Goal: Task Accomplishment & Management: Manage account settings

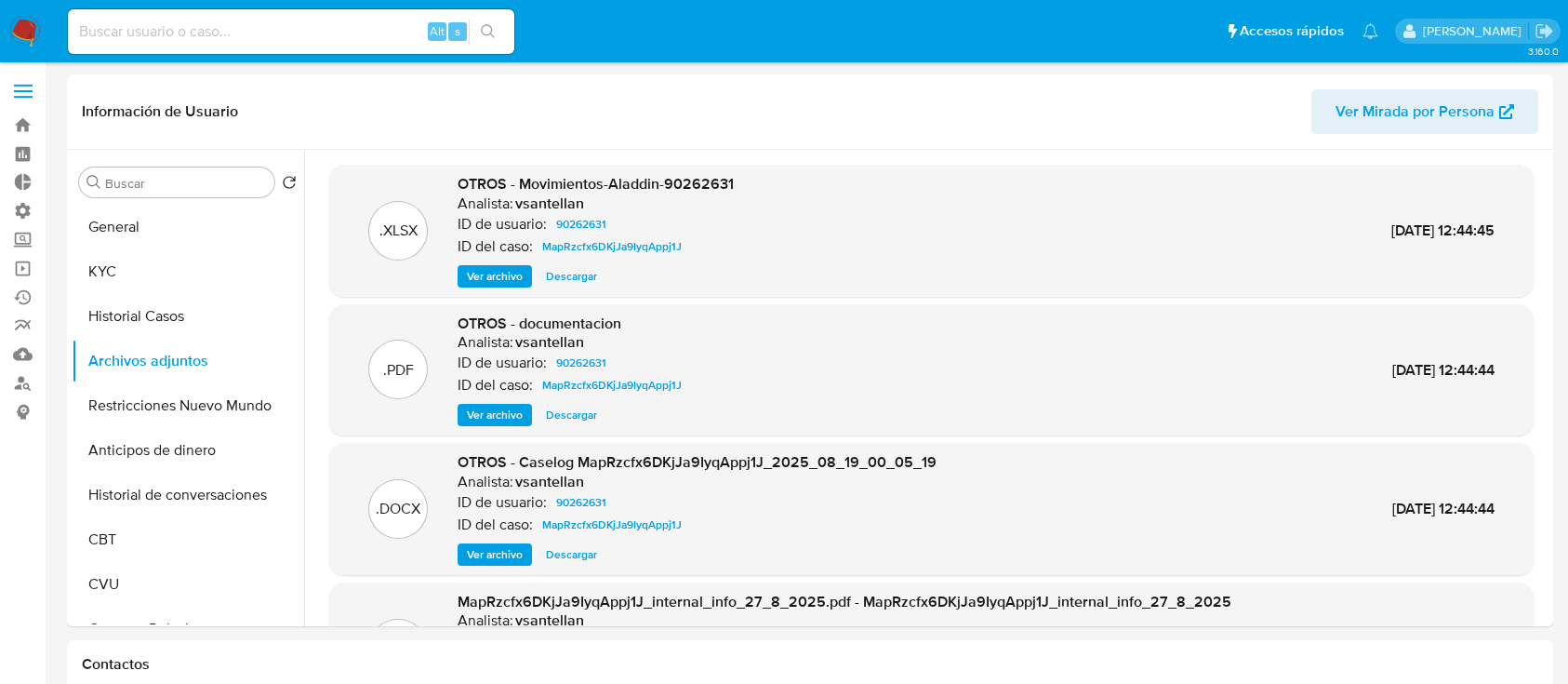
select select "10"
click at [17, 125] on link "Bandeja" at bounding box center [110, 124] width 222 height 29
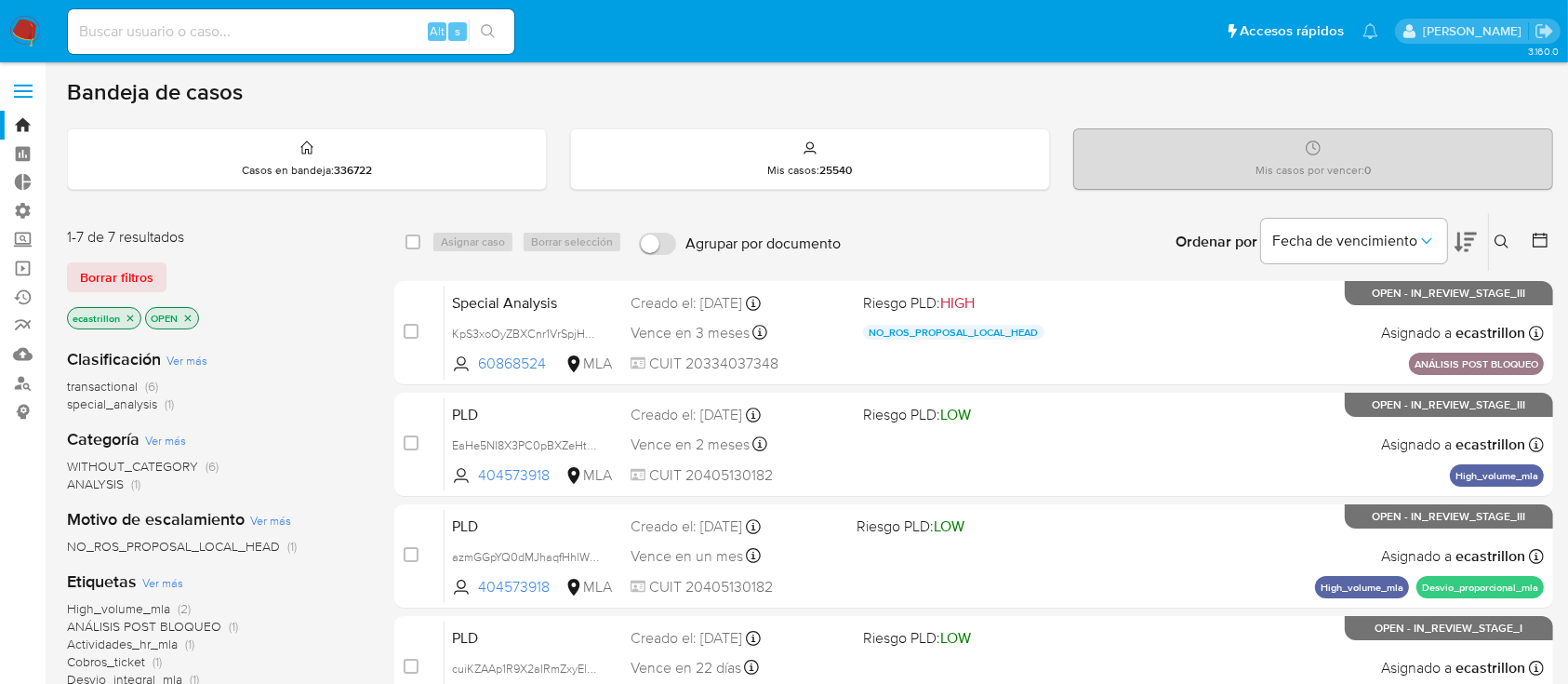
click at [126, 259] on div "1-7 de 7 resultados Borrar filtros ecastrillon OPEN" at bounding box center [215, 280] width 297 height 107
click at [126, 271] on span "Borrar filtros" at bounding box center [116, 278] width 74 height 26
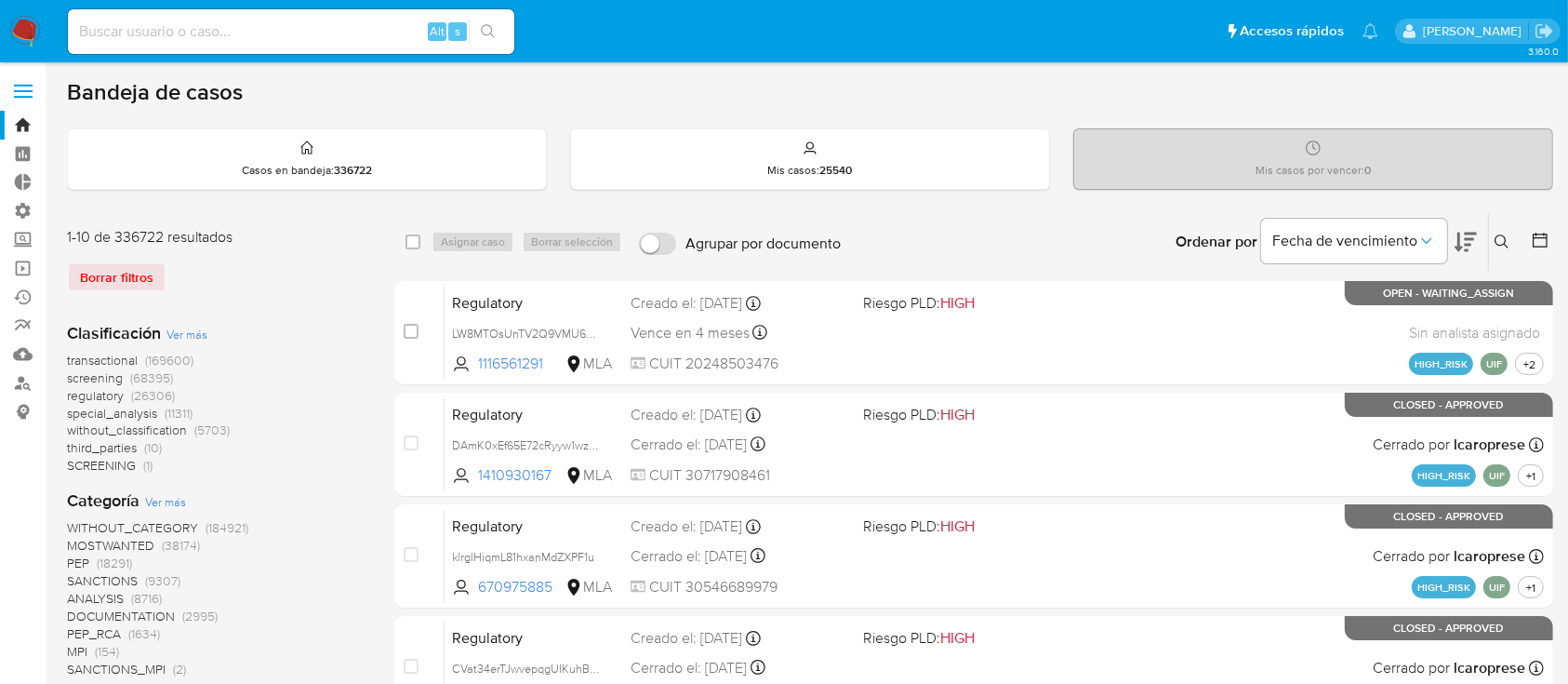
drag, startPoint x: 1480, startPoint y: 223, endPoint x: 1494, endPoint y: 236, distance: 19.1
click at [1494, 236] on div "Ordenar por Fecha de vencimiento No es posible ordenar los resultados mientras …" at bounding box center [1202, 242] width 703 height 58
click at [1496, 237] on icon at bounding box center [1501, 242] width 15 height 15
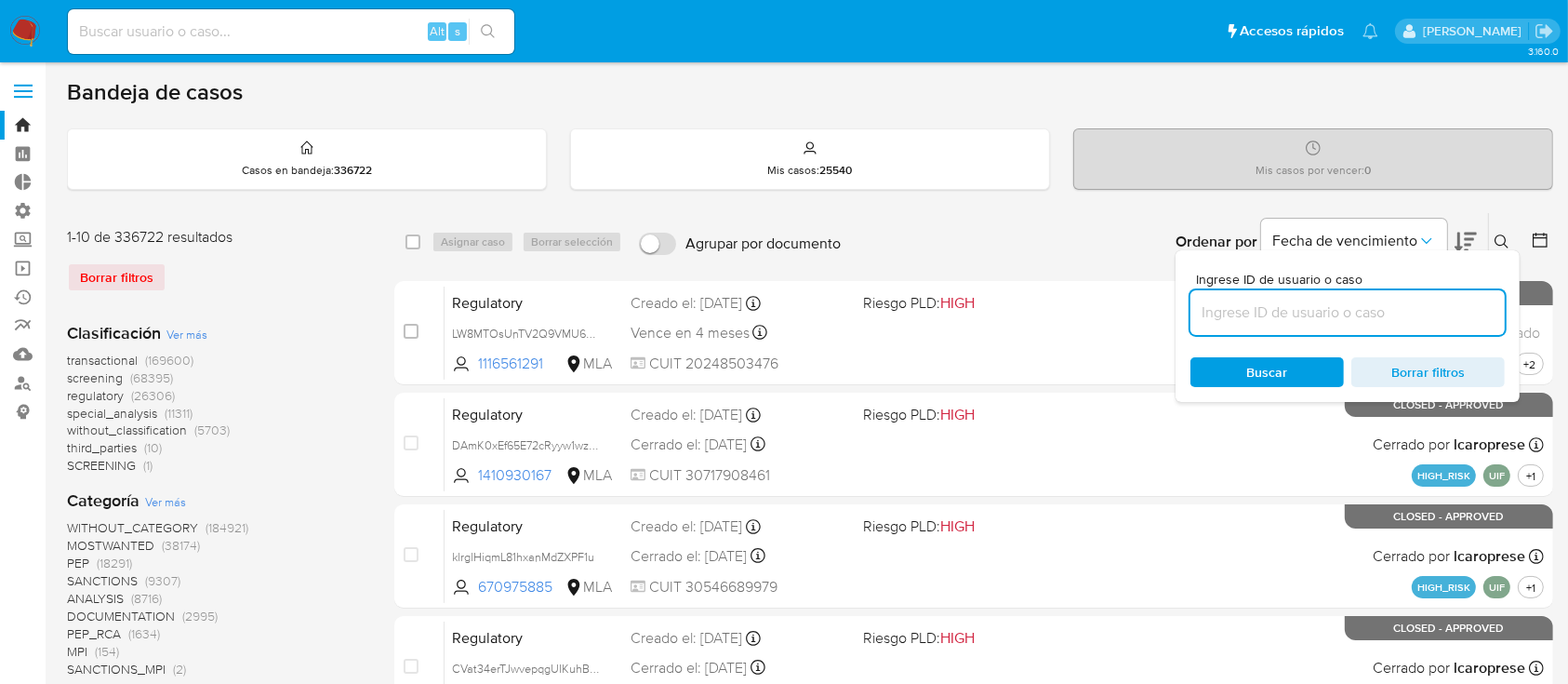
click at [1333, 310] on input at bounding box center [1348, 313] width 314 height 24
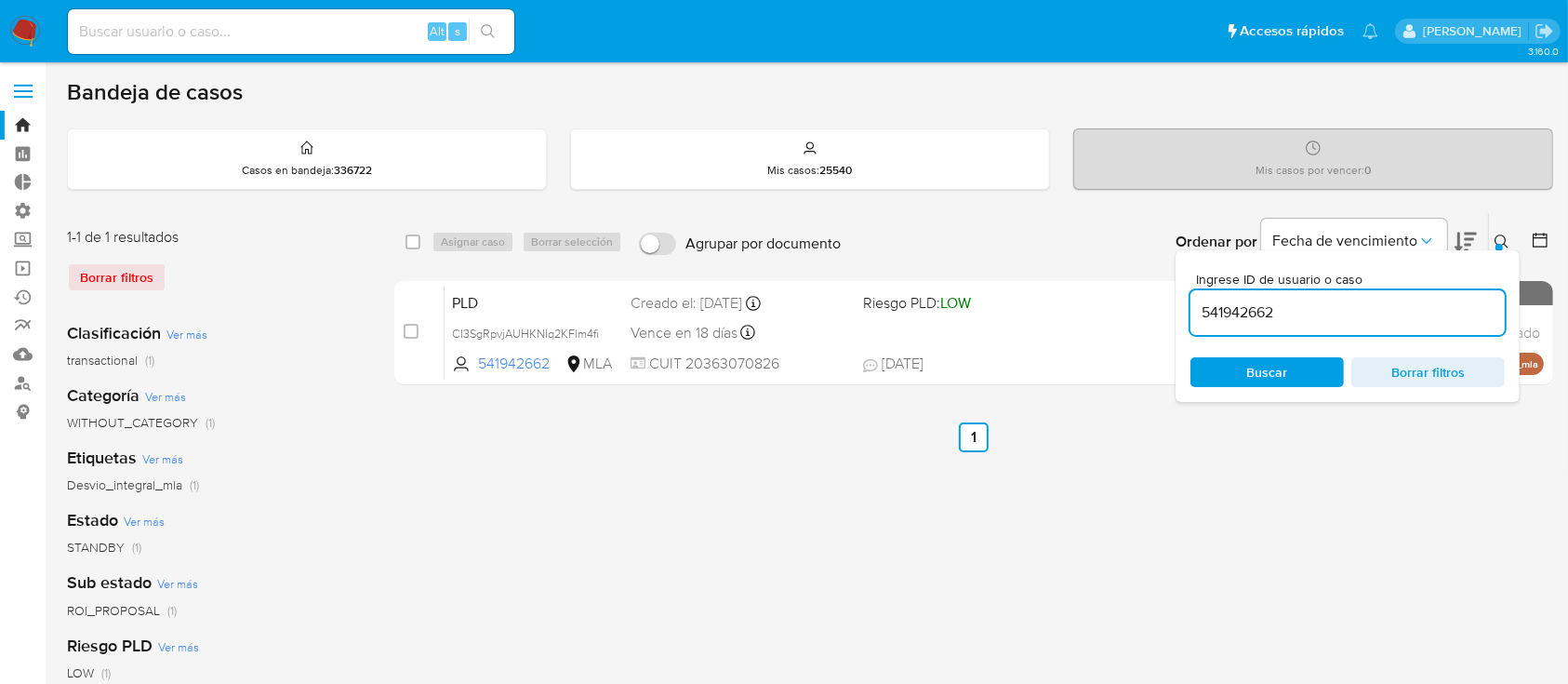
click at [1480, 236] on div "Ordenar por Fecha de vencimiento" at bounding box center [1324, 242] width 327 height 58
click at [1503, 236] on icon at bounding box center [1501, 242] width 15 height 15
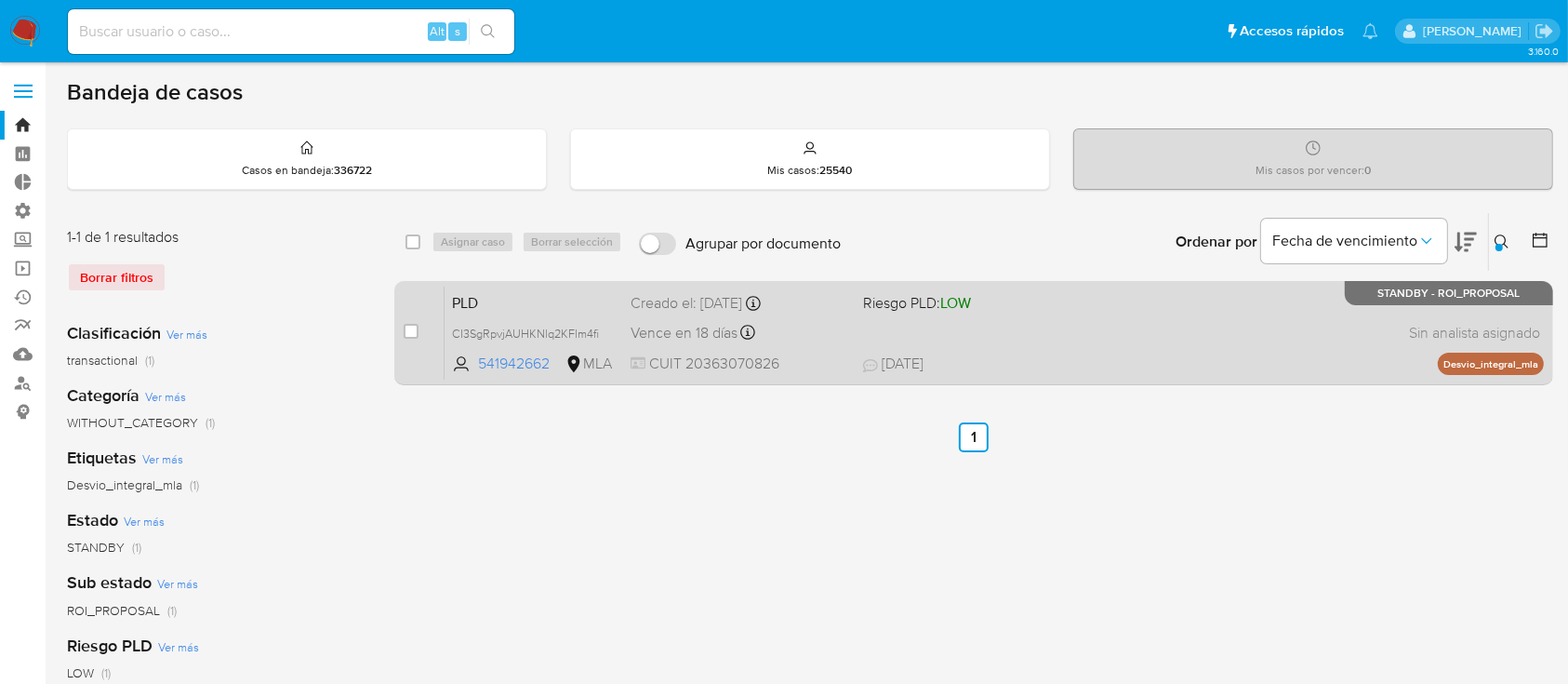
click at [1151, 364] on span "21/07/2025 21/07/2025 11:35" at bounding box center [1088, 363] width 450 height 21
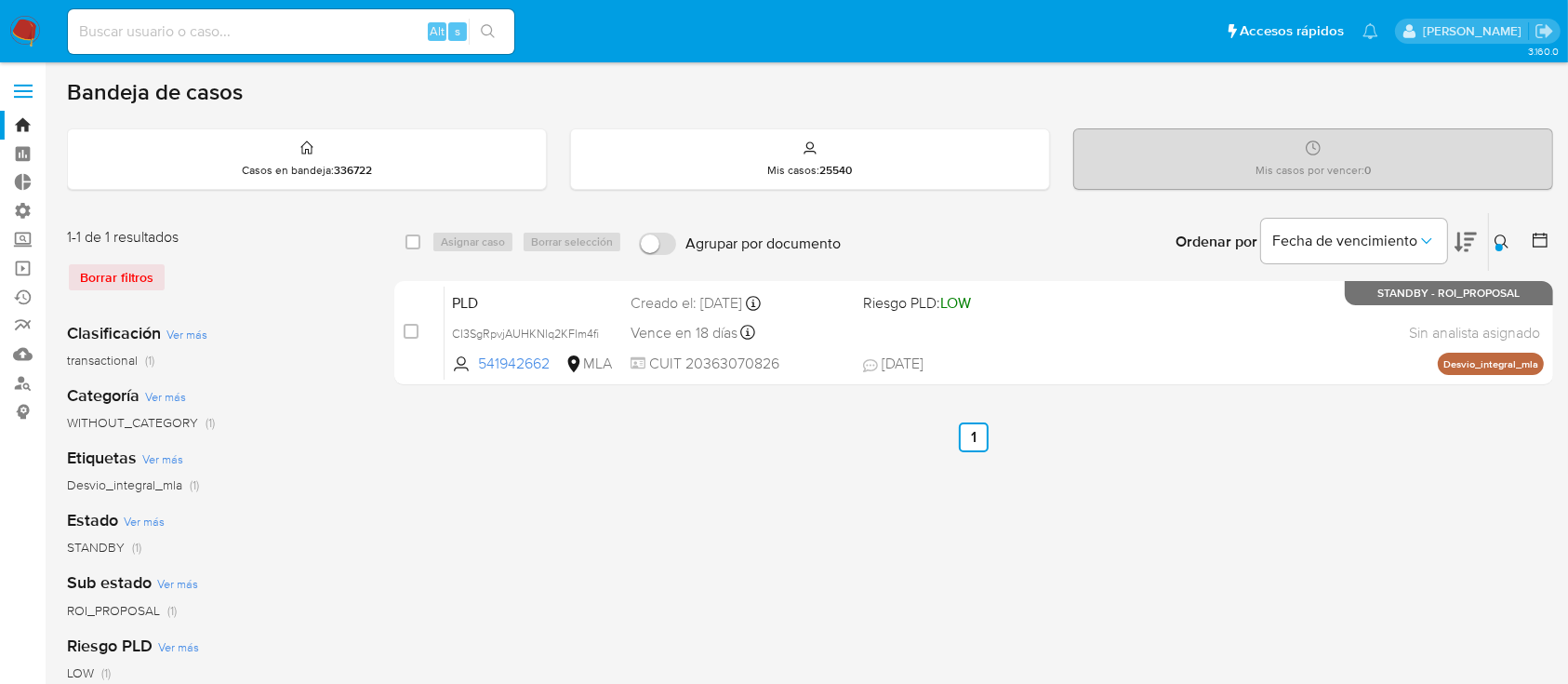
click at [1507, 235] on icon at bounding box center [1501, 242] width 15 height 15
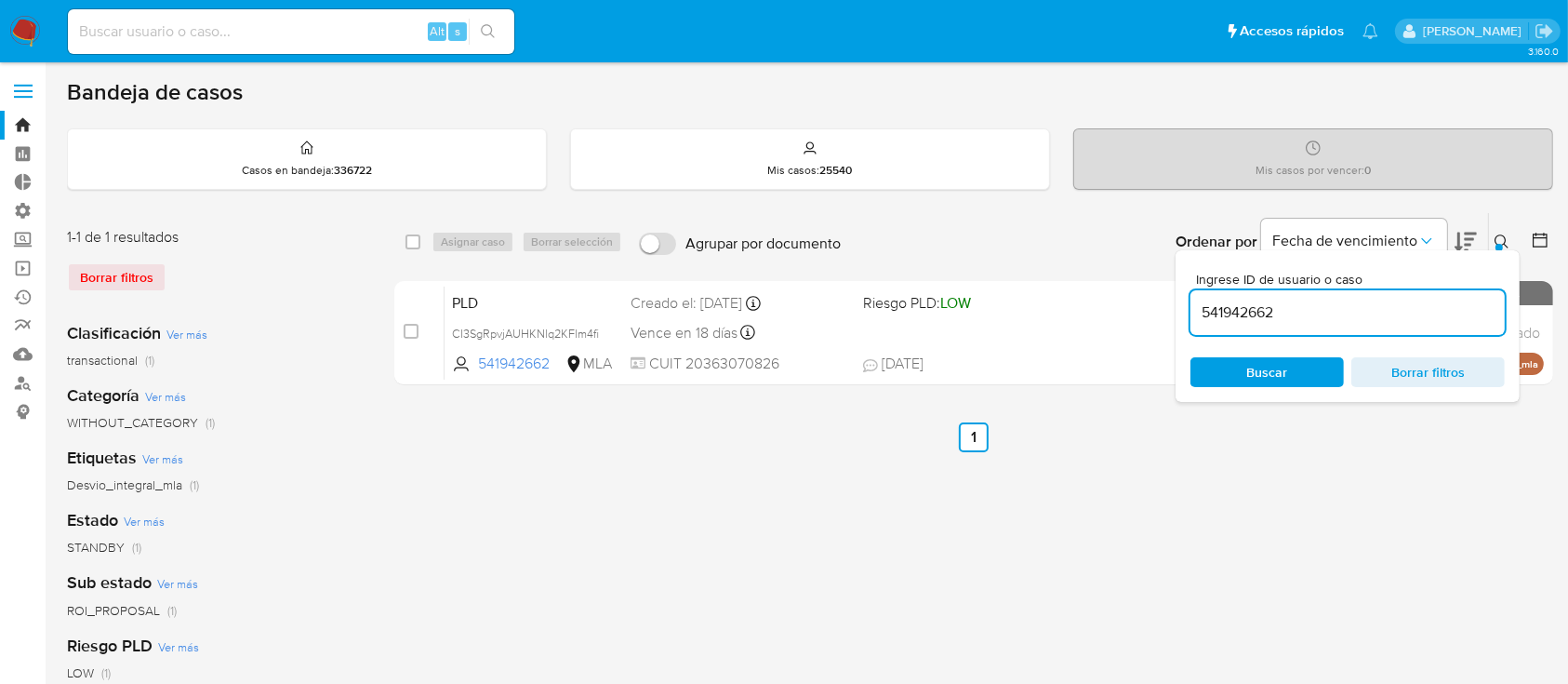
click at [1382, 311] on input "541942662" at bounding box center [1348, 313] width 314 height 24
type input "2347396400"
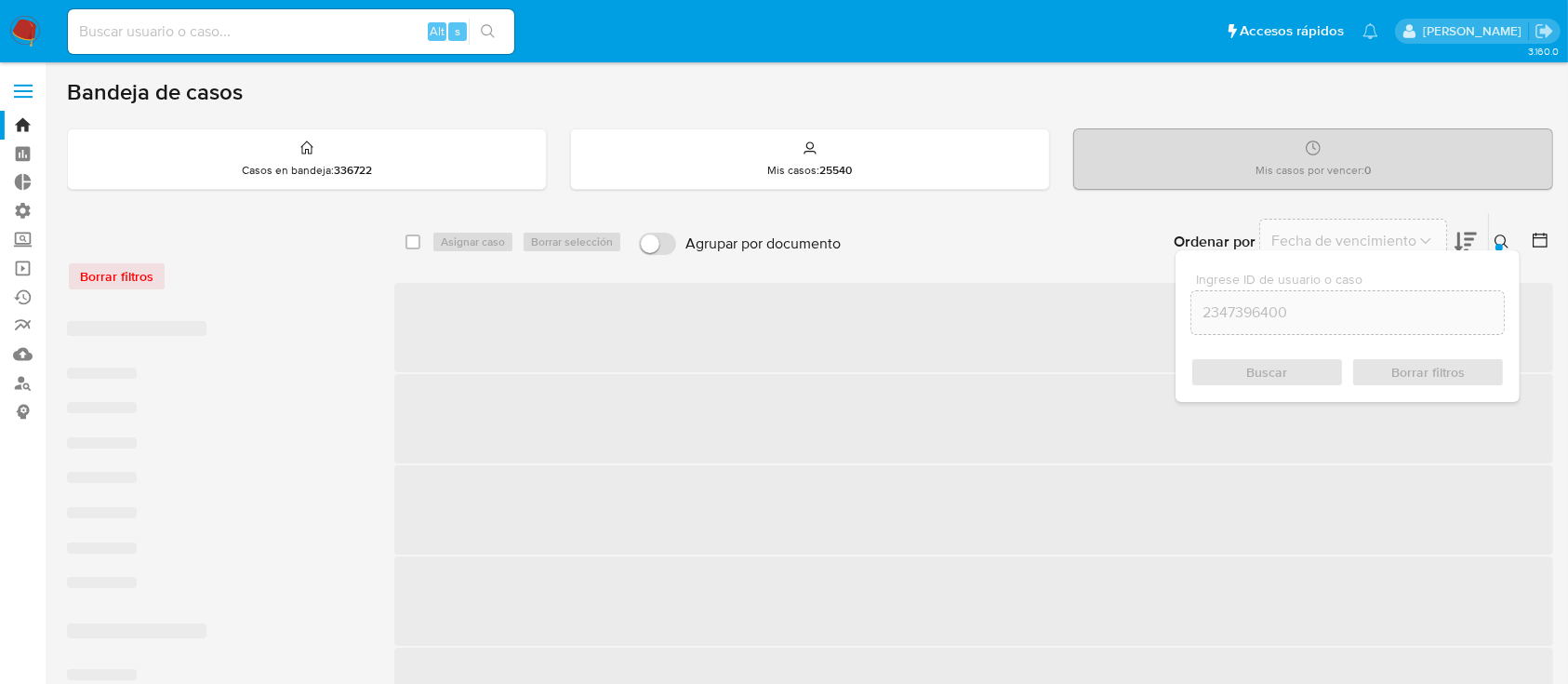
click at [1495, 242] on icon at bounding box center [1501, 242] width 15 height 15
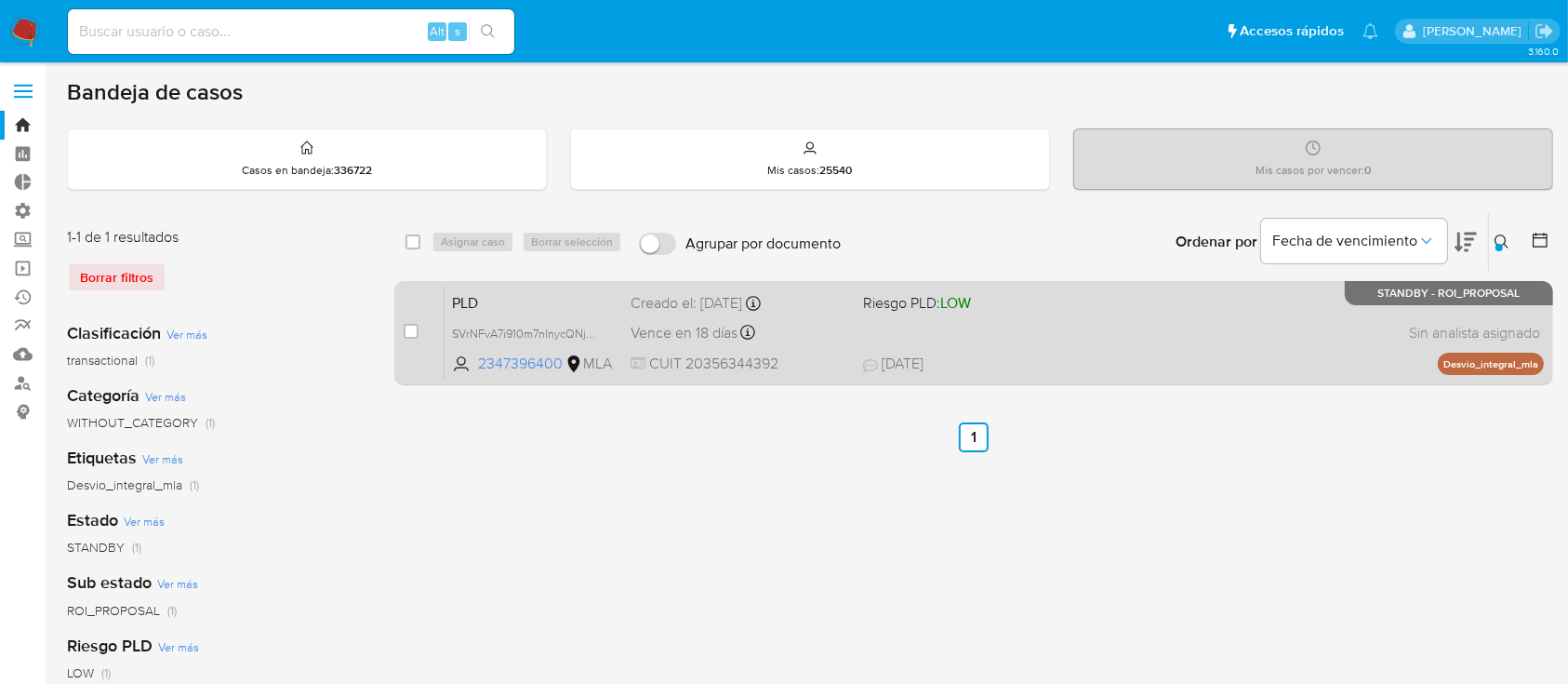
click at [1188, 316] on div "PLD SVrNFvA7i910m7nlnycQNjQW 2347396400 MLA Riesgo PLD: LOW Creado el: 12/07/20…" at bounding box center [994, 333] width 1099 height 94
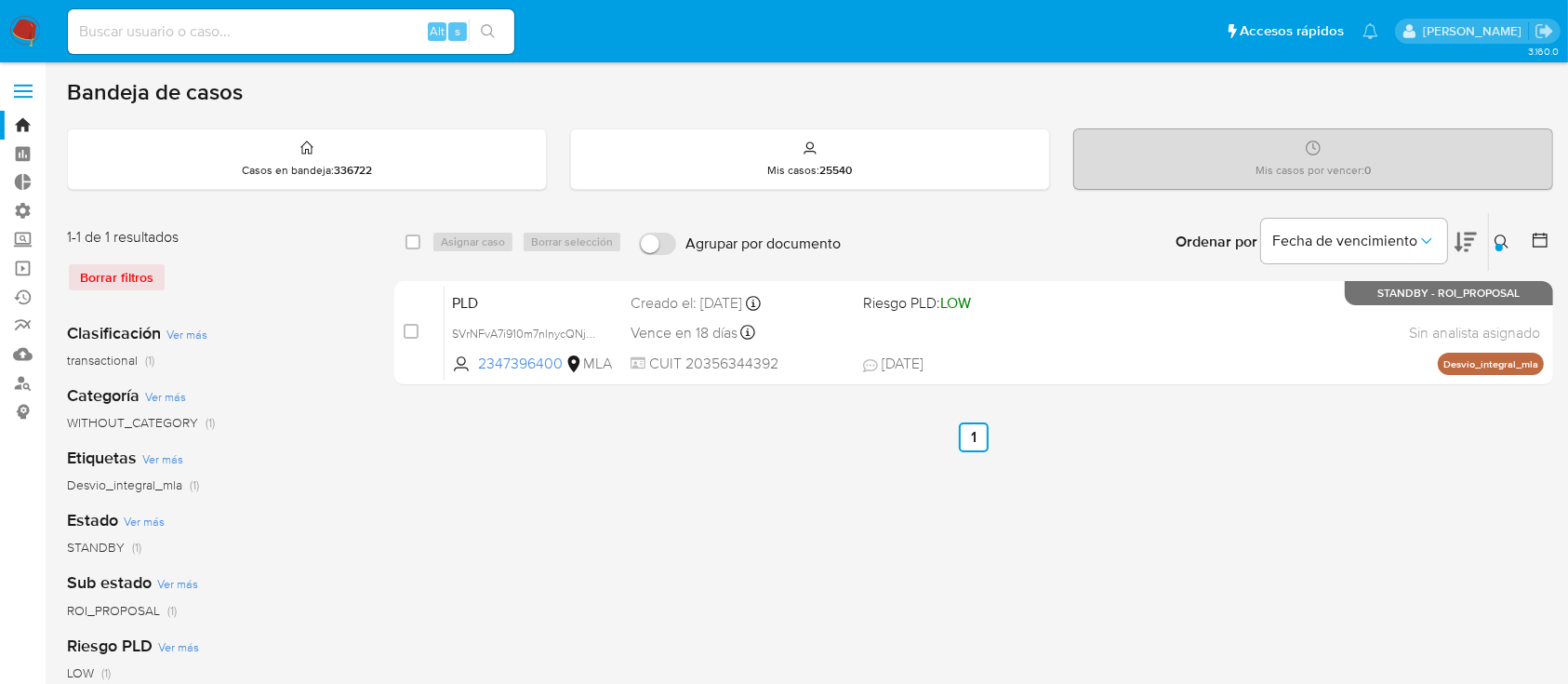
click at [235, 20] on input at bounding box center [291, 32] width 447 height 24
paste input "WXajABS702tOCADK6zvjPfjf"
type input "WXajABS702tOCADK6zvjPfjf"
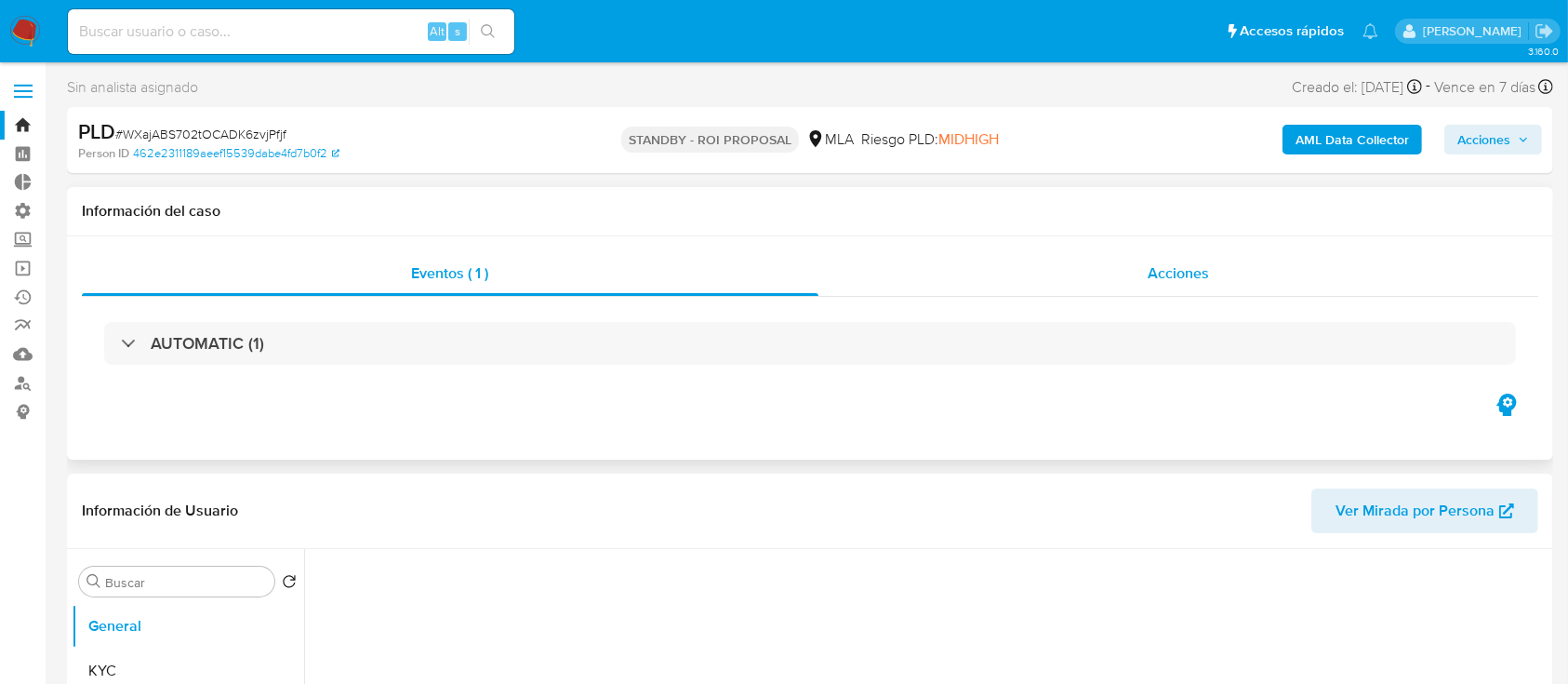
select select "10"
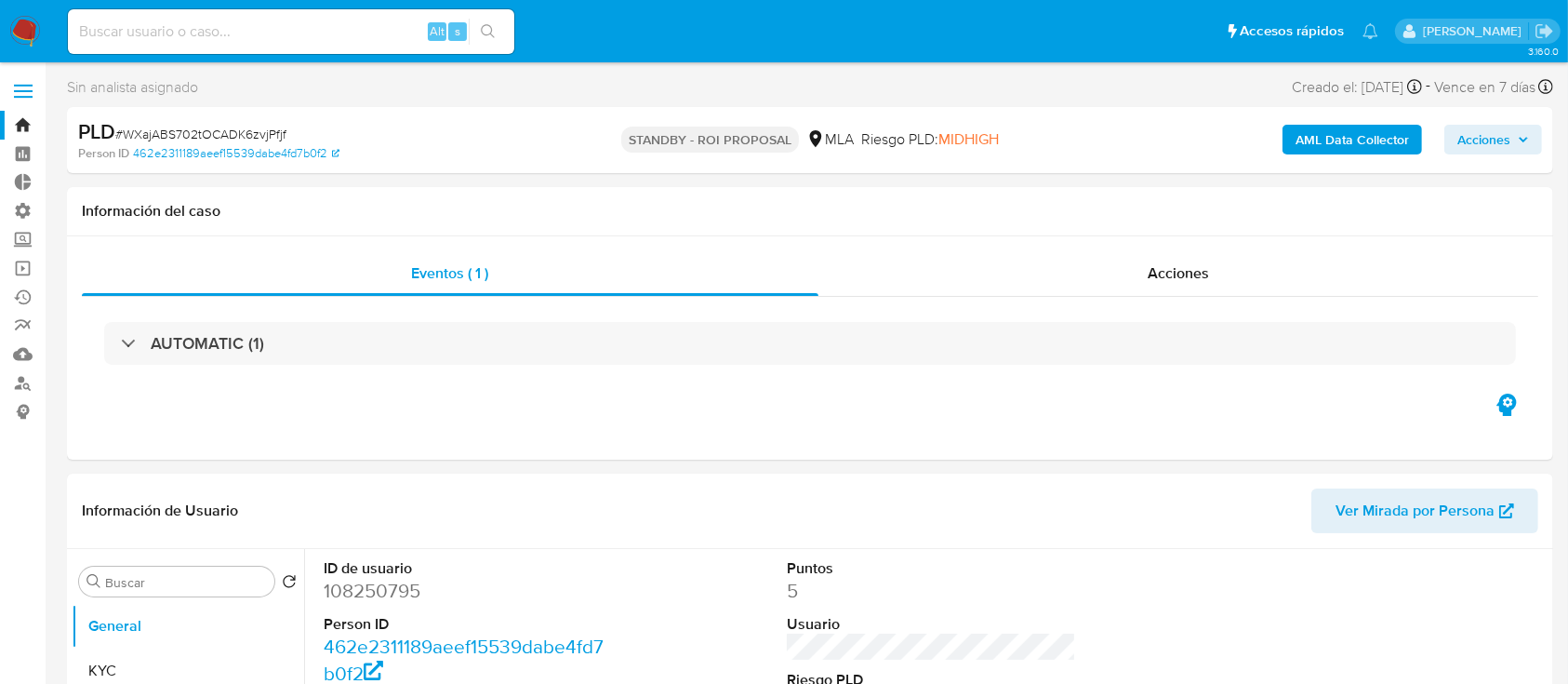
scroll to position [248, 0]
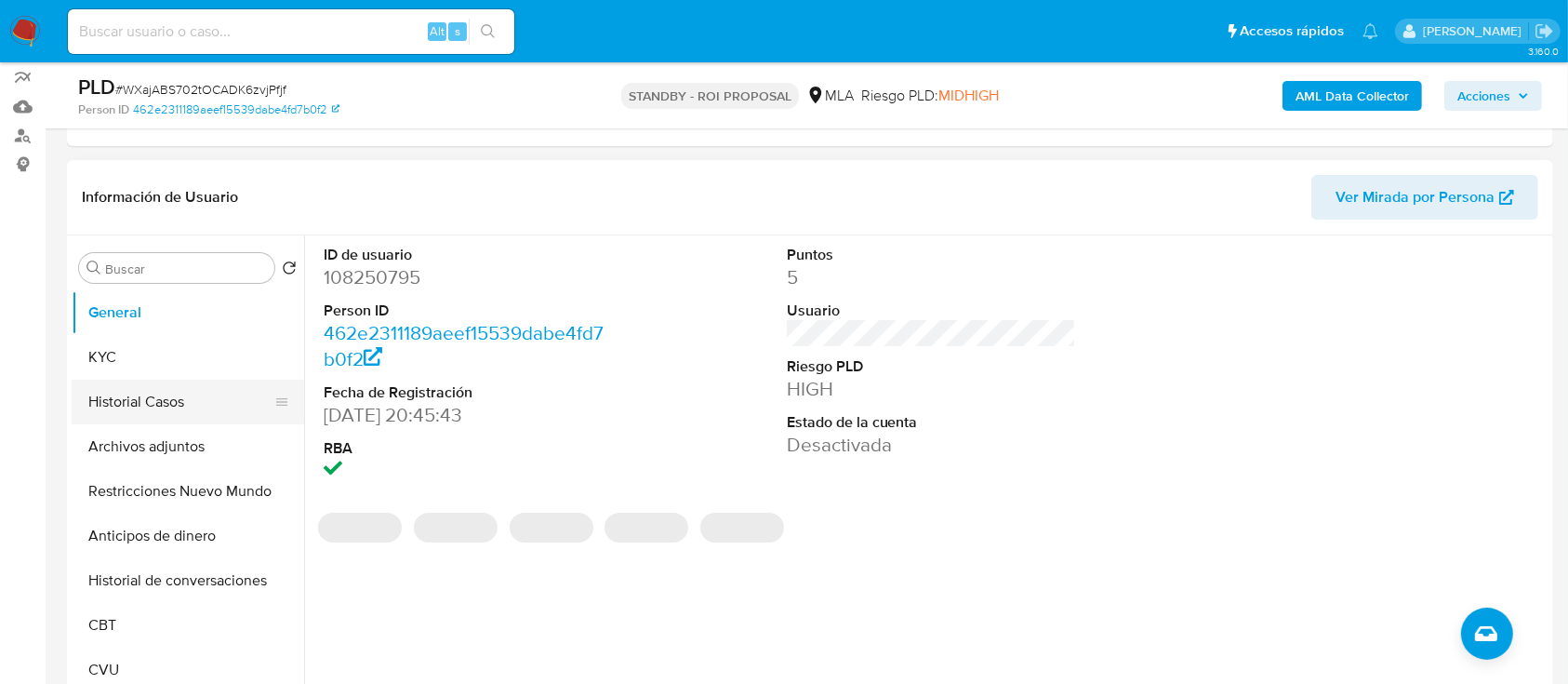
click at [138, 398] on button "Historial Casos" at bounding box center [180, 401] width 218 height 45
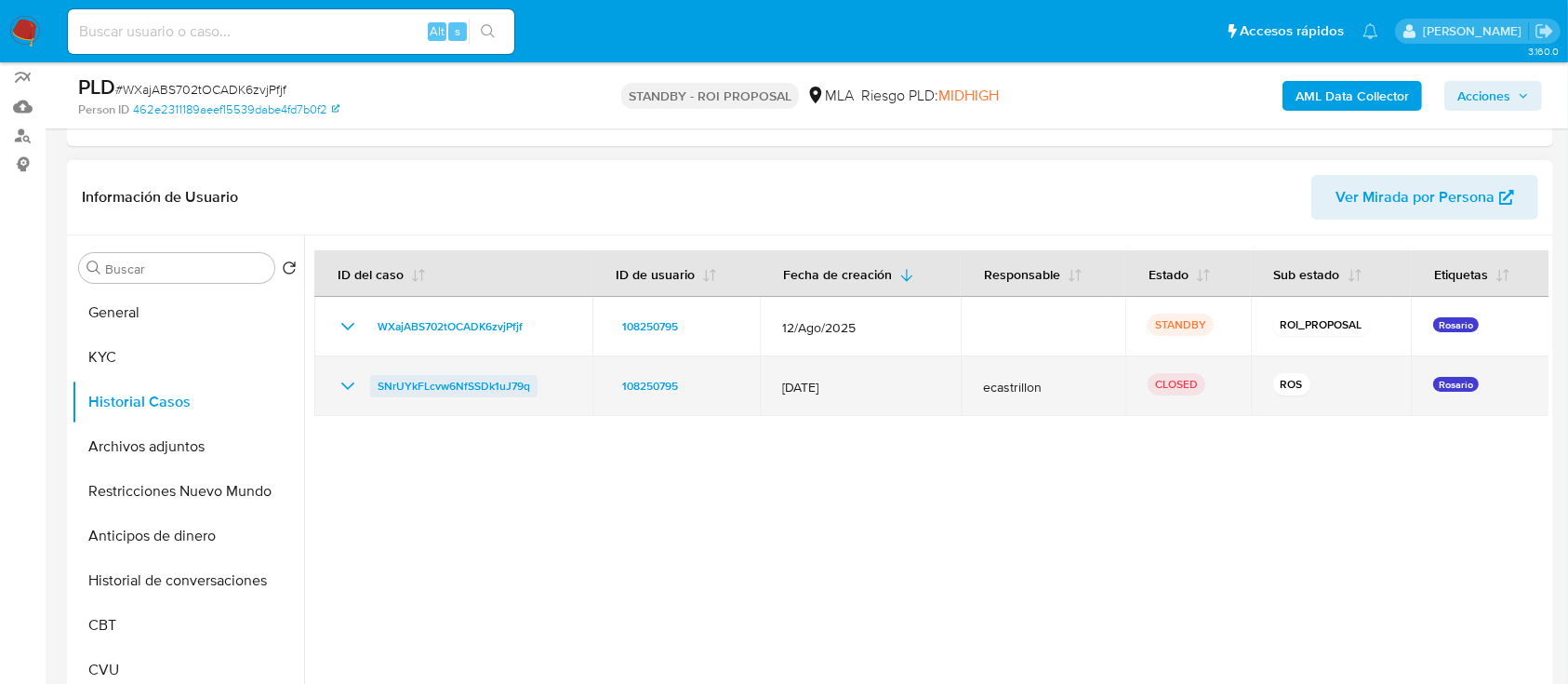
click at [447, 387] on span "SNrUYkFLcvw6NfSSDk1uJ79q" at bounding box center [454, 386] width 152 height 22
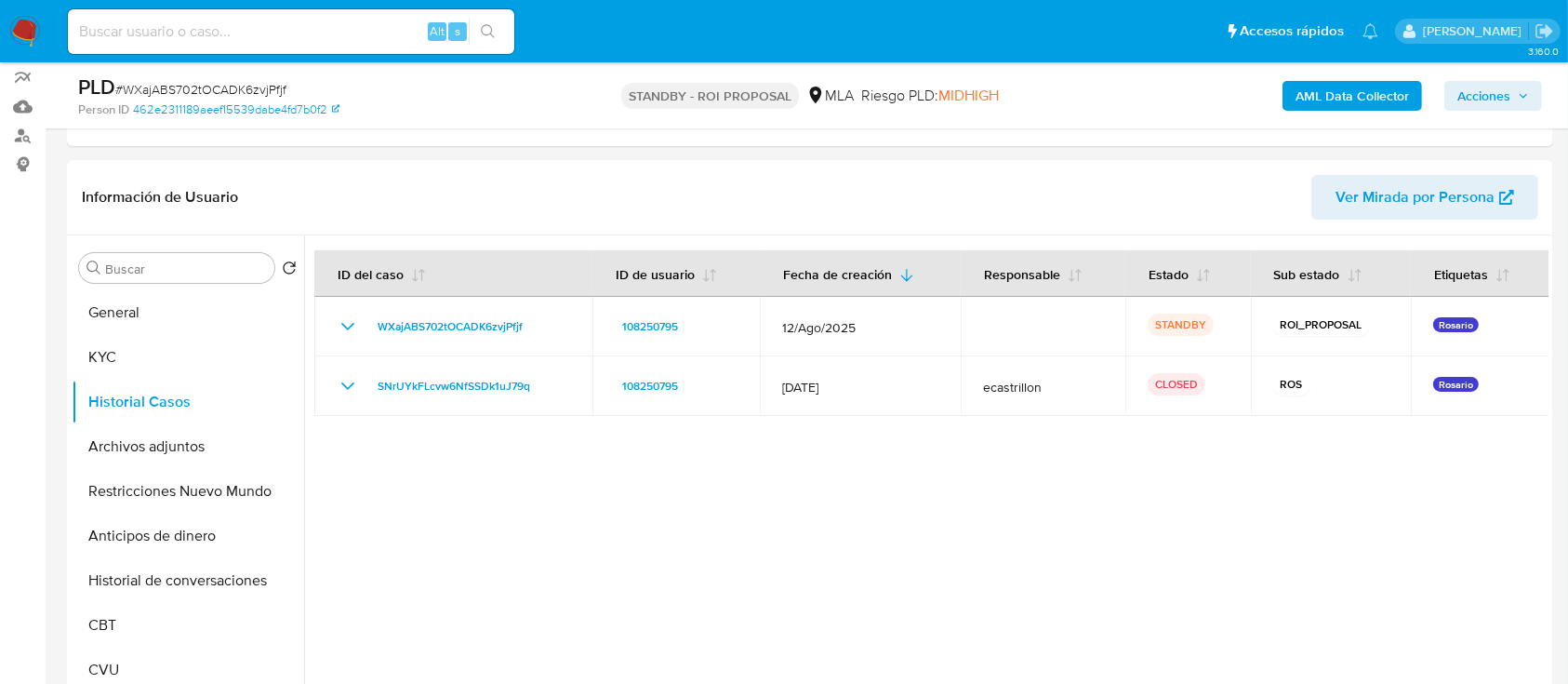
click at [176, 83] on span "# WXajABS702tOCADK6zvjPfjf" at bounding box center [201, 89] width 171 height 19
copy span "WXajABS702tOCADK6zvjPfjf"
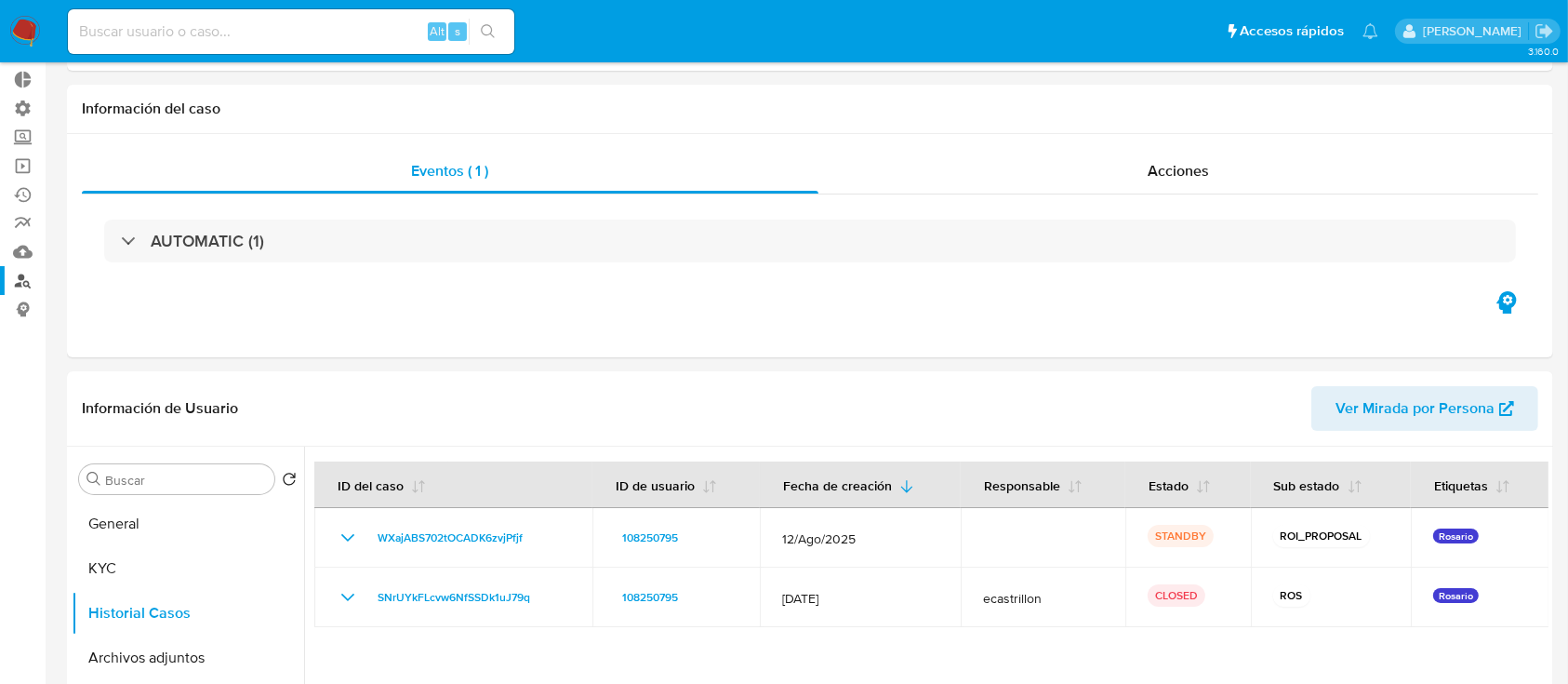
scroll to position [0, 0]
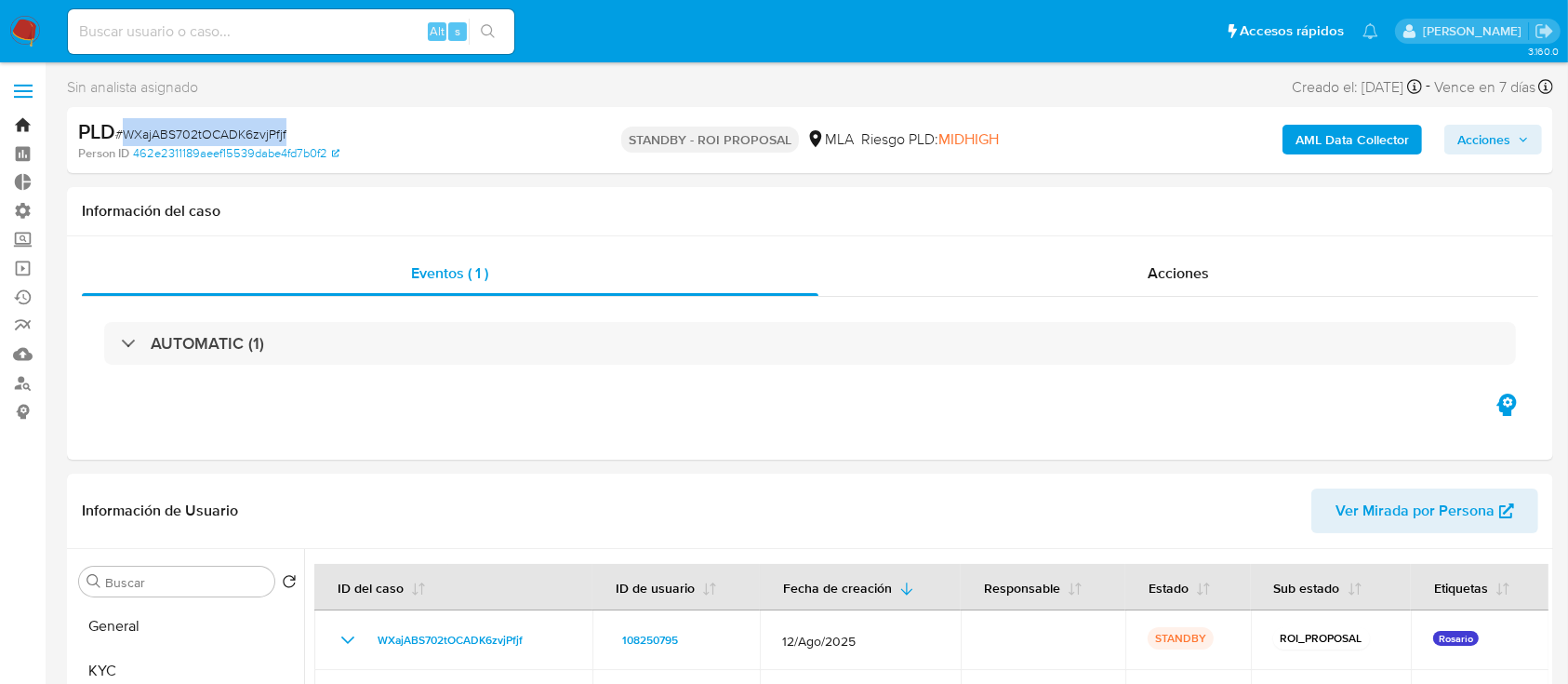
click at [26, 125] on link "Bandeja" at bounding box center [110, 124] width 222 height 29
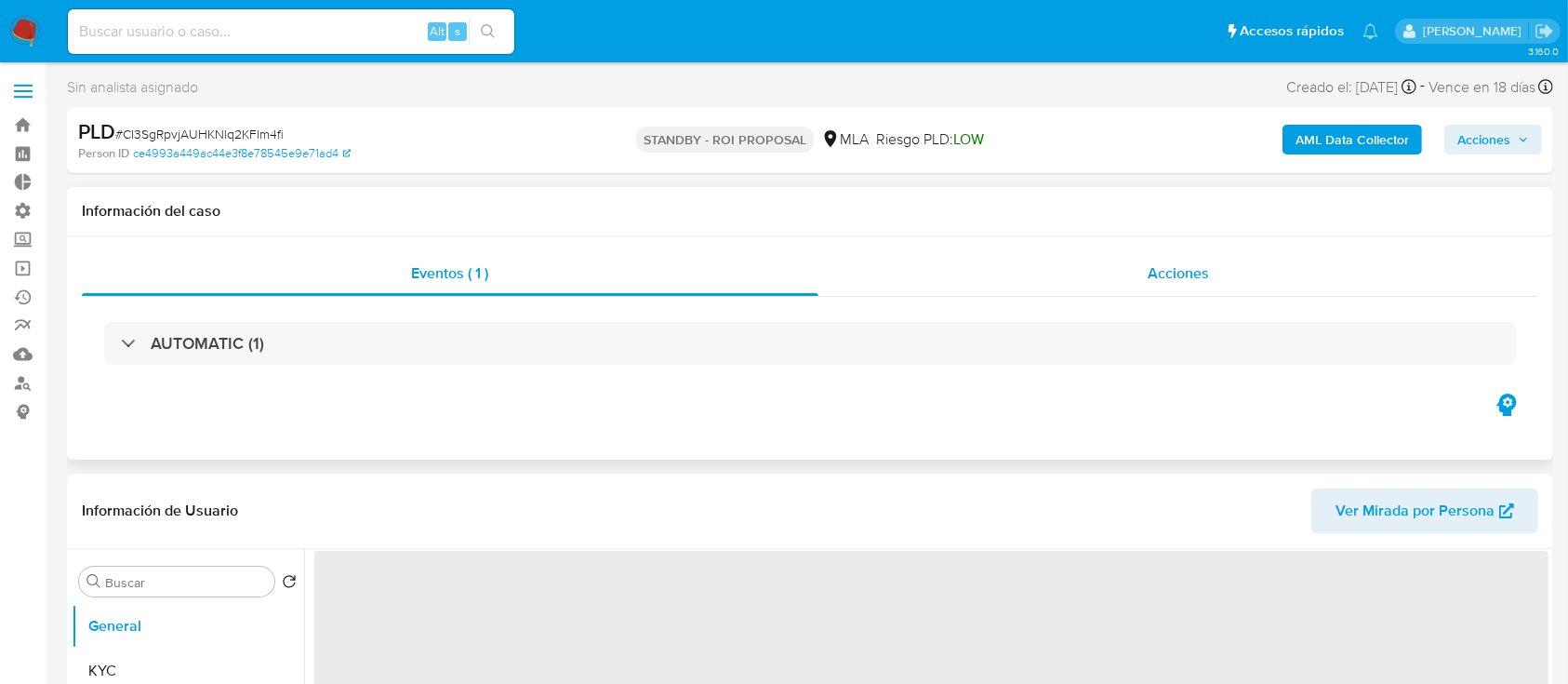
click at [1078, 259] on div "Acciones" at bounding box center [1179, 273] width 721 height 45
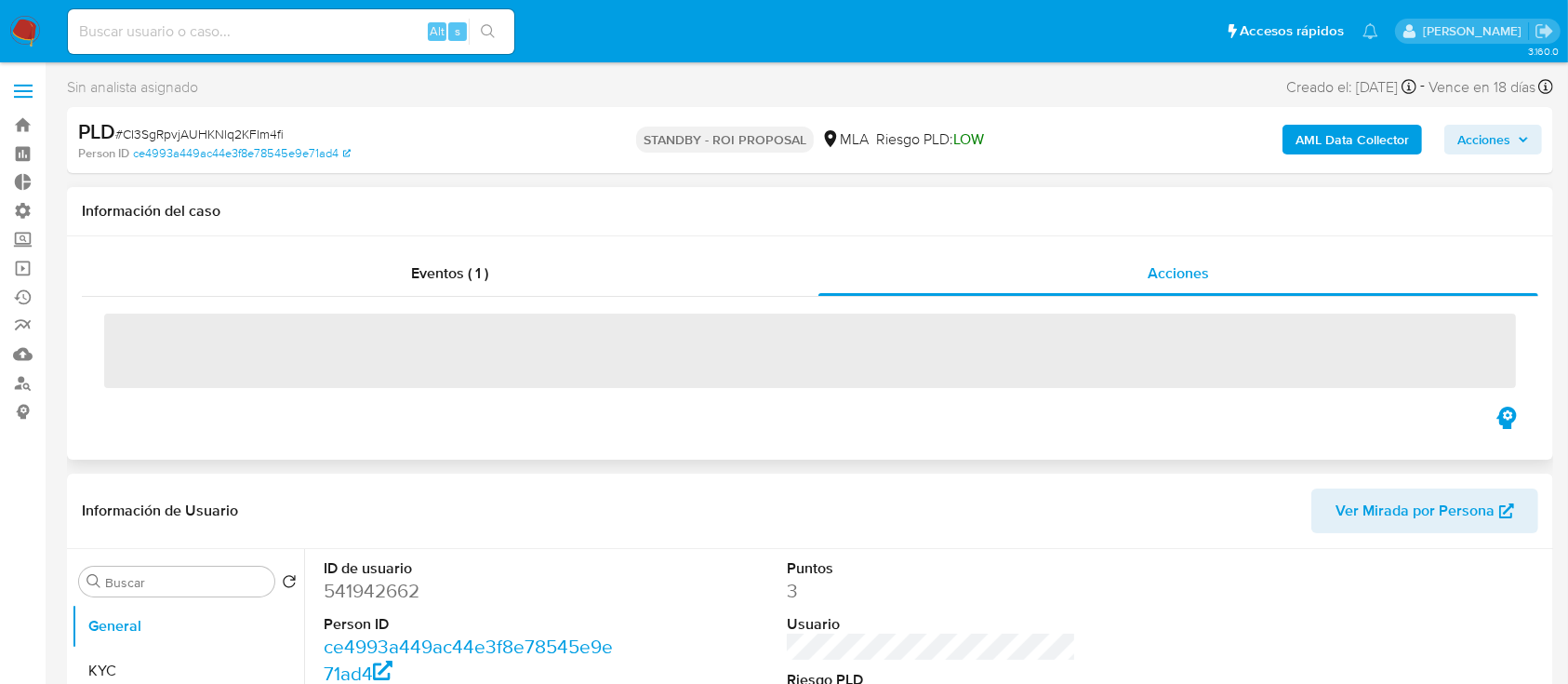
select select "10"
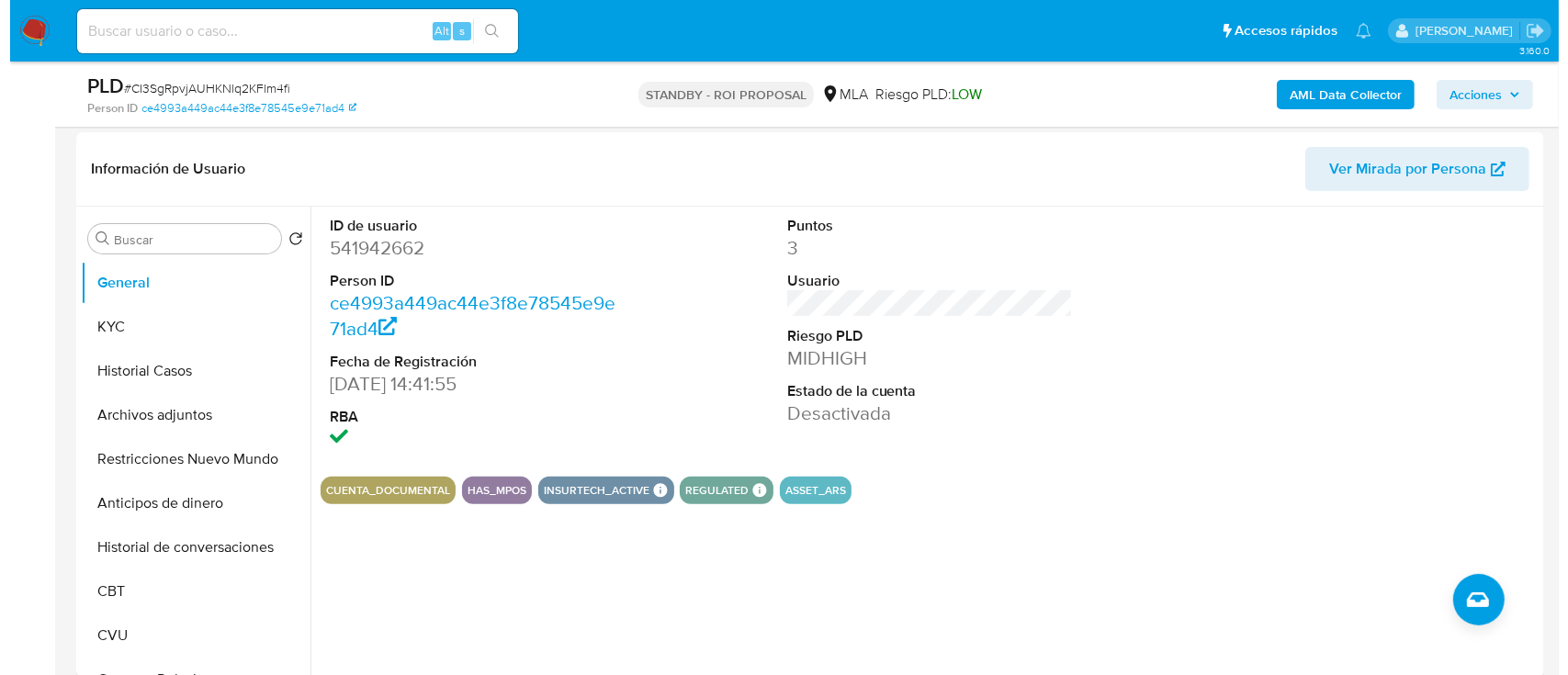
scroll to position [367, 0]
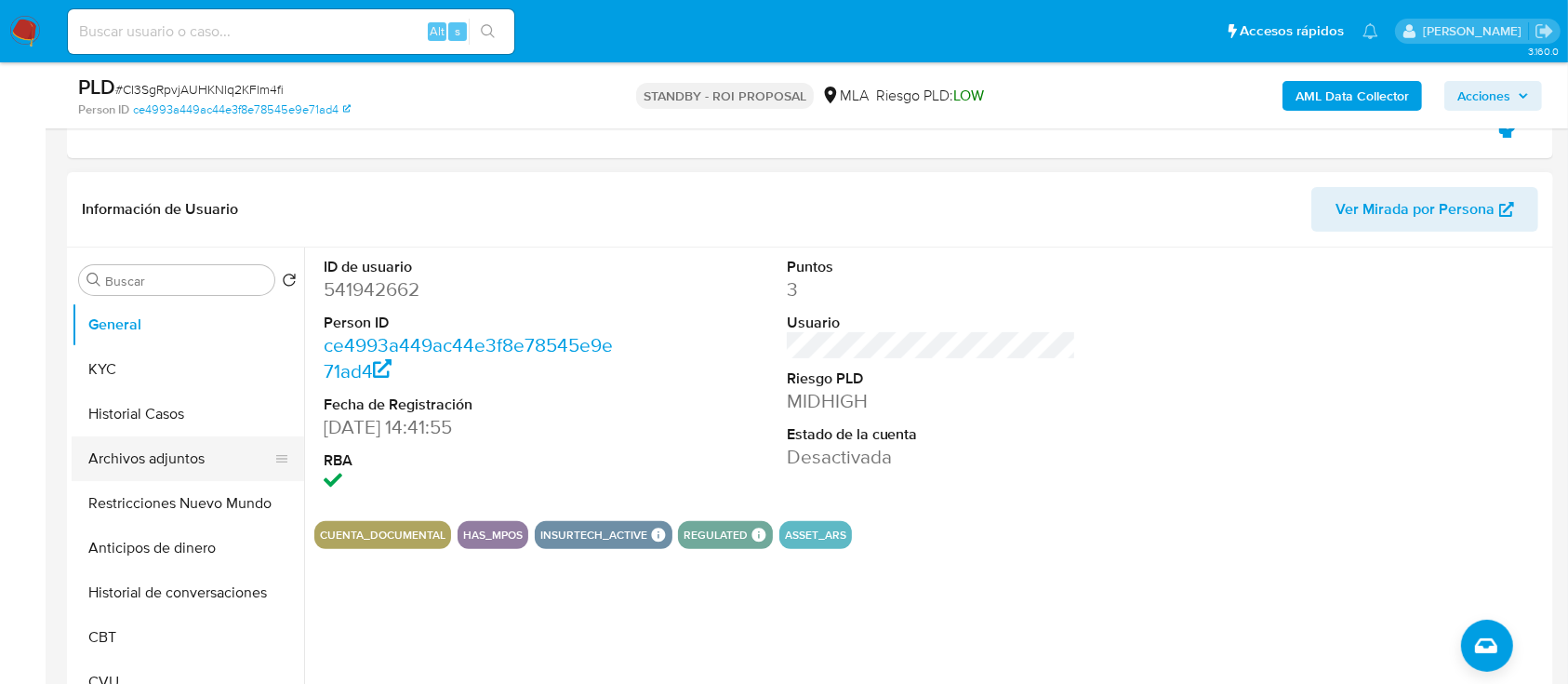
click at [149, 461] on button "Archivos adjuntos" at bounding box center [180, 458] width 218 height 45
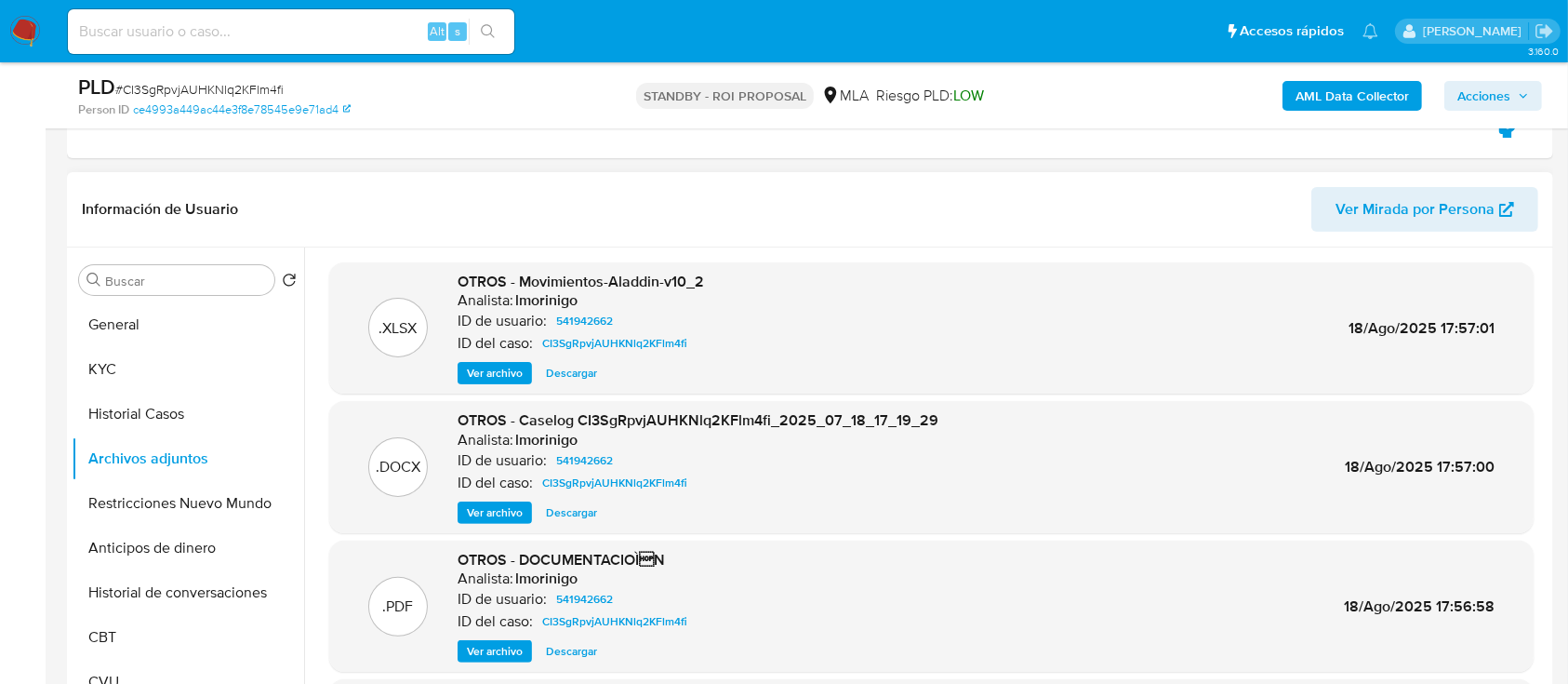
click at [496, 510] on span "Ver archivo" at bounding box center [494, 513] width 56 height 19
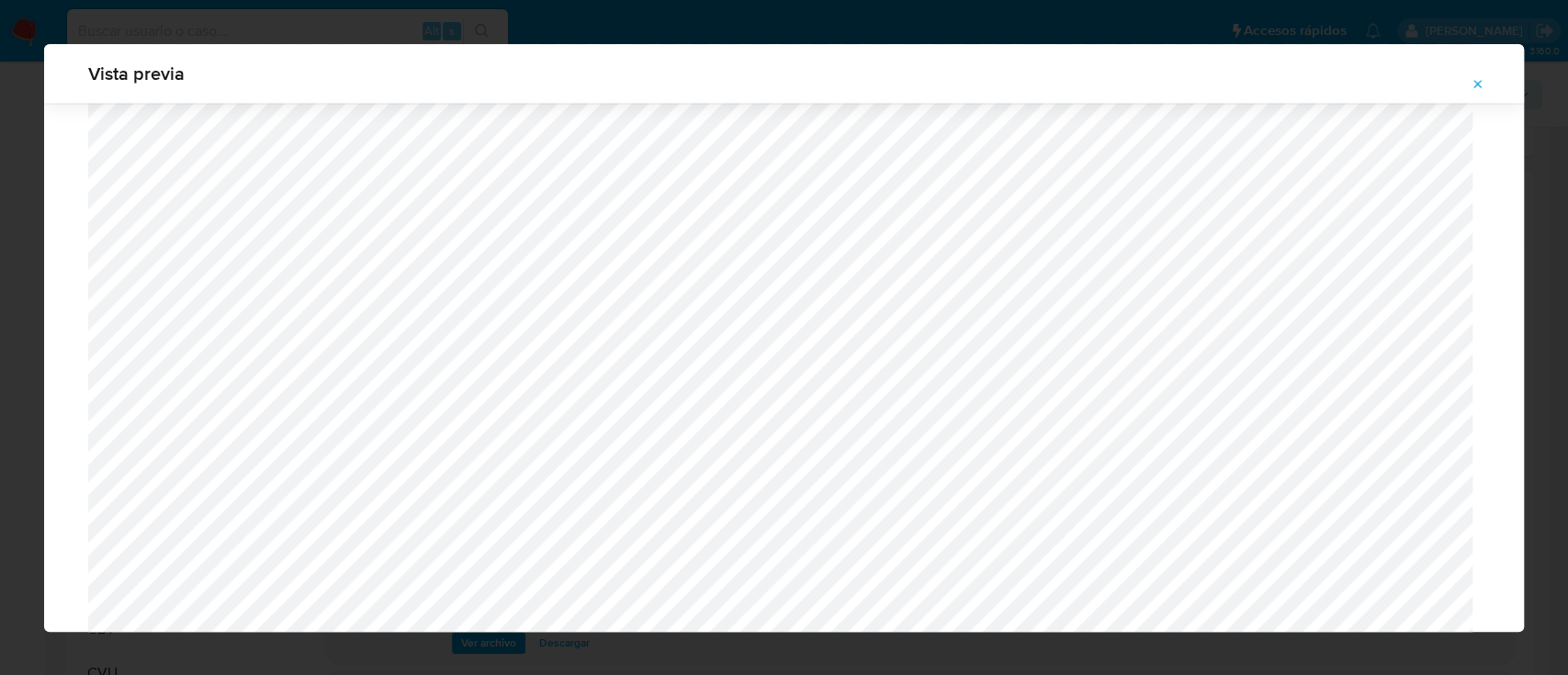
scroll to position [2045, 0]
click at [1474, 88] on icon "Attachment preview" at bounding box center [1478, 84] width 15 height 15
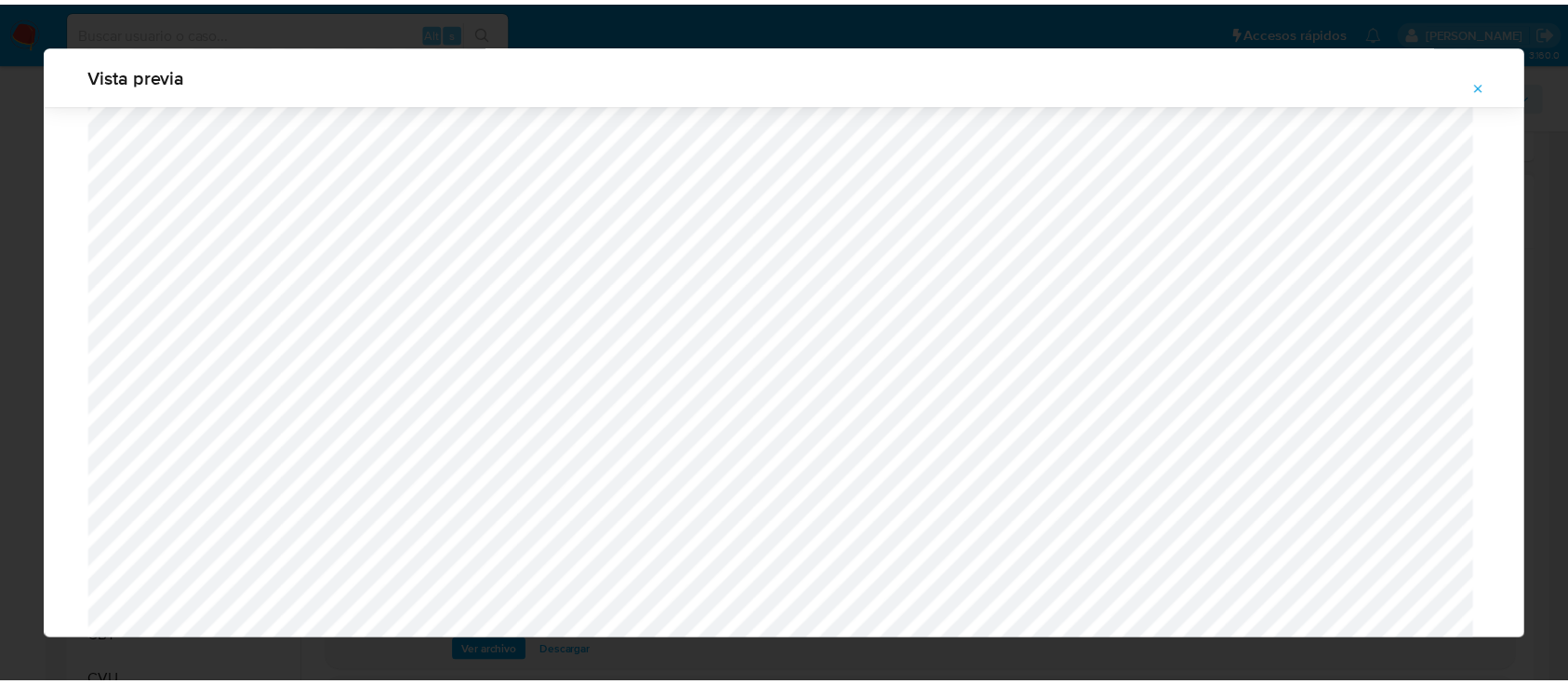
scroll to position [60, 0]
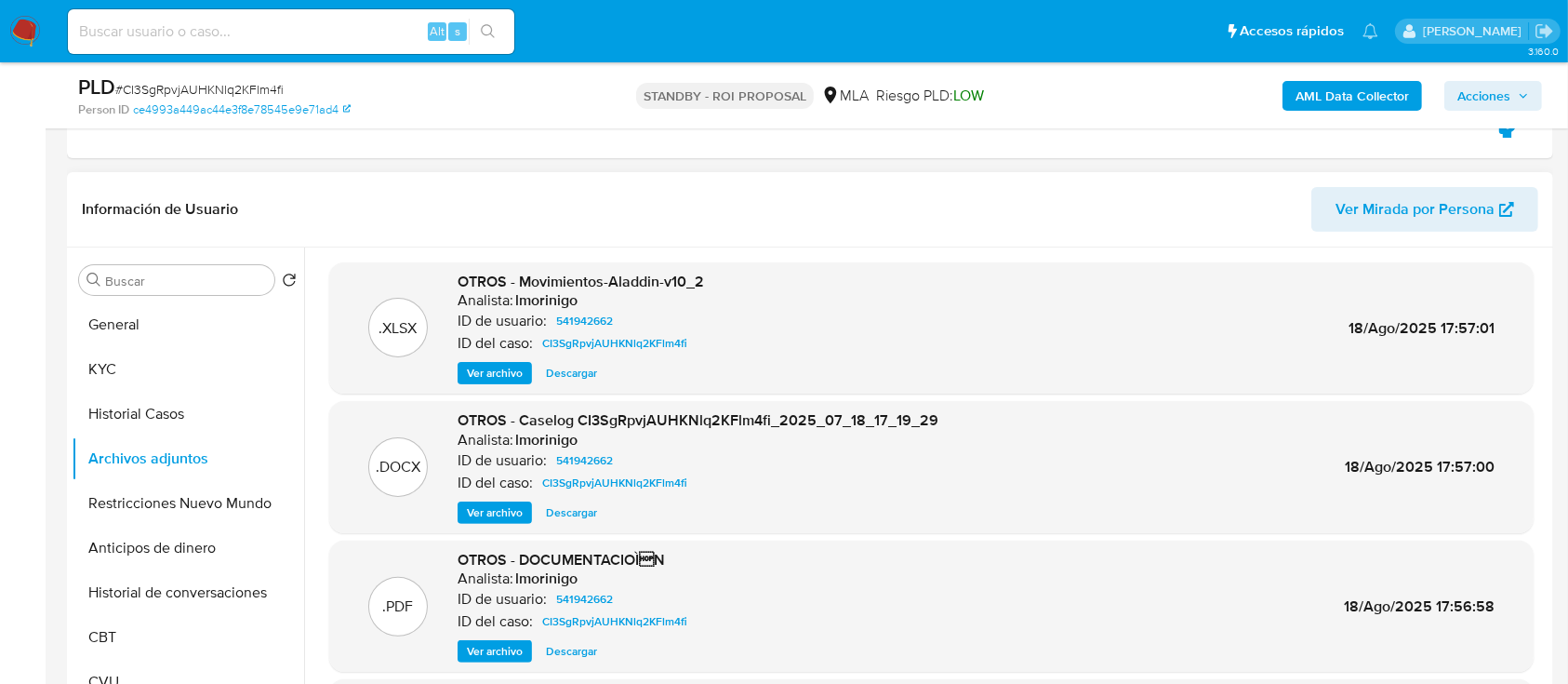
click at [573, 522] on span "Descargar" at bounding box center [571, 513] width 51 height 19
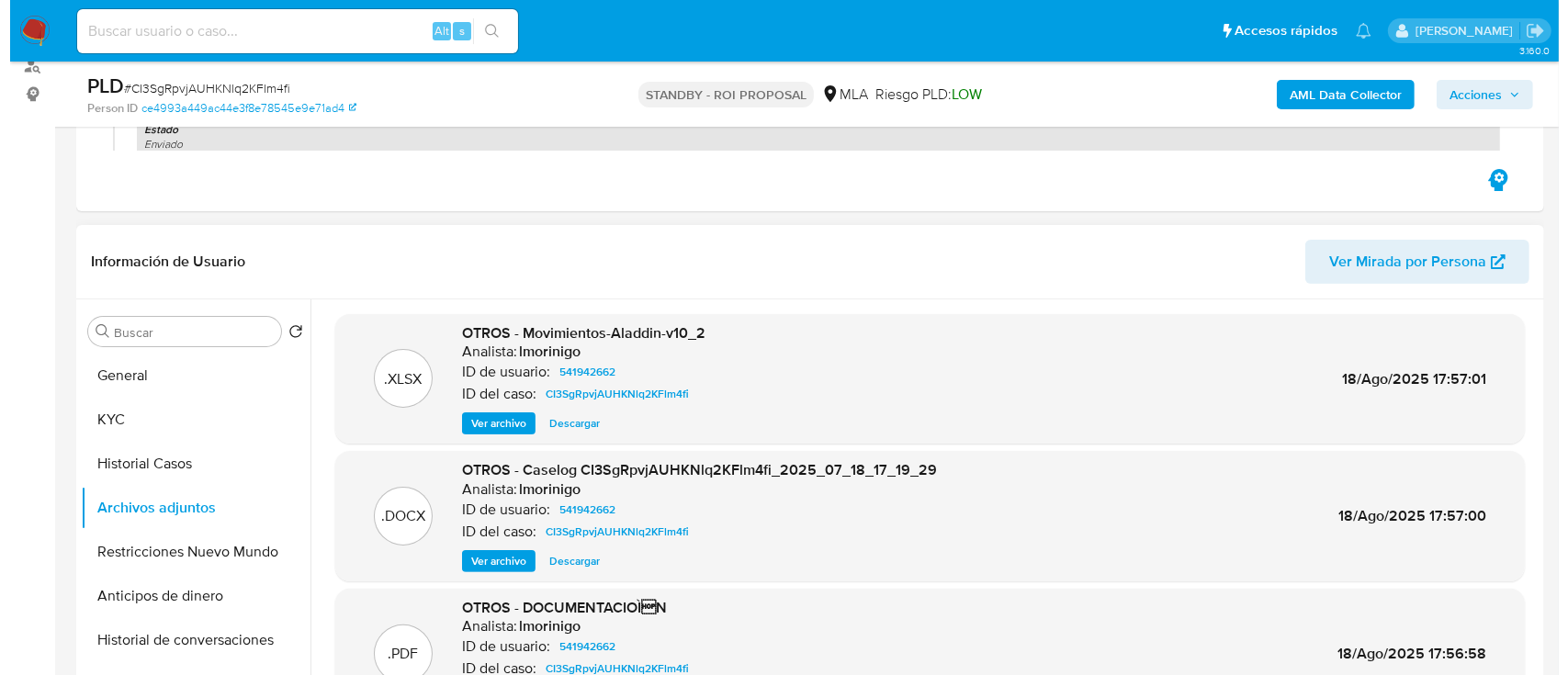
scroll to position [367, 0]
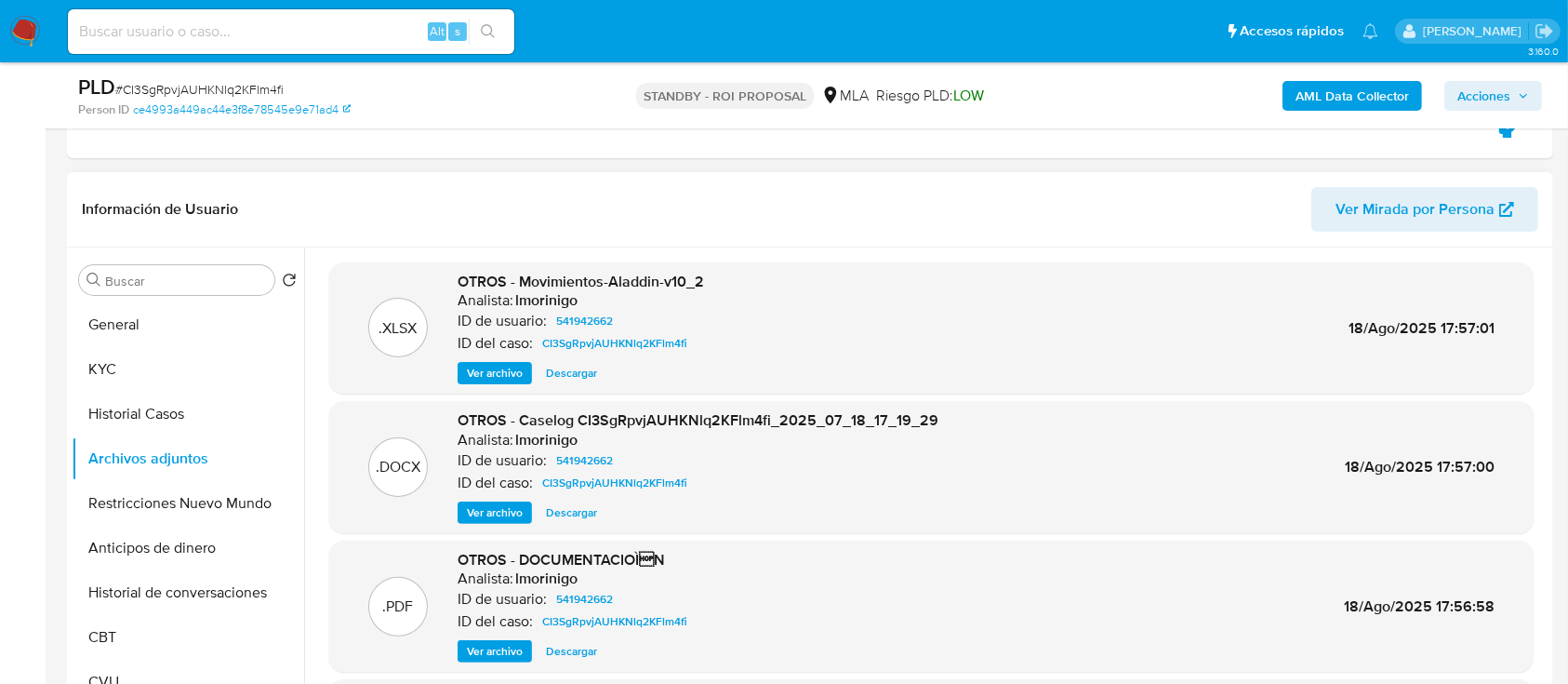
click at [498, 651] on span "Ver archivo" at bounding box center [494, 651] width 56 height 19
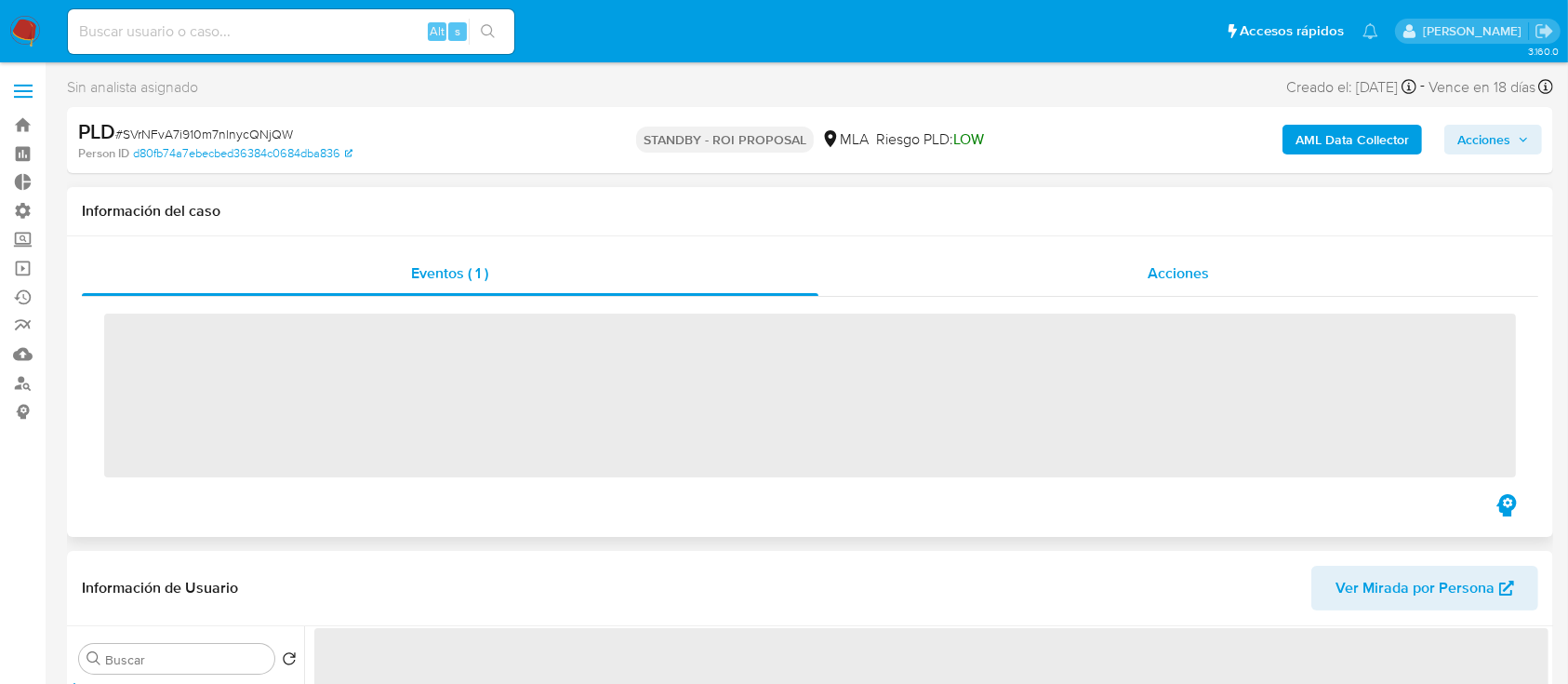
click at [1025, 256] on div "Acciones" at bounding box center [1179, 273] width 721 height 45
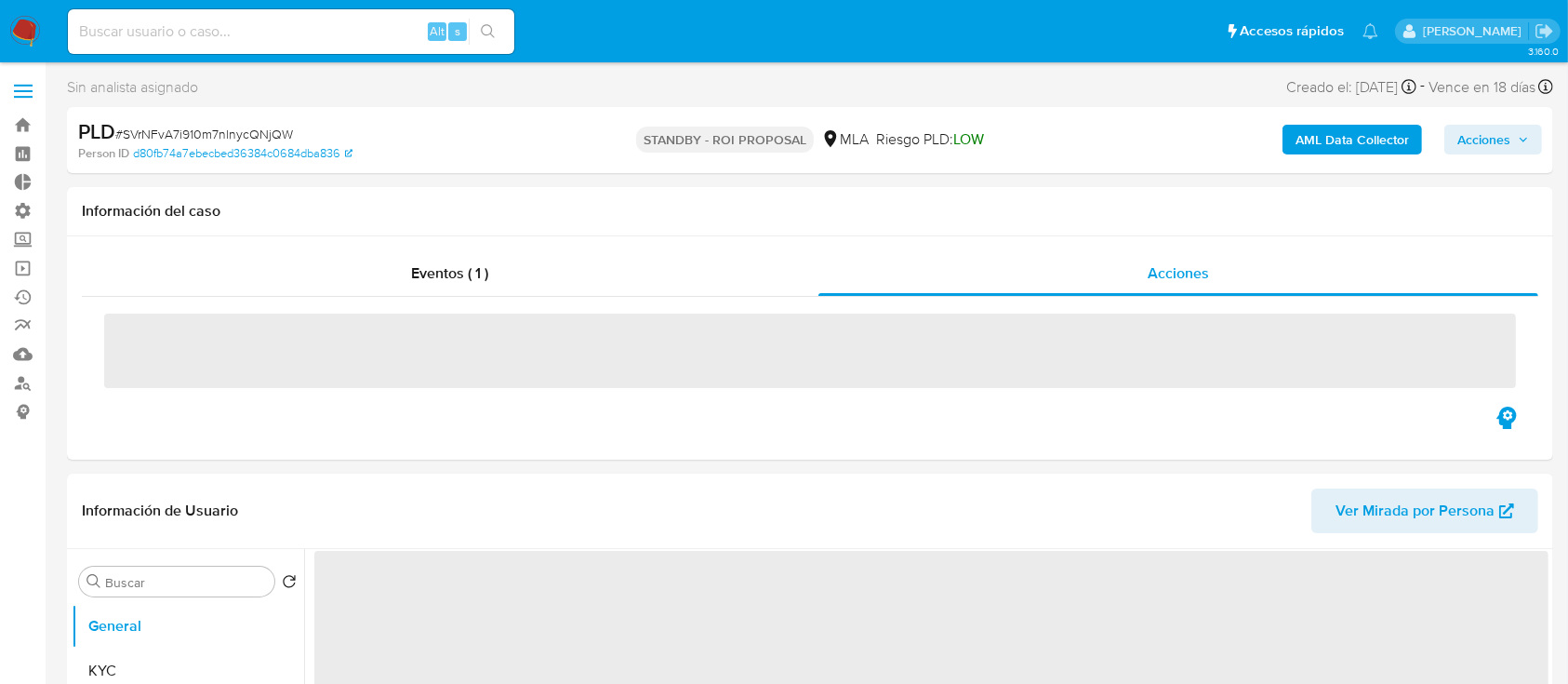
select select "10"
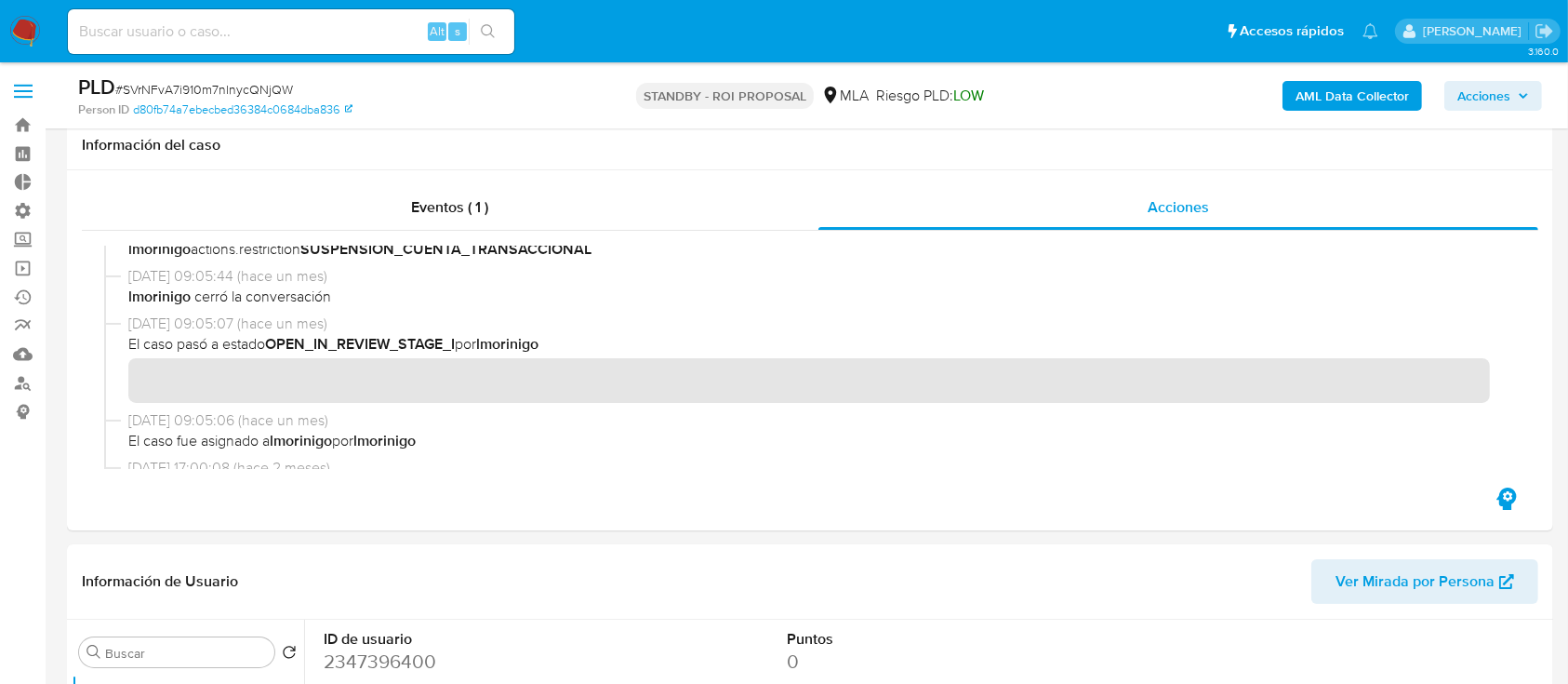
scroll to position [496, 0]
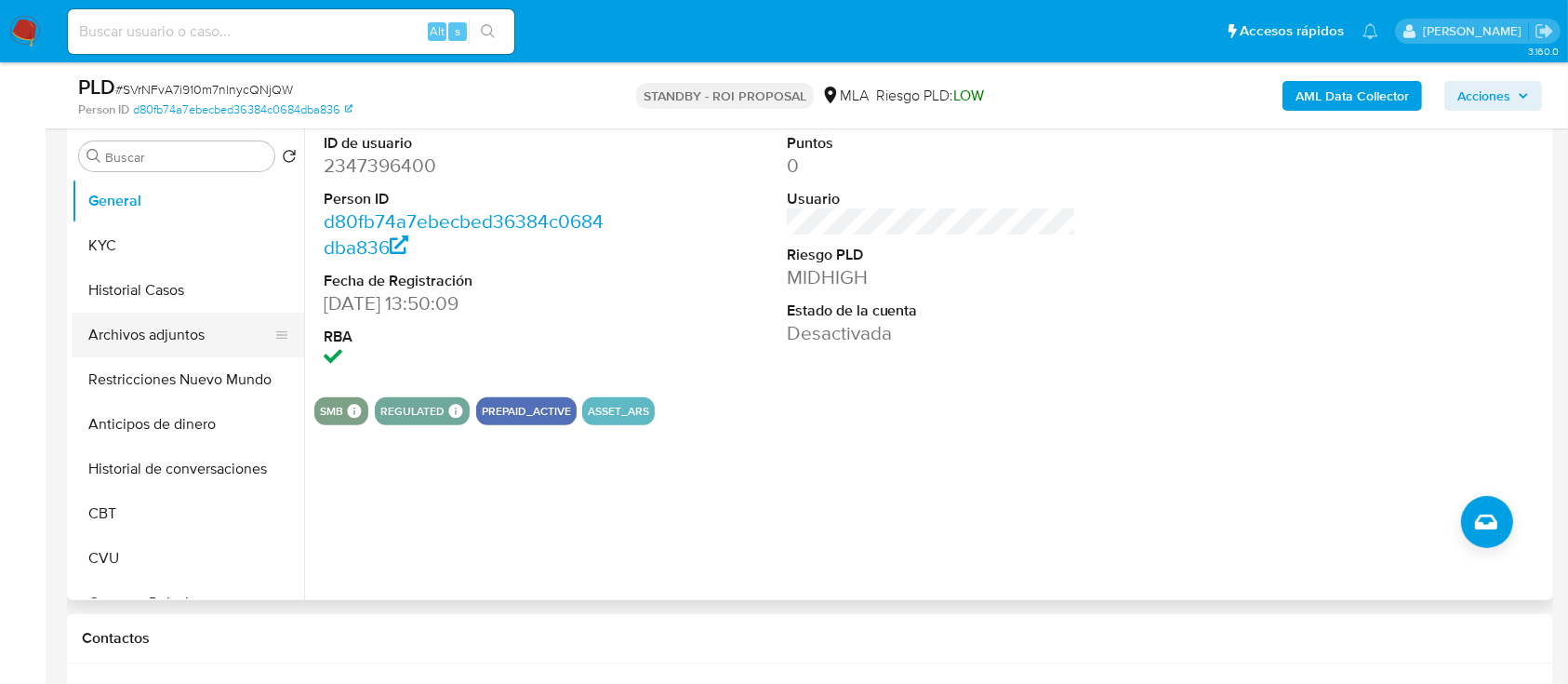
click at [147, 327] on button "Archivos adjuntos" at bounding box center [180, 335] width 218 height 45
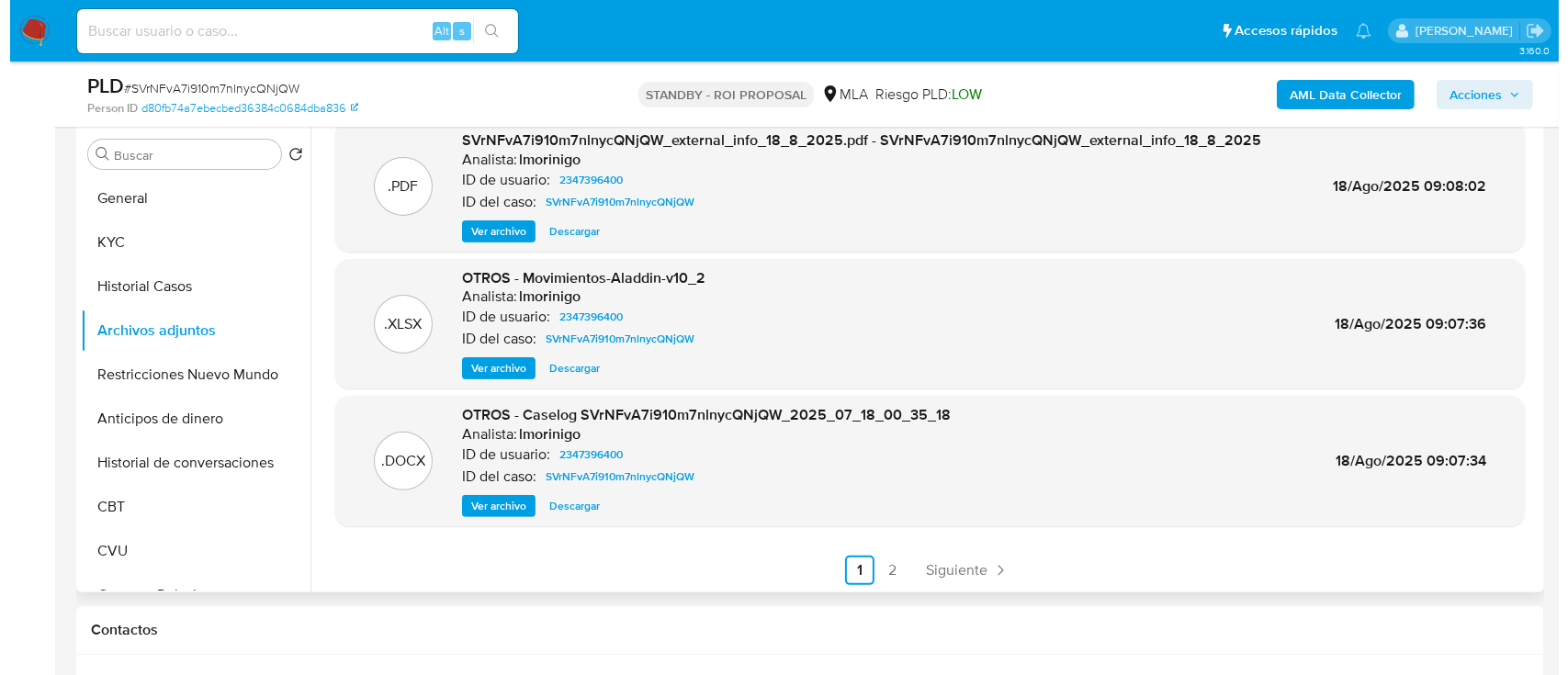
scroll to position [154, 0]
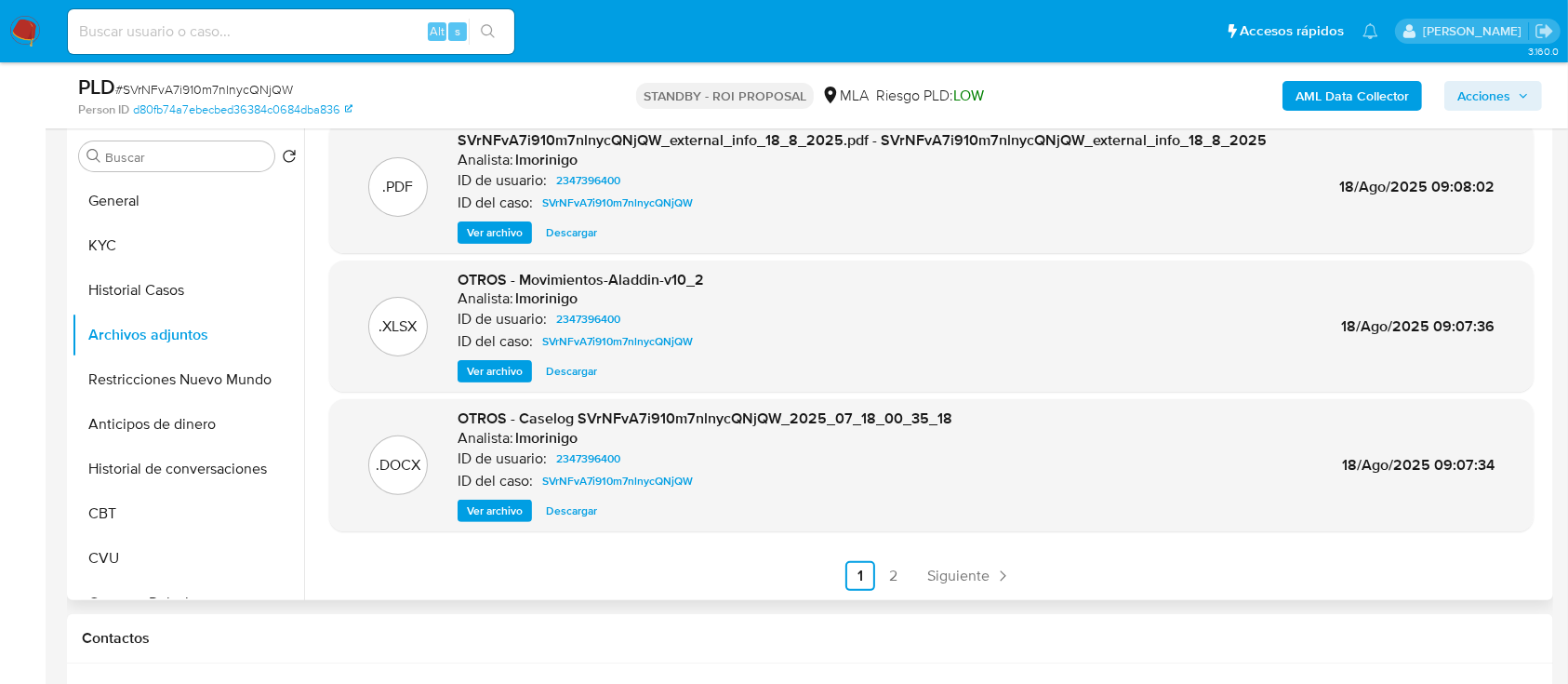
click at [513, 510] on span "Ver archivo" at bounding box center [494, 511] width 56 height 19
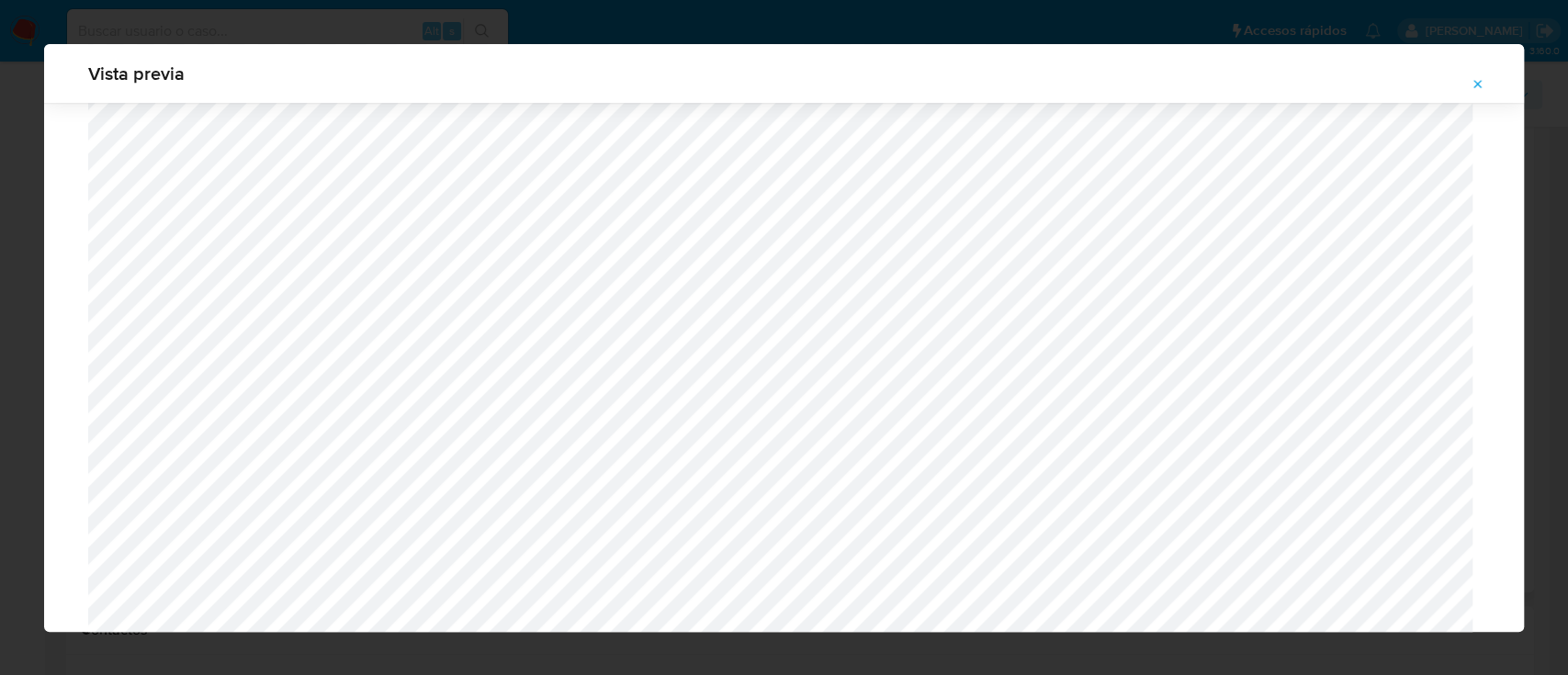
scroll to position [1800, 0]
click at [1473, 78] on icon "Attachment preview" at bounding box center [1478, 84] width 15 height 15
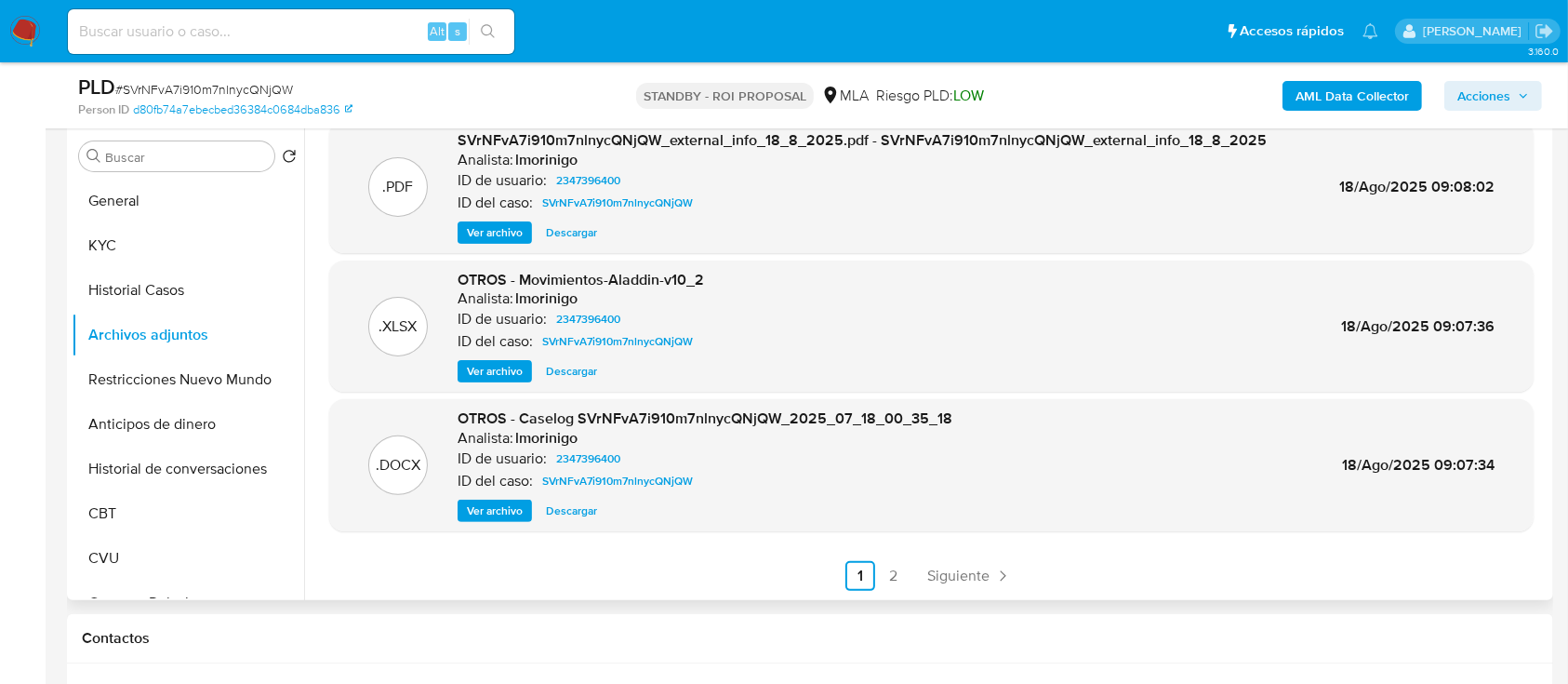
click at [499, 502] on span "Ver archivo" at bounding box center [494, 511] width 56 height 19
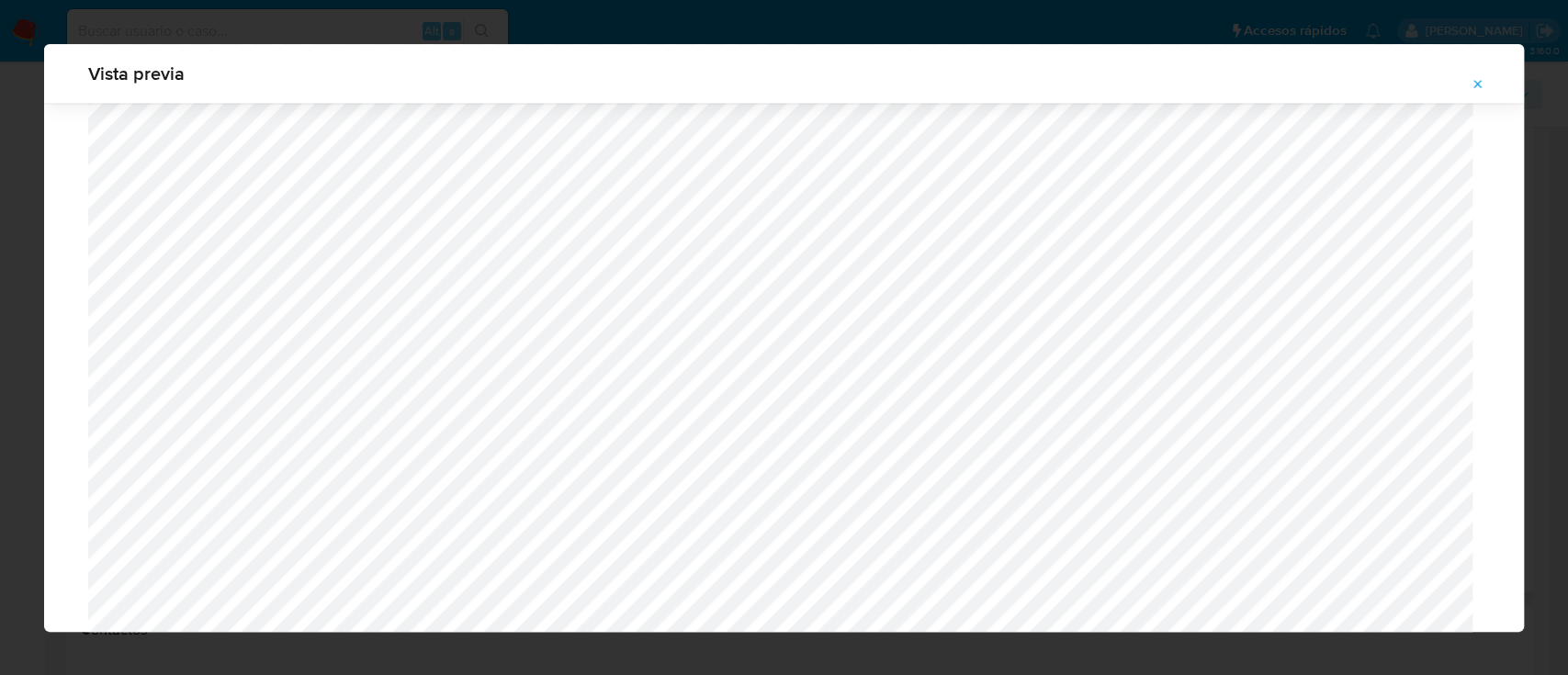
scroll to position [1809, 0]
click at [1482, 93] on span "Attachment preview" at bounding box center [1478, 84] width 15 height 26
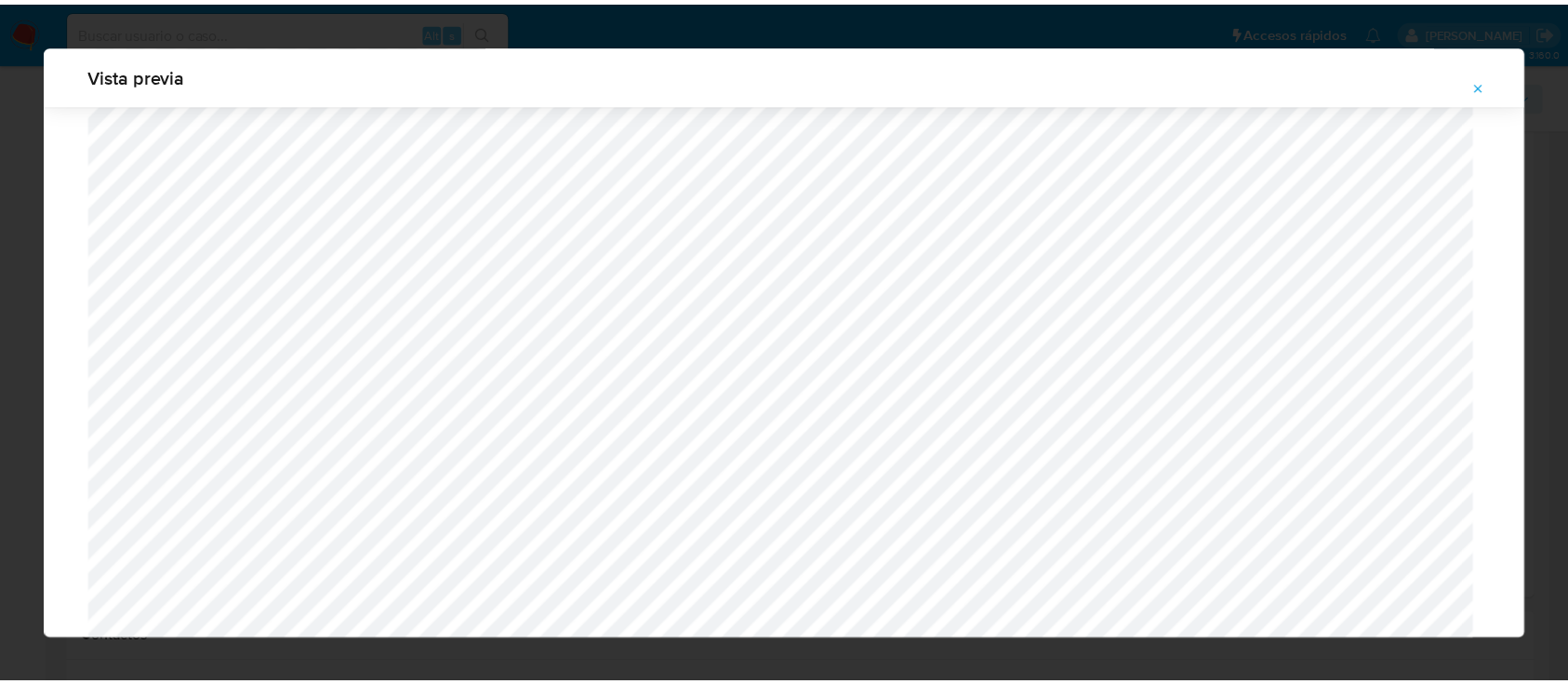
scroll to position [60, 0]
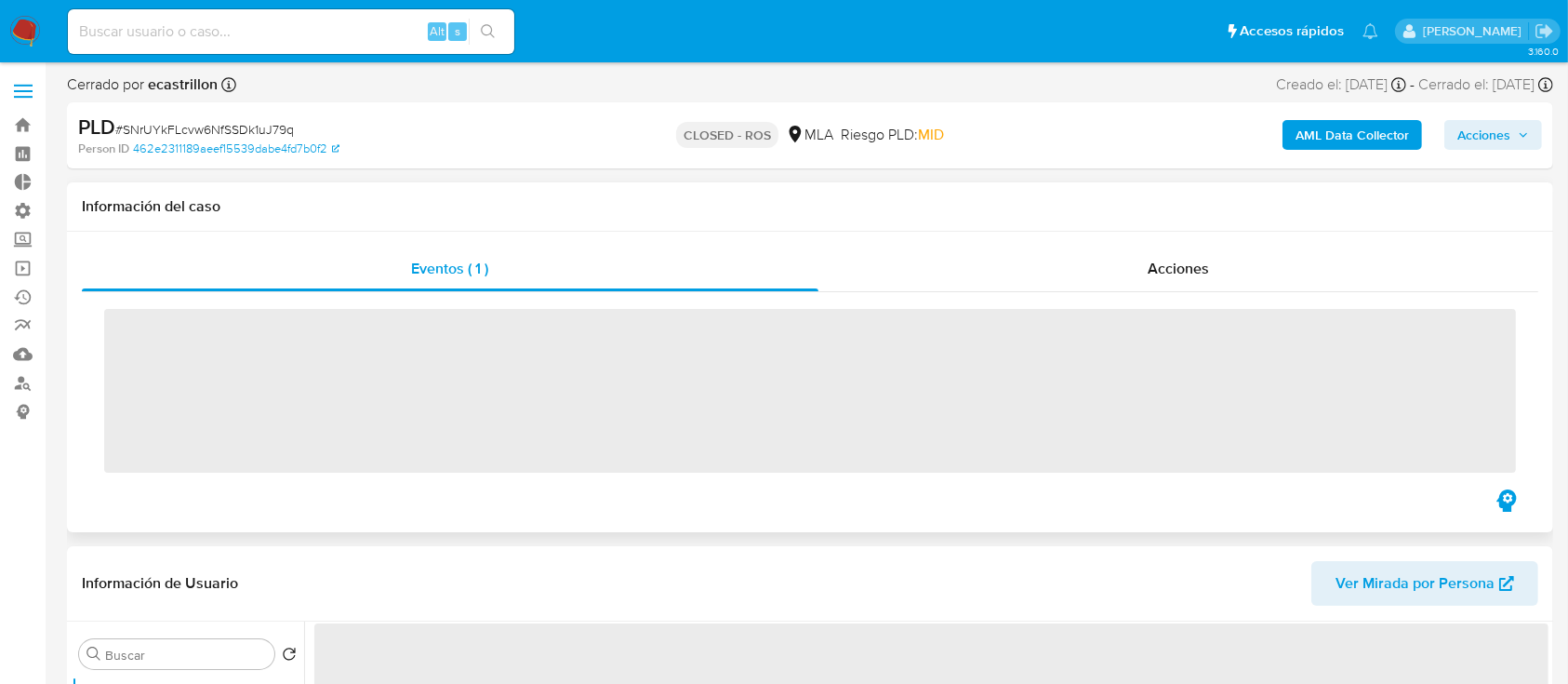
click at [1183, 215] on h1 "Información del caso" at bounding box center [810, 206] width 1457 height 19
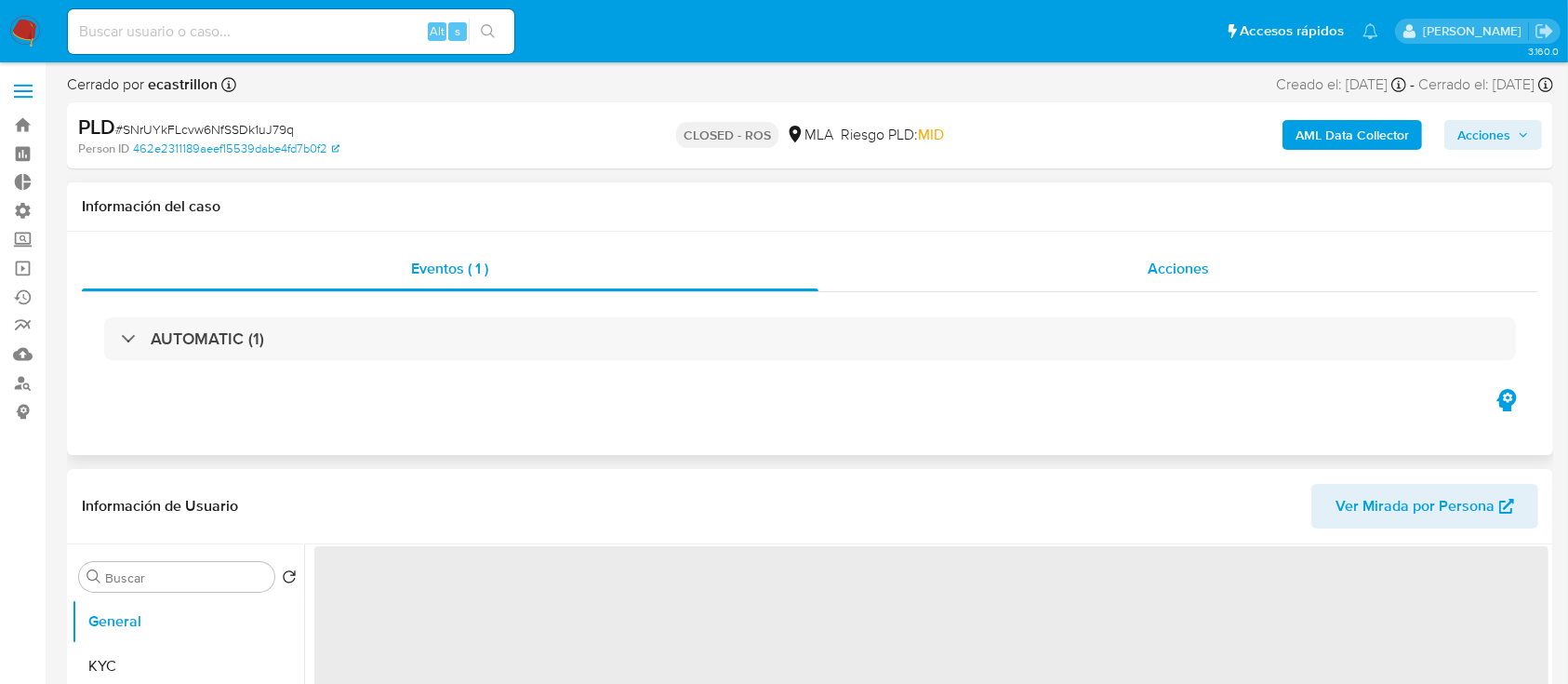
click at [1183, 273] on span "Acciones" at bounding box center [1179, 269] width 62 height 22
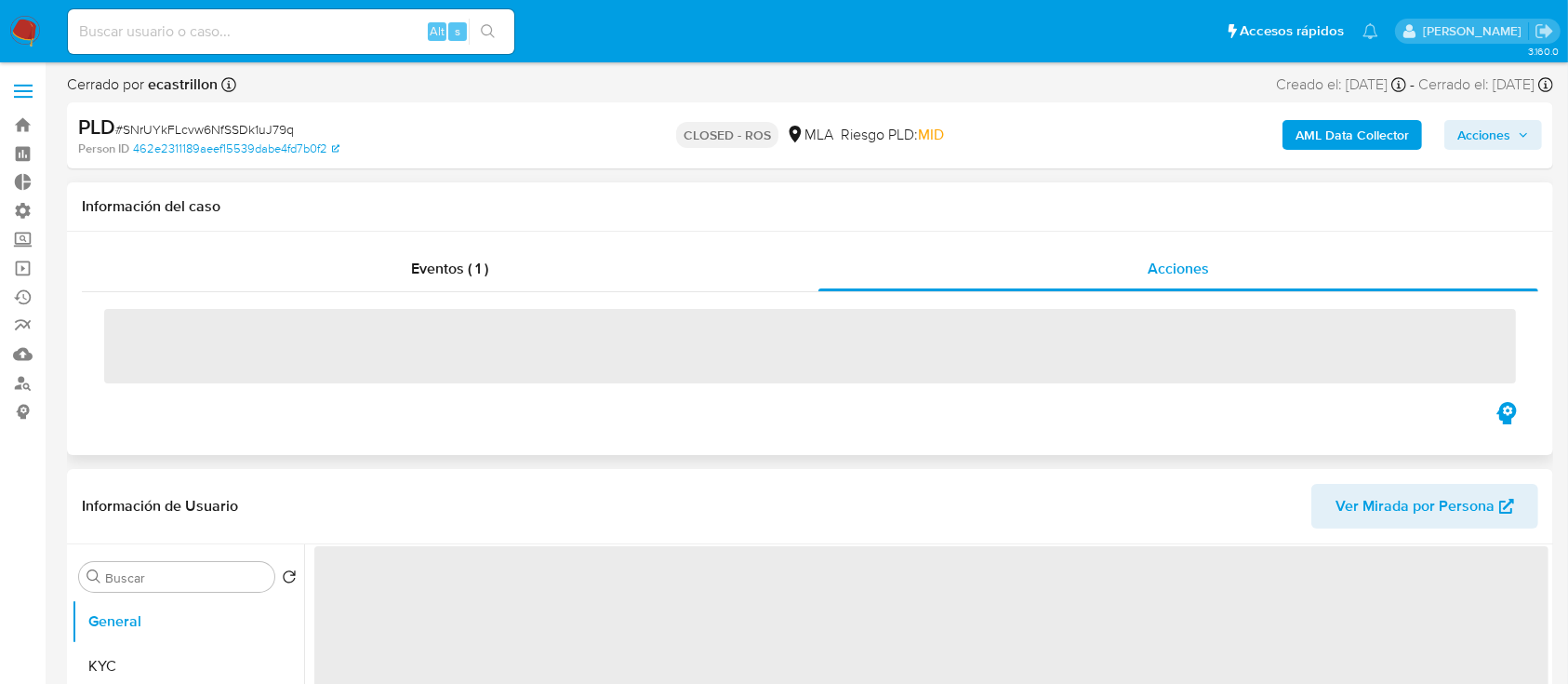
select select "10"
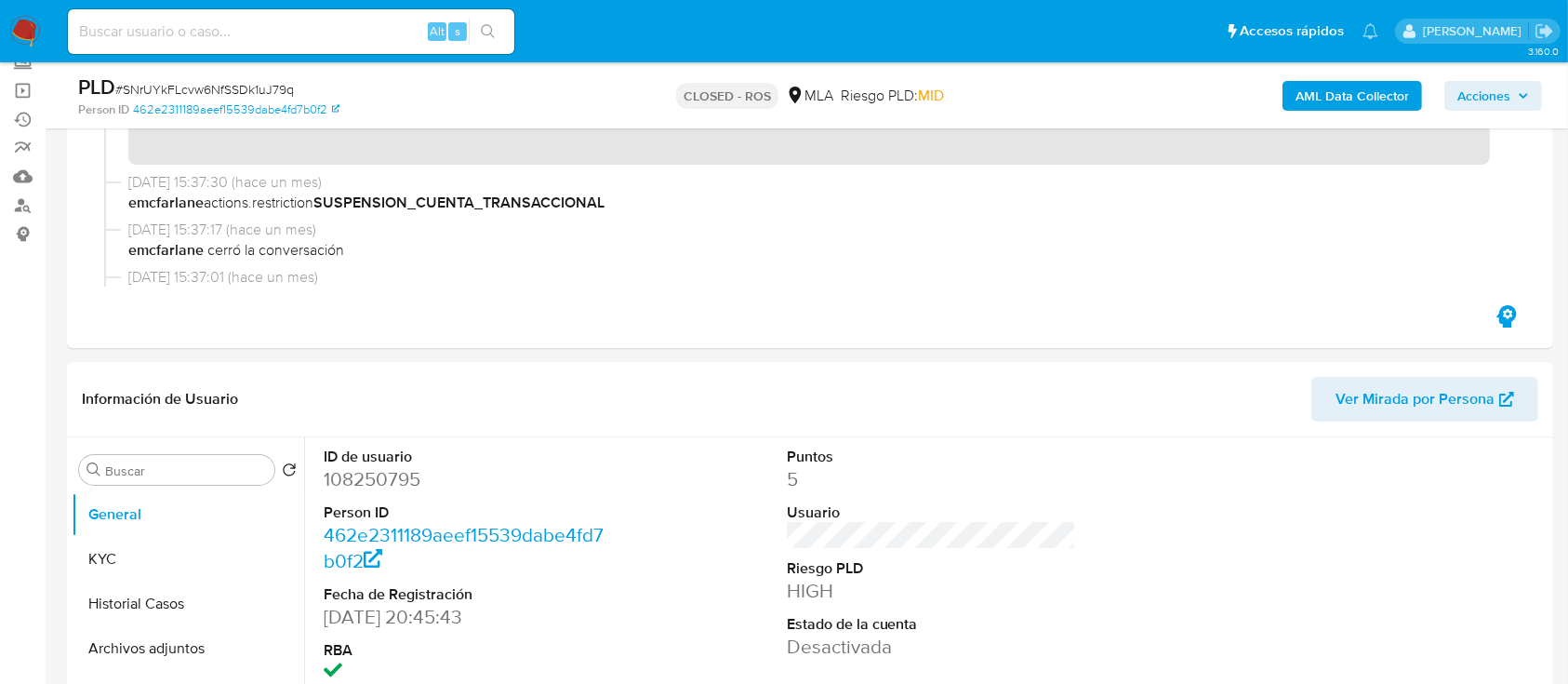
scroll to position [217, 0]
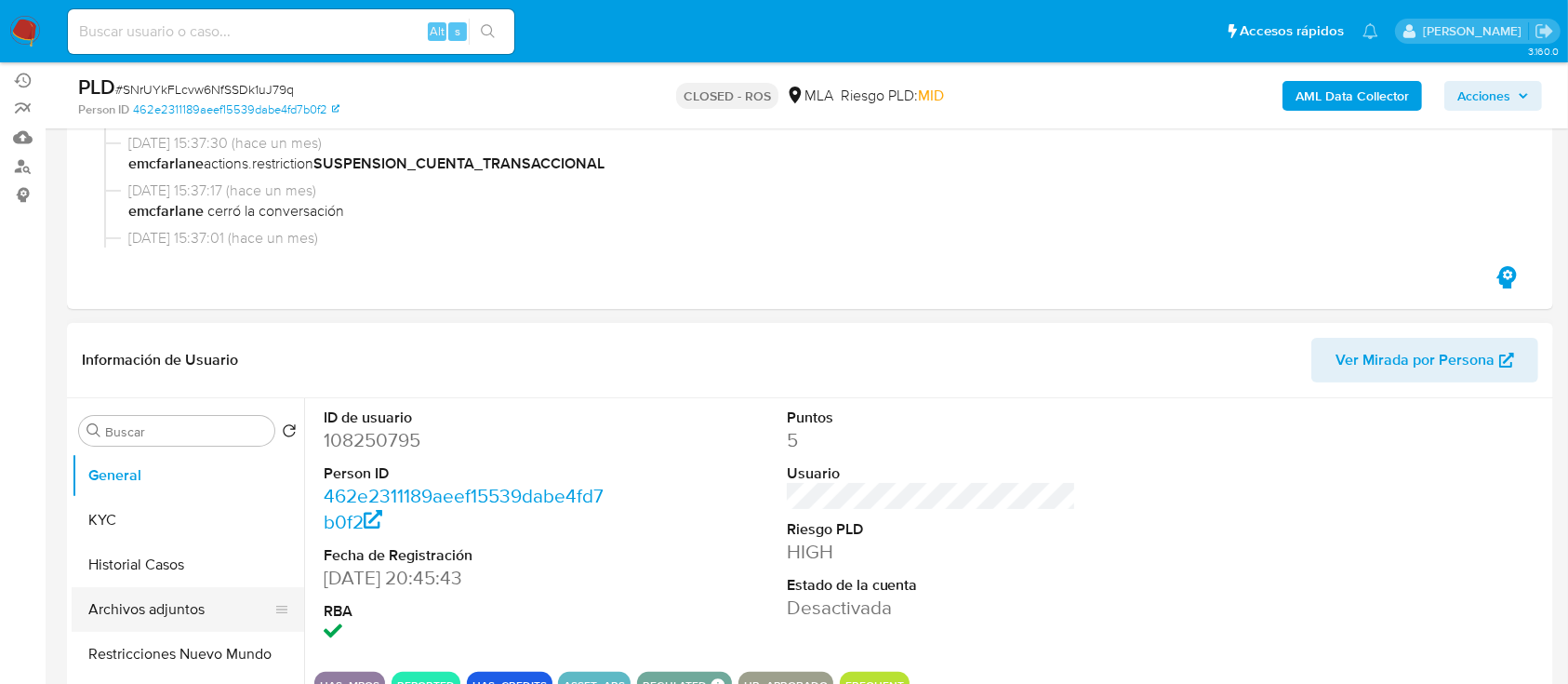
click at [97, 607] on button "Archivos adjuntos" at bounding box center [180, 609] width 218 height 45
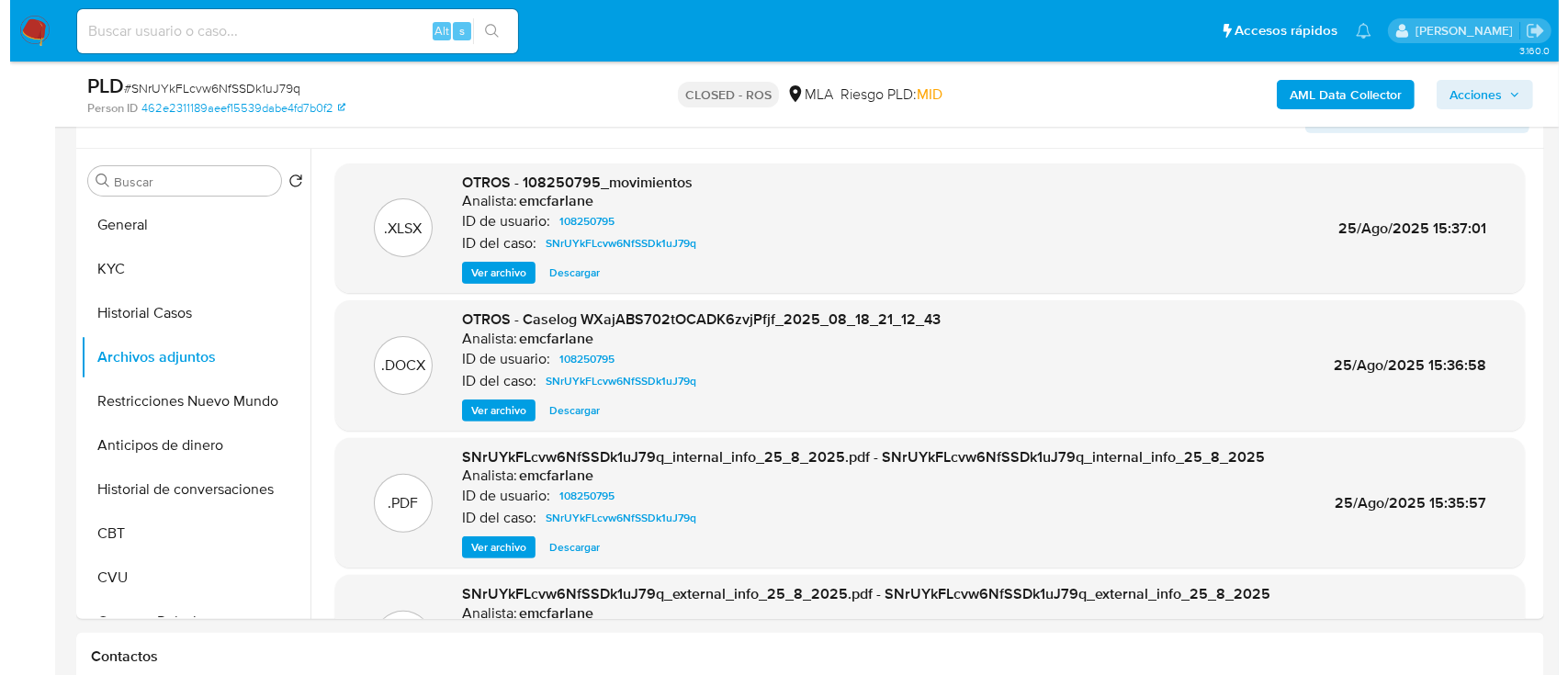
scroll to position [459, 0]
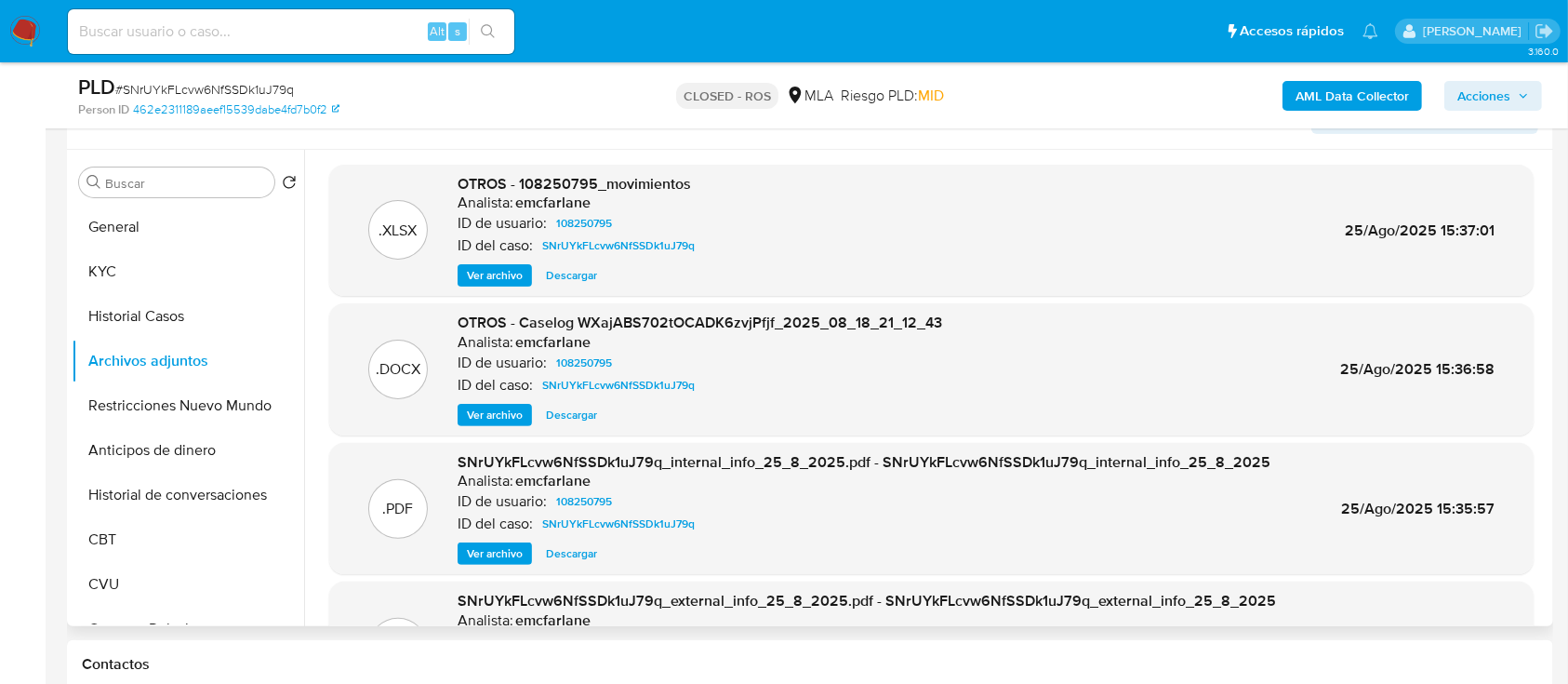
click at [492, 425] on div ".DOCX OTROS - Caselog WXajABS702tOCADK6zvjPfjf_2025_08_18_21_12_43 Analista: em…" at bounding box center [931, 369] width 1205 height 132
click at [493, 422] on span "Ver archivo" at bounding box center [494, 415] width 56 height 19
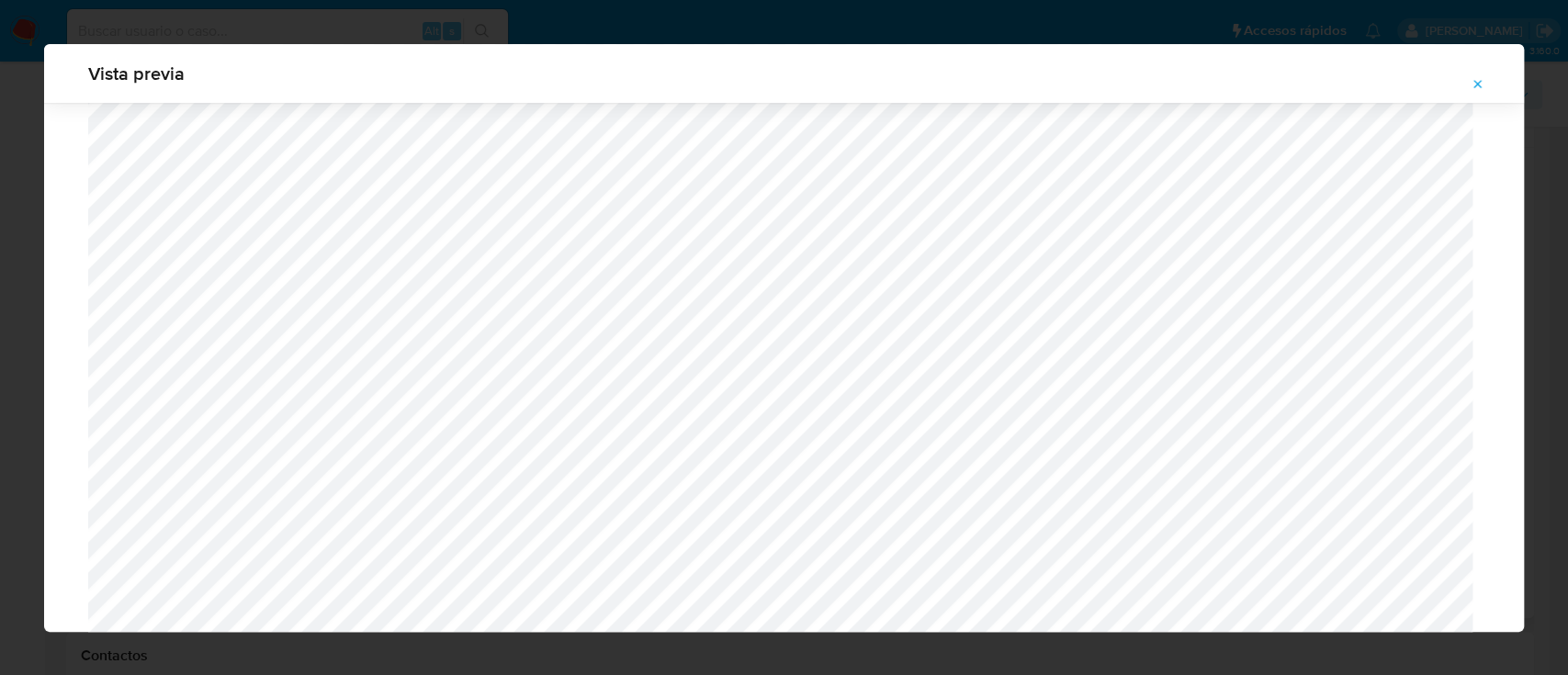
scroll to position [1310, 0]
click at [1471, 88] on icon "Attachment preview" at bounding box center [1478, 84] width 15 height 15
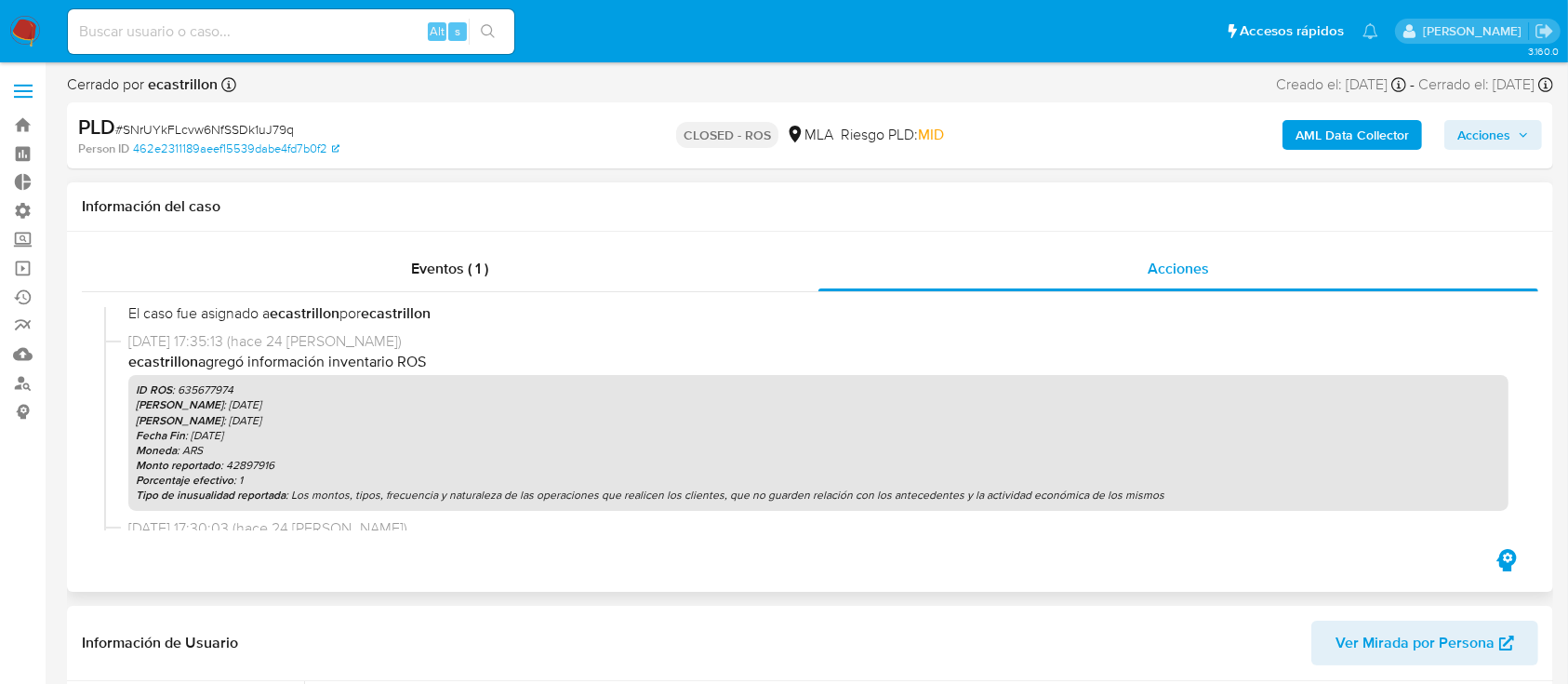
scroll to position [248, 0]
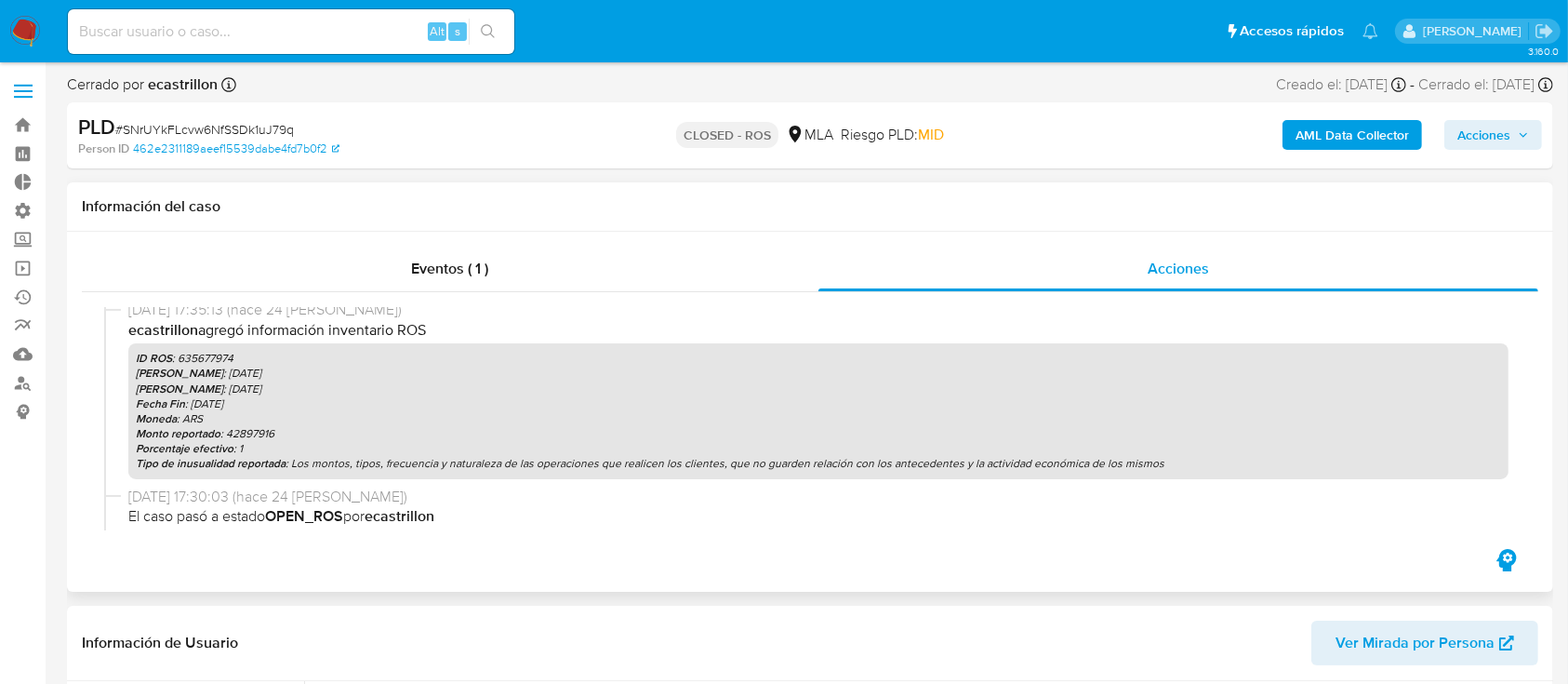
click at [220, 351] on p "ID ROS : 635677974" at bounding box center [818, 357] width 1365 height 15
click at [249, 432] on p "Monto reportado : 42897916" at bounding box center [818, 433] width 1365 height 15
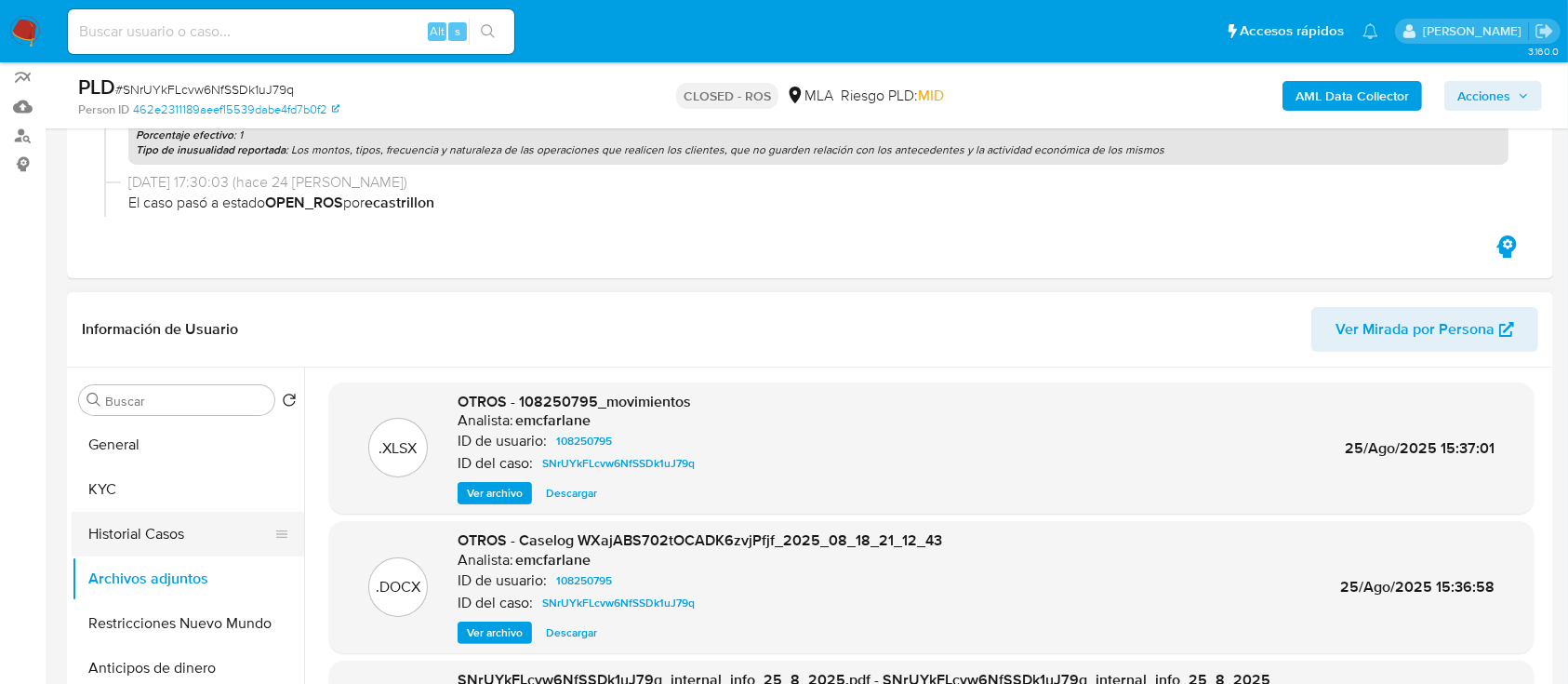
click at [197, 521] on button "Historial Casos" at bounding box center [180, 534] width 218 height 45
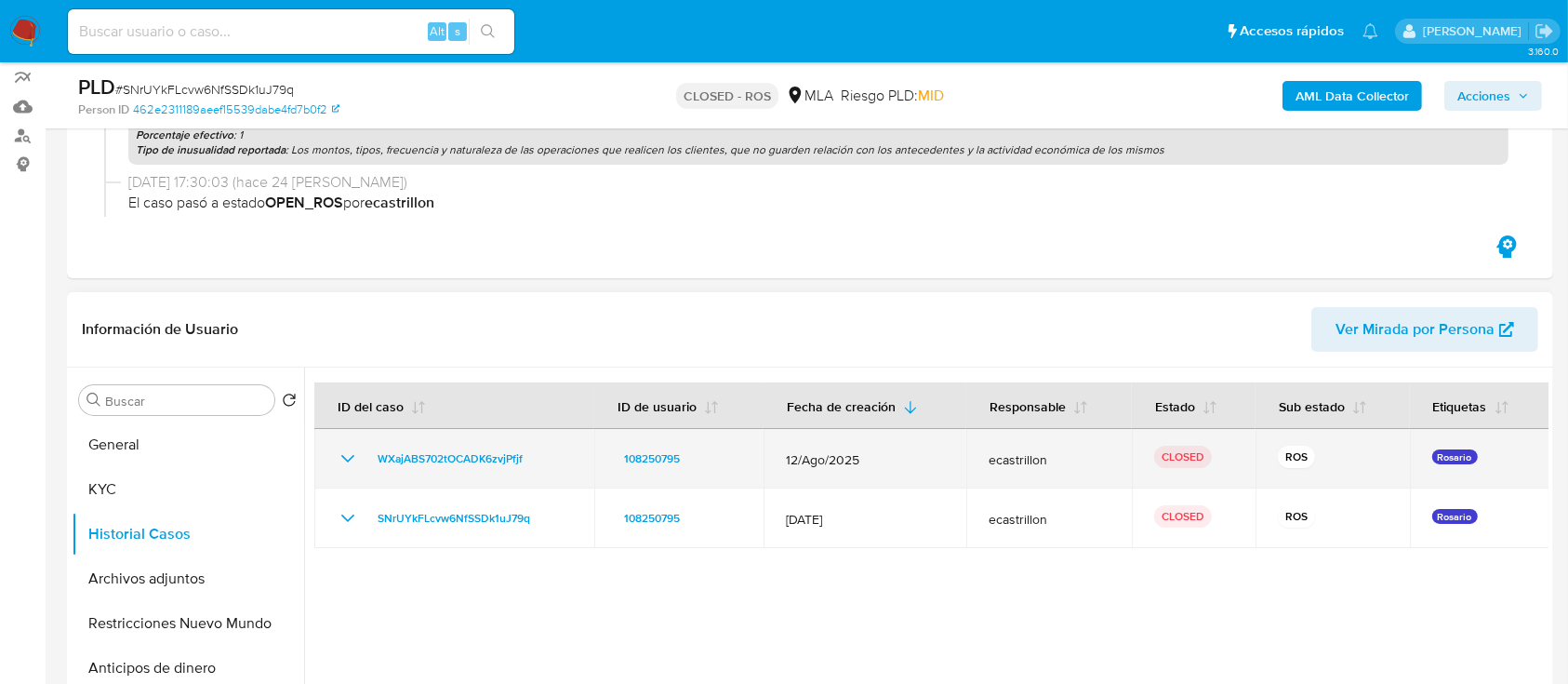
click at [333, 473] on td "WXajABS702tOCADK6zvjPfjf" at bounding box center [454, 459] width 280 height 60
click at [341, 470] on td "WXajABS702tOCADK6zvjPfjf" at bounding box center [454, 459] width 280 height 60
click at [350, 466] on icon "Mostrar/Ocultar" at bounding box center [347, 459] width 22 height 22
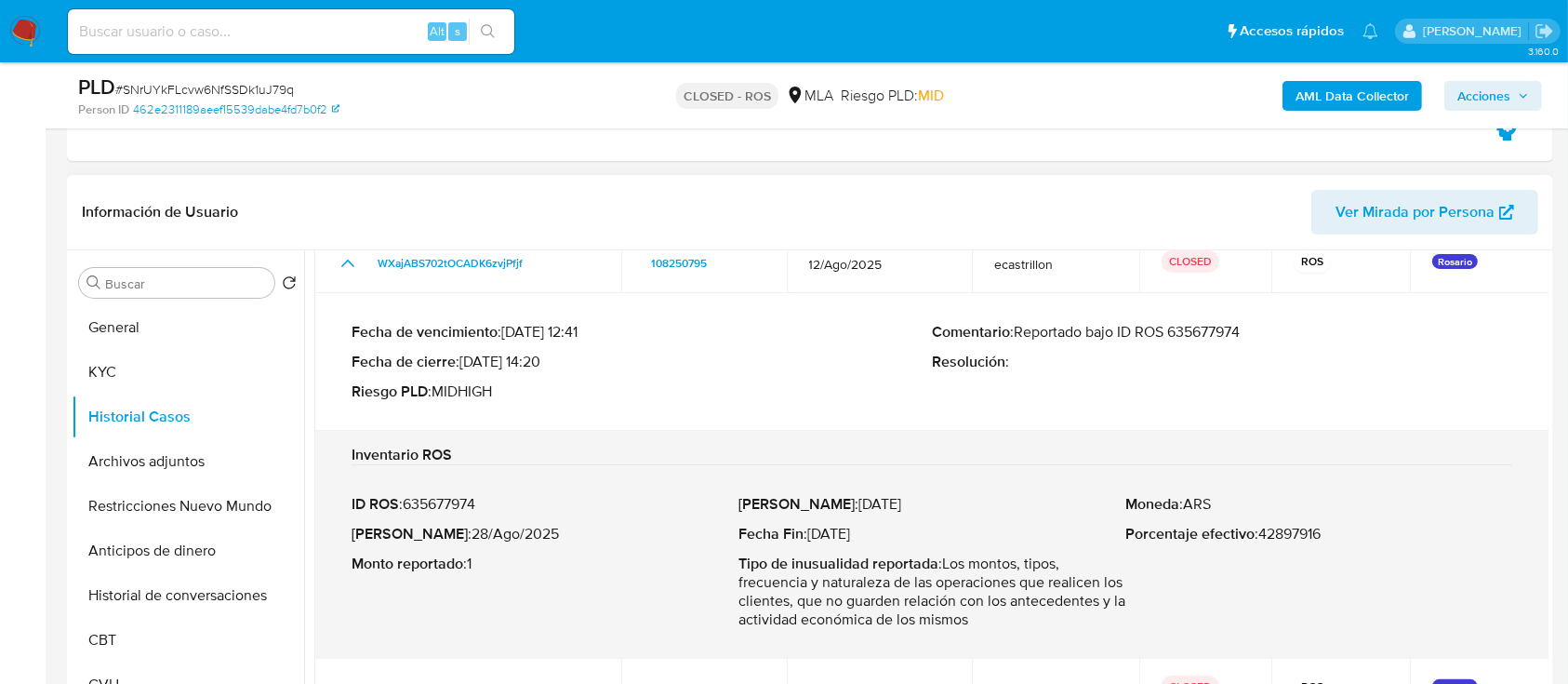
scroll to position [496, 0]
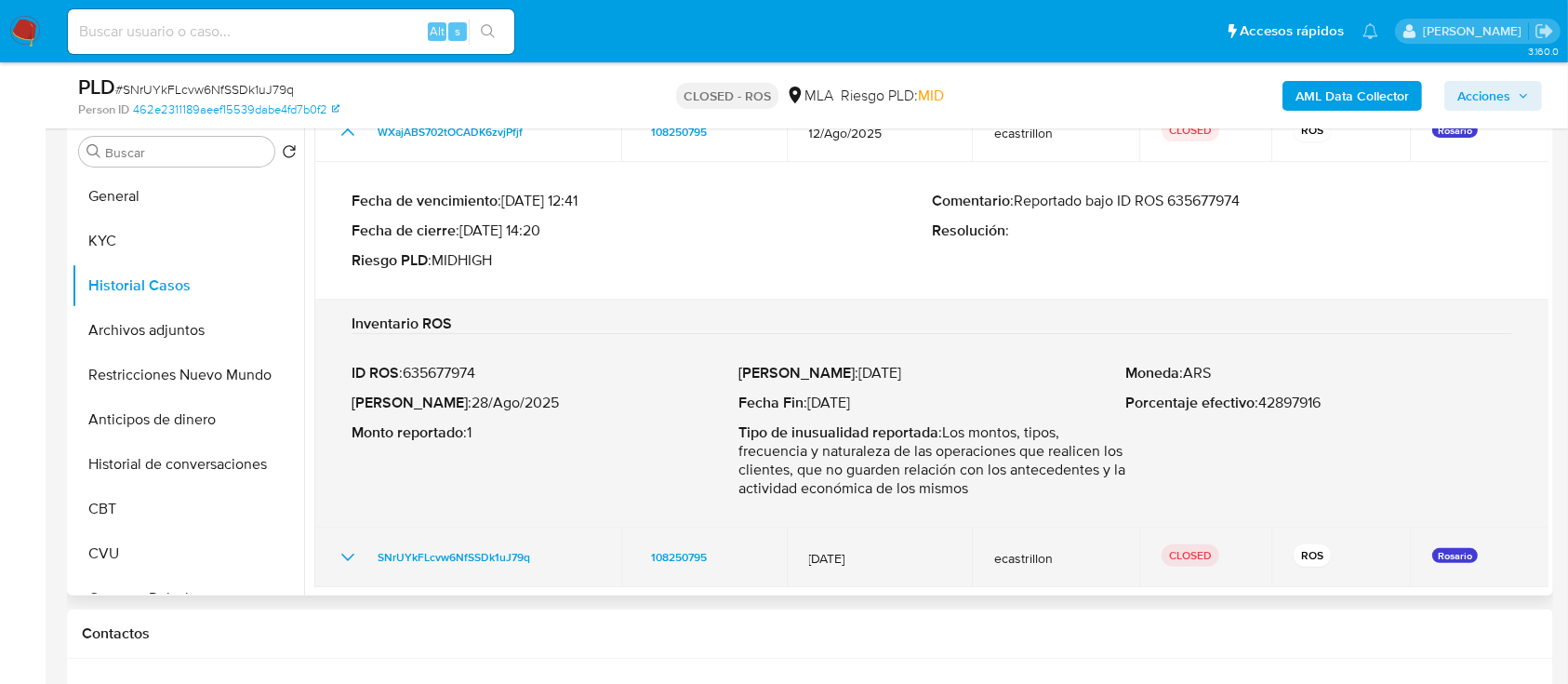
click at [344, 561] on icon "Mostrar/Ocultar" at bounding box center [347, 558] width 22 height 22
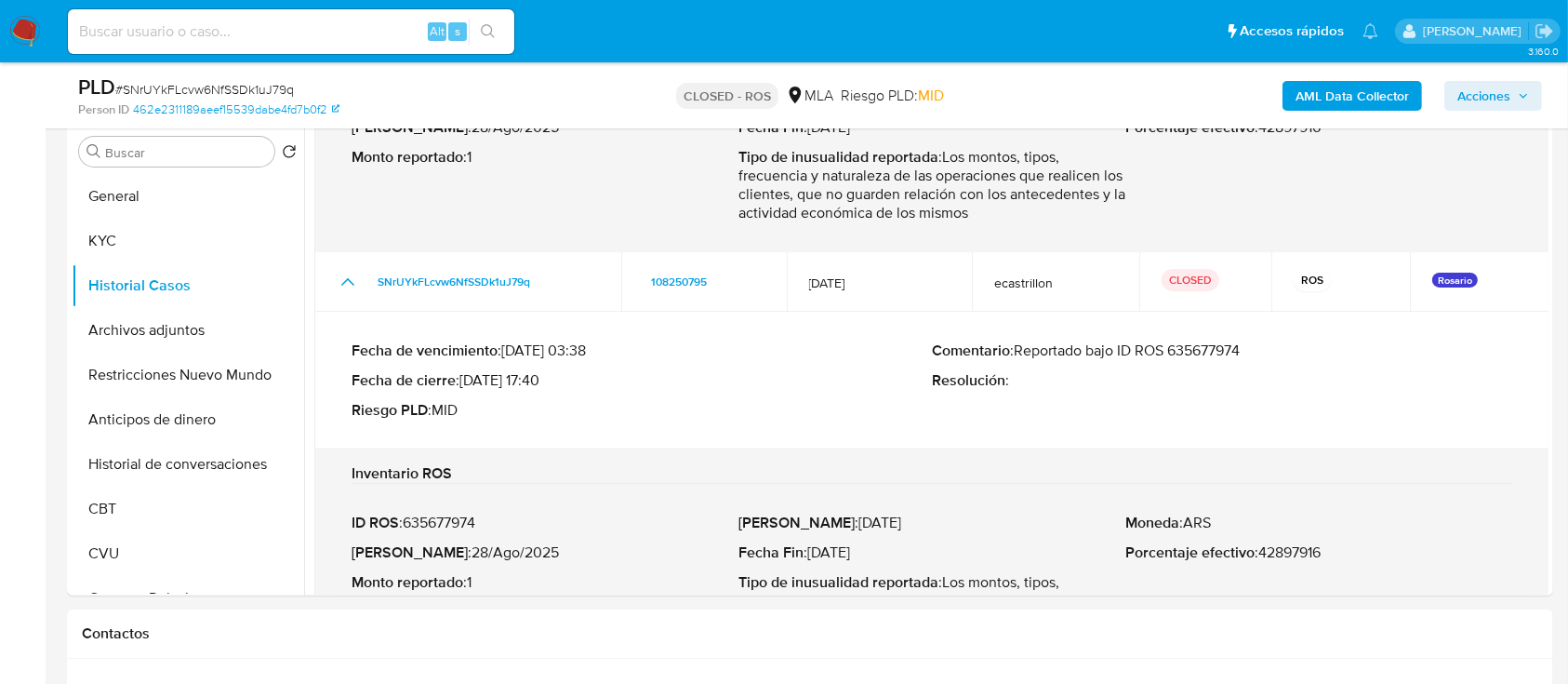
scroll to position [321, 0]
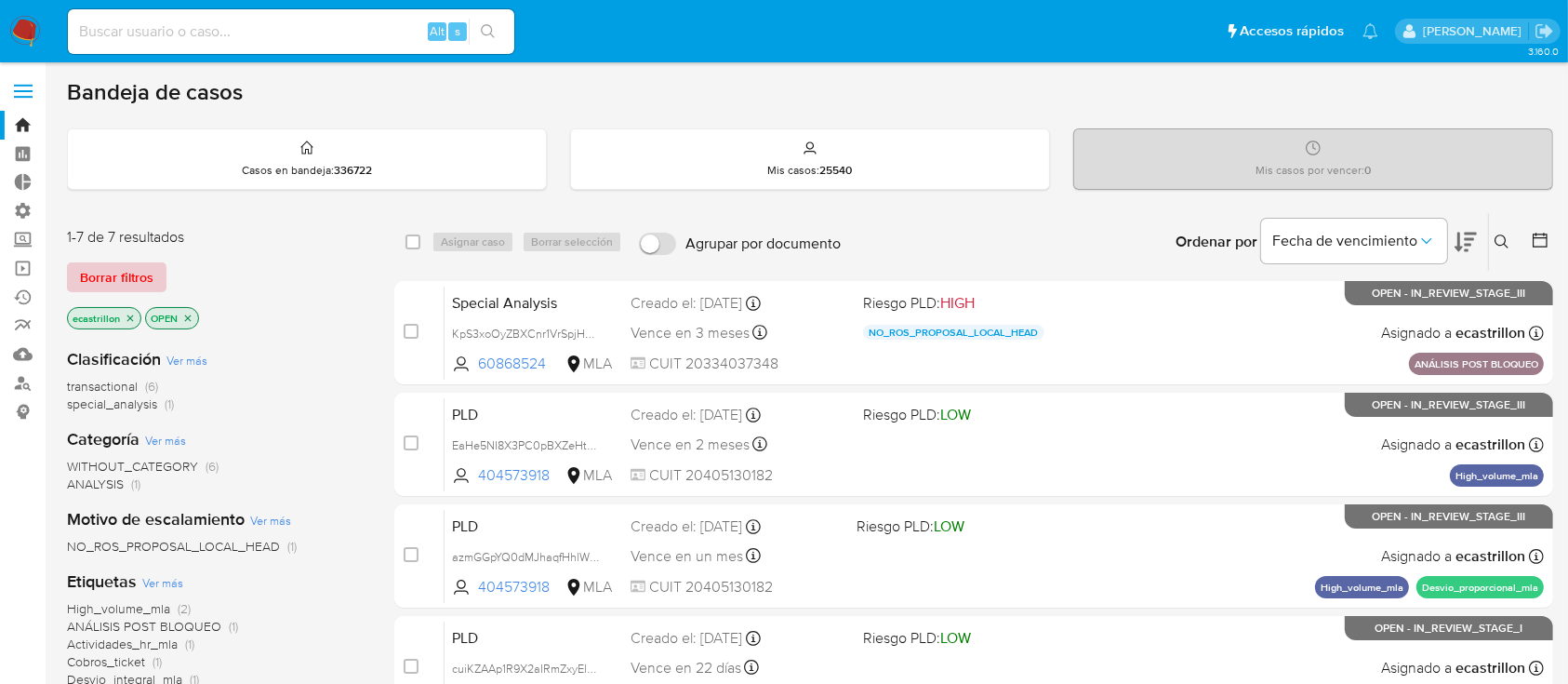
click at [141, 265] on span "Borrar filtros" at bounding box center [116, 278] width 74 height 26
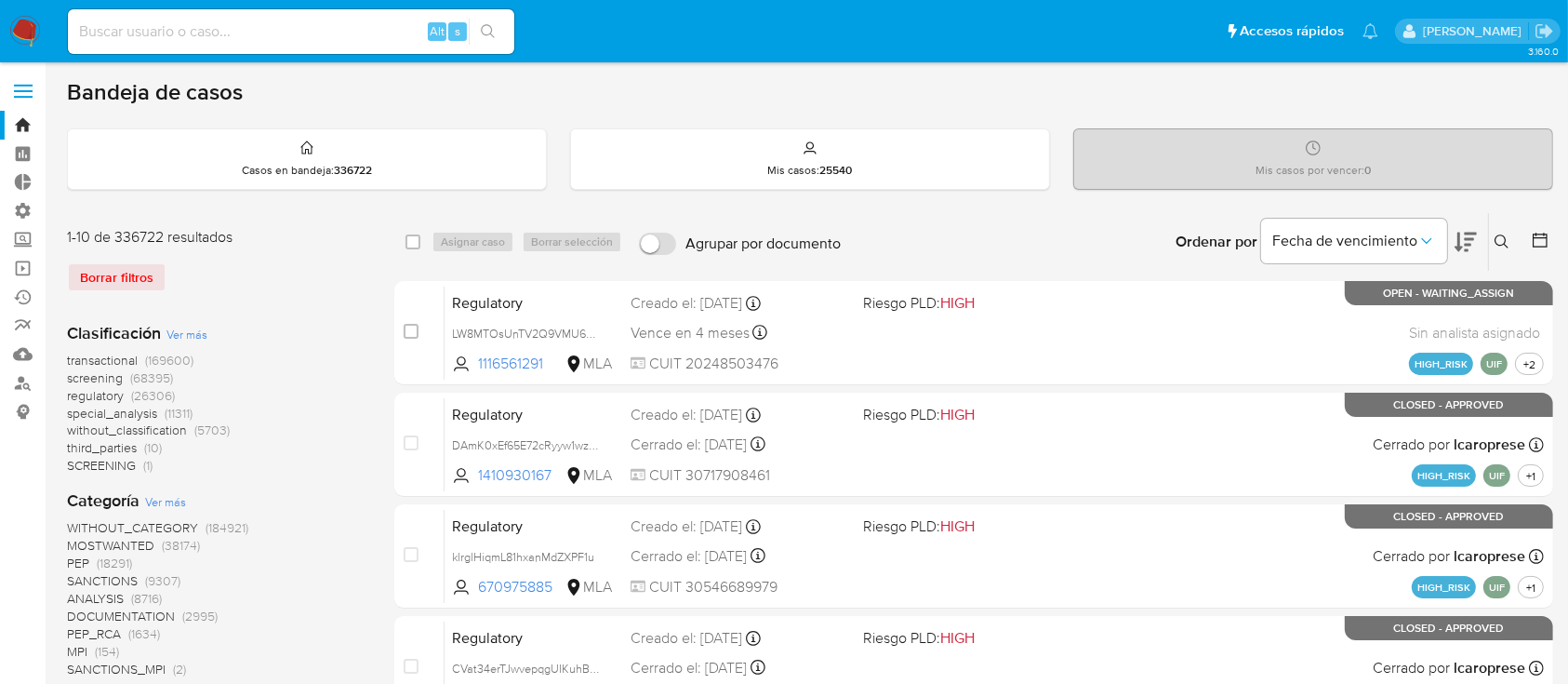
click at [1494, 235] on icon at bounding box center [1501, 242] width 15 height 15
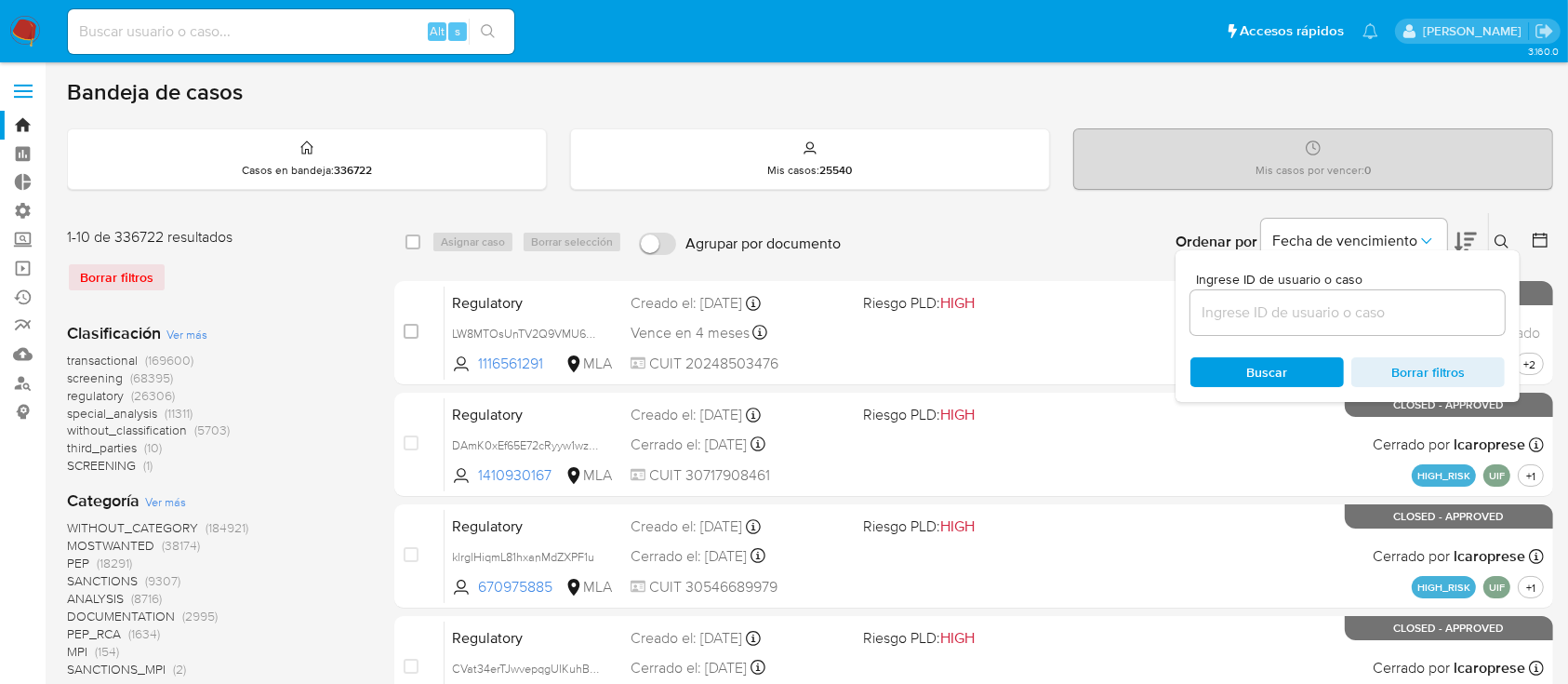
click at [1423, 312] on input at bounding box center [1348, 313] width 314 height 24
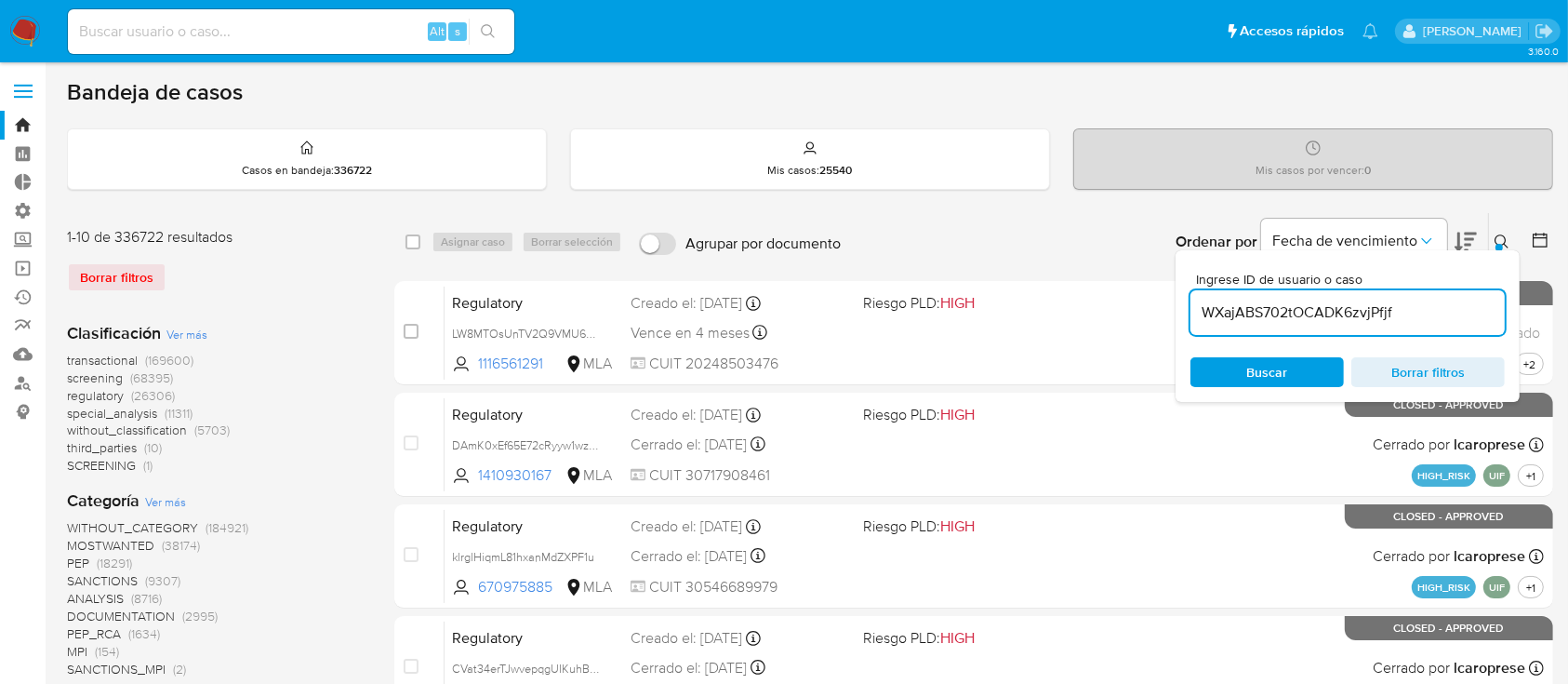
type input "WXajABS702tOCADK6zvjPfjf"
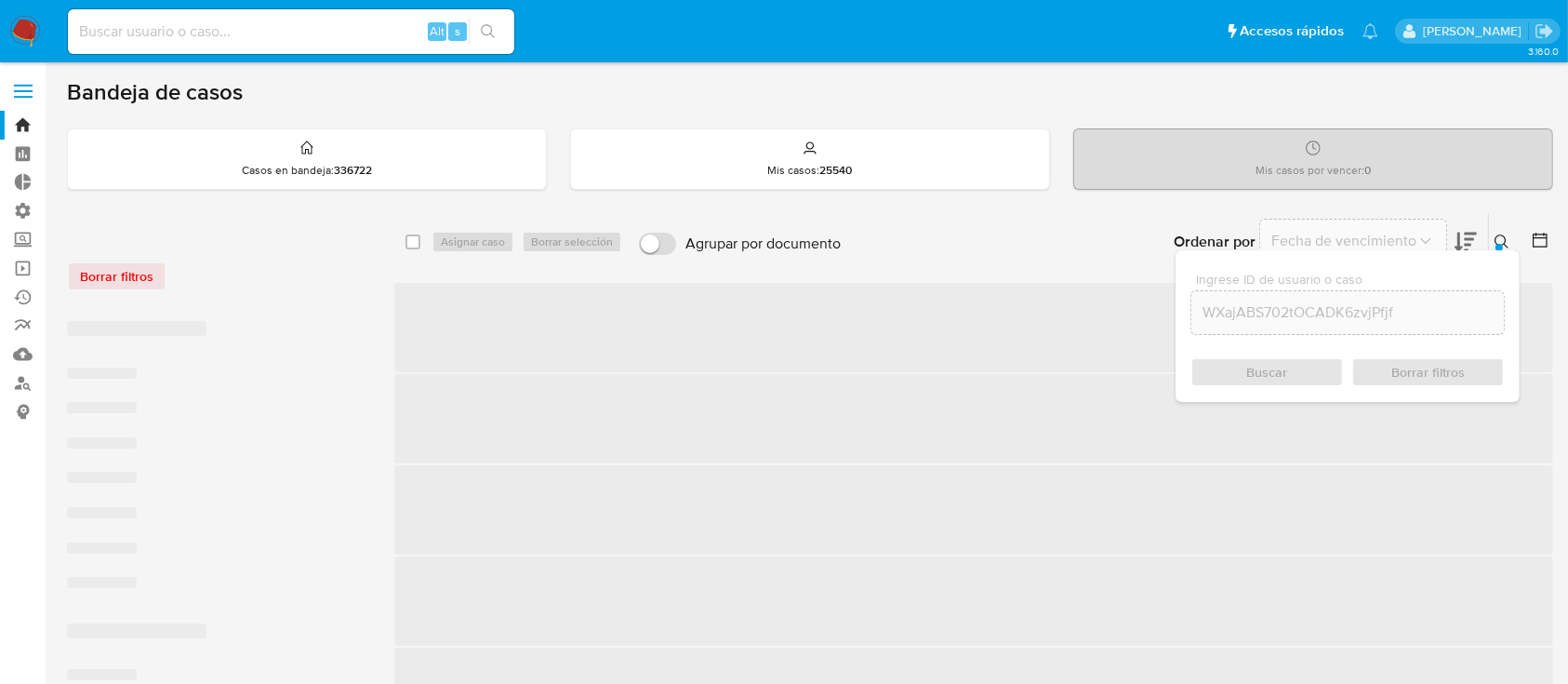
click at [1496, 232] on button at bounding box center [1504, 242] width 31 height 22
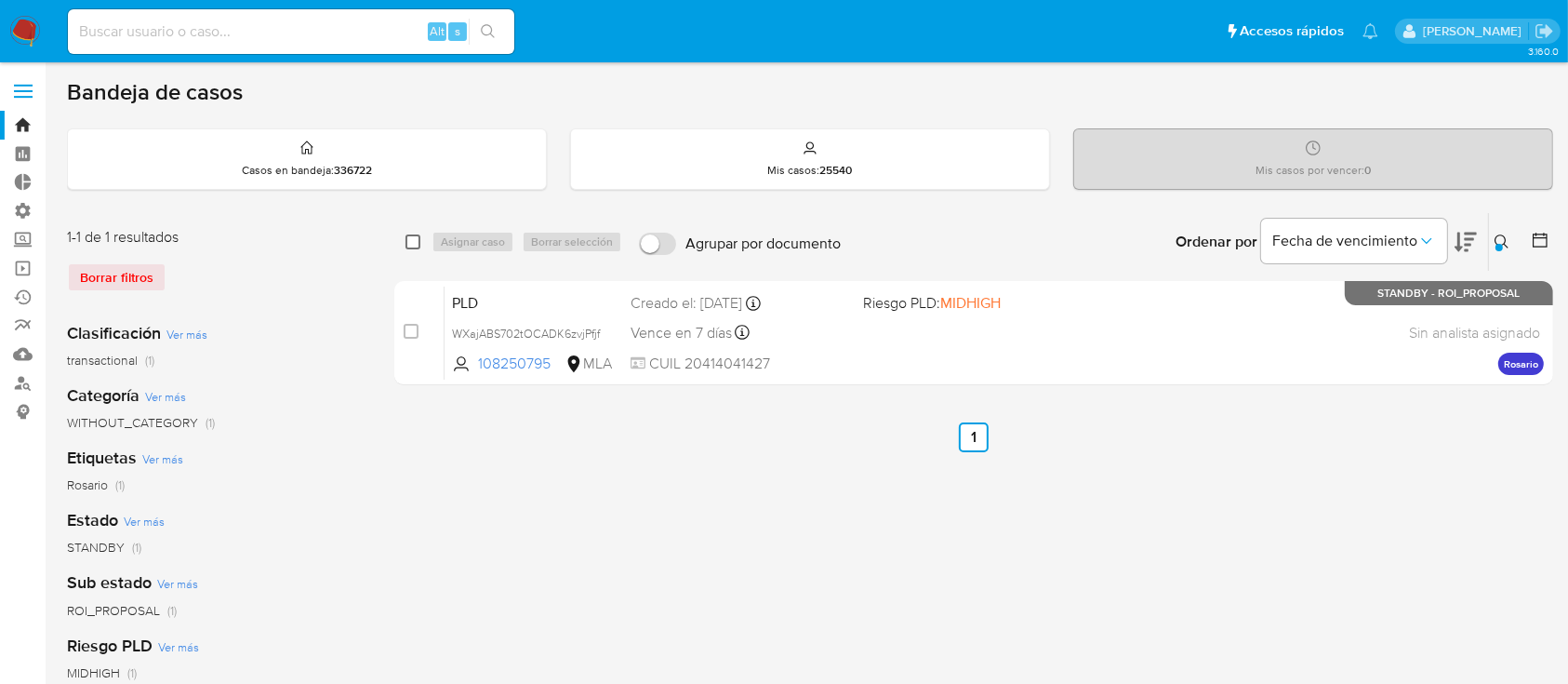
click at [419, 242] on input "checkbox" at bounding box center [413, 242] width 15 height 15
checkbox input "true"
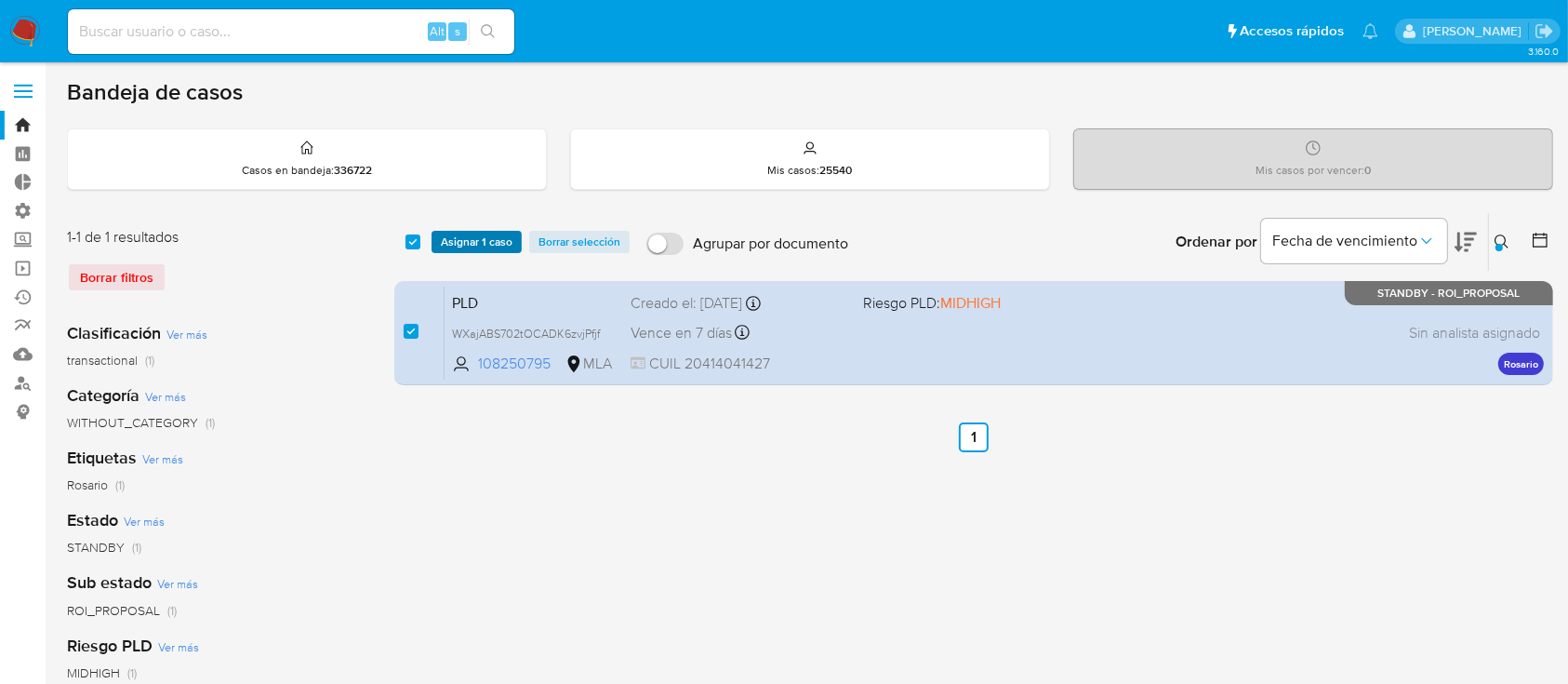
click at [455, 233] on span "Asignar 1 caso" at bounding box center [477, 242] width 72 height 19
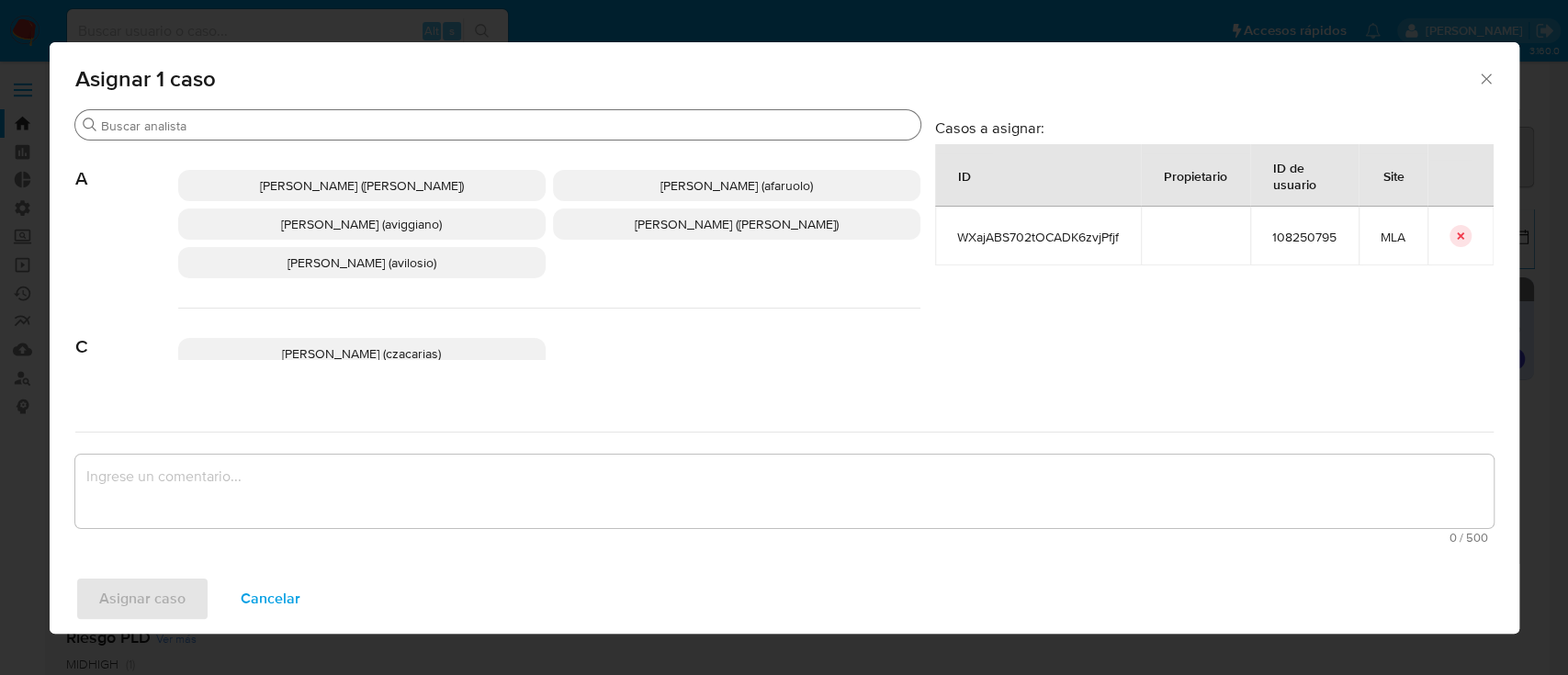
click at [355, 135] on div "Buscar" at bounding box center [498, 125] width 845 height 29
click at [358, 118] on input "Buscar" at bounding box center [507, 126] width 812 height 17
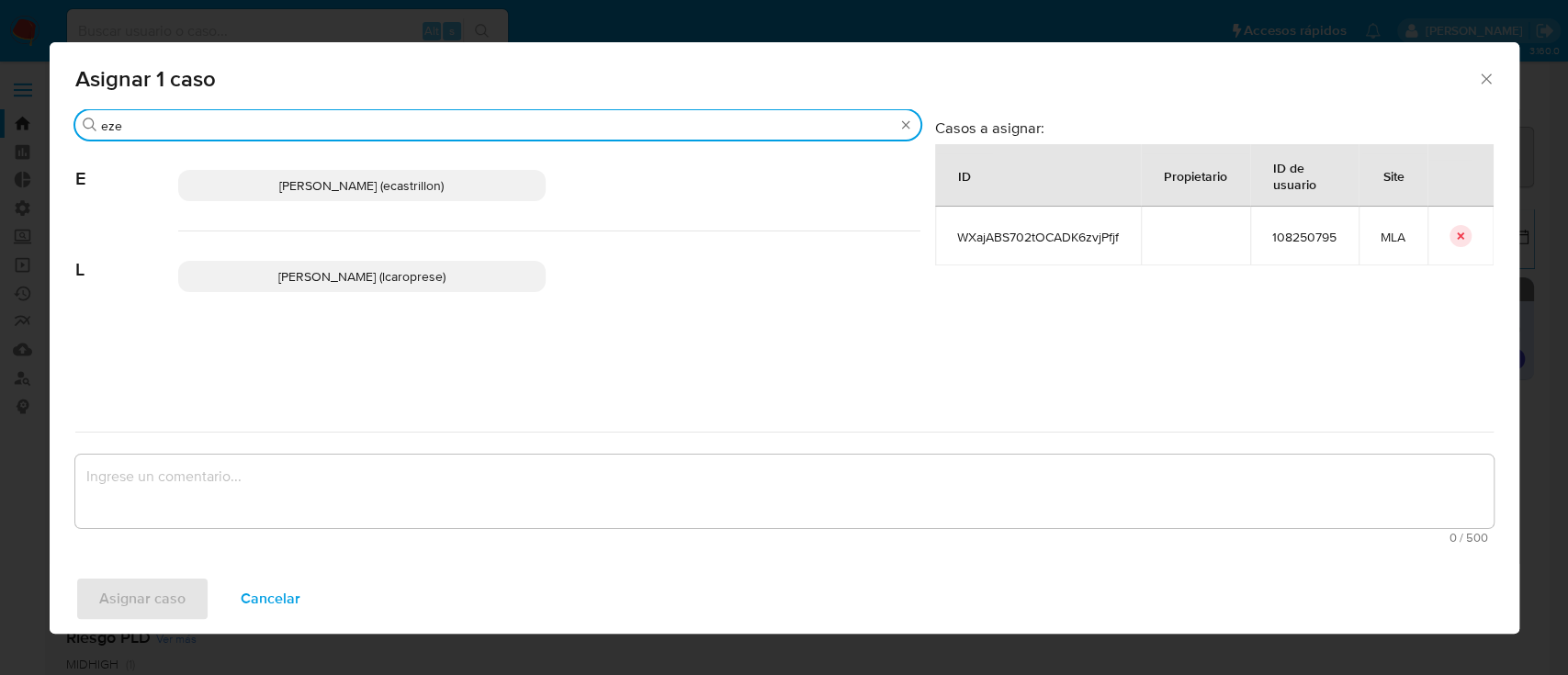
type input "eze"
click at [325, 185] on span "Ezequiel Gonzalo Castrillon (ecastrillon)" at bounding box center [361, 186] width 164 height 19
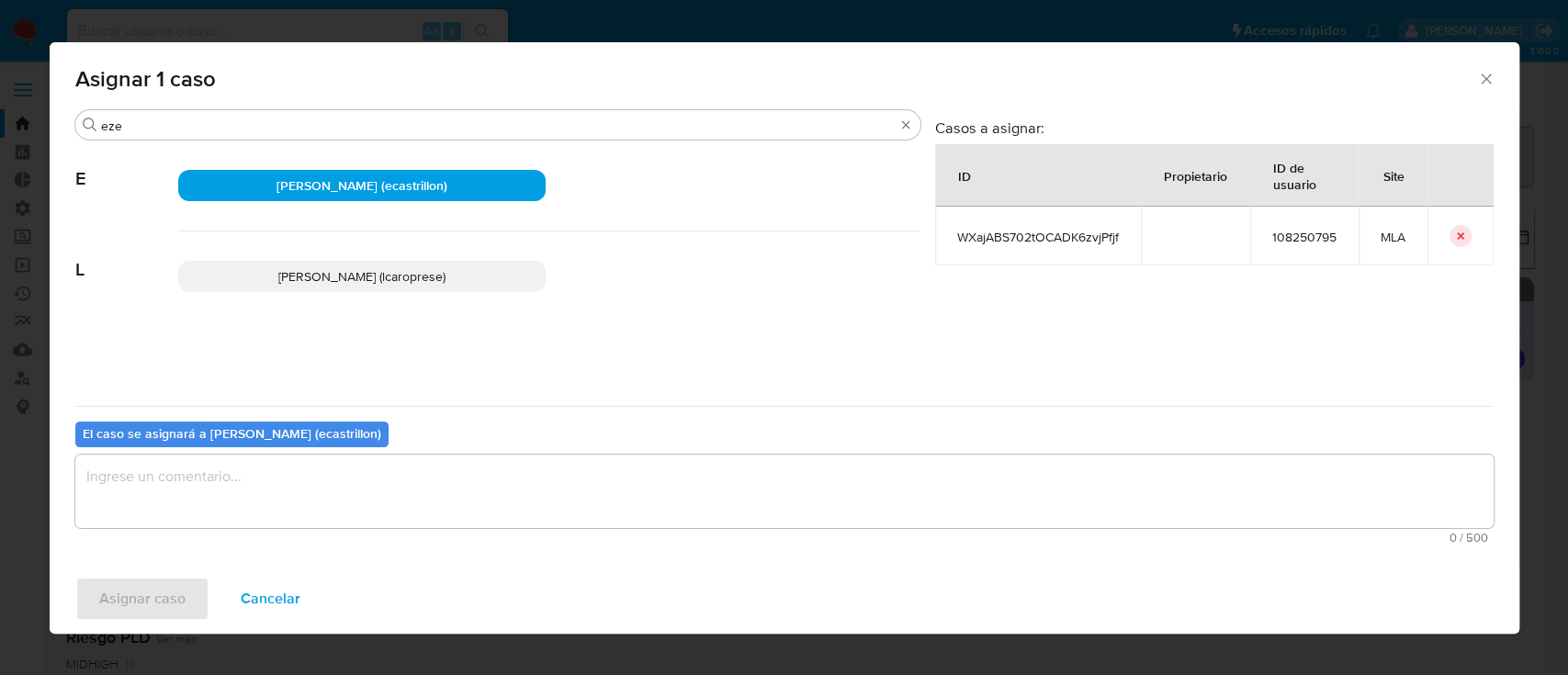
click at [275, 486] on textarea "assign-modal" at bounding box center [784, 491] width 1418 height 74
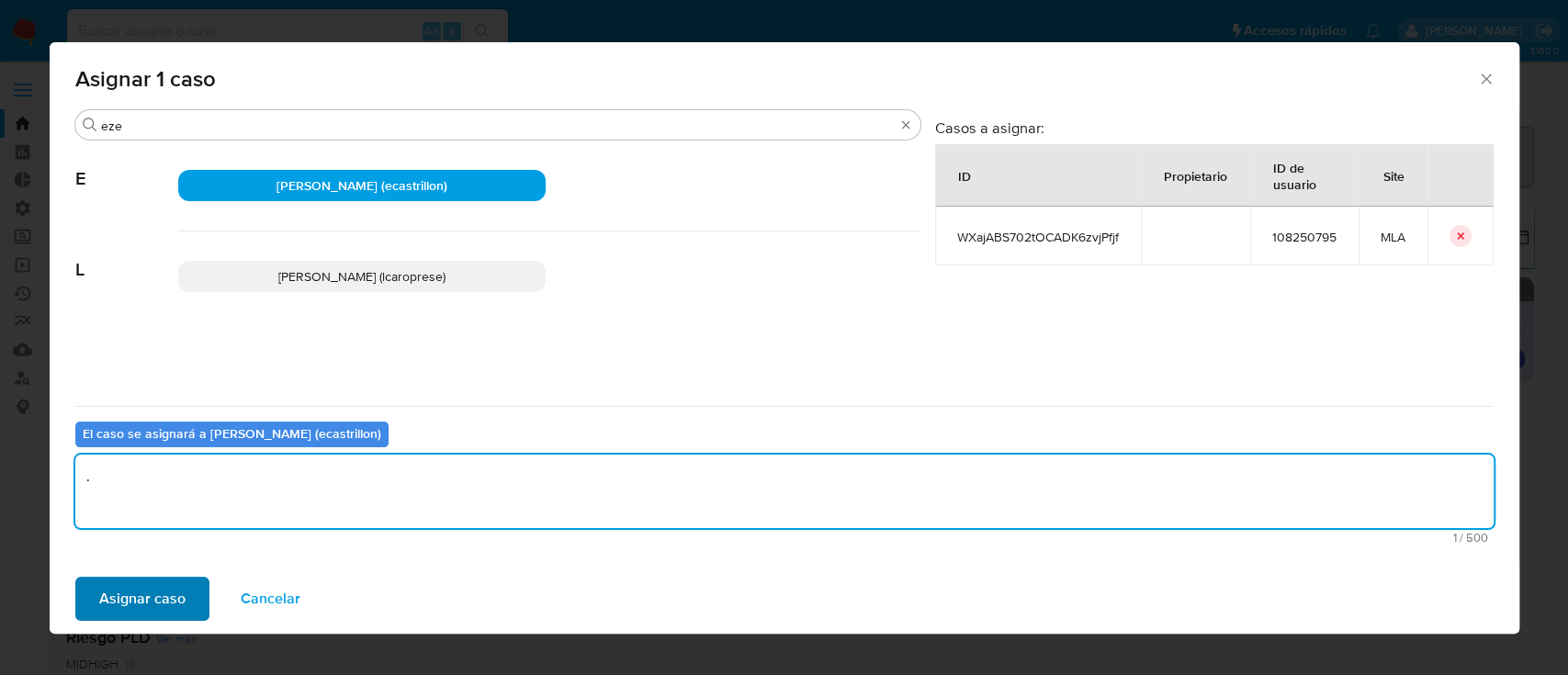
type textarea "."
click at [162, 594] on span "Asignar caso" at bounding box center [142, 598] width 86 height 40
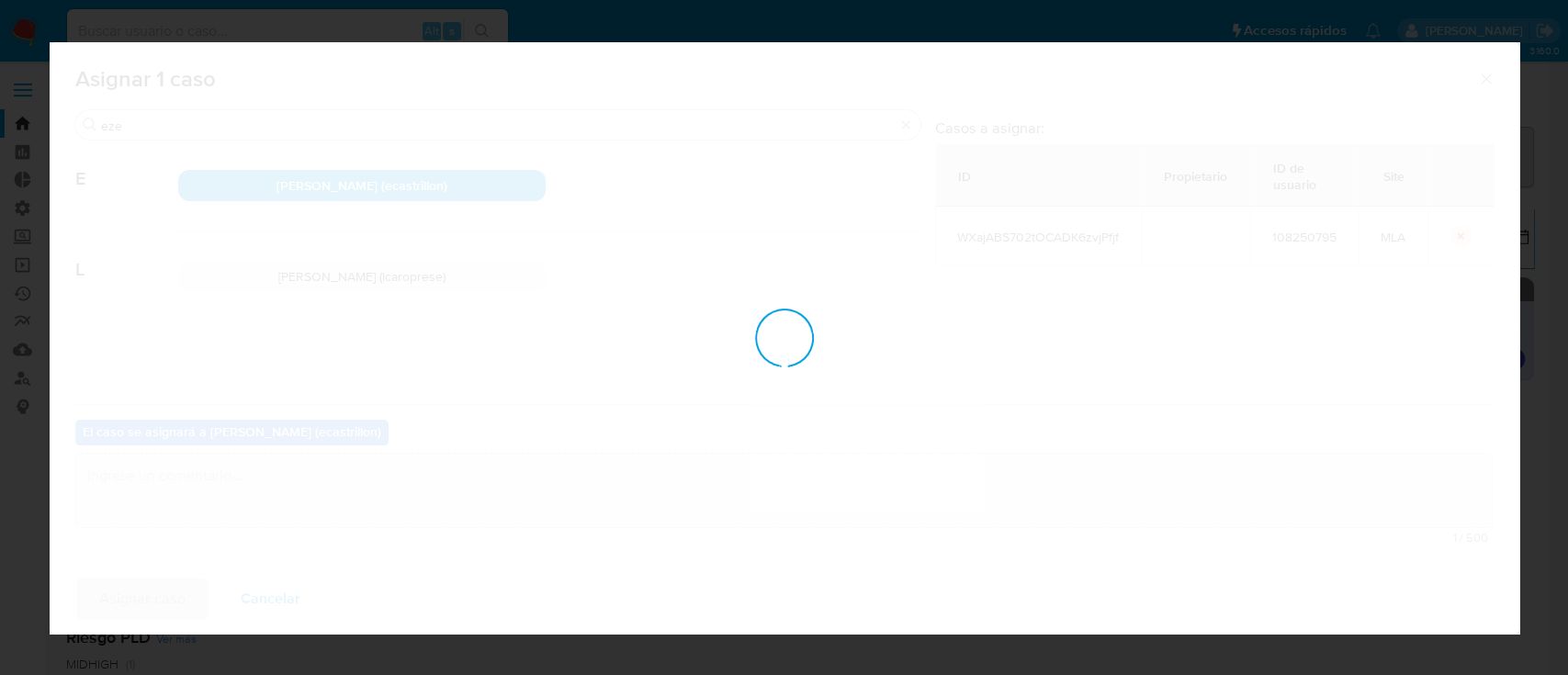
checkbox input "false"
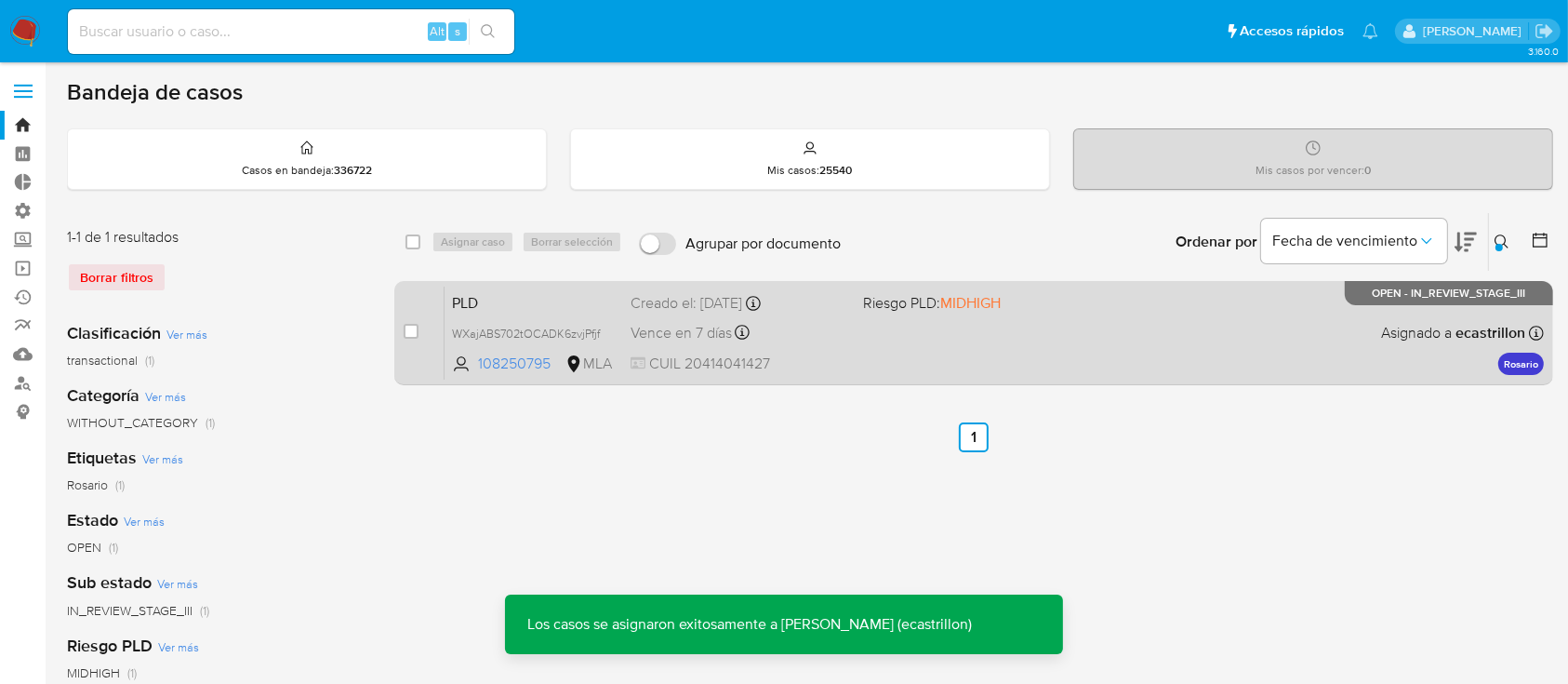
click at [979, 355] on div "PLD WXajABS702tOCADK6zvjPfjf 108250795 MLA Riesgo PLD: MIDHIGH Creado el: 12/08…" at bounding box center [994, 333] width 1099 height 94
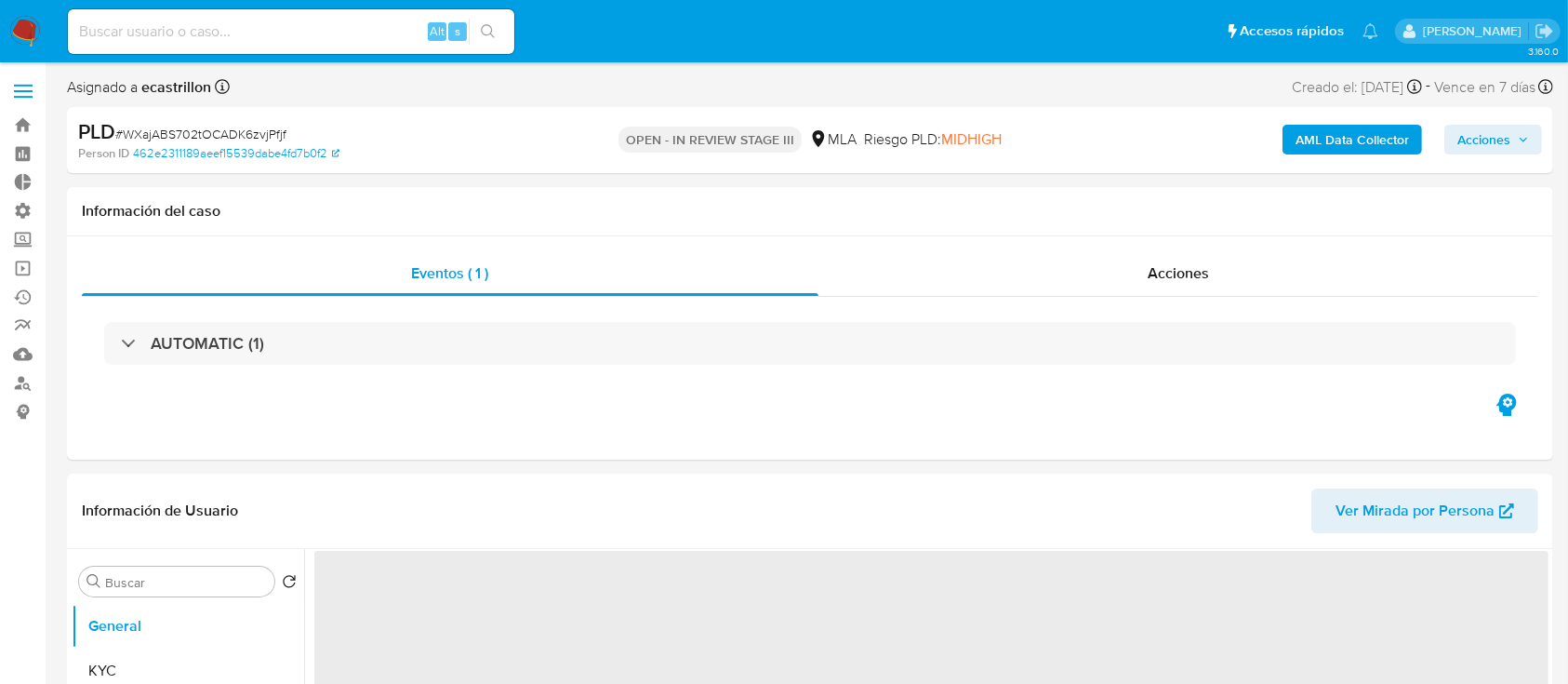
select select "10"
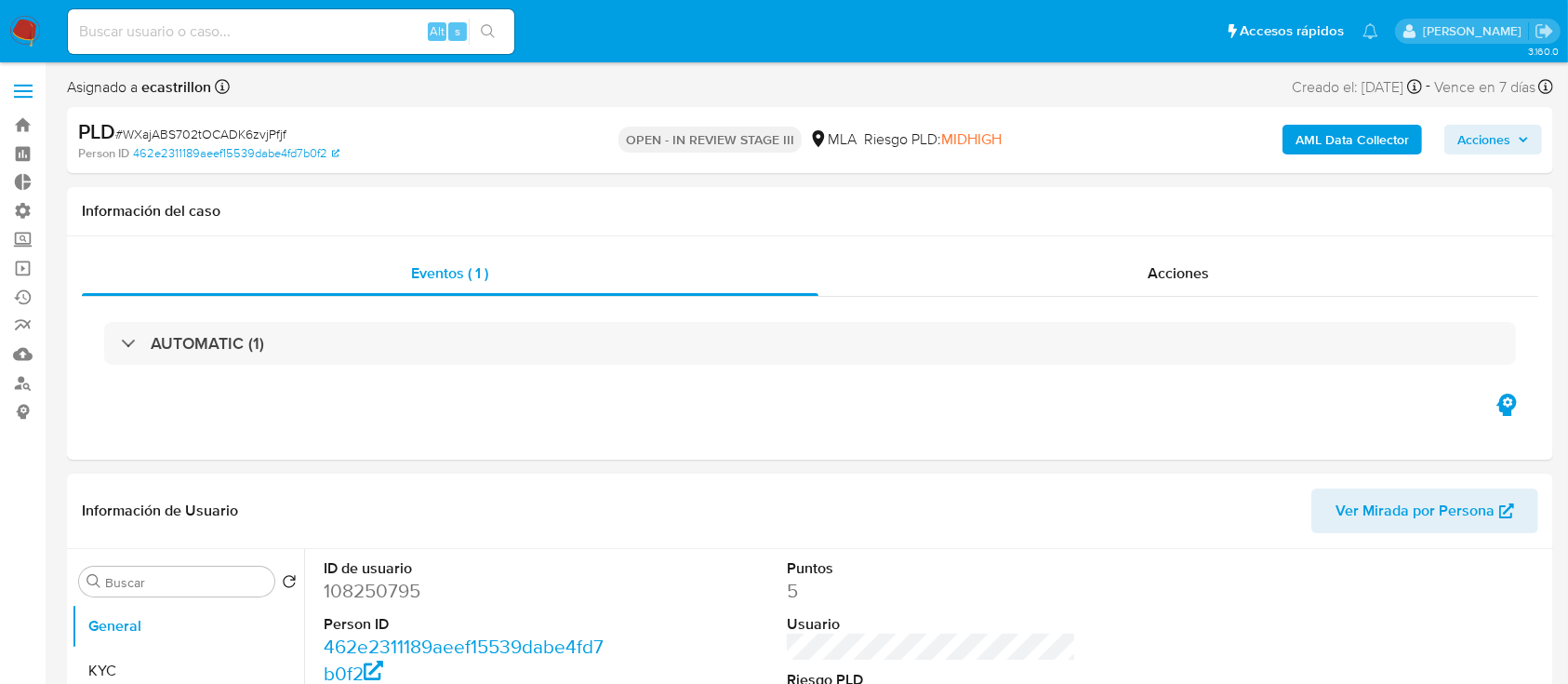
click at [1495, 141] on span "Acciones" at bounding box center [1483, 139] width 53 height 30
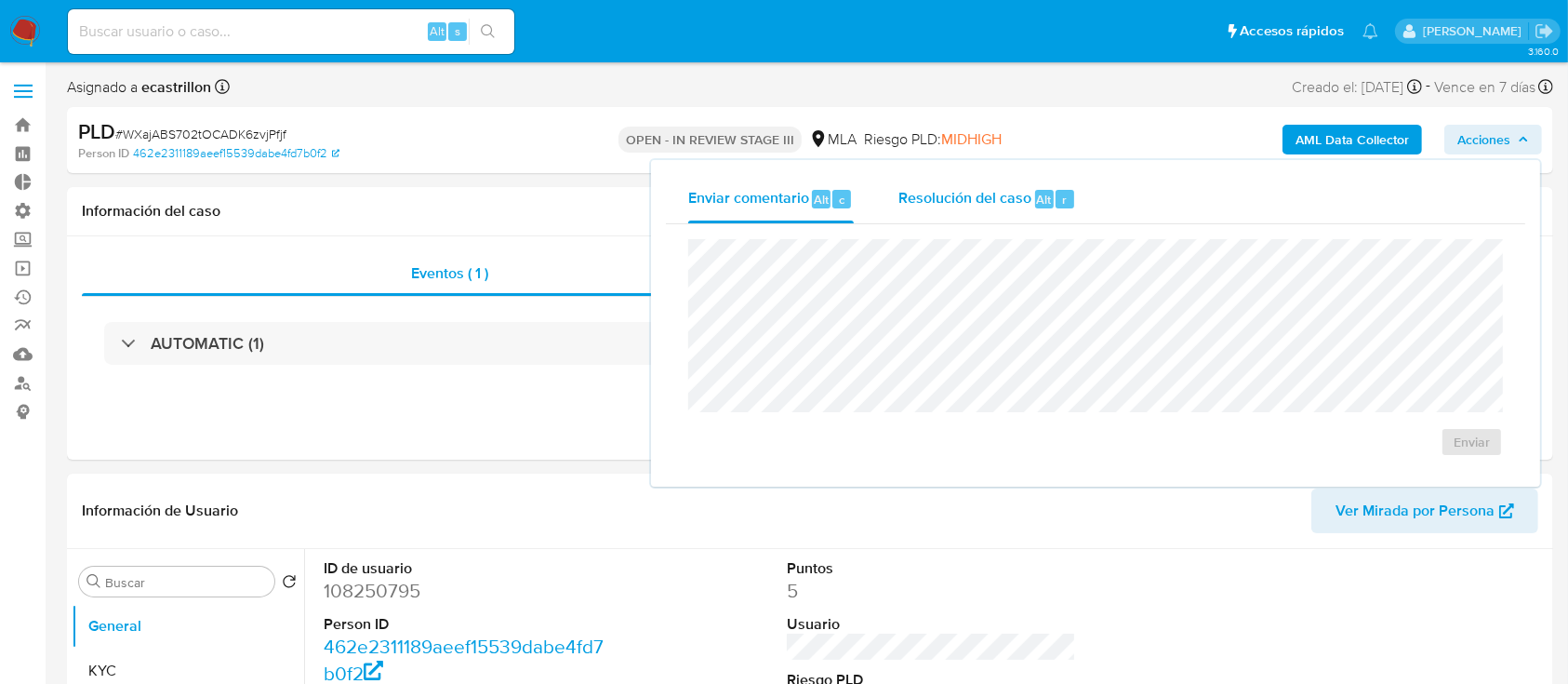
click at [1074, 211] on div "Resolución del caso Alt r" at bounding box center [987, 199] width 178 height 49
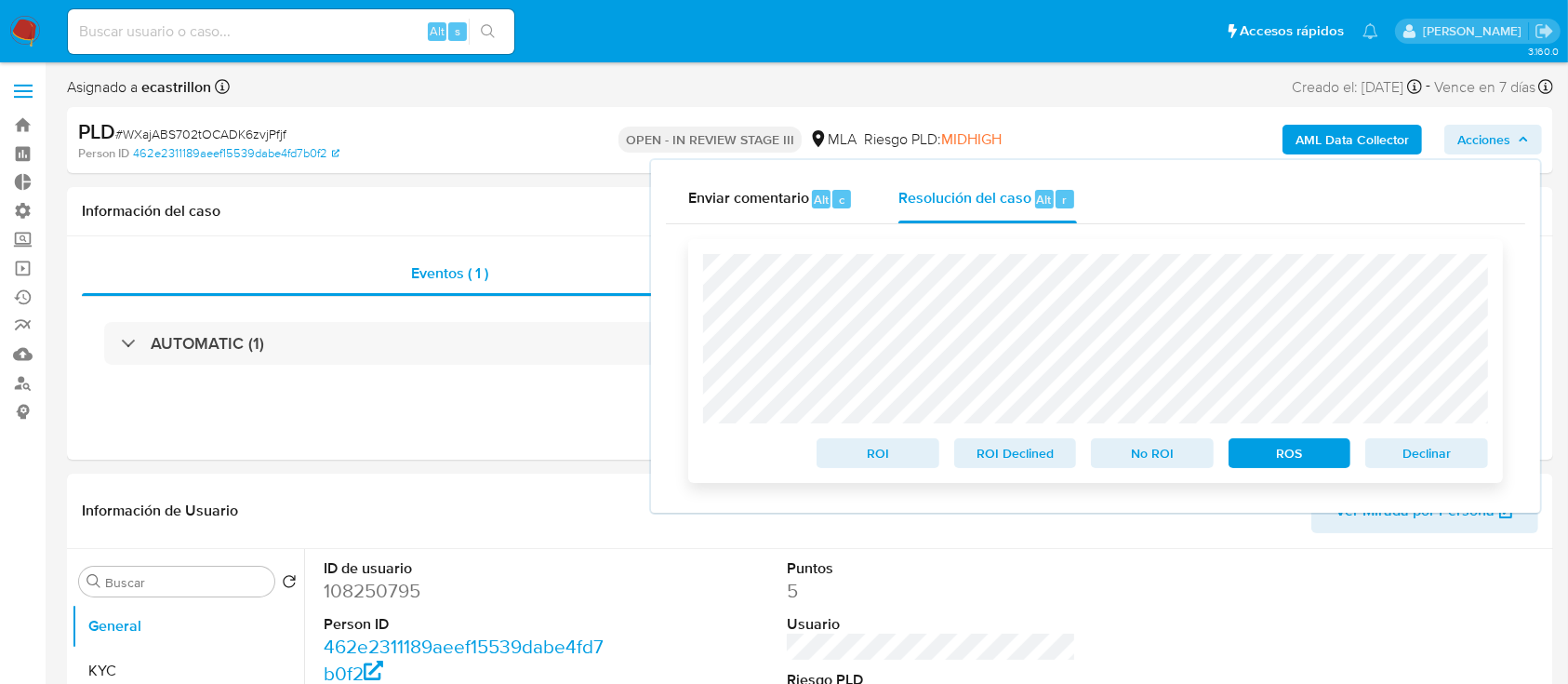
click at [1277, 465] on span "ROS" at bounding box center [1289, 453] width 97 height 26
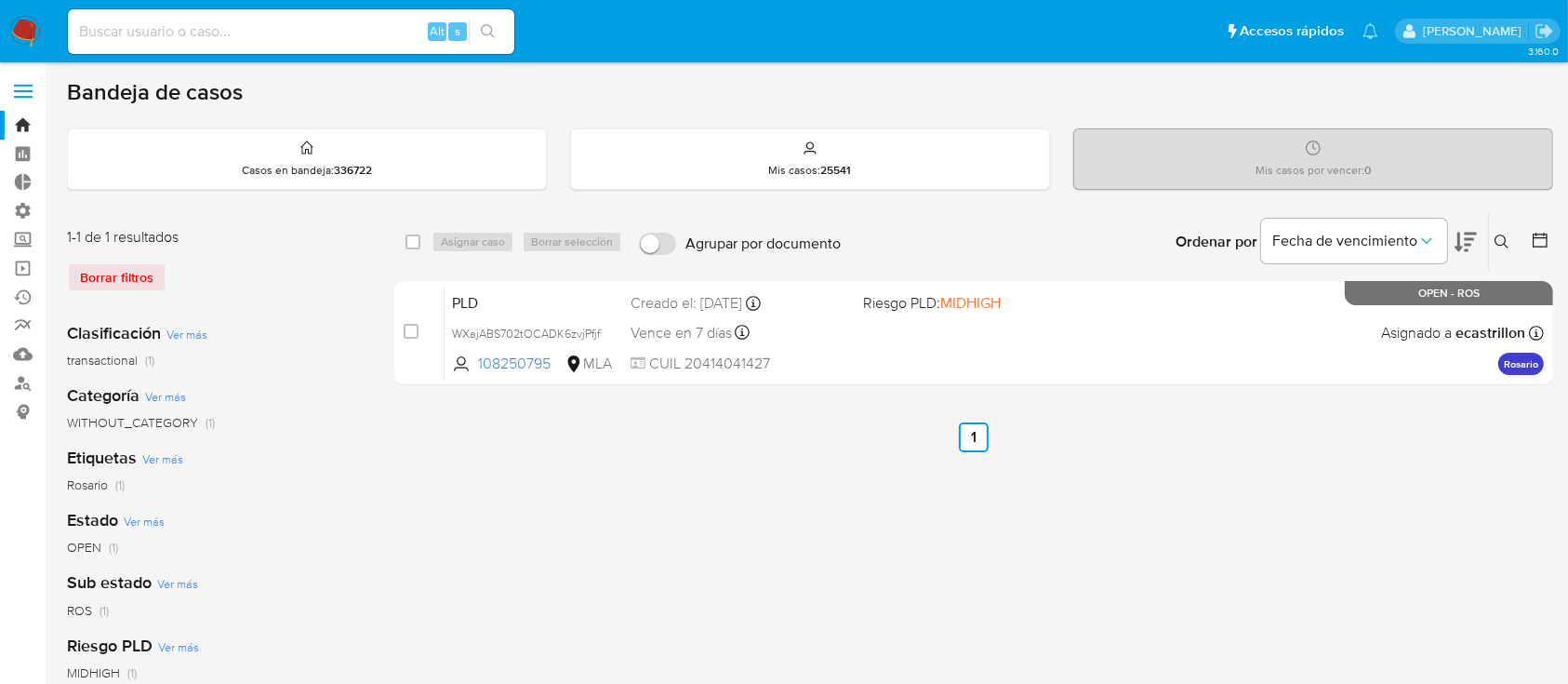
click at [417, 251] on div "select-all-cases-checkbox" at bounding box center [417, 242] width 22 height 22
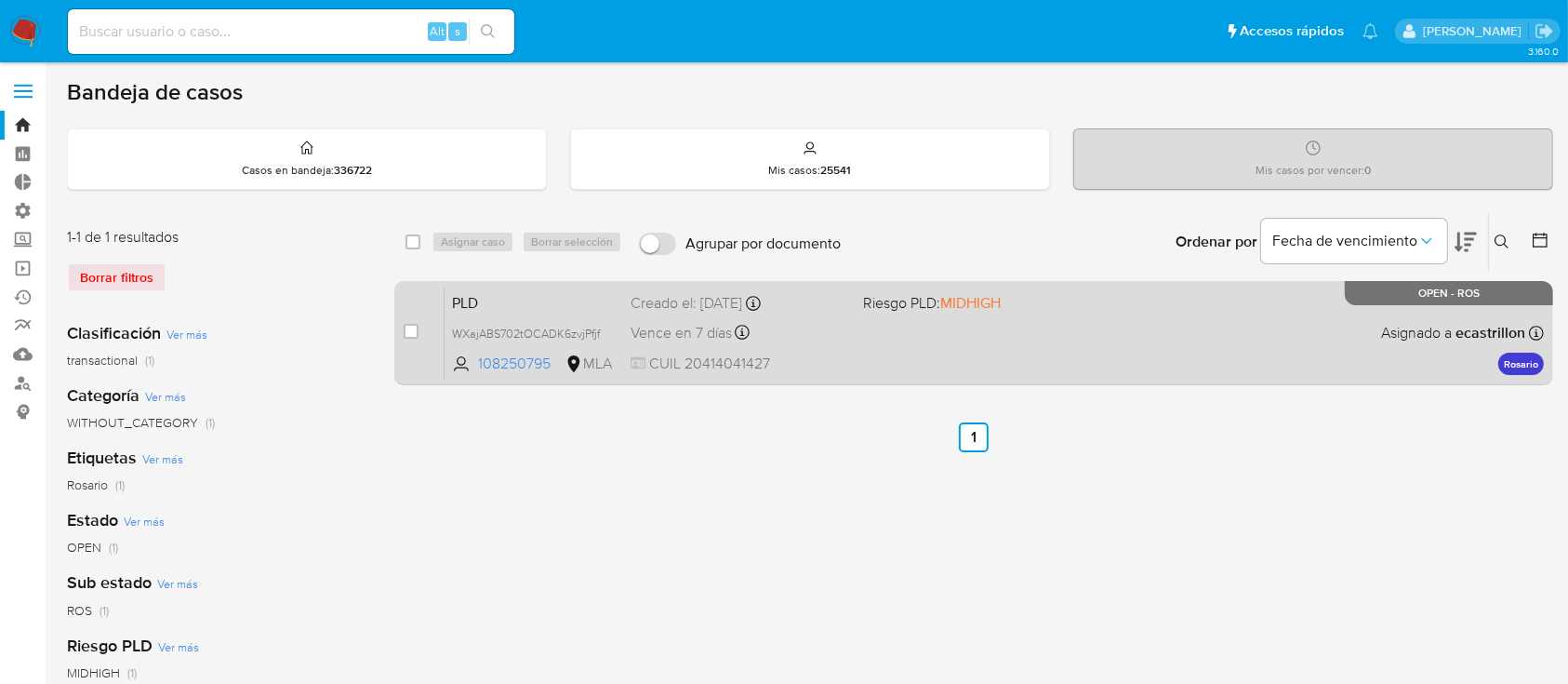
click at [1011, 323] on div "PLD WXajABS702tOCADK6zvjPfjf 108250795 MLA Riesgo PLD: MIDHIGH Creado el: 12/08…" at bounding box center [994, 333] width 1099 height 94
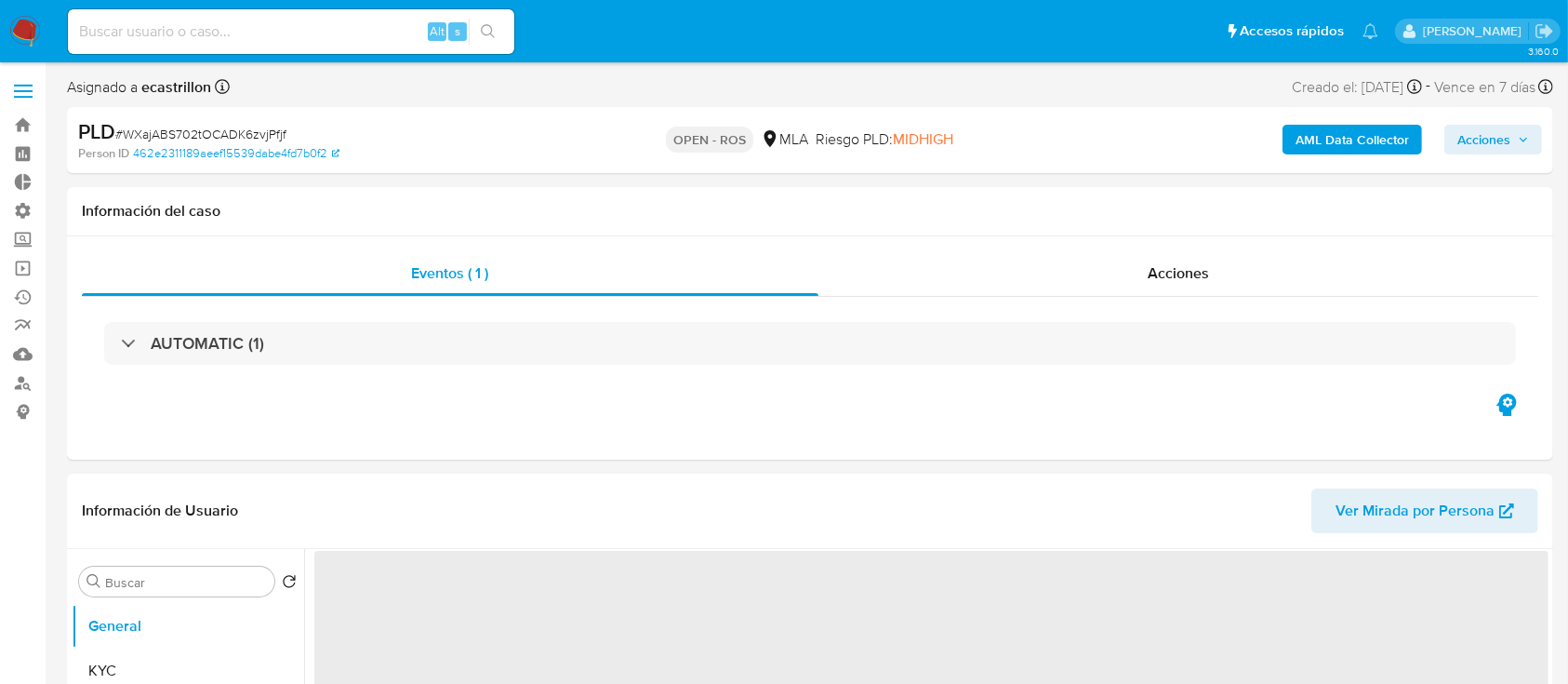
click at [1479, 137] on span "Acciones" at bounding box center [1483, 139] width 53 height 30
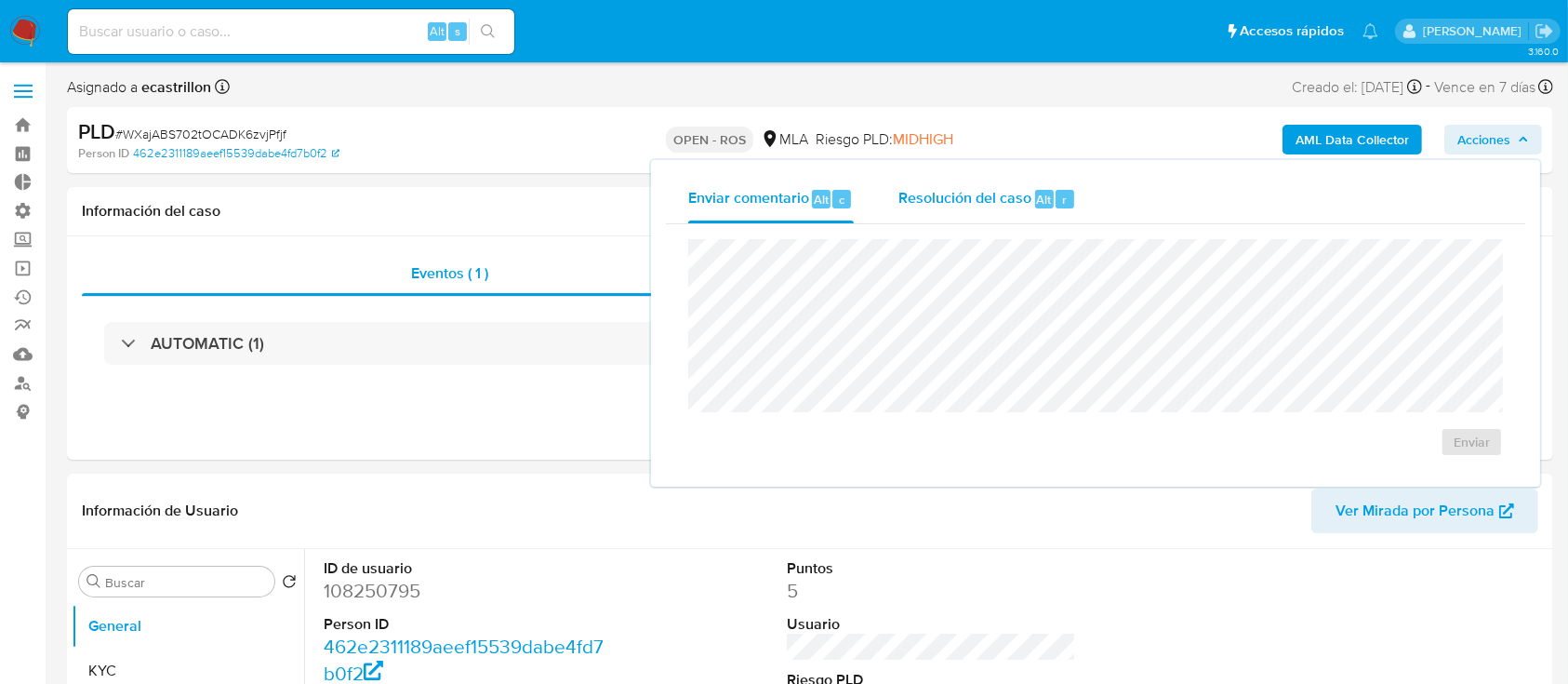
select select "10"
click at [991, 210] on div "Resolución del caso Alt r" at bounding box center [987, 199] width 178 height 49
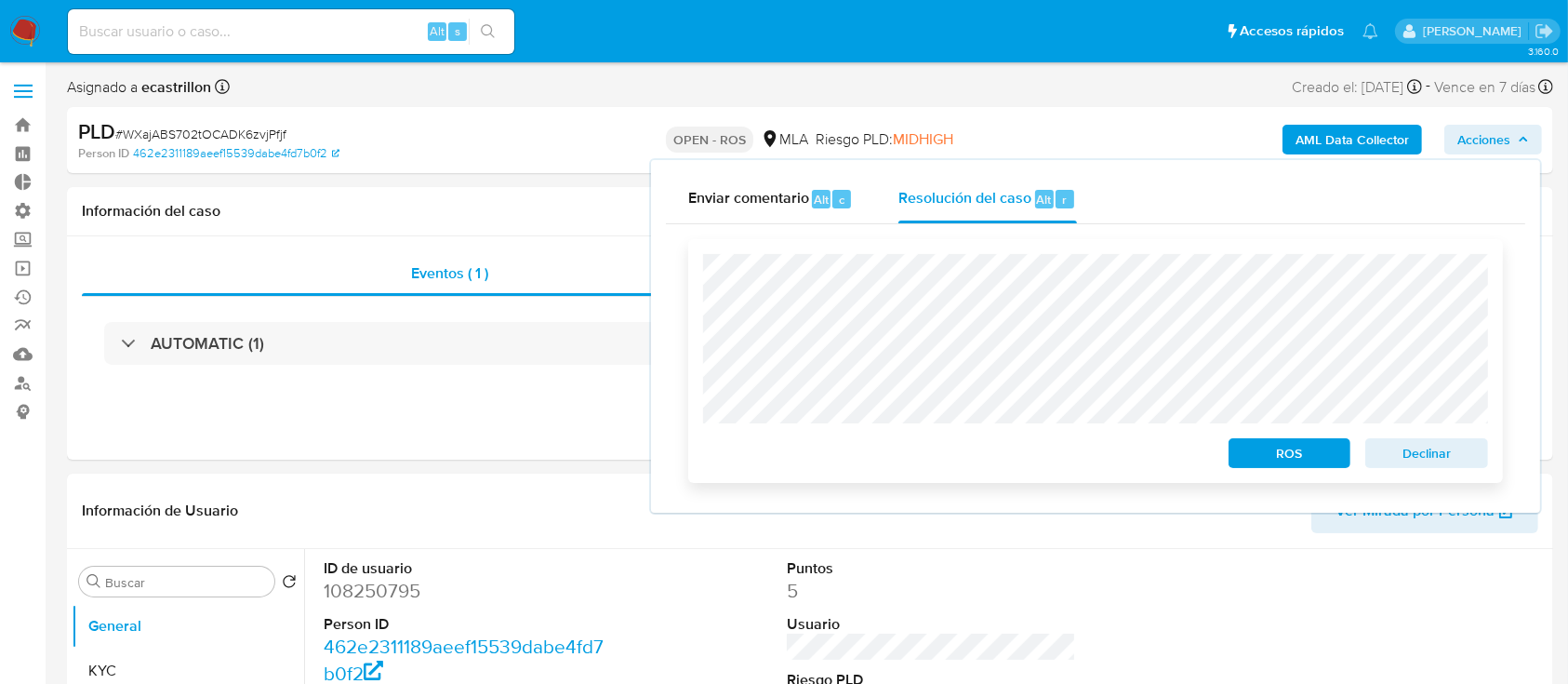
click at [1278, 456] on span "ROS" at bounding box center [1289, 453] width 97 height 26
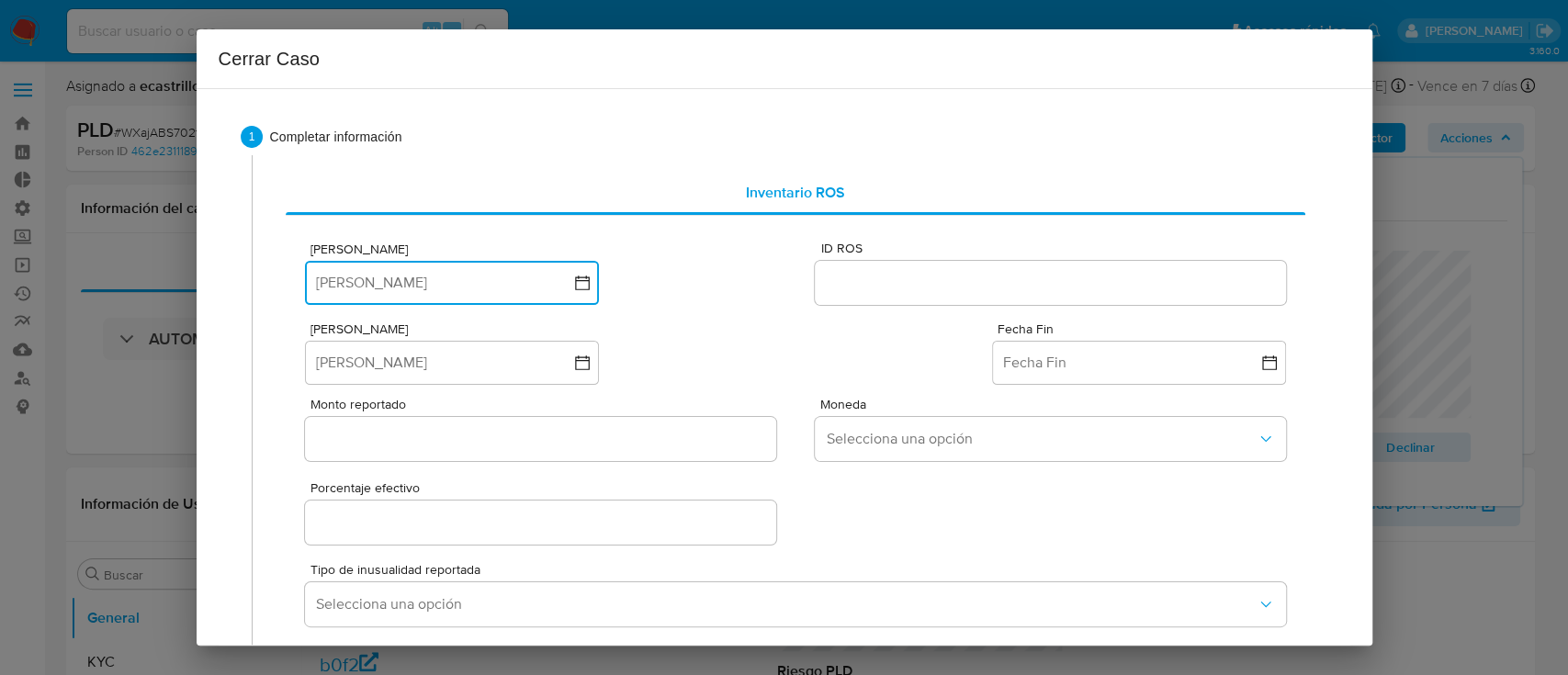
click at [420, 281] on button "Fecha ROS" at bounding box center [451, 283] width 294 height 44
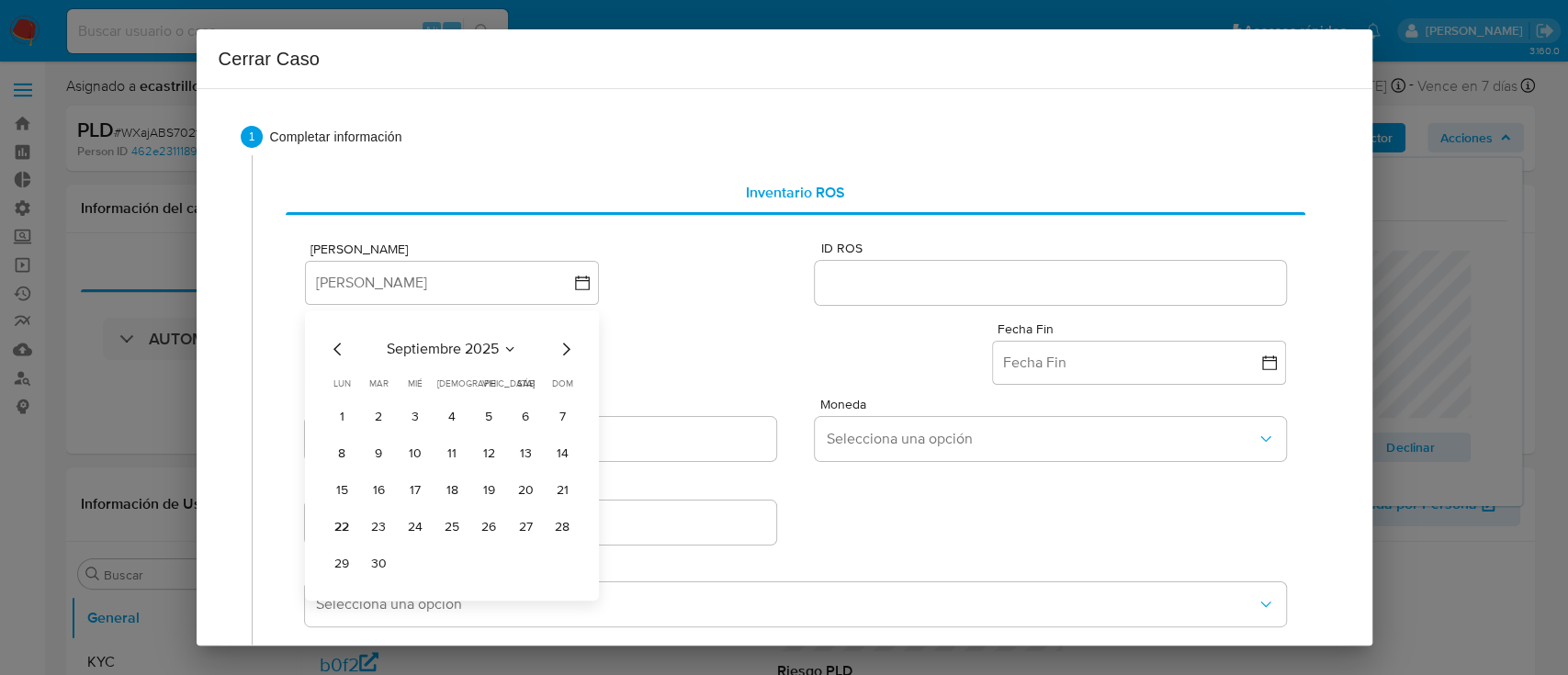
click at [346, 343] on icon "Mes anterior" at bounding box center [338, 349] width 22 height 22
click at [495, 560] on button "29" at bounding box center [488, 564] width 29 height 29
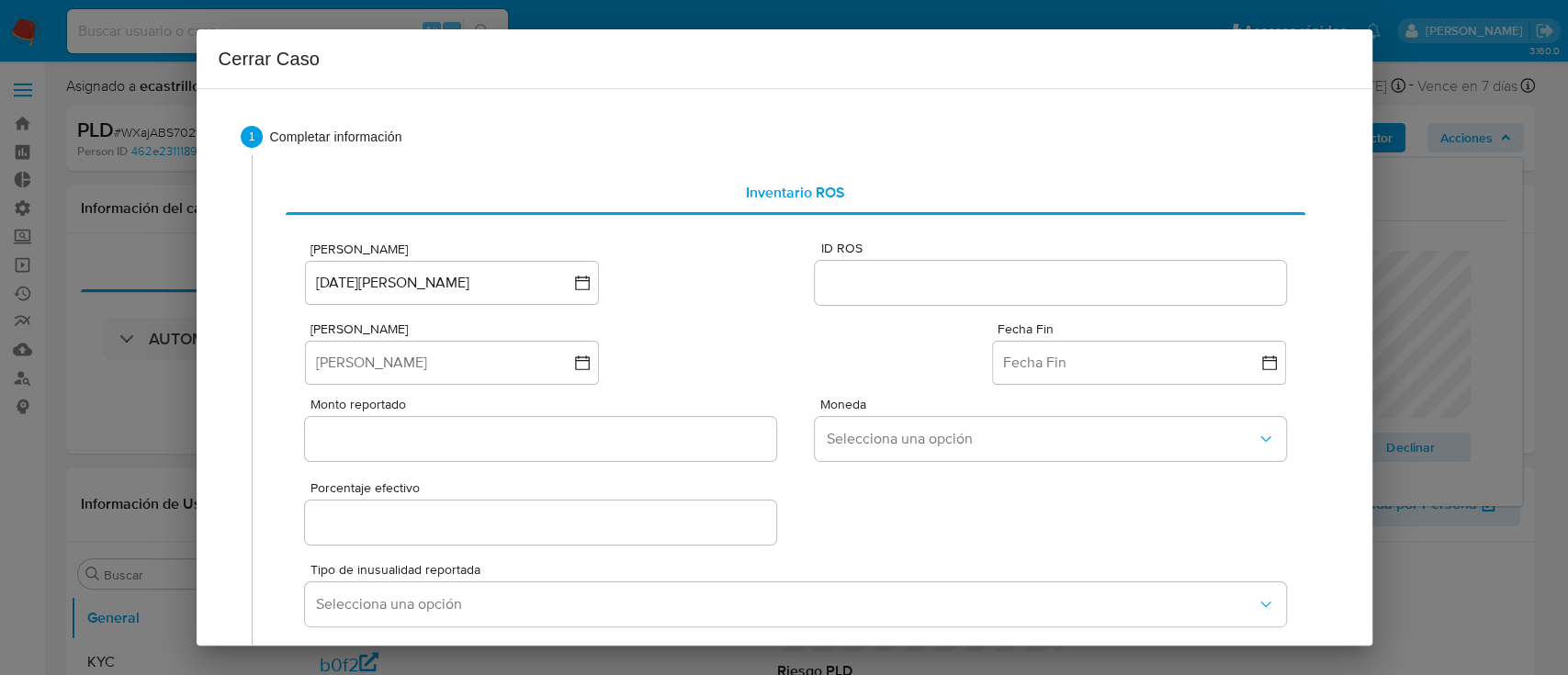
click at [999, 269] on div at bounding box center [1049, 283] width 471 height 44
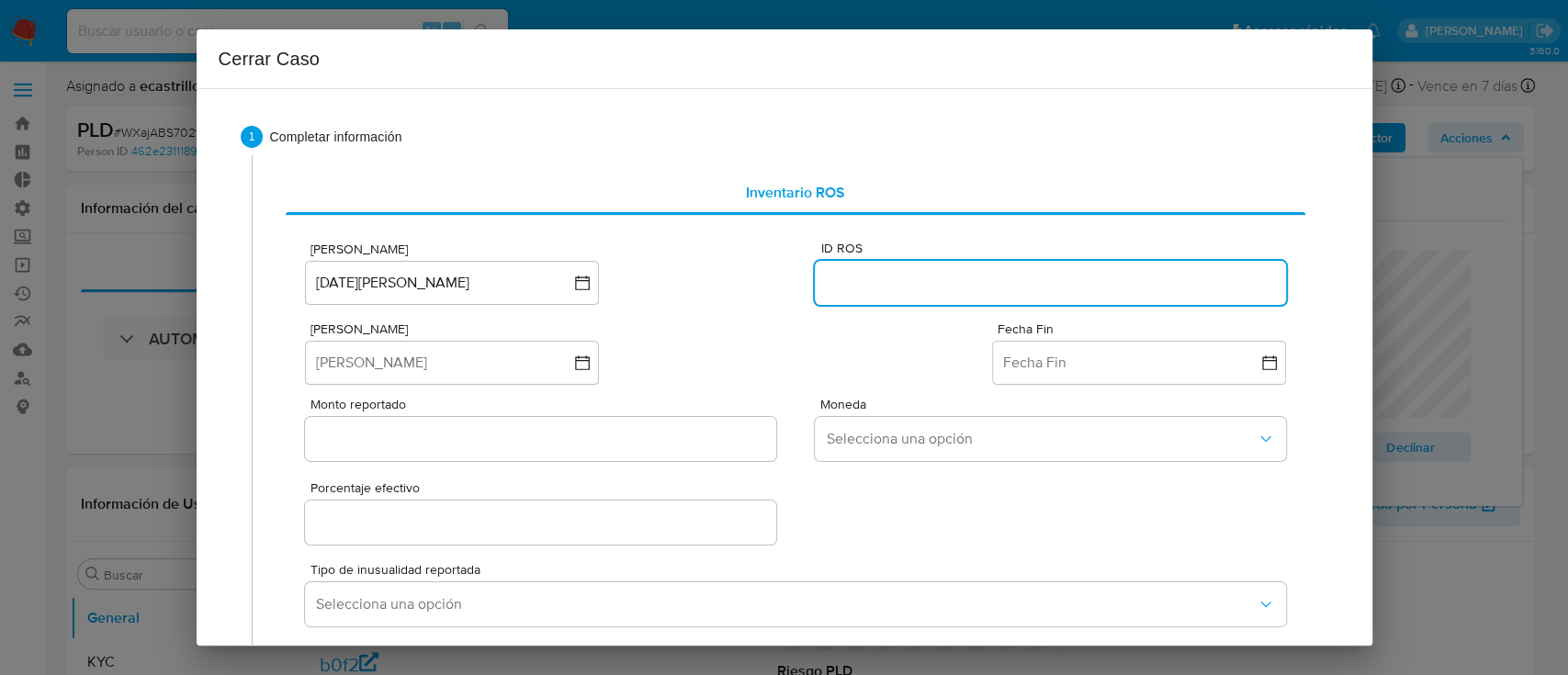
click at [990, 293] on input "ID ROS" at bounding box center [1049, 283] width 471 height 24
paste input "635677974"
type input "635677974"
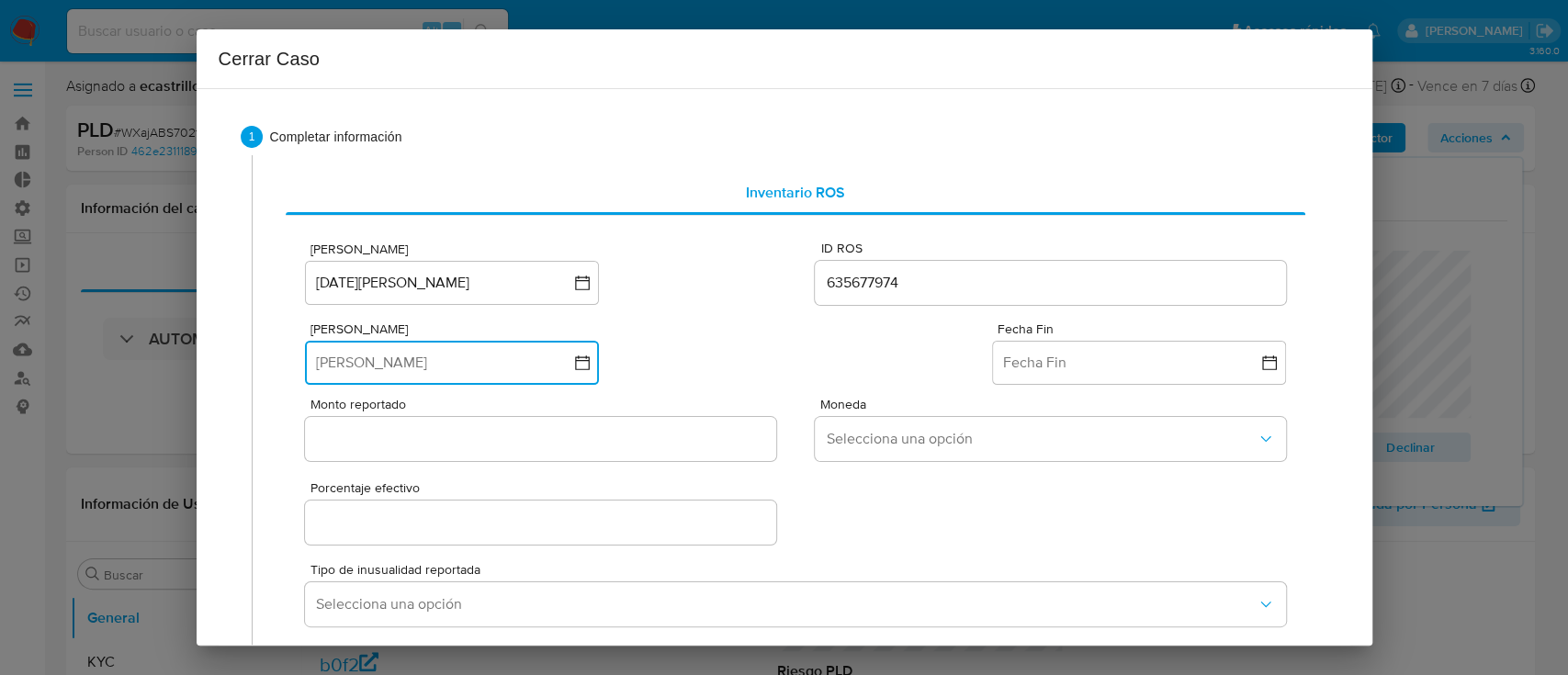
click at [572, 358] on button "Fecha Inicio" at bounding box center [451, 363] width 294 height 44
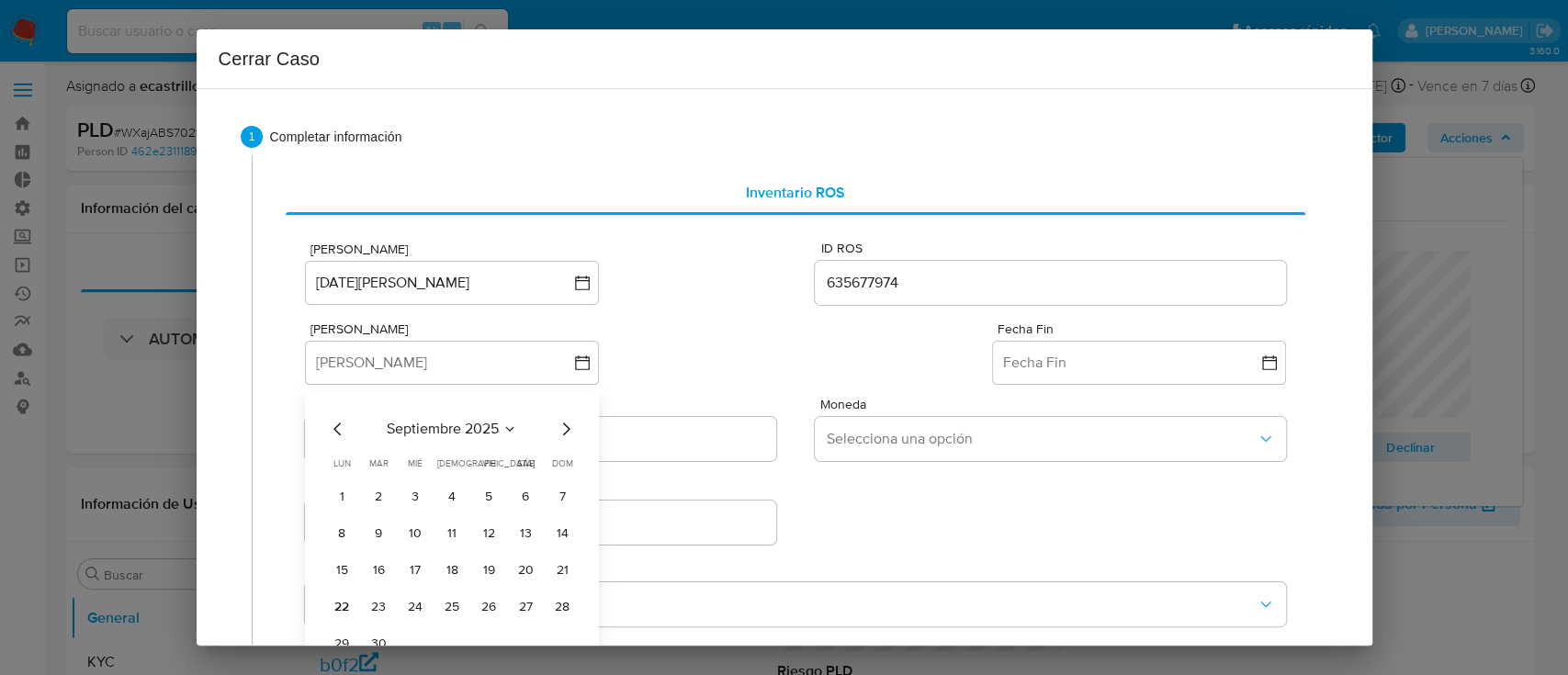
click at [337, 419] on icon "Mes anterior" at bounding box center [338, 428] width 22 height 22
click at [338, 420] on icon "Mes anterior" at bounding box center [338, 428] width 22 height 22
click at [341, 422] on icon "Mes anterior" at bounding box center [338, 428] width 22 height 22
click at [342, 422] on icon "Mes anterior" at bounding box center [338, 428] width 22 height 22
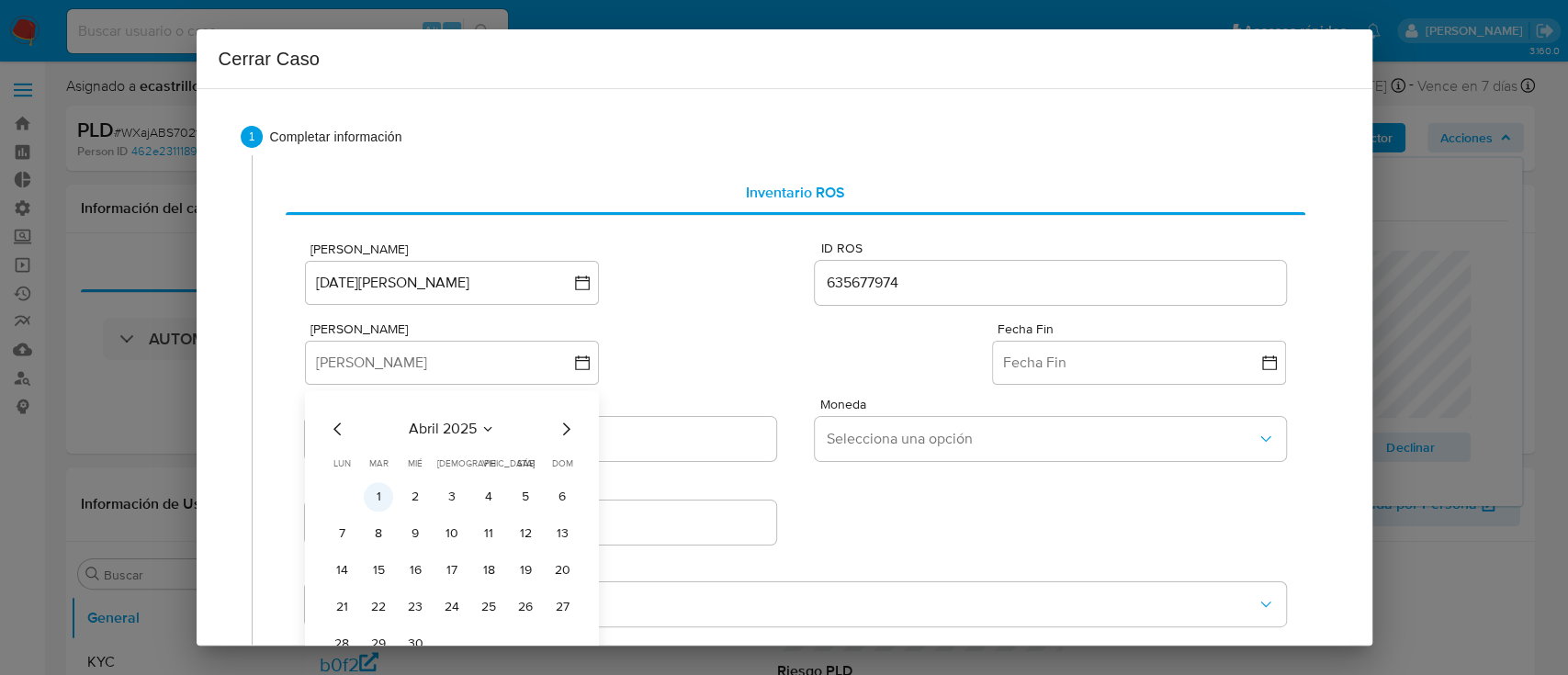
click at [375, 488] on button "1" at bounding box center [378, 497] width 29 height 29
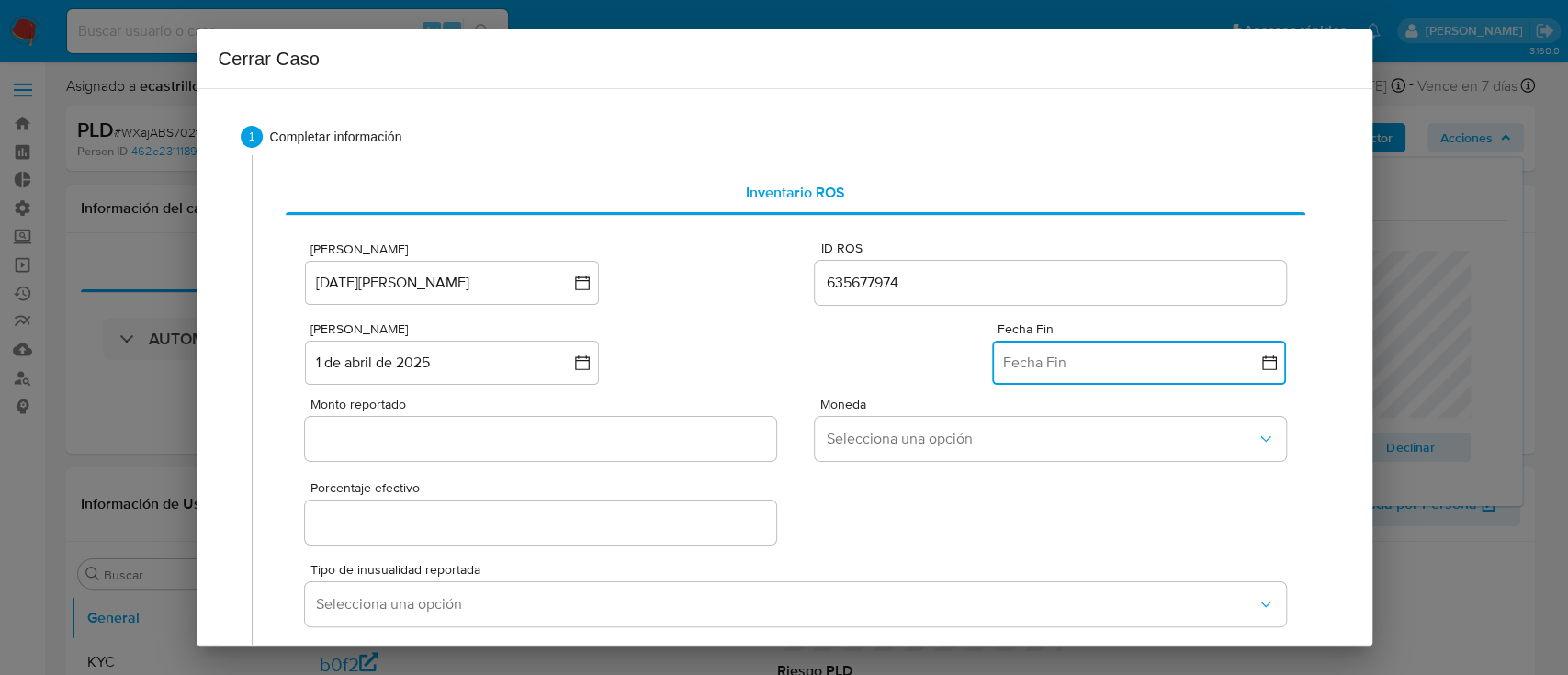
click at [1055, 362] on button "Fecha Fin" at bounding box center [1139, 363] width 294 height 44
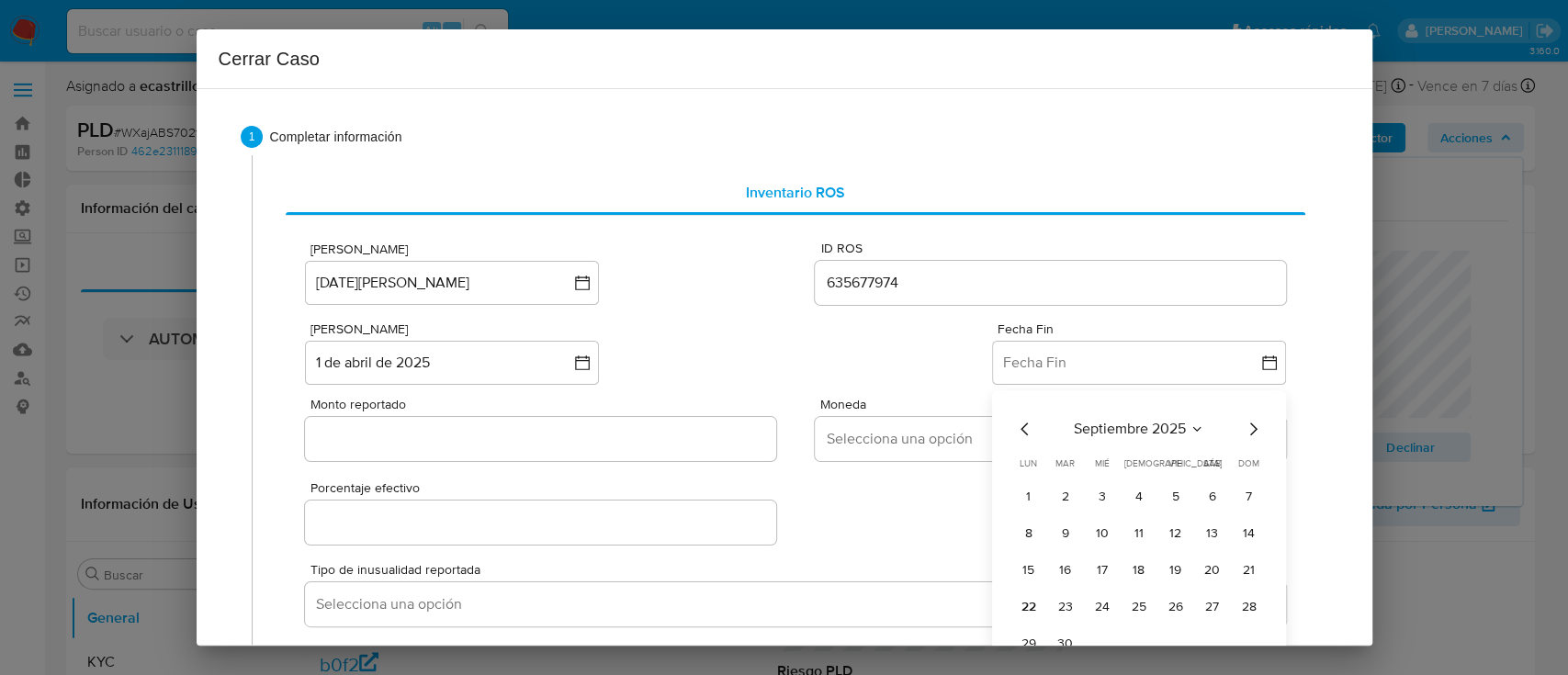
click at [1014, 429] on icon "Mes anterior" at bounding box center [1025, 428] width 22 height 22
click at [1124, 638] on button "31" at bounding box center [1139, 644] width 29 height 29
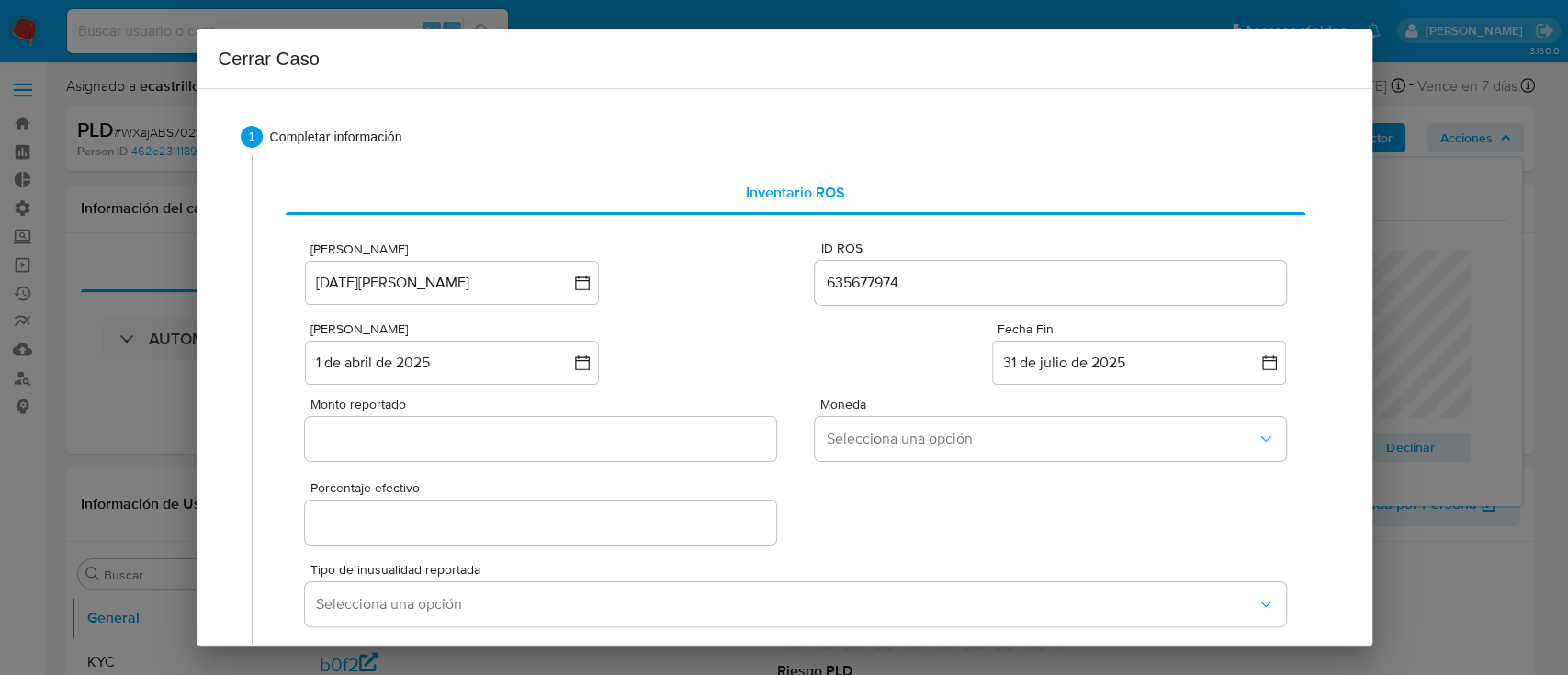
click at [408, 441] on input "Monto reportado" at bounding box center [539, 439] width 471 height 24
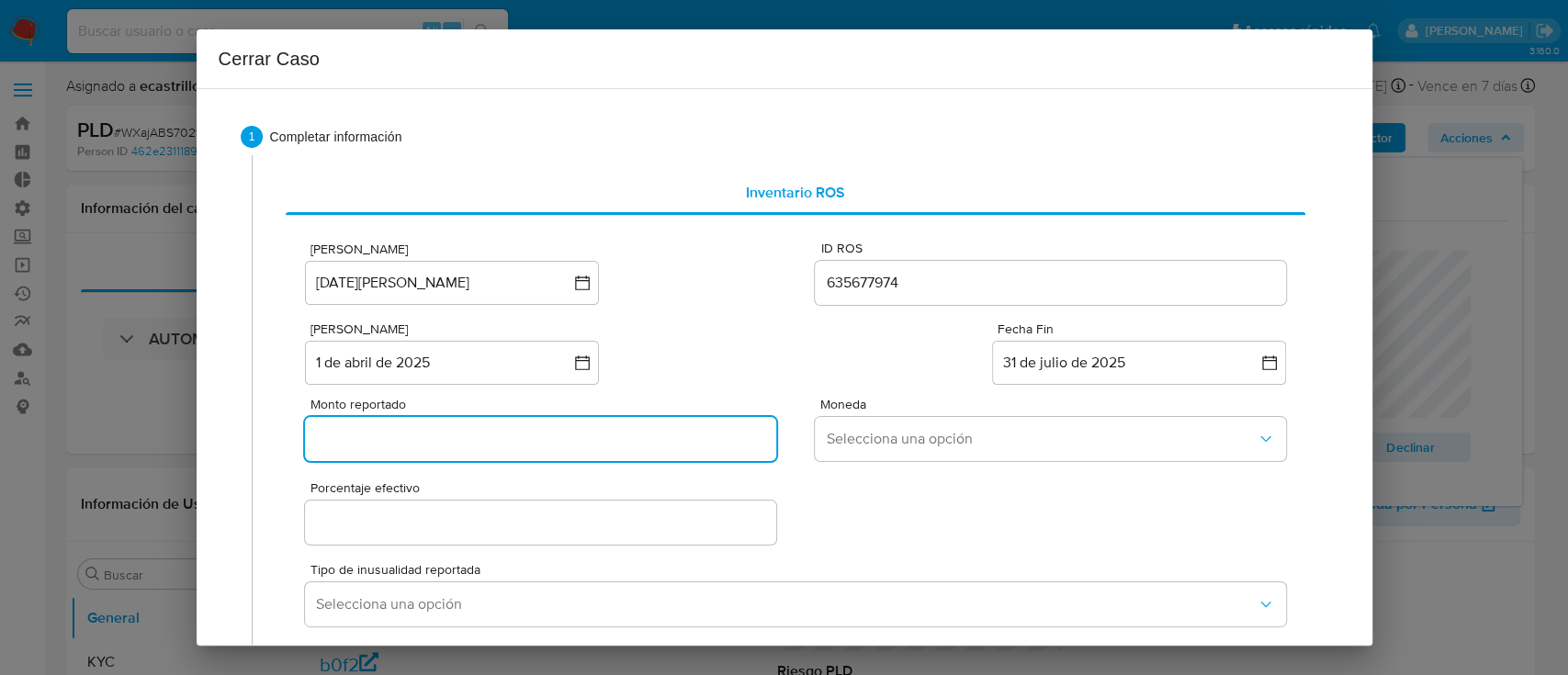
paste input "42897916"
type input "42897916"
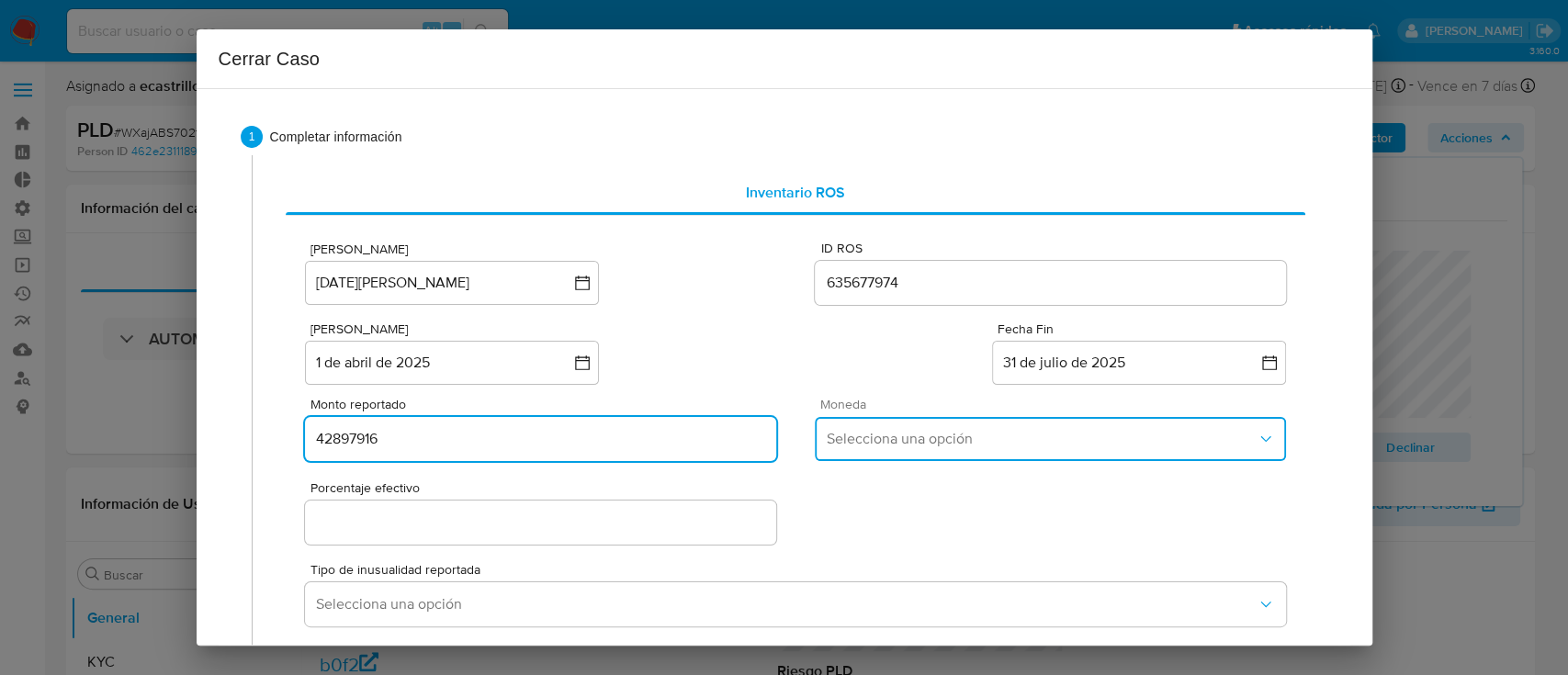
click at [895, 437] on span "Selecciona una opción" at bounding box center [1040, 439] width 430 height 19
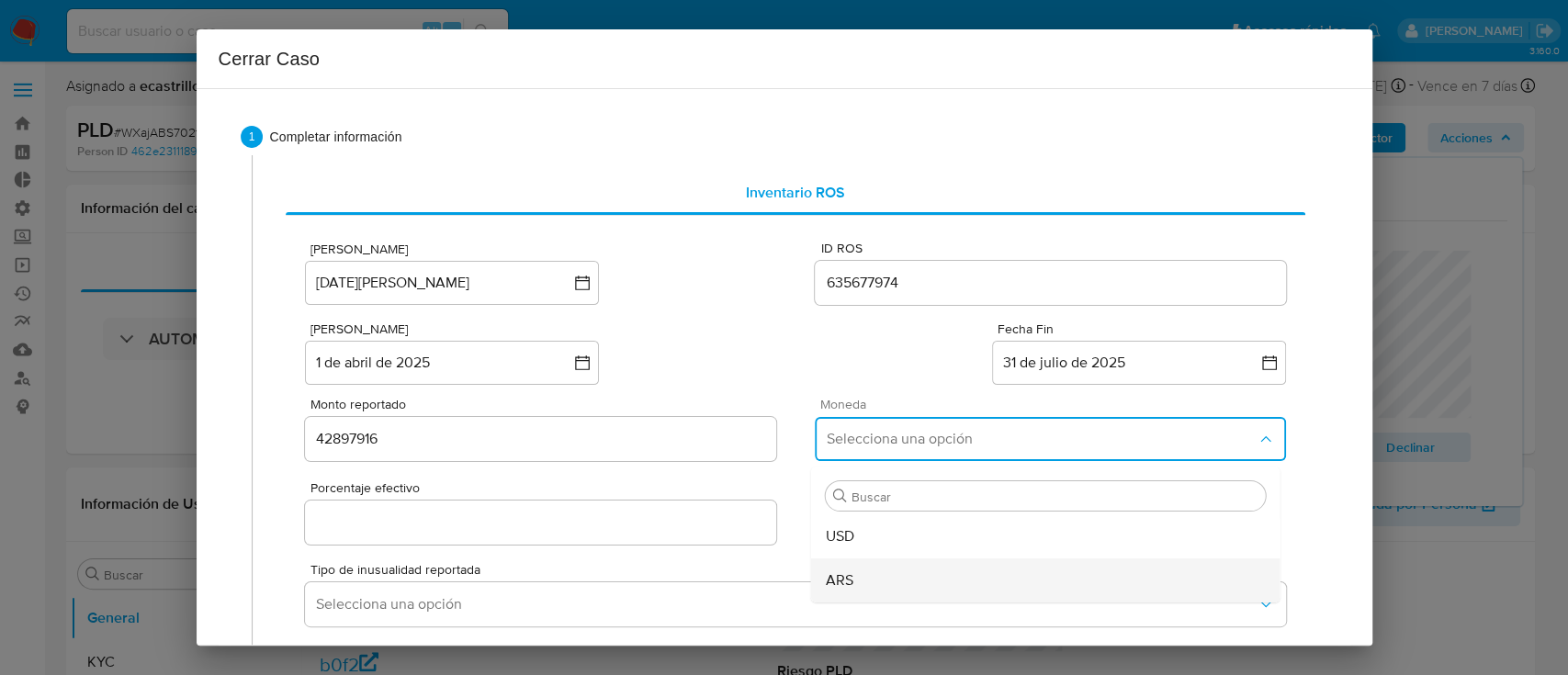
click at [849, 575] on div "ARS" at bounding box center [1045, 580] width 440 height 44
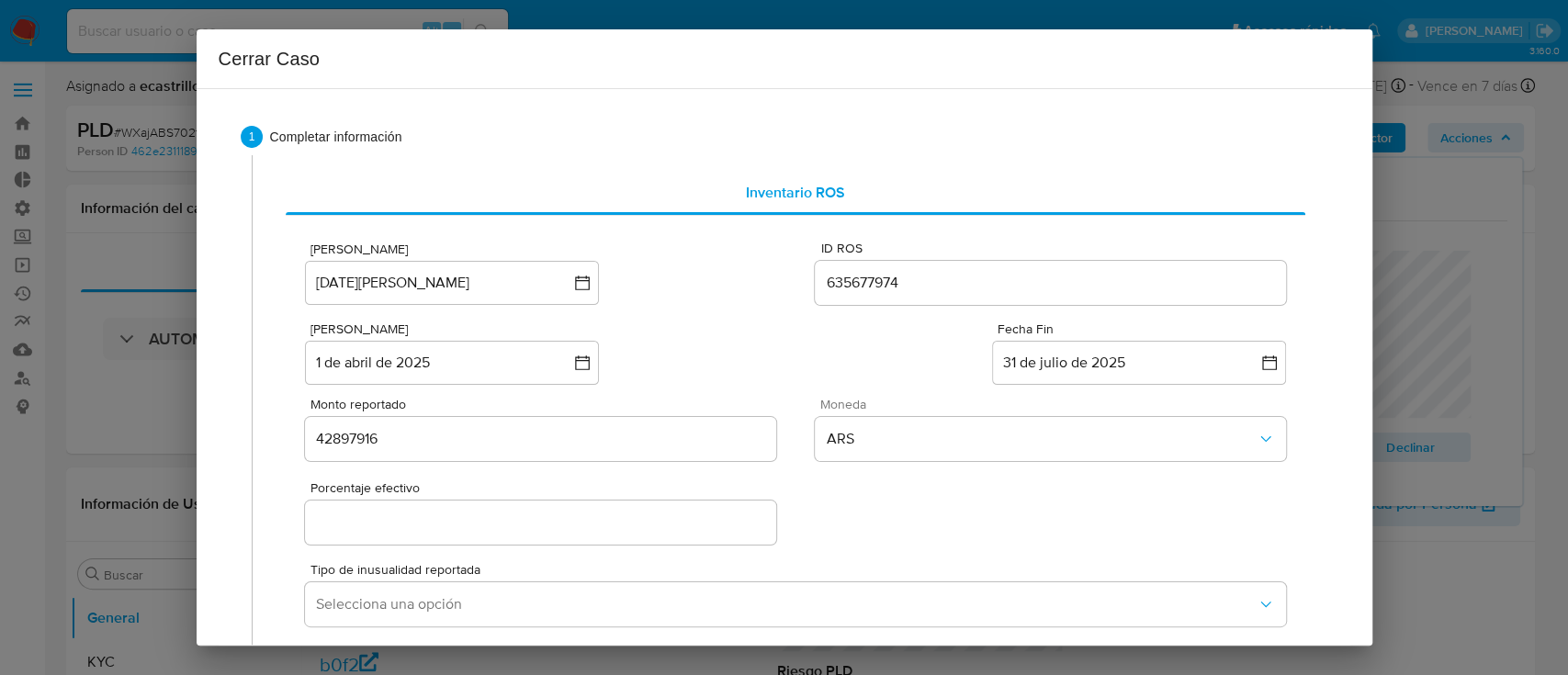
click at [532, 511] on input "Porcentaje efectivo" at bounding box center [539, 523] width 471 height 24
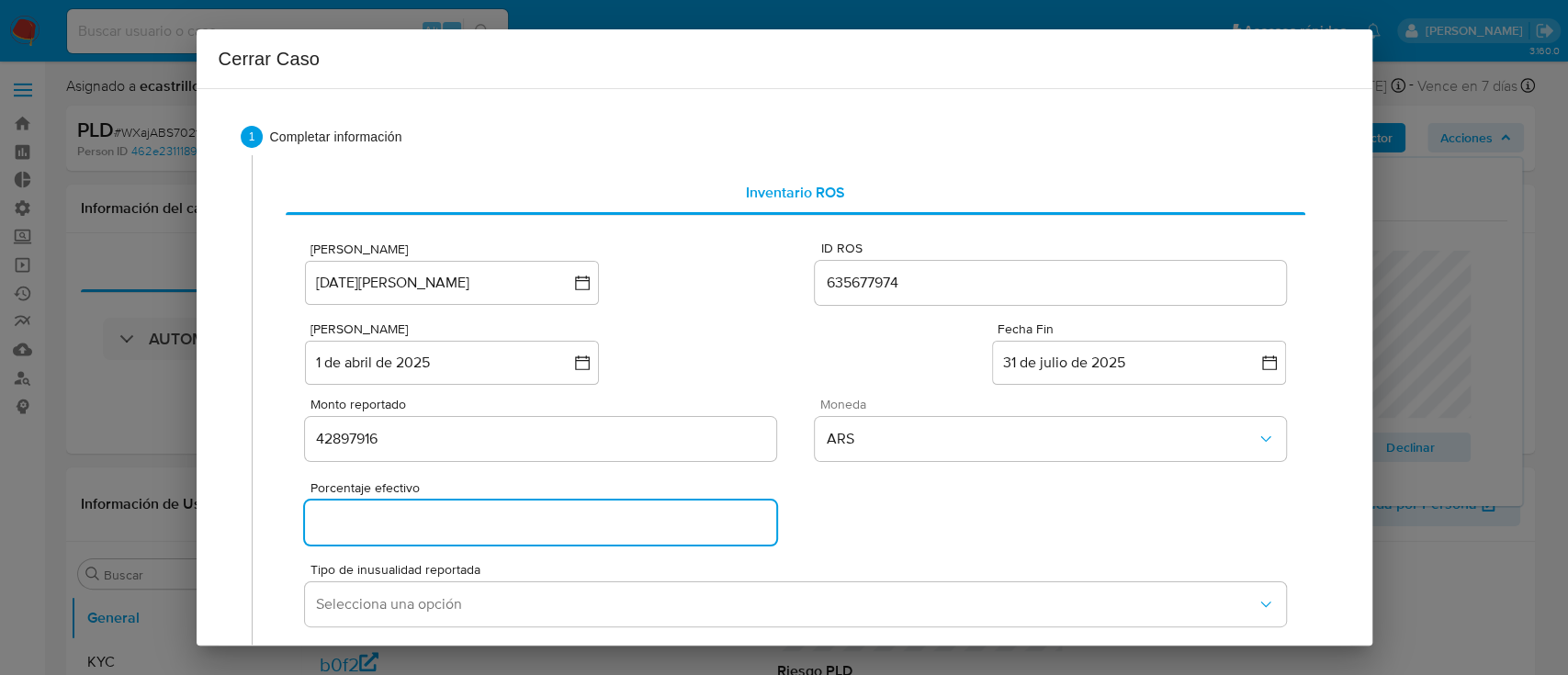
click at [332, 525] on input "Porcentaje efectivo" at bounding box center [539, 523] width 471 height 24
type input "1%"
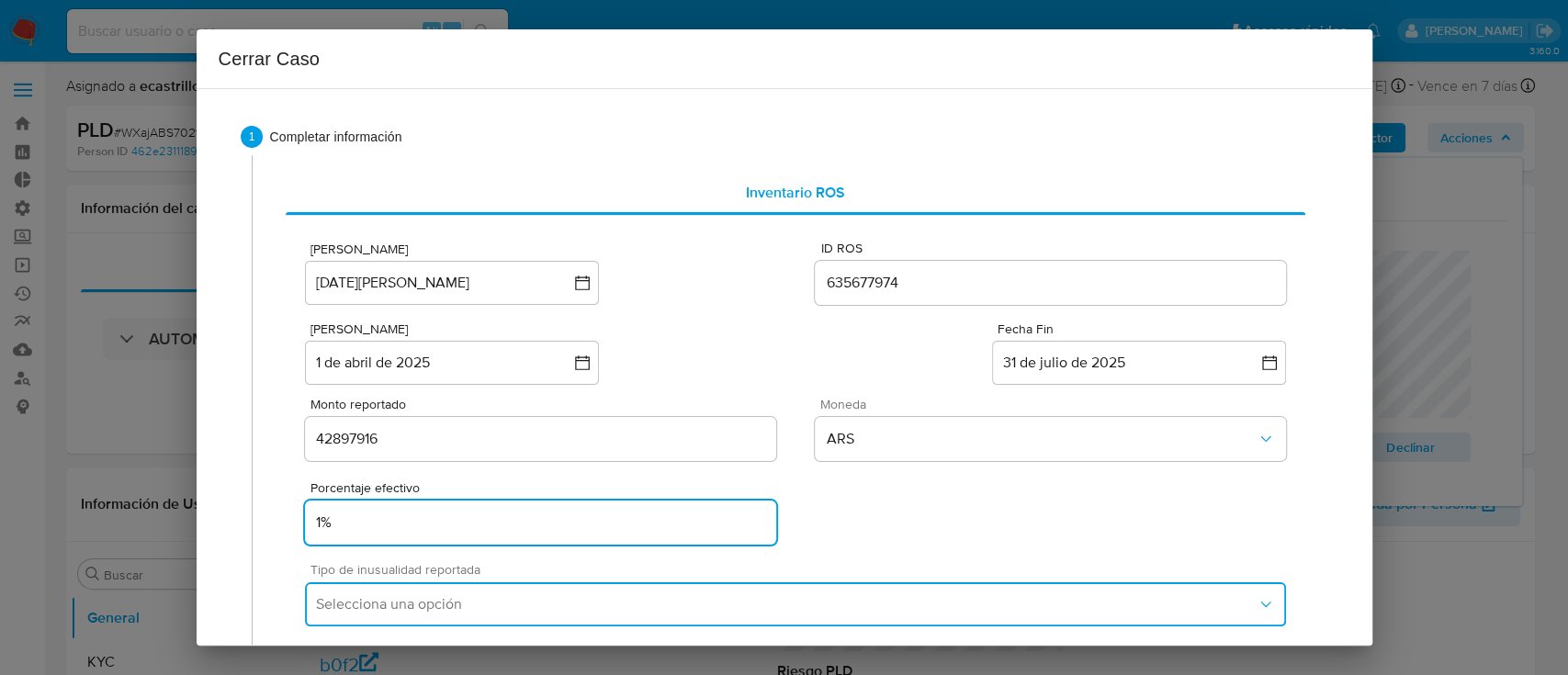
click at [398, 603] on span "Selecciona una opción" at bounding box center [786, 604] width 939 height 19
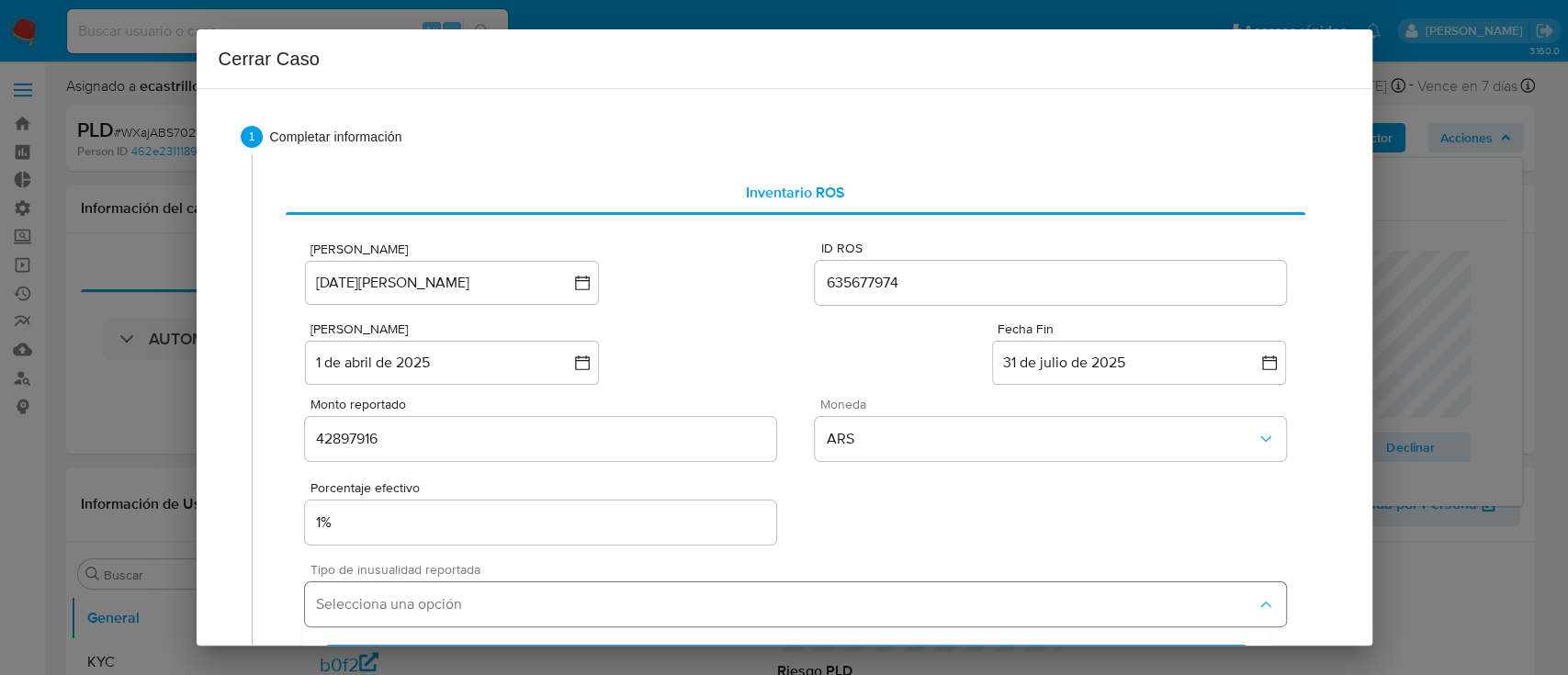
scroll to position [294, 0]
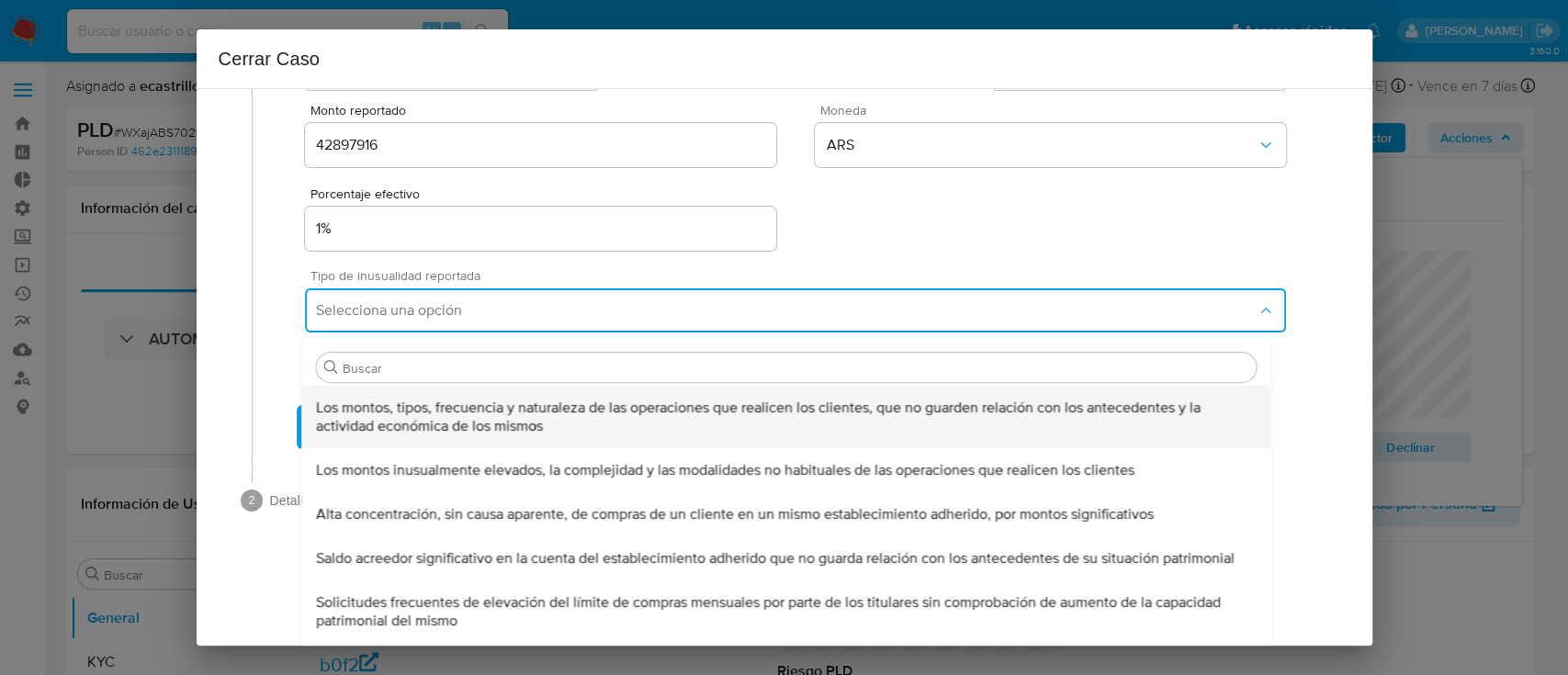
click at [374, 422] on span "Los montos, tipos, frecuencia y naturaleza de las operaciones que realicen los …" at bounding box center [787, 417] width 939 height 36
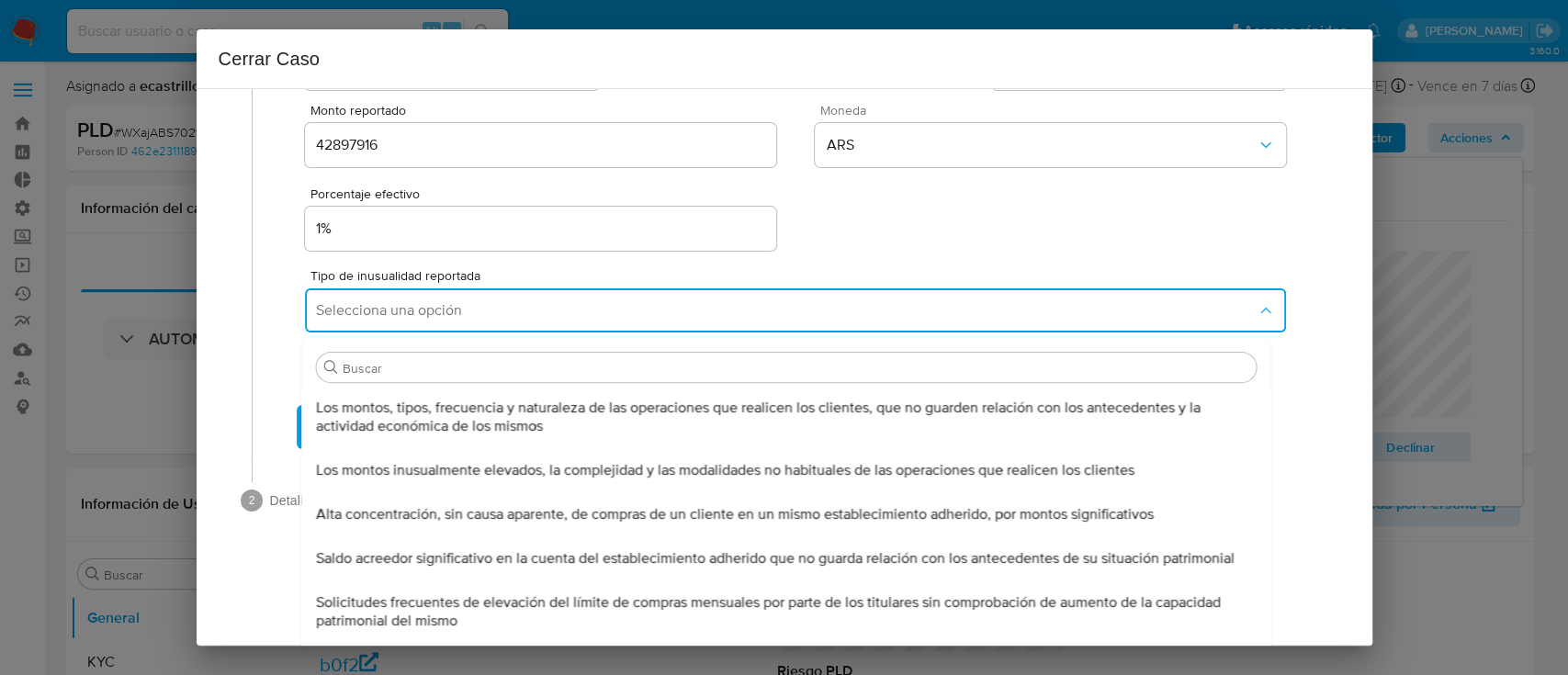
scroll to position [204, 0]
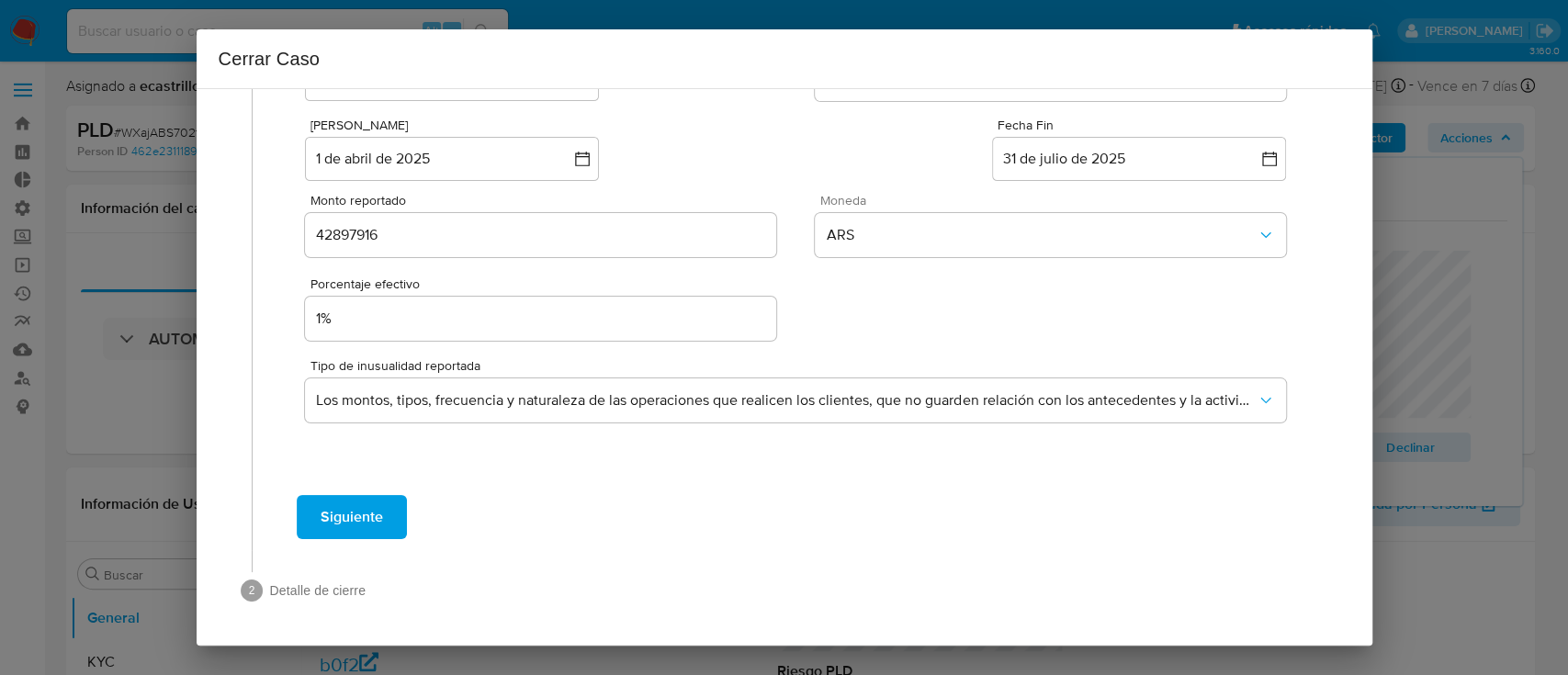
click at [344, 515] on span "Siguiente" at bounding box center [352, 517] width 63 height 40
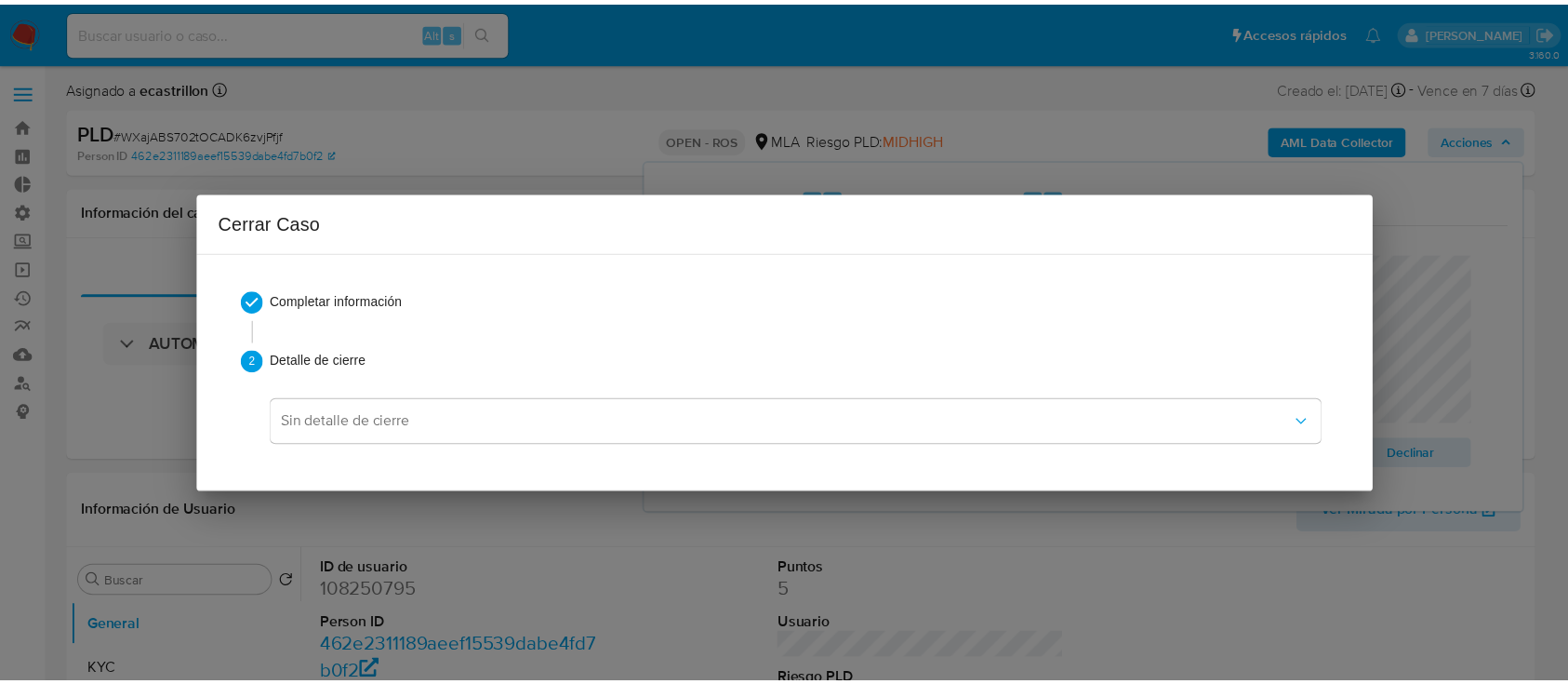
scroll to position [0, 0]
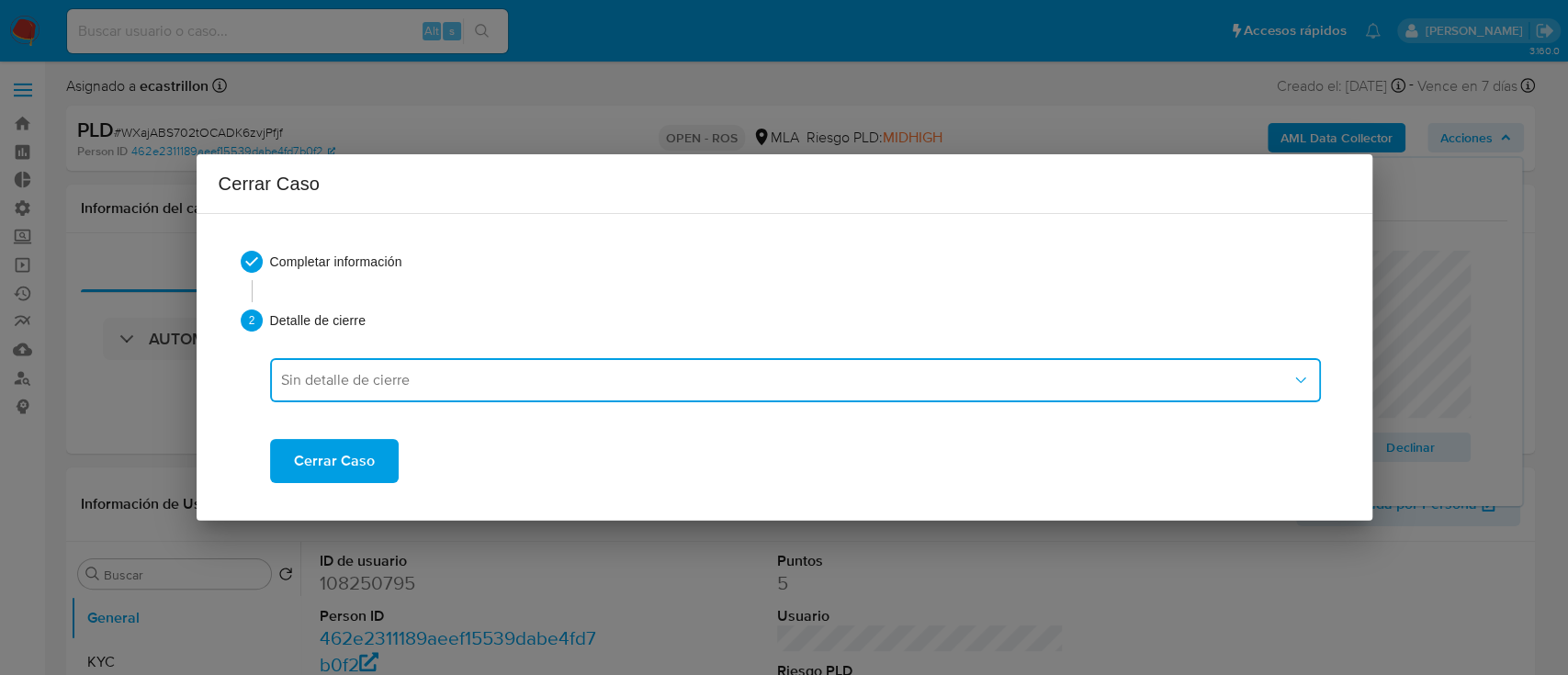
click at [410, 374] on span "Sin detalle de cierre" at bounding box center [786, 380] width 1010 height 19
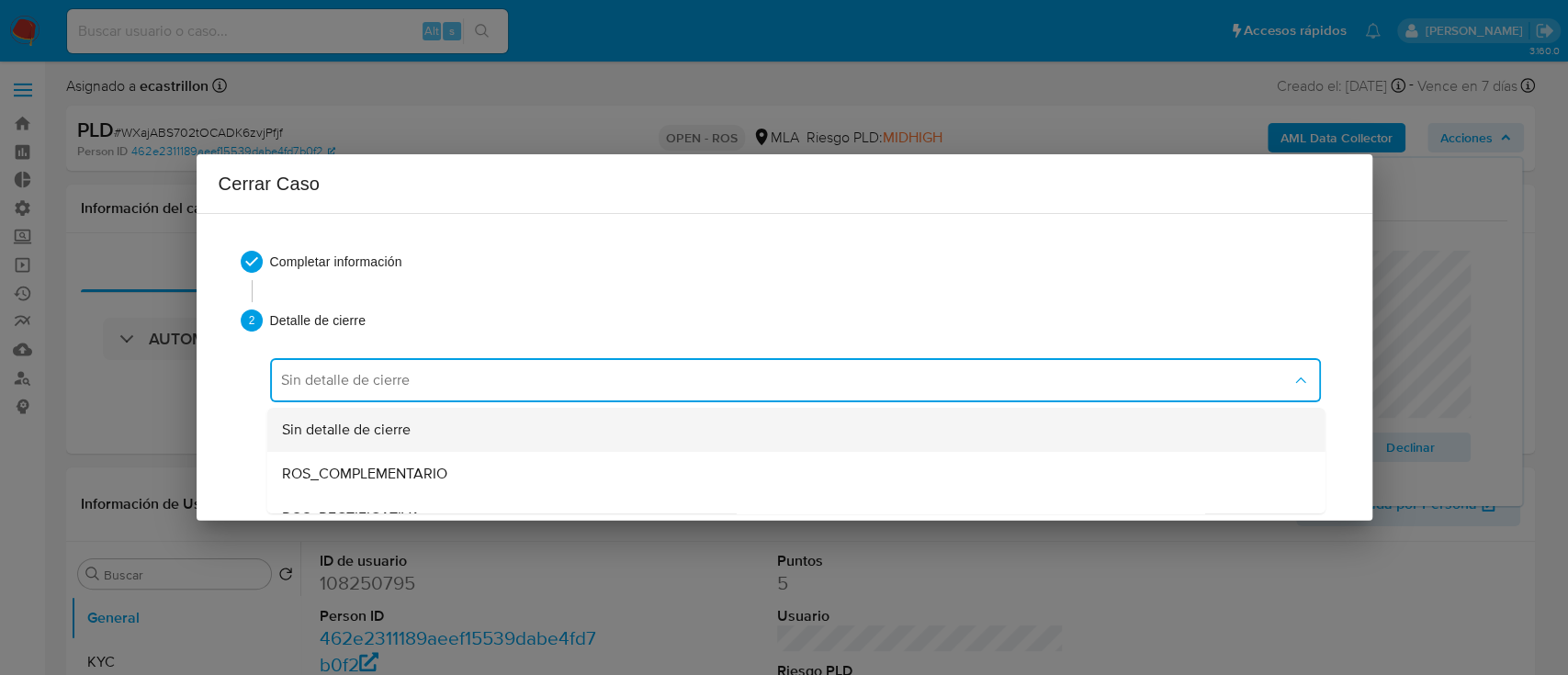
click at [404, 446] on div "Sin detalle de cierre" at bounding box center [795, 429] width 1029 height 44
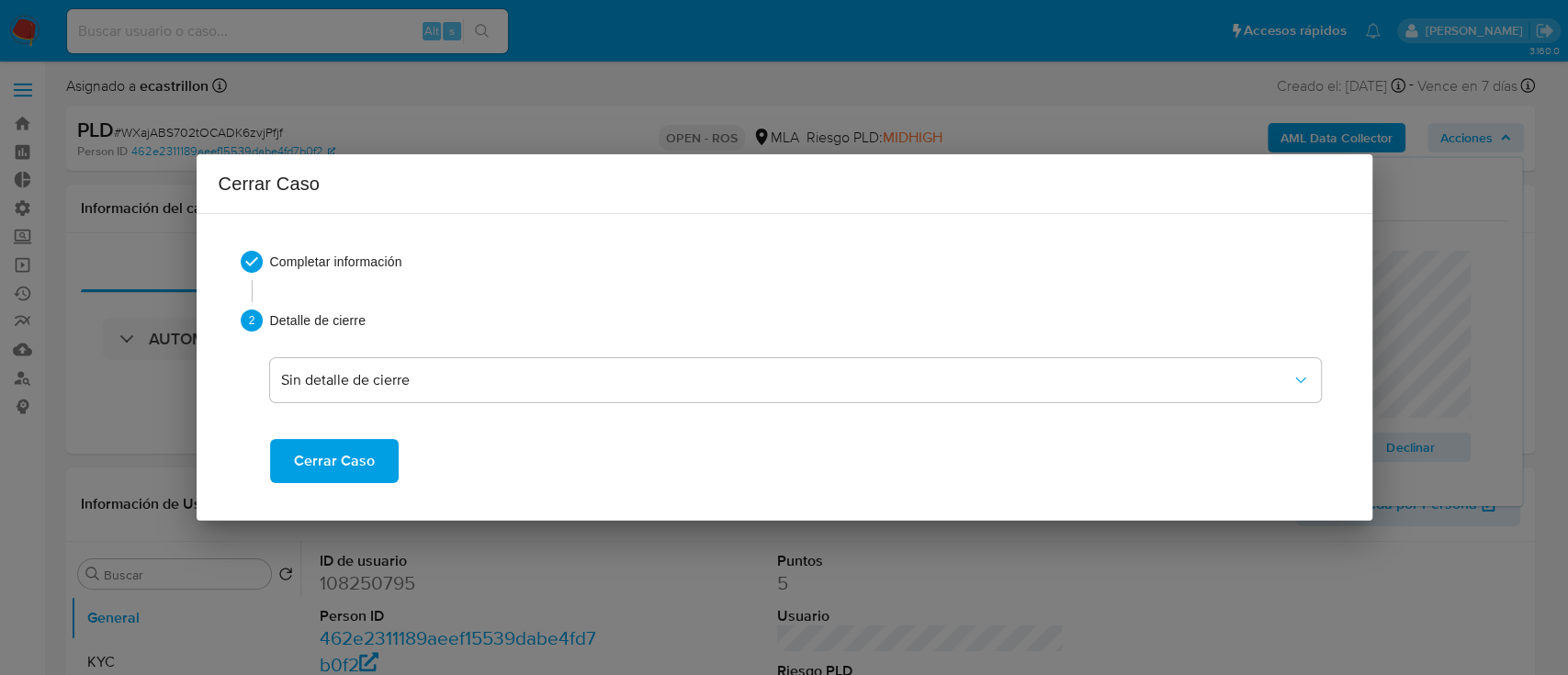
click at [361, 473] on span "Cerrar Caso" at bounding box center [334, 461] width 81 height 40
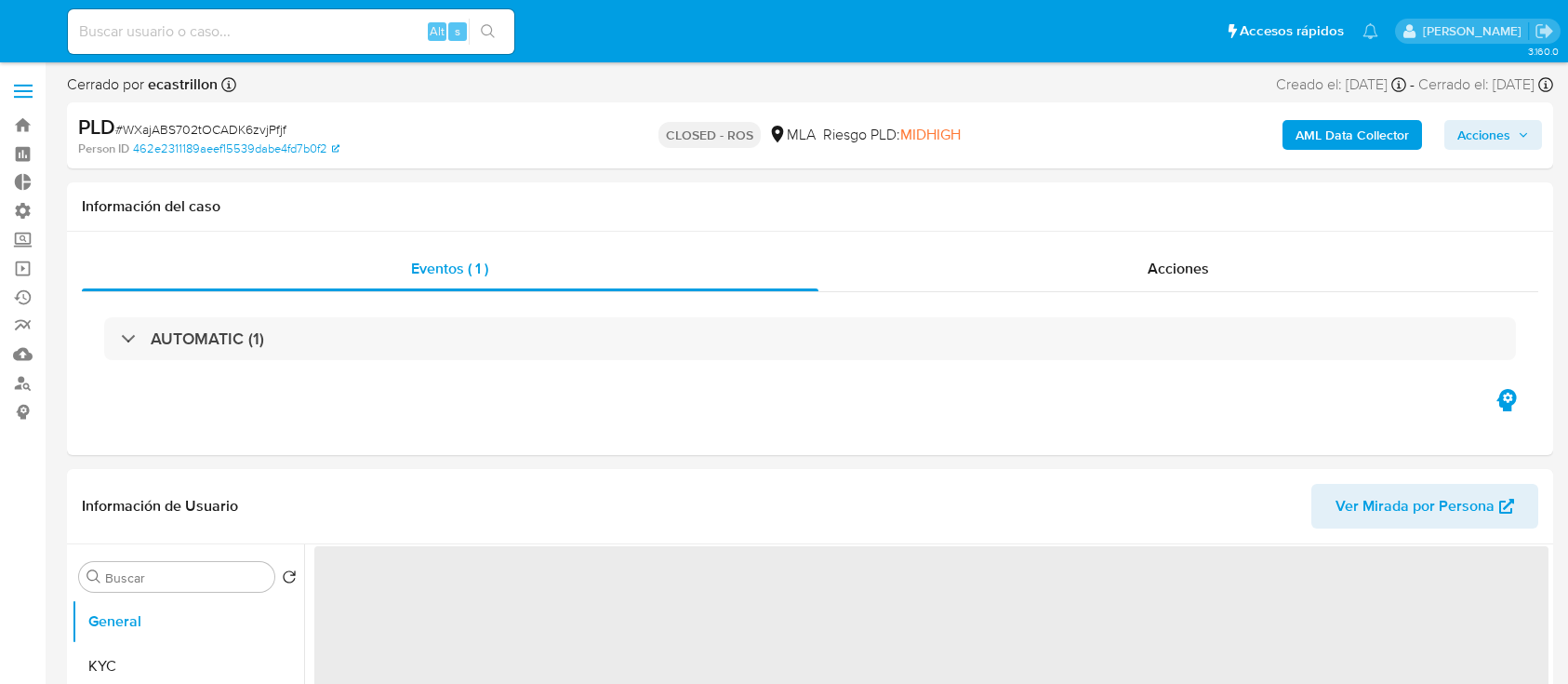
select select "10"
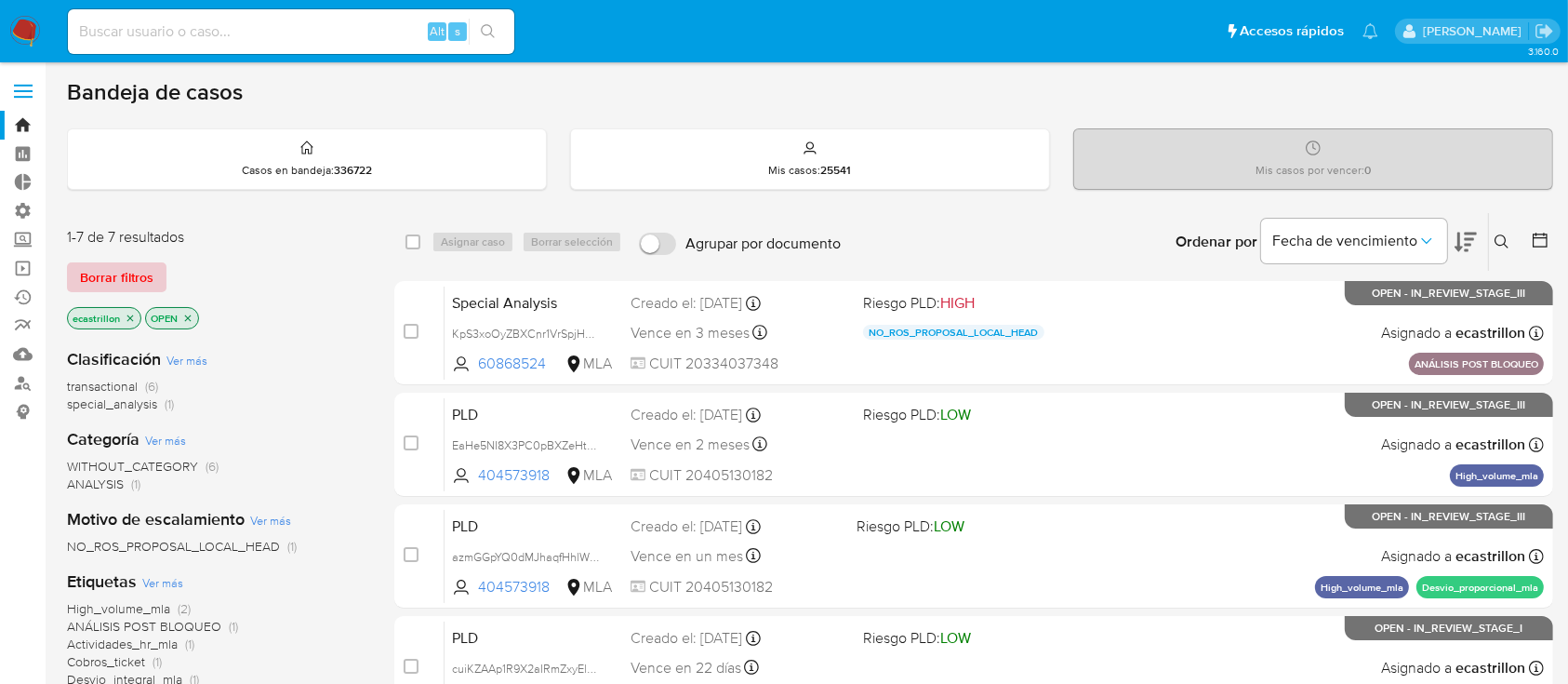
click at [106, 277] on span "Borrar filtros" at bounding box center [116, 278] width 74 height 26
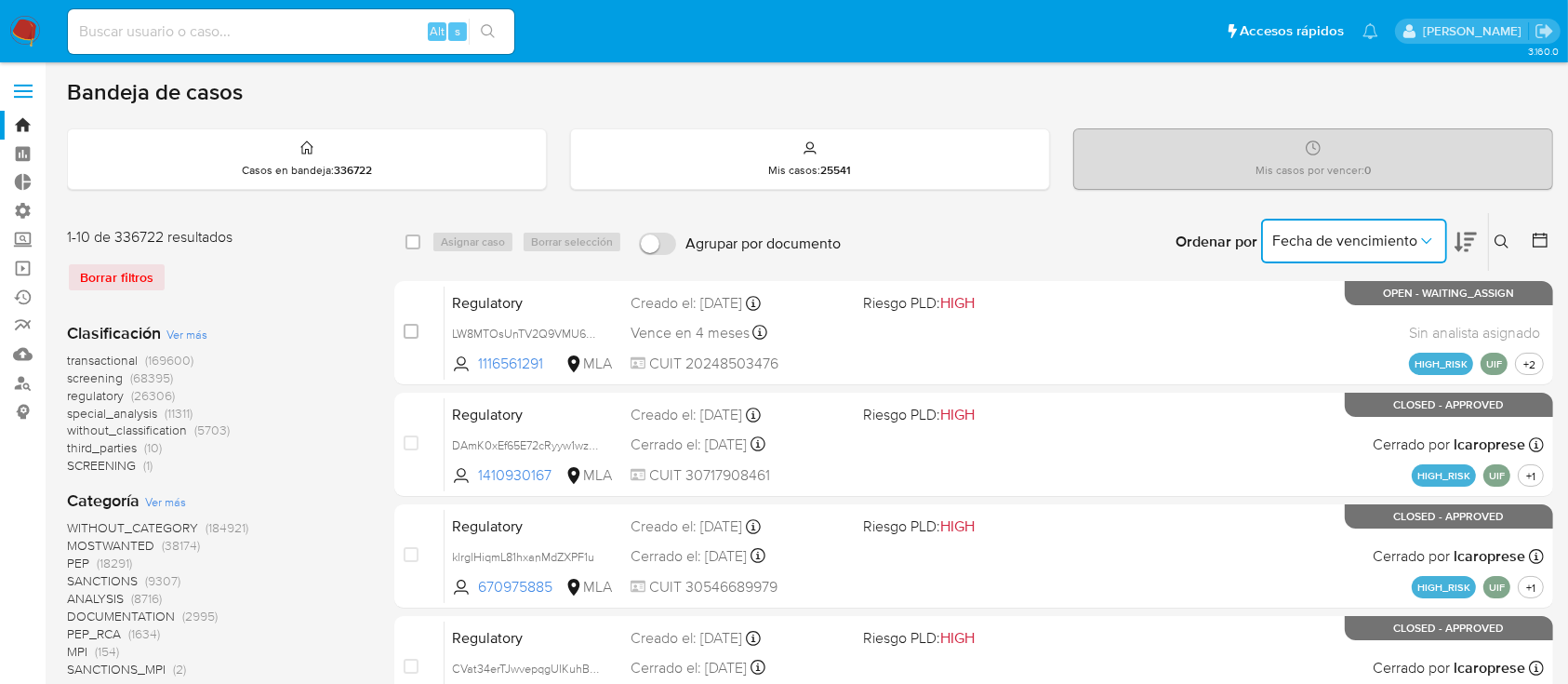
click at [1336, 237] on span "Fecha de vencimiento" at bounding box center [1345, 241] width 145 height 19
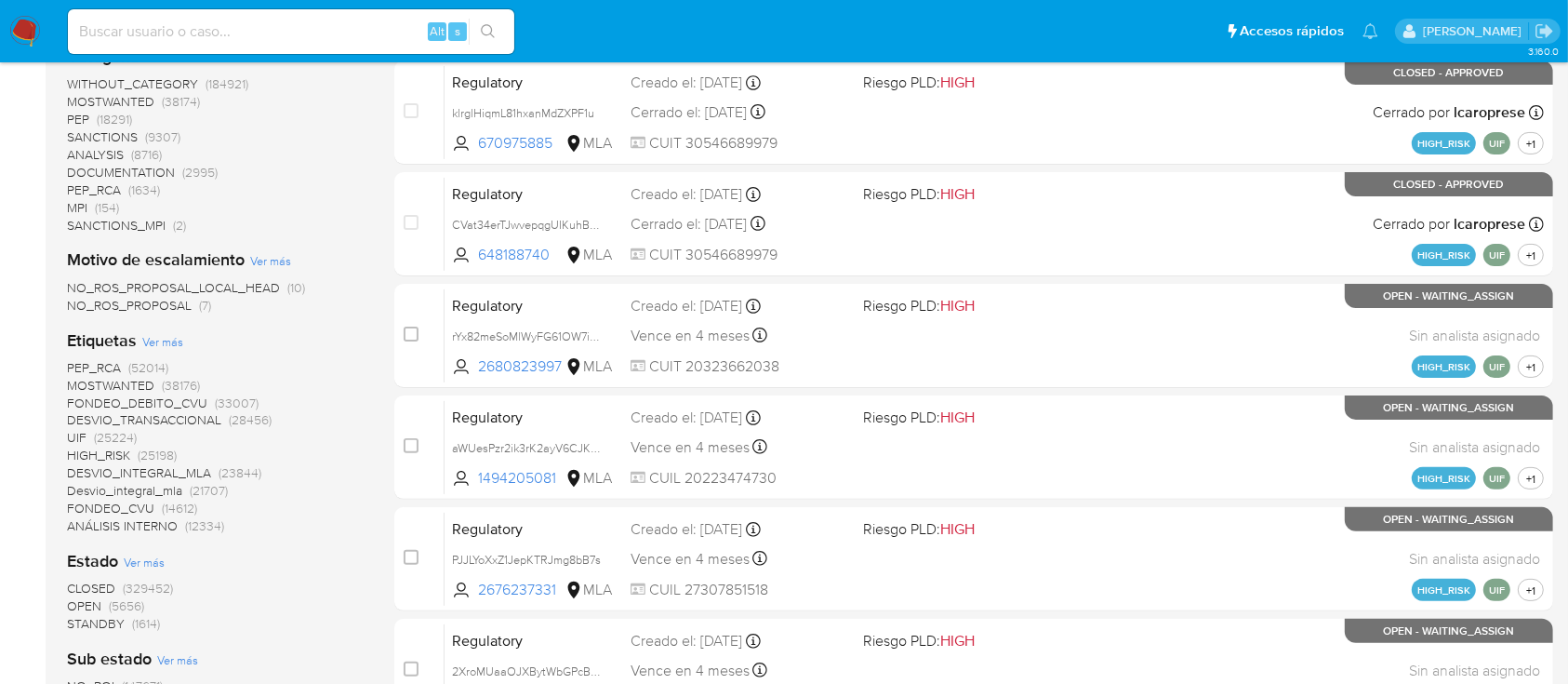
scroll to position [447, 0]
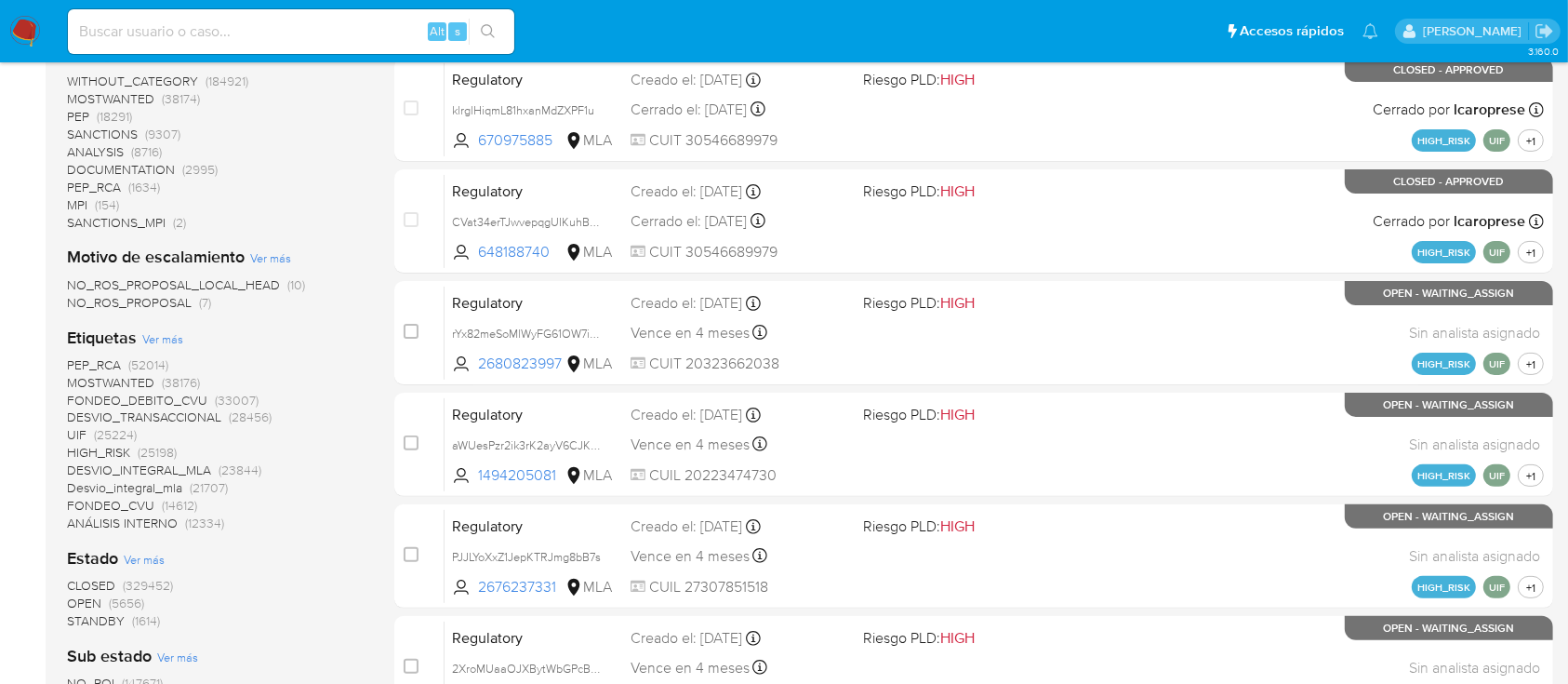
click at [94, 598] on span "OPEN" at bounding box center [84, 602] width 35 height 19
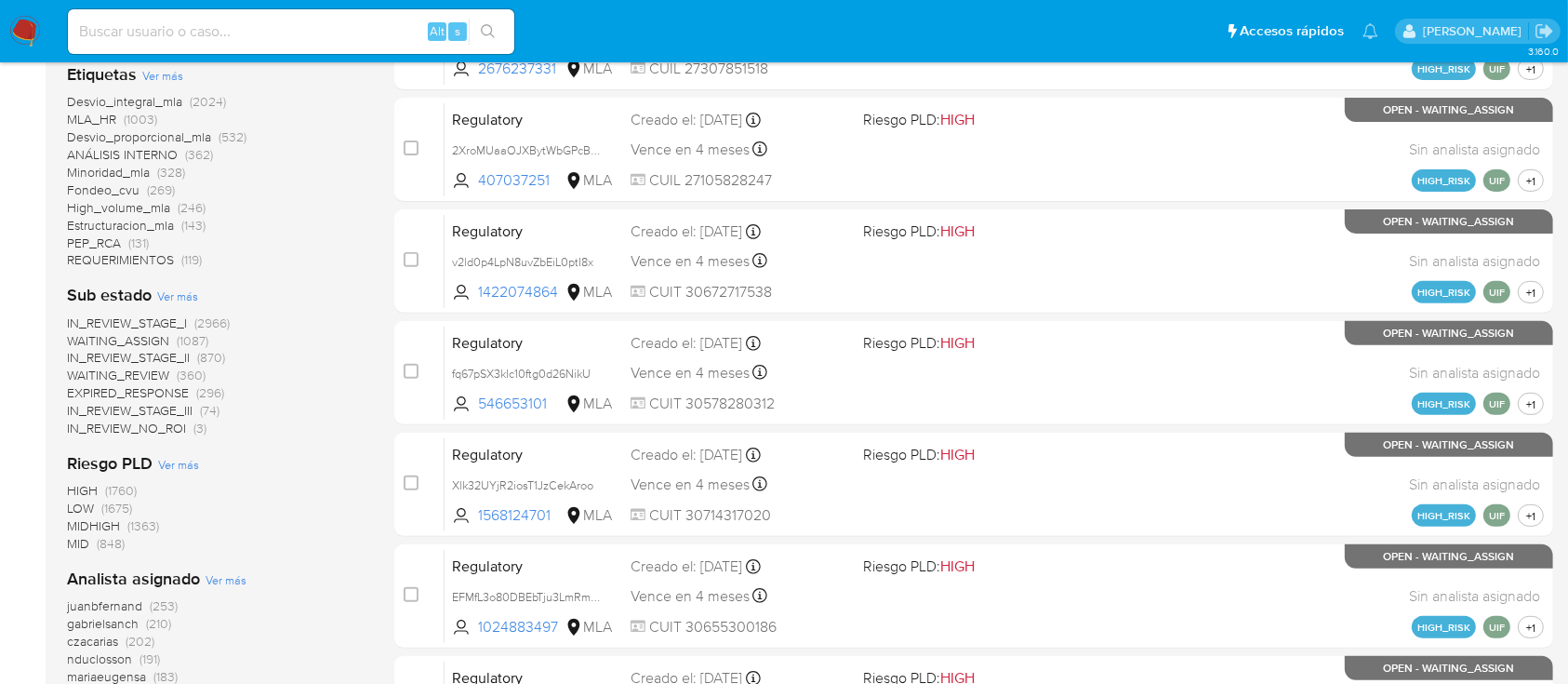
scroll to position [723, 0]
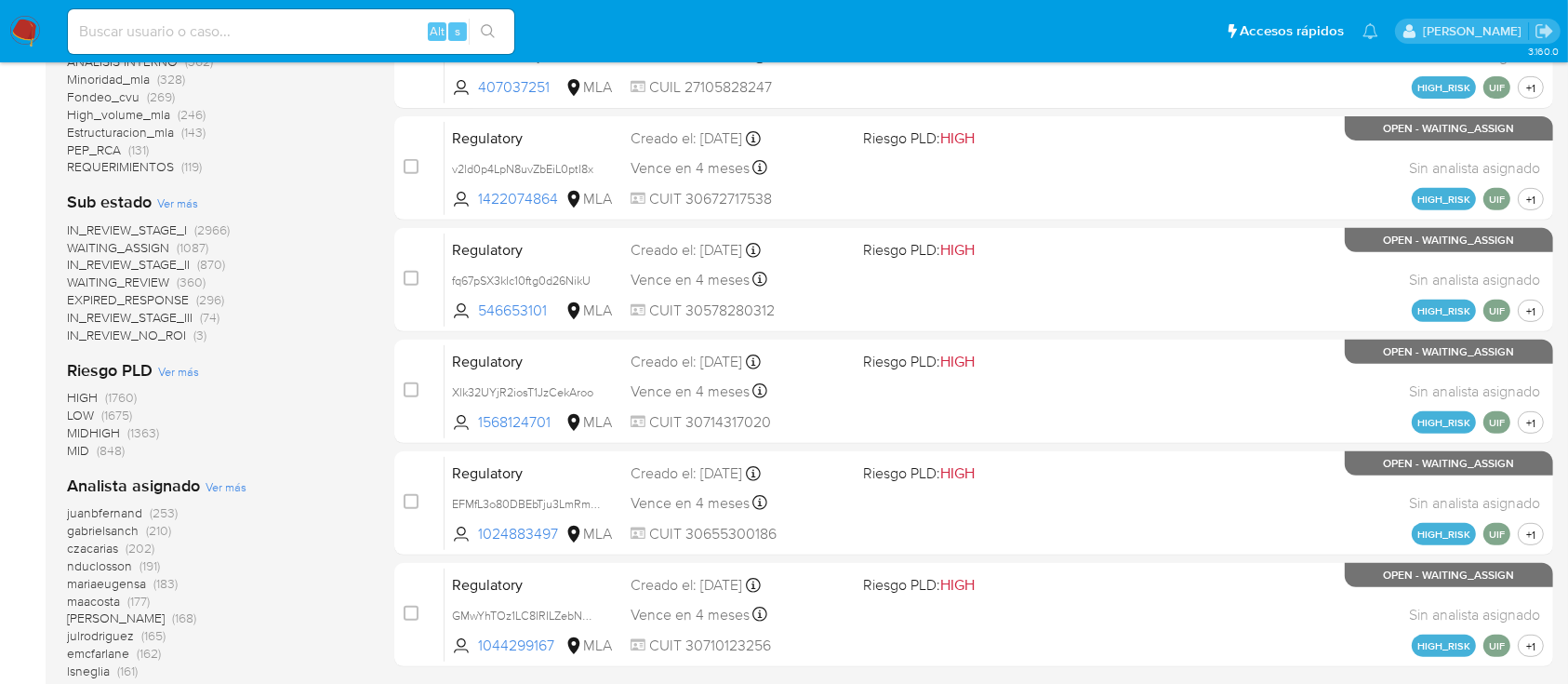
click at [115, 513] on span "juanbfernand" at bounding box center [104, 513] width 76 height 19
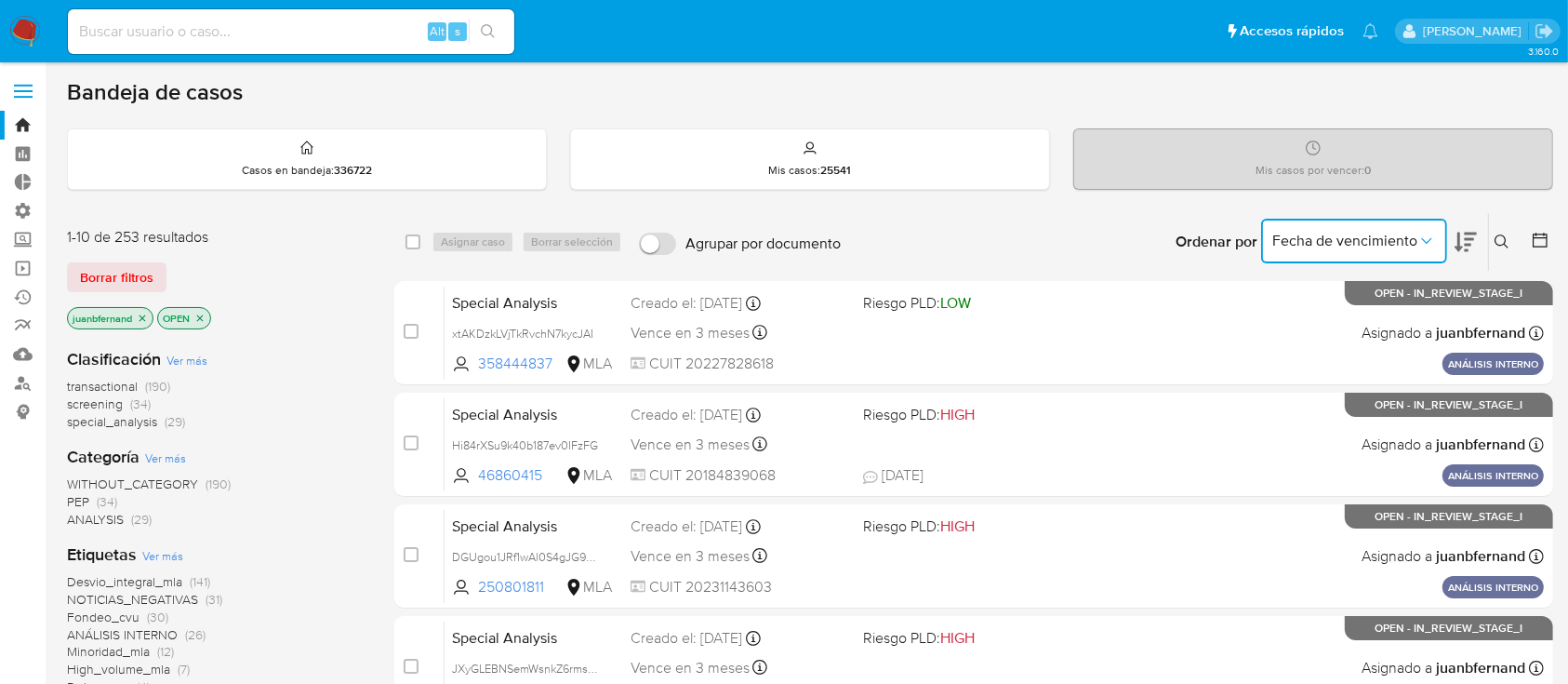
click at [1430, 246] on icon "Ordenar por" at bounding box center [1427, 241] width 19 height 19
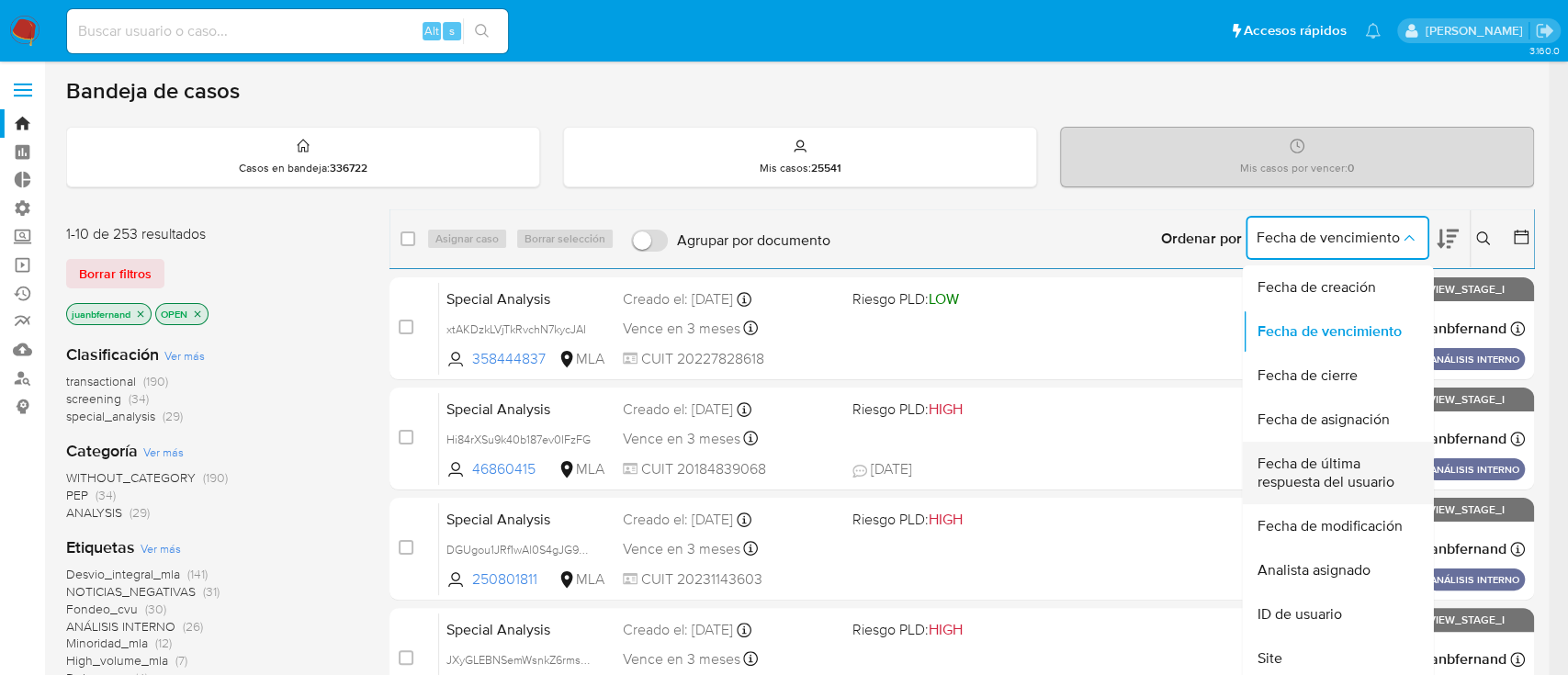
click at [1323, 466] on span "Fecha de última respuesta del usuario" at bounding box center [1331, 473] width 150 height 36
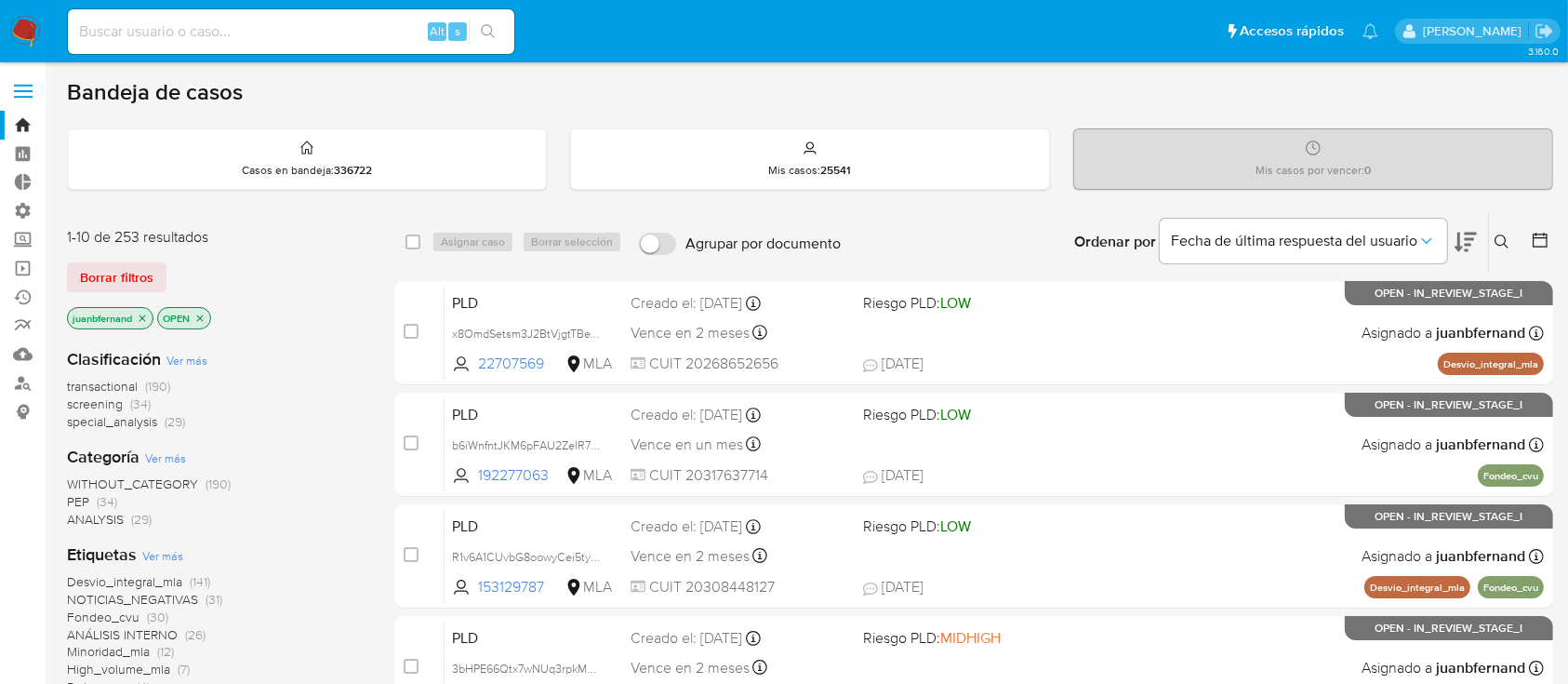
click at [142, 313] on icon "close-filter" at bounding box center [141, 318] width 11 height 11
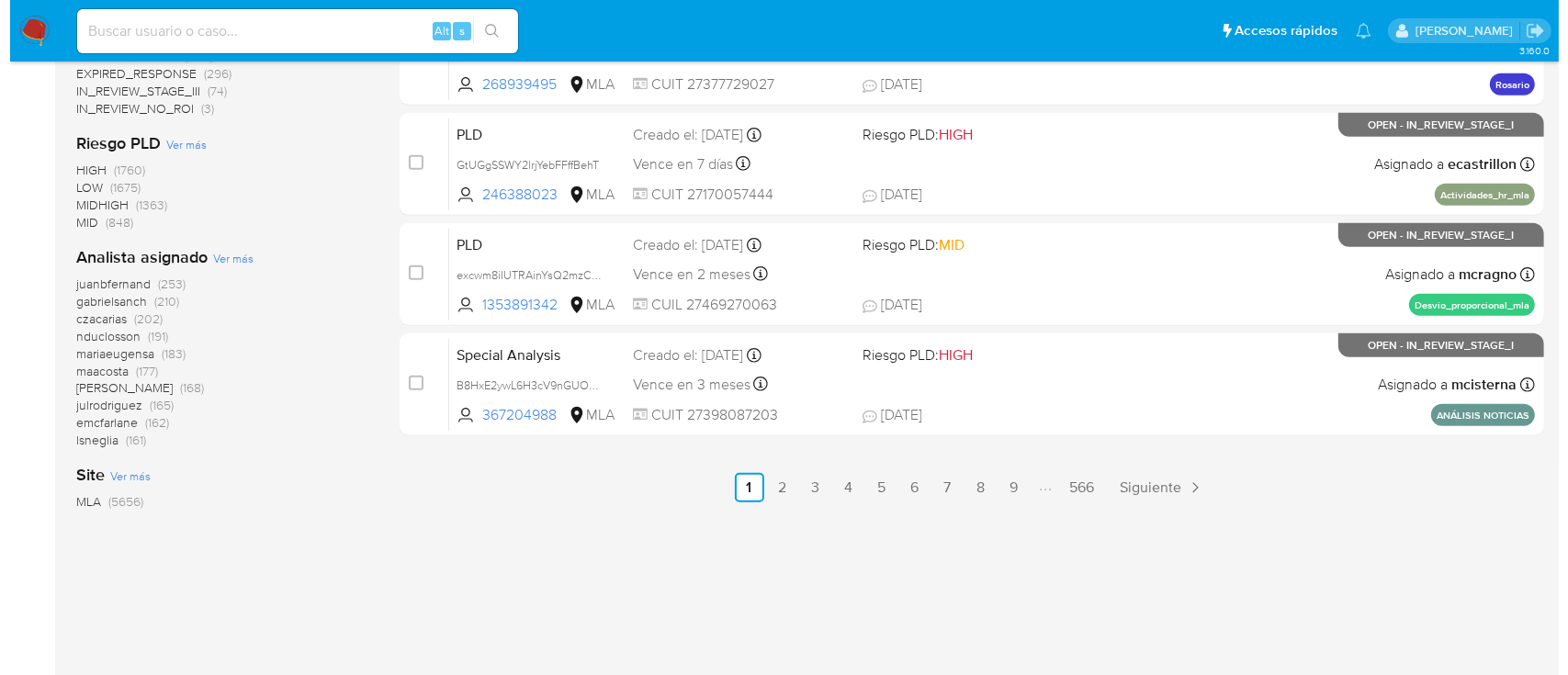
scroll to position [935, 0]
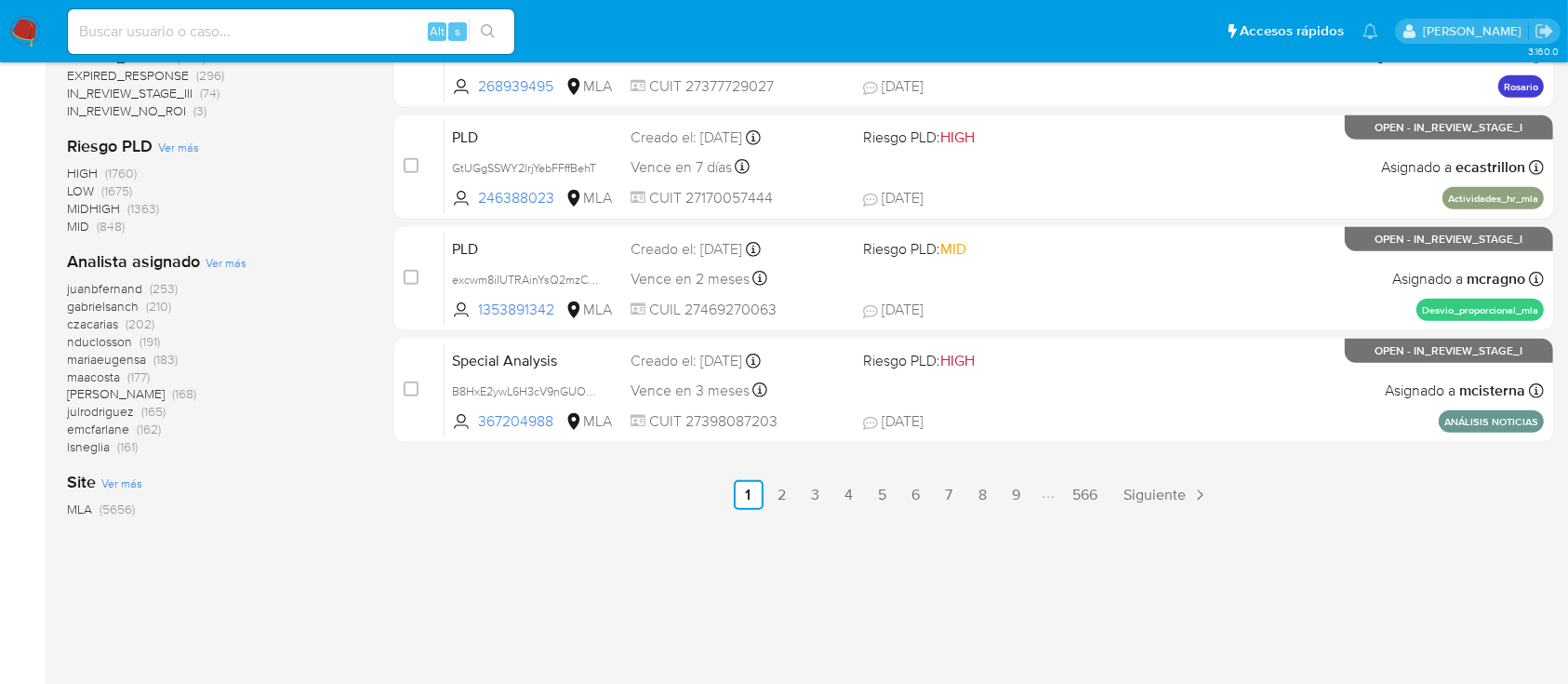
click at [228, 257] on span "Ver más" at bounding box center [226, 262] width 41 height 17
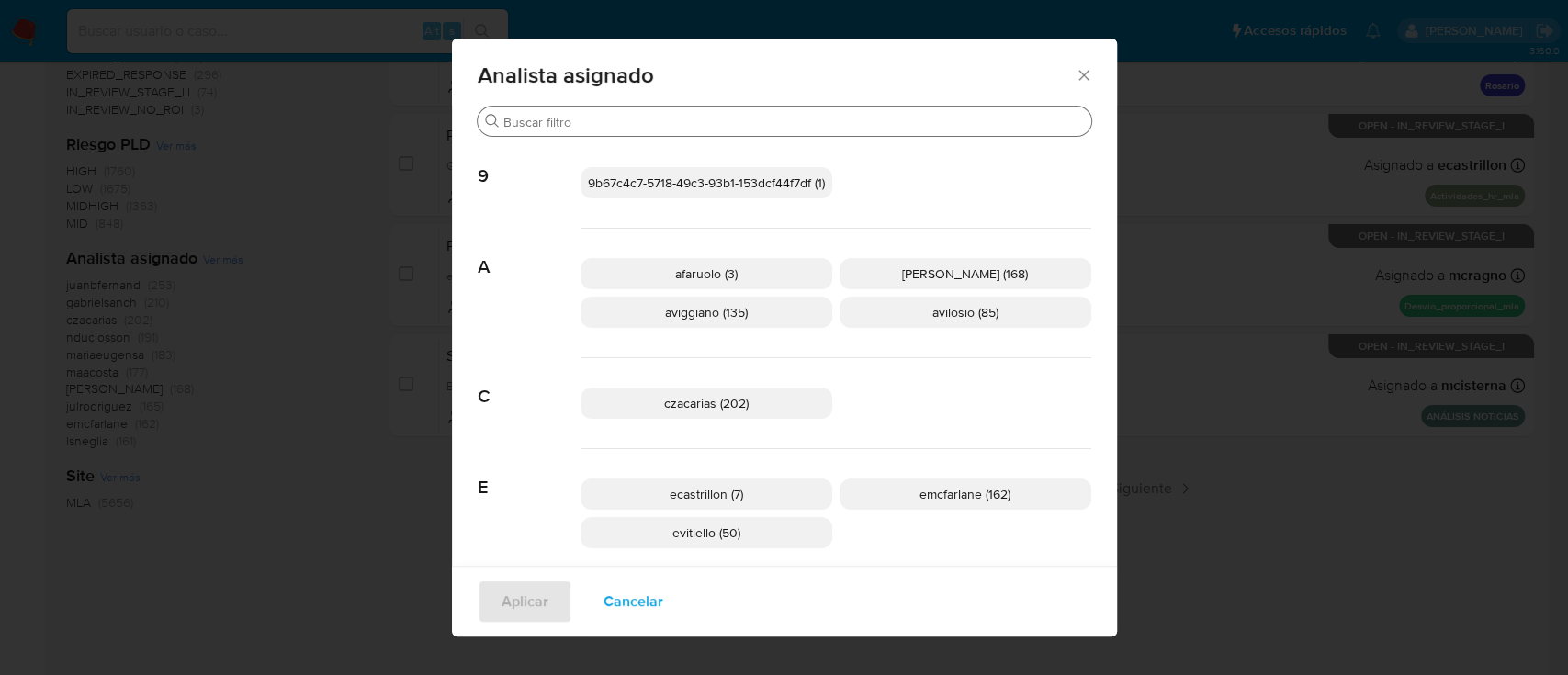
click at [515, 113] on div "Buscar" at bounding box center [784, 121] width 614 height 29
click at [565, 122] on input "Buscar" at bounding box center [793, 122] width 581 height 17
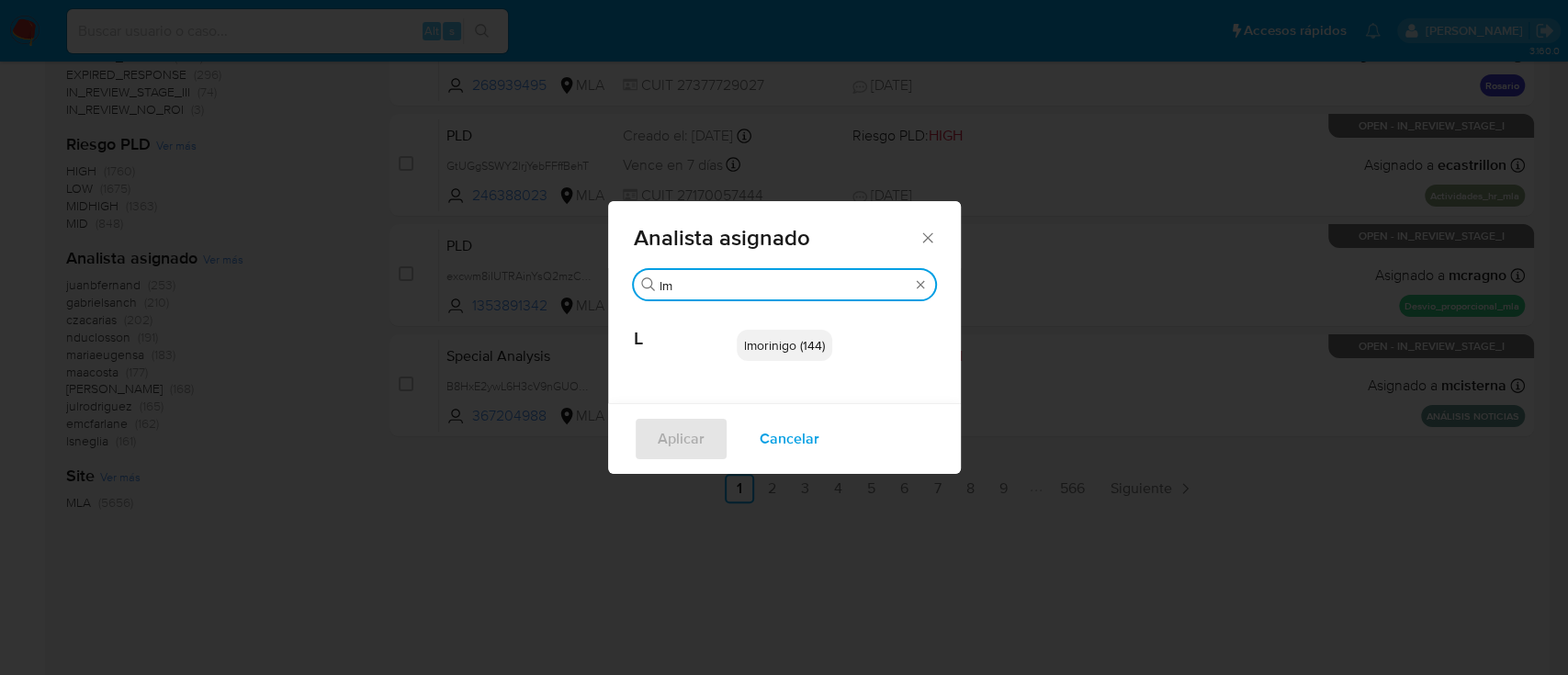
type input "lm"
click at [780, 359] on p "lmorinigo (144)" at bounding box center [784, 346] width 95 height 31
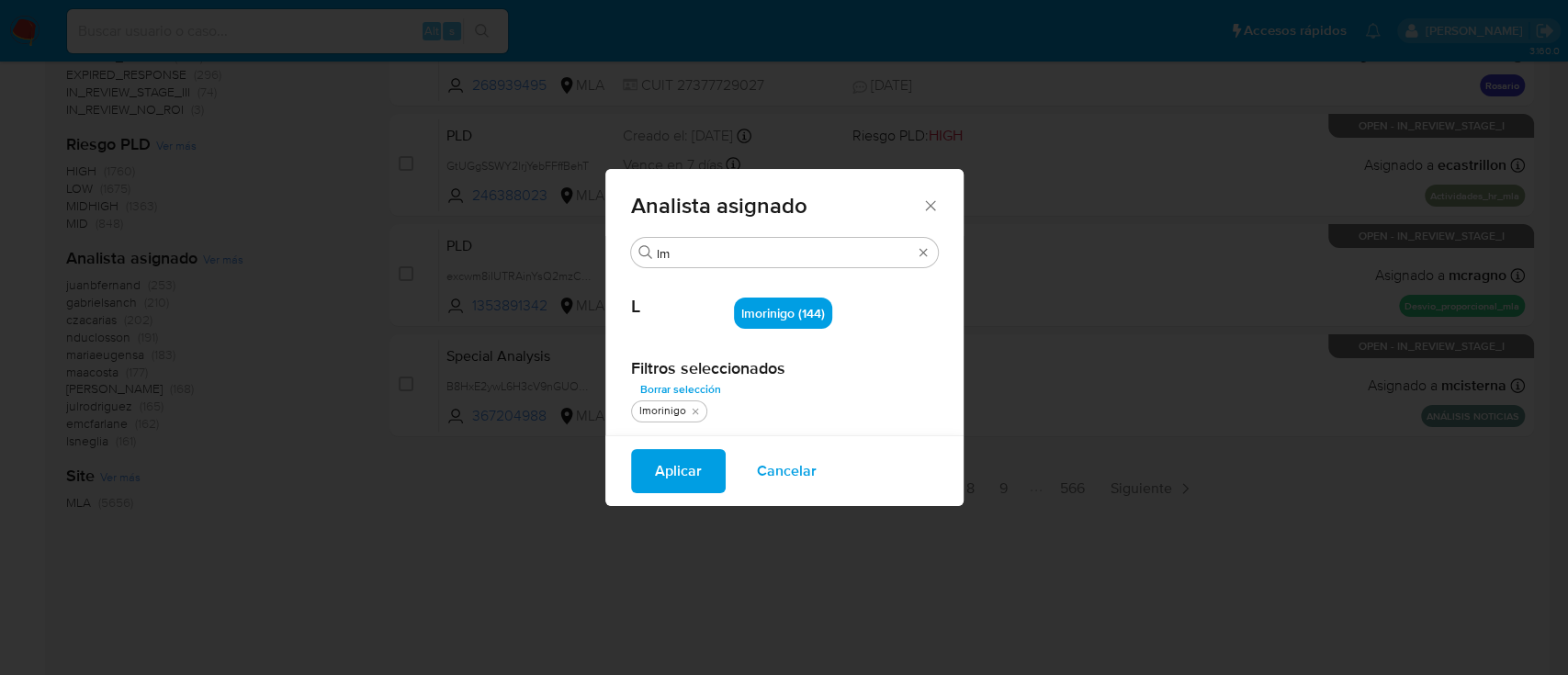
click at [675, 472] on span "Aplicar" at bounding box center [679, 471] width 47 height 40
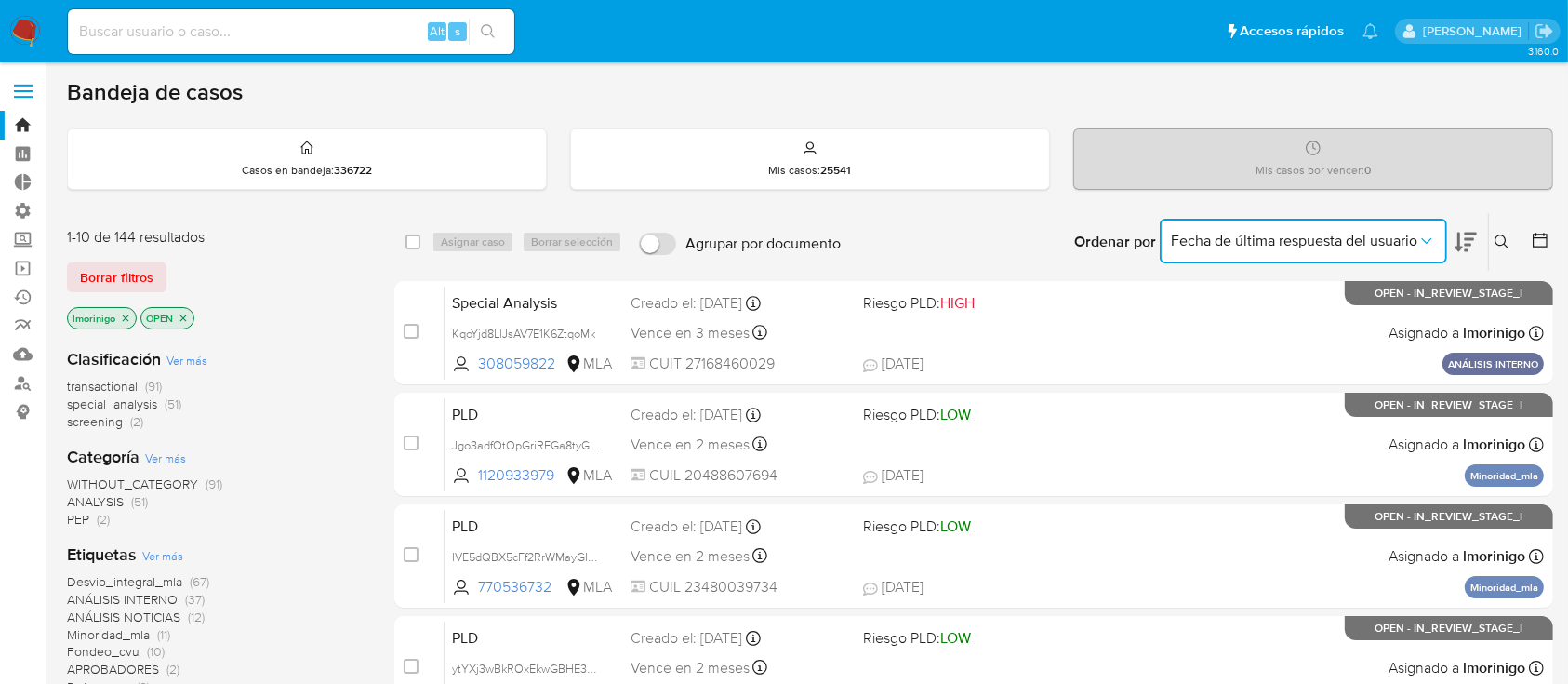
click at [1290, 239] on span "Fecha de última respuesta del usuario" at bounding box center [1294, 241] width 247 height 19
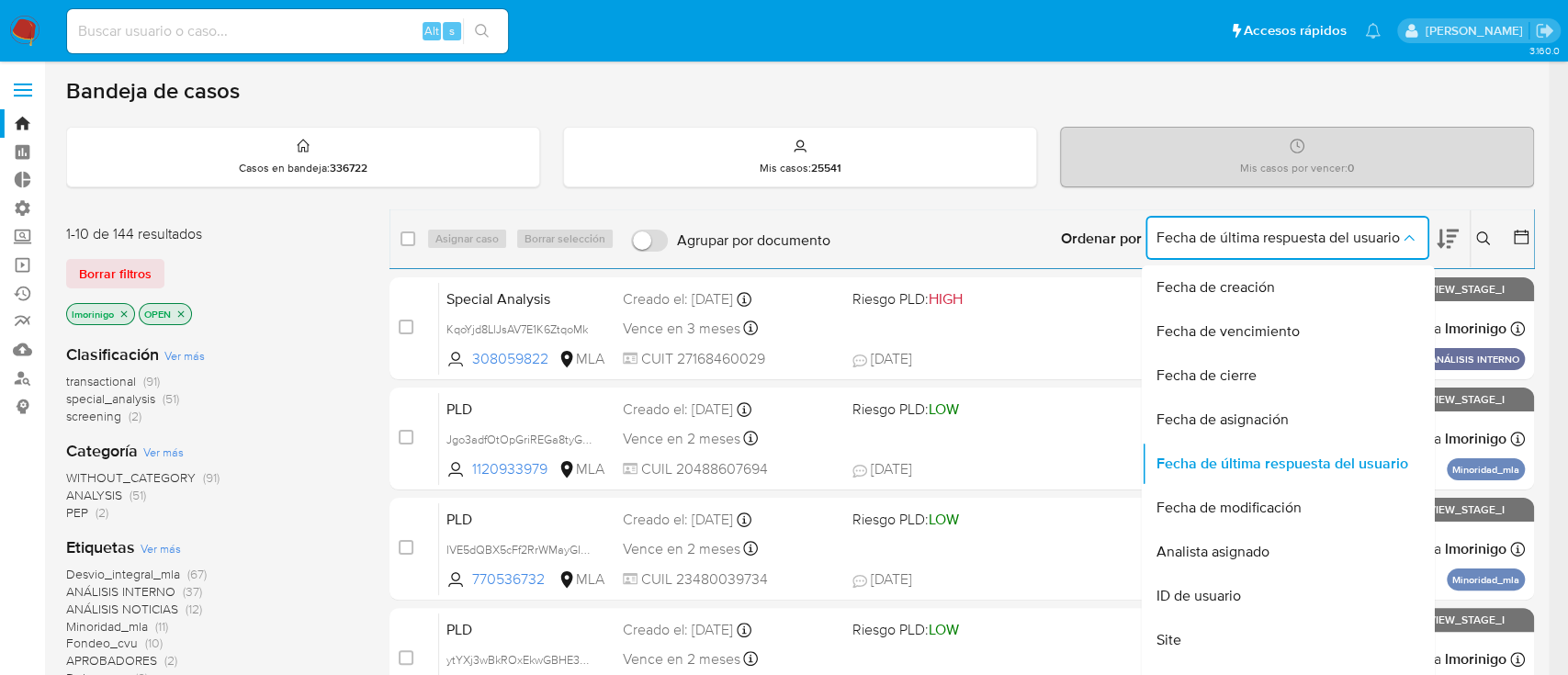
click at [1274, 236] on span "Fecha de última respuesta del usuario" at bounding box center [1278, 238] width 244 height 19
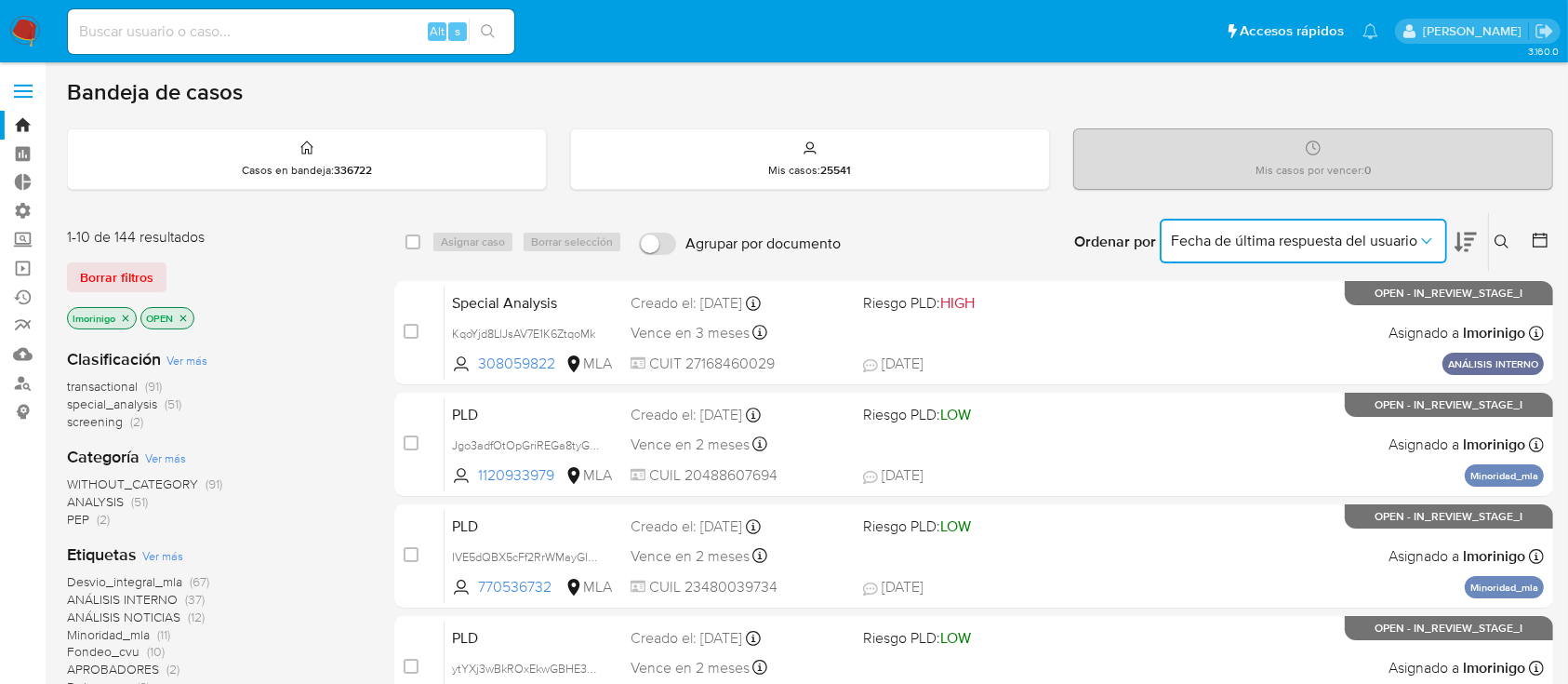
click at [1546, 242] on icon at bounding box center [1540, 240] width 19 height 19
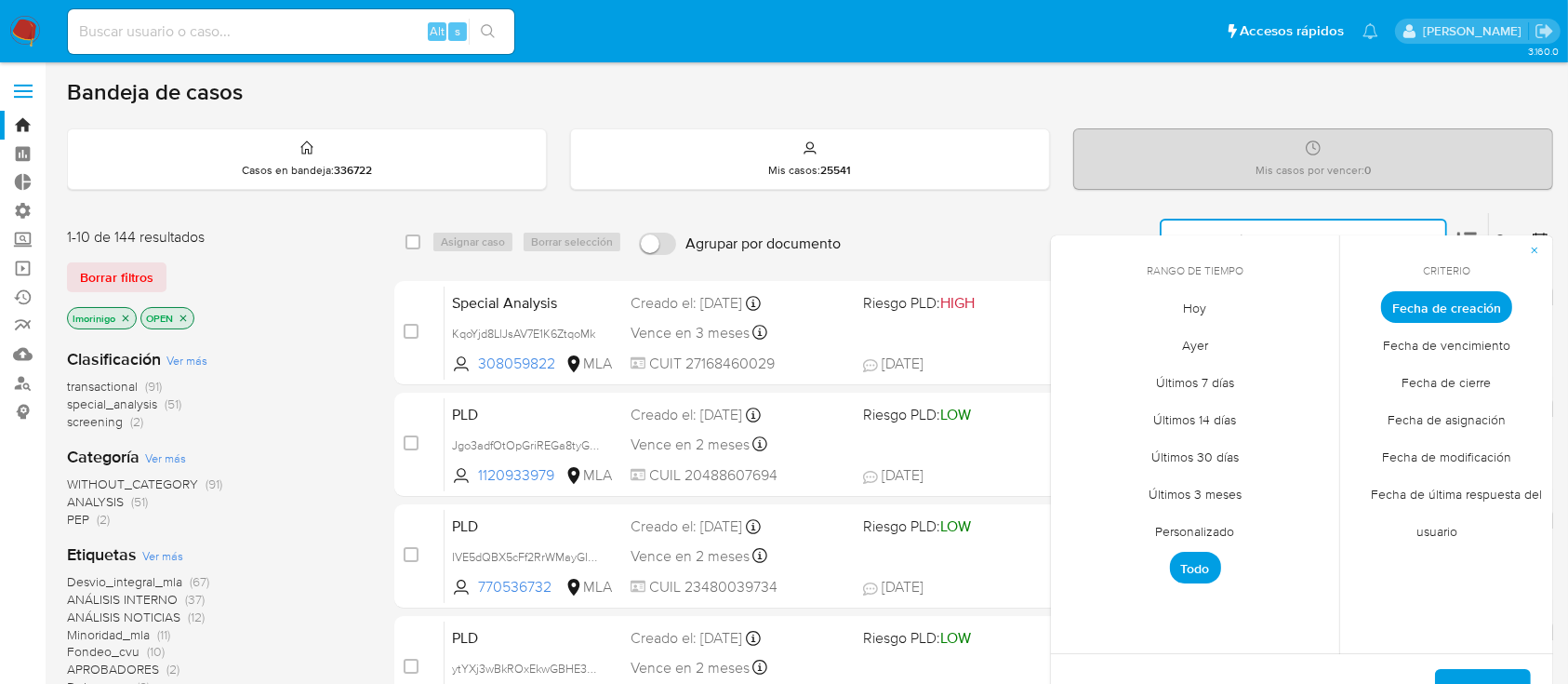
click at [1194, 529] on span "Personalizado" at bounding box center [1195, 532] width 118 height 38
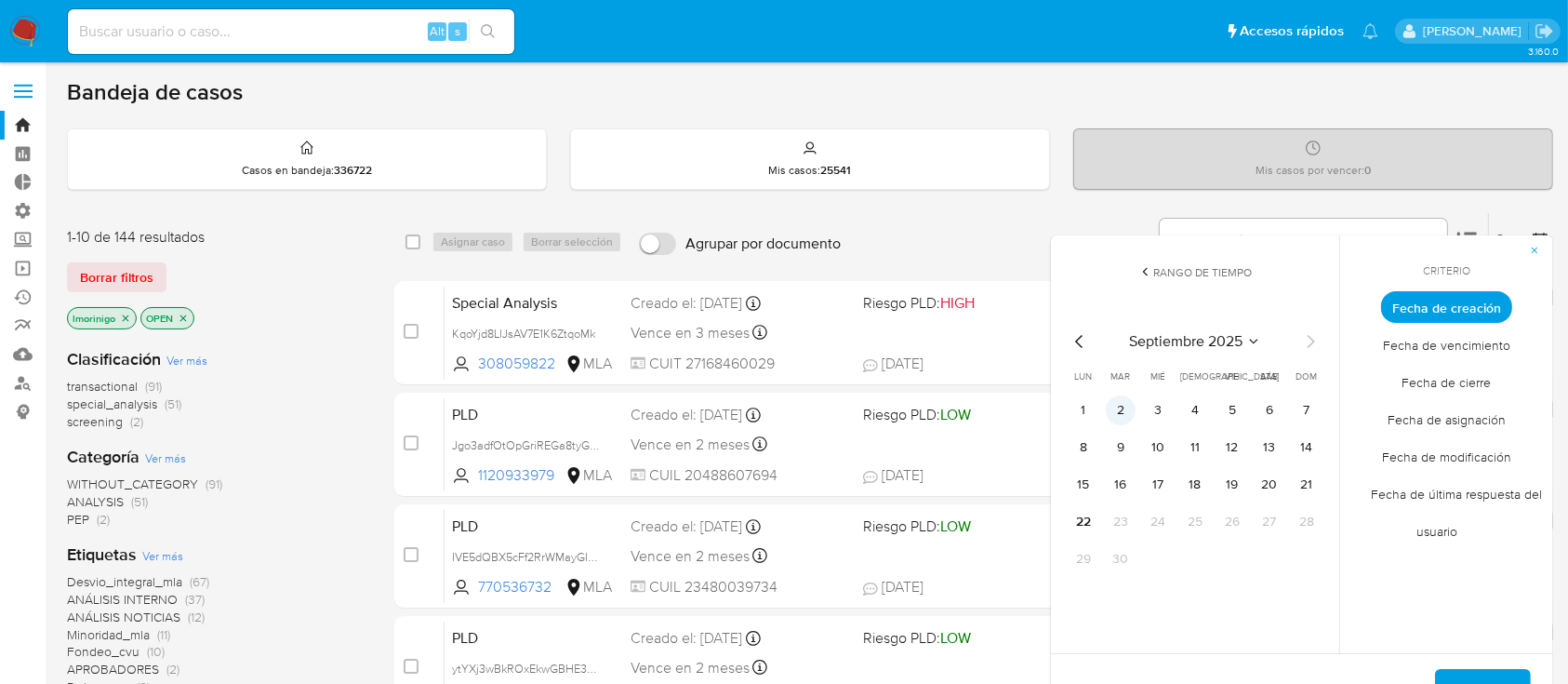
click at [1109, 403] on button "2" at bounding box center [1121, 410] width 30 height 30
click at [1459, 671] on button "Aplicar" at bounding box center [1483, 691] width 96 height 45
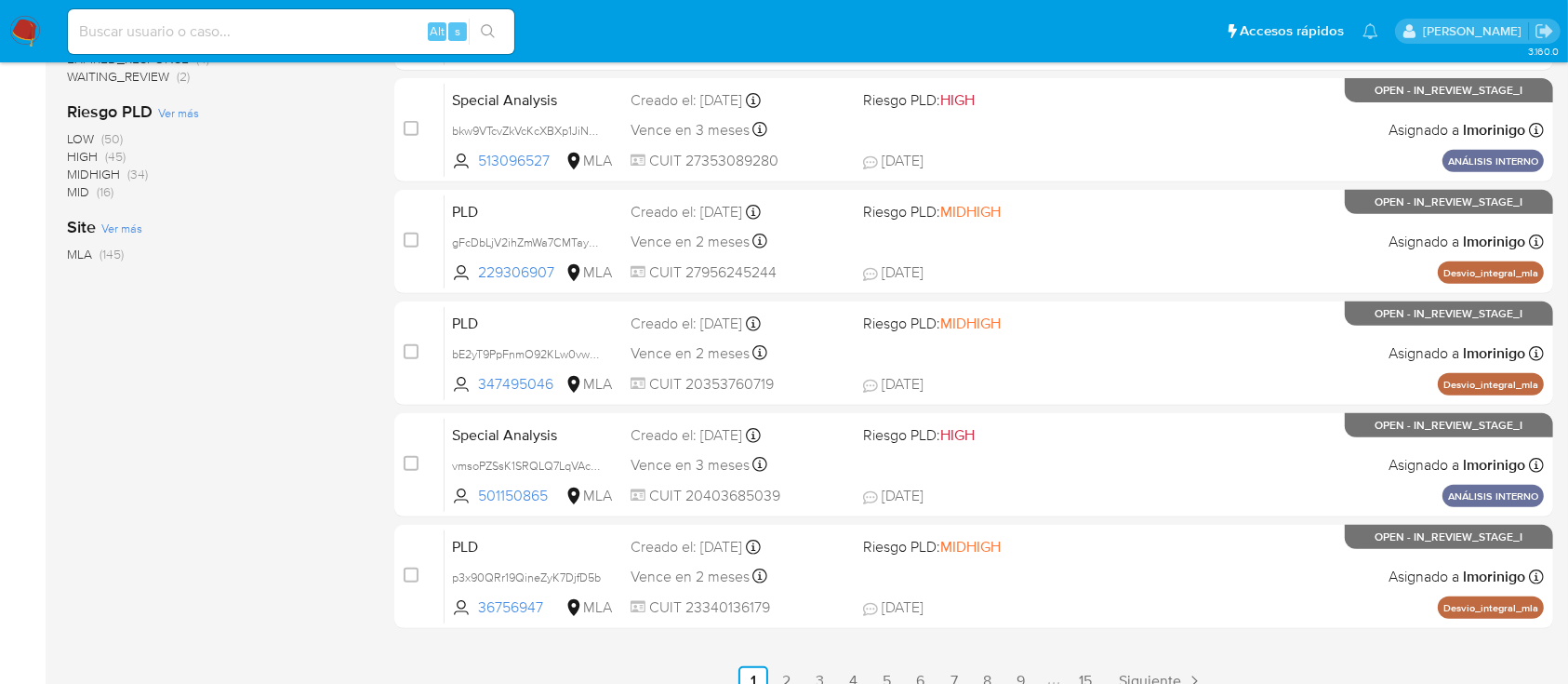
scroll to position [851, 0]
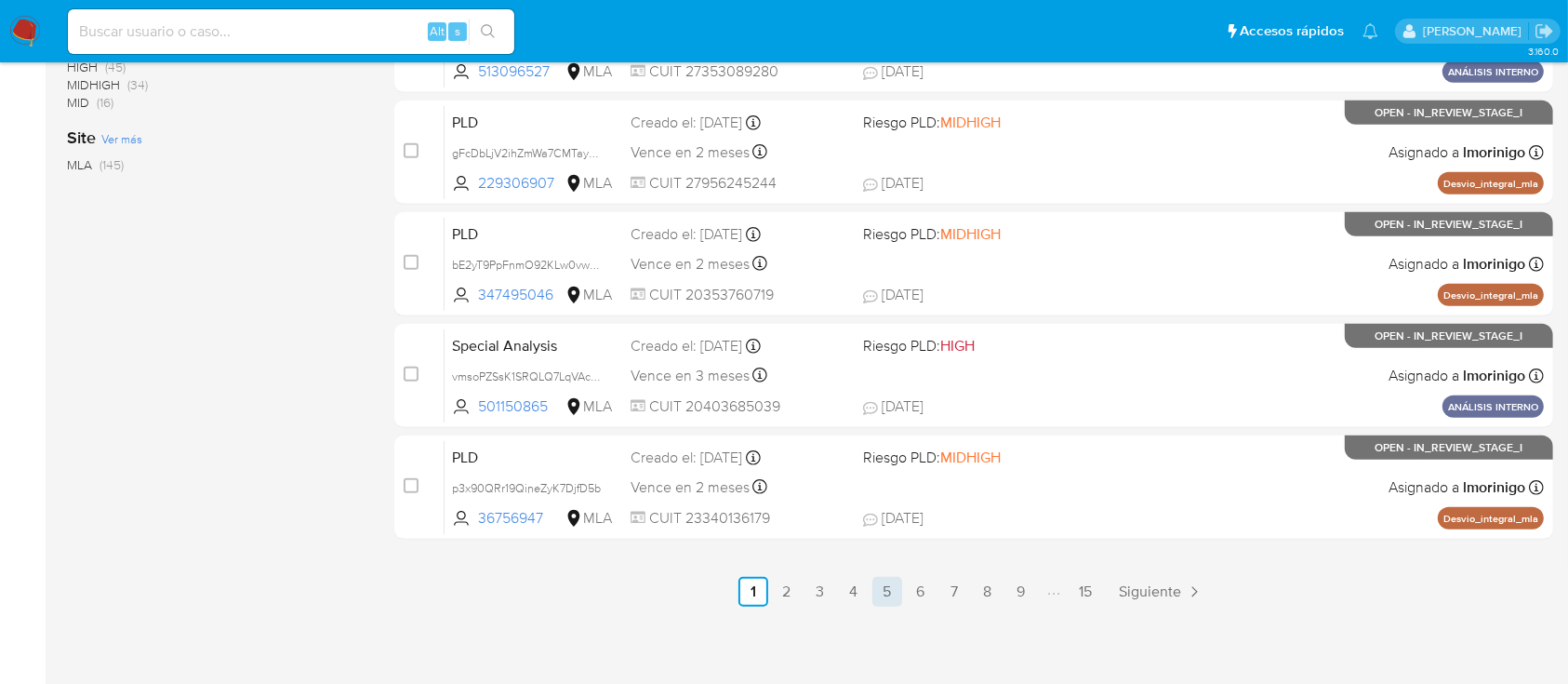
click at [885, 581] on link "5" at bounding box center [887, 592] width 30 height 30
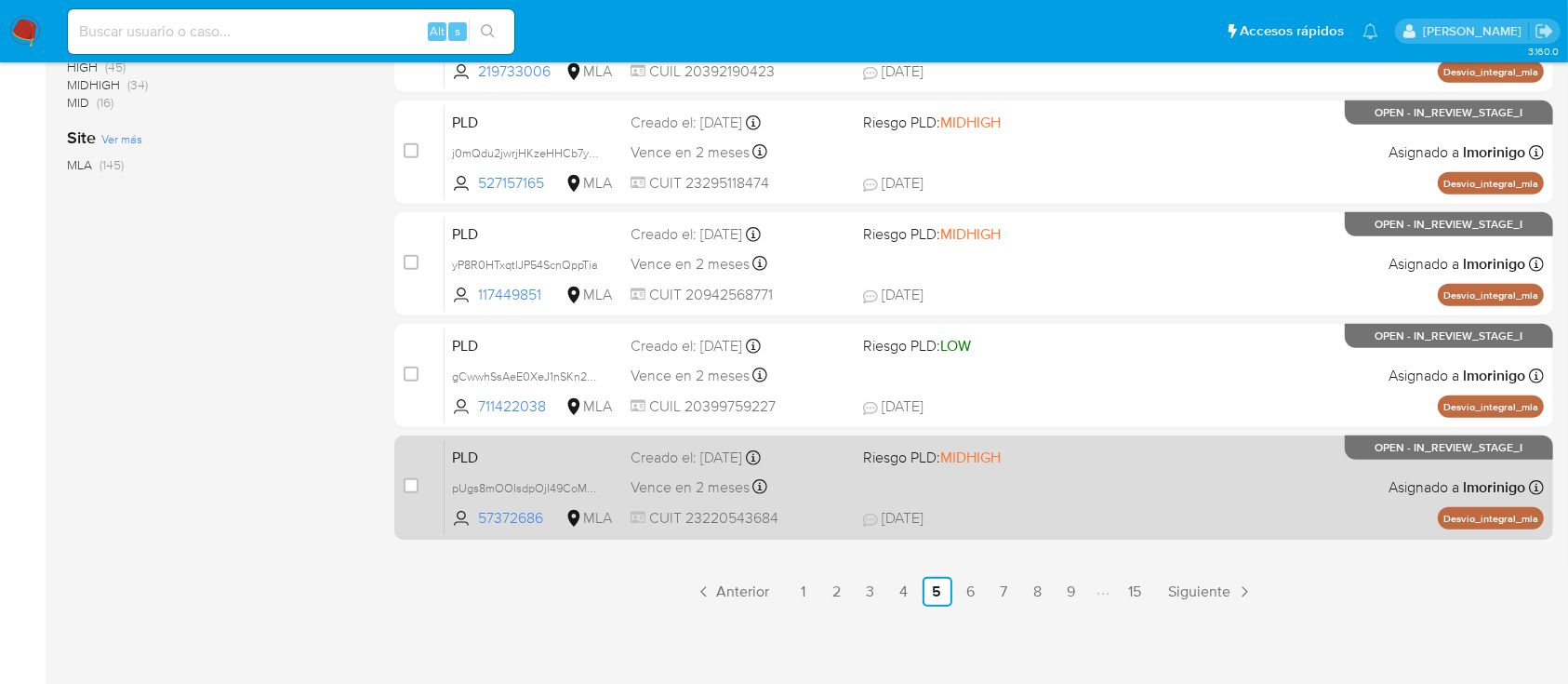
scroll to position [850, 0]
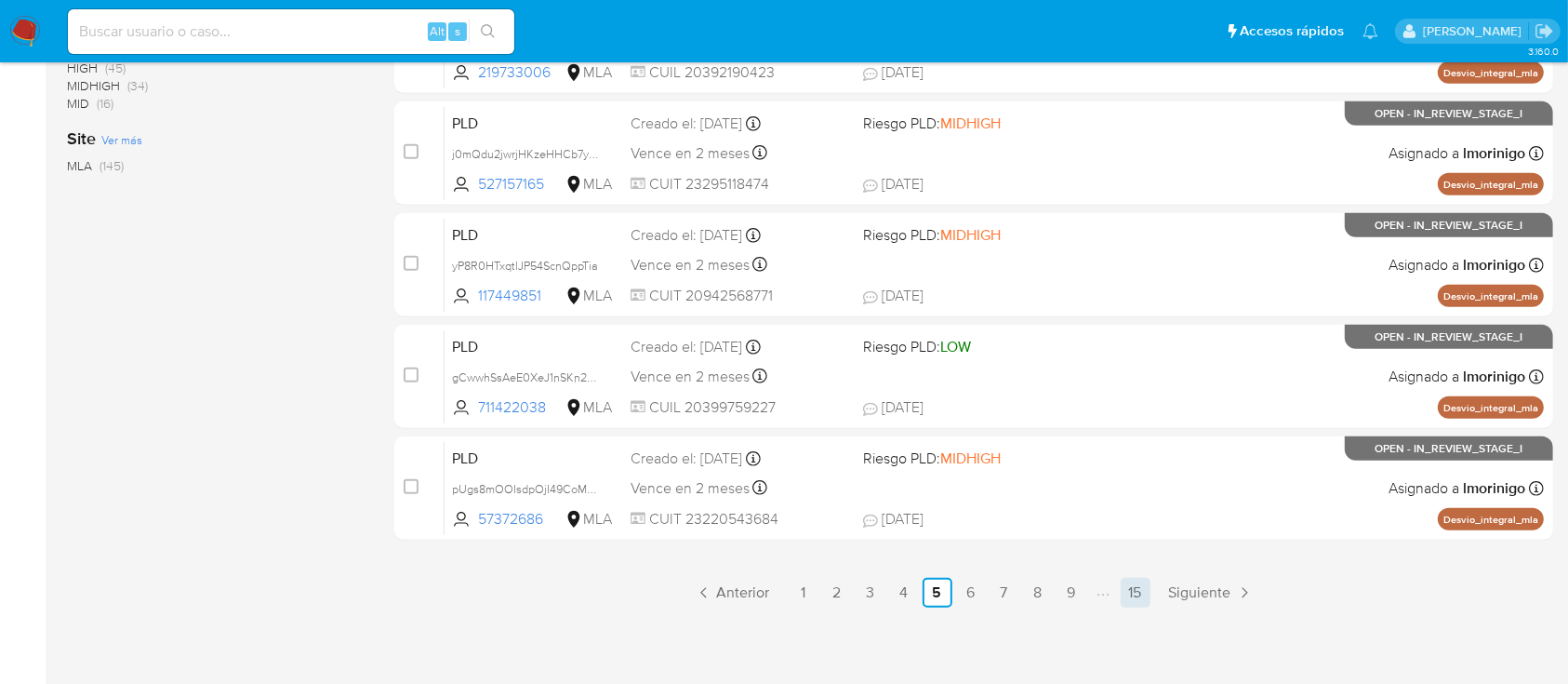
click at [1130, 598] on link "15" at bounding box center [1136, 593] width 30 height 30
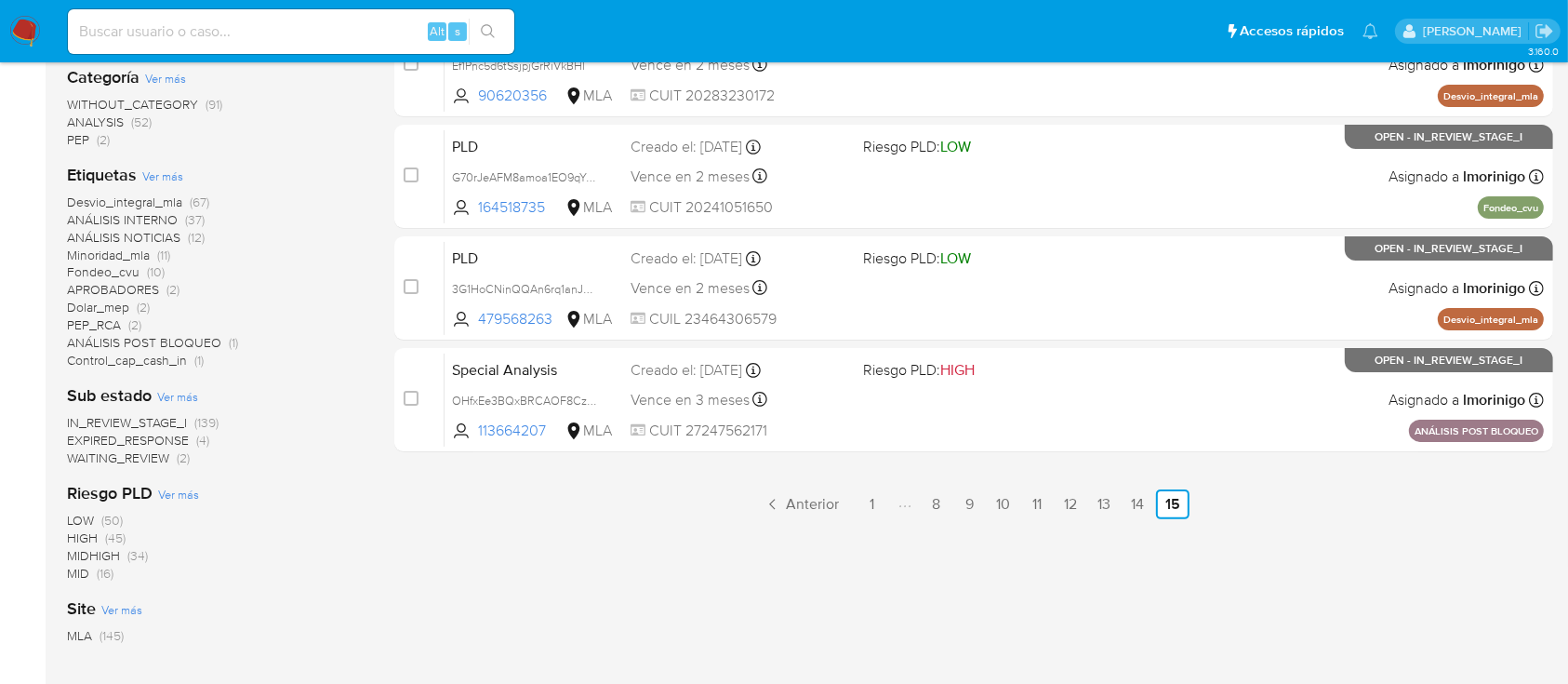
scroll to position [379, 0]
click at [315, 39] on input at bounding box center [291, 32] width 447 height 24
paste input "OHfxEe3BQxBRCAOF8CzS6inl"
type input "OHfxEe3BQxBRCAOF8CzS6inl"
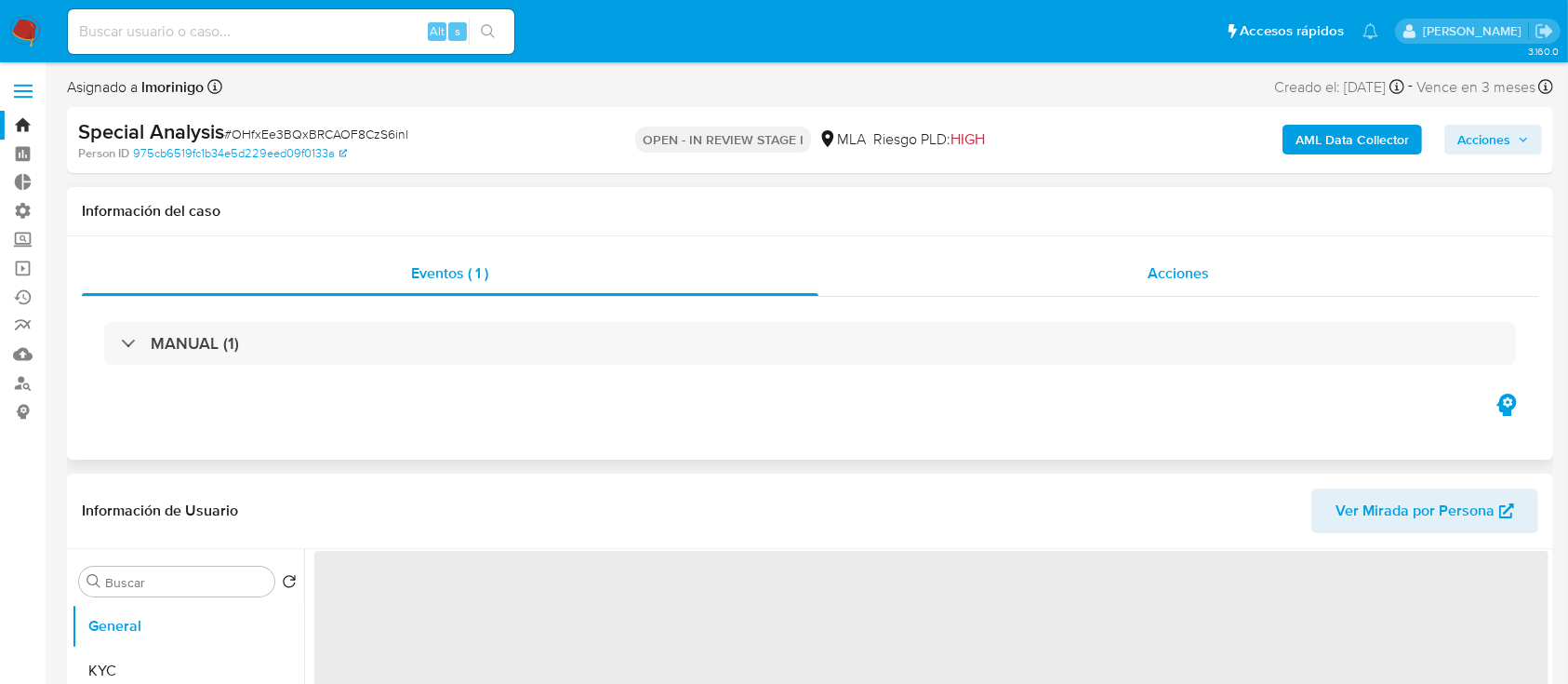
click at [976, 265] on div "Acciones" at bounding box center [1179, 273] width 721 height 45
select select "10"
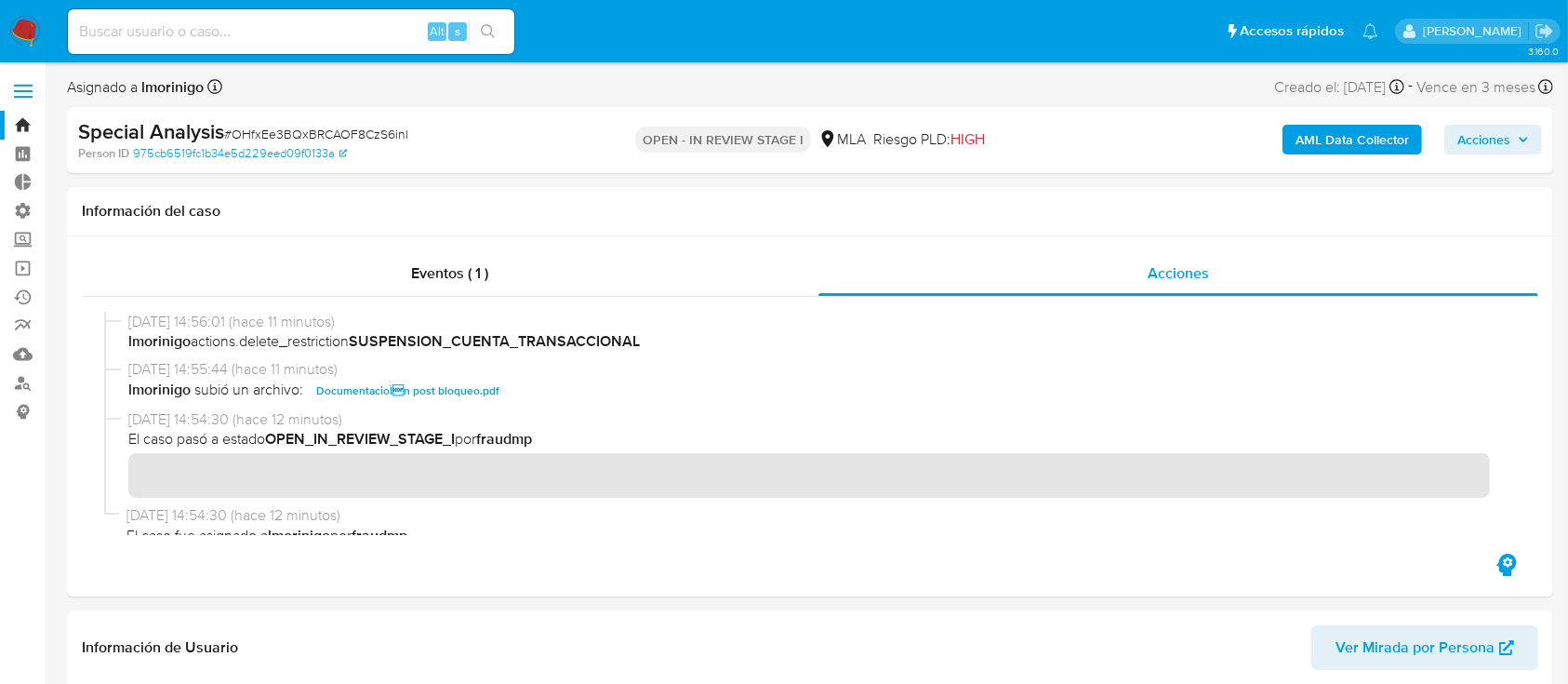
click at [1525, 138] on icon "button" at bounding box center [1523, 139] width 7 height 5
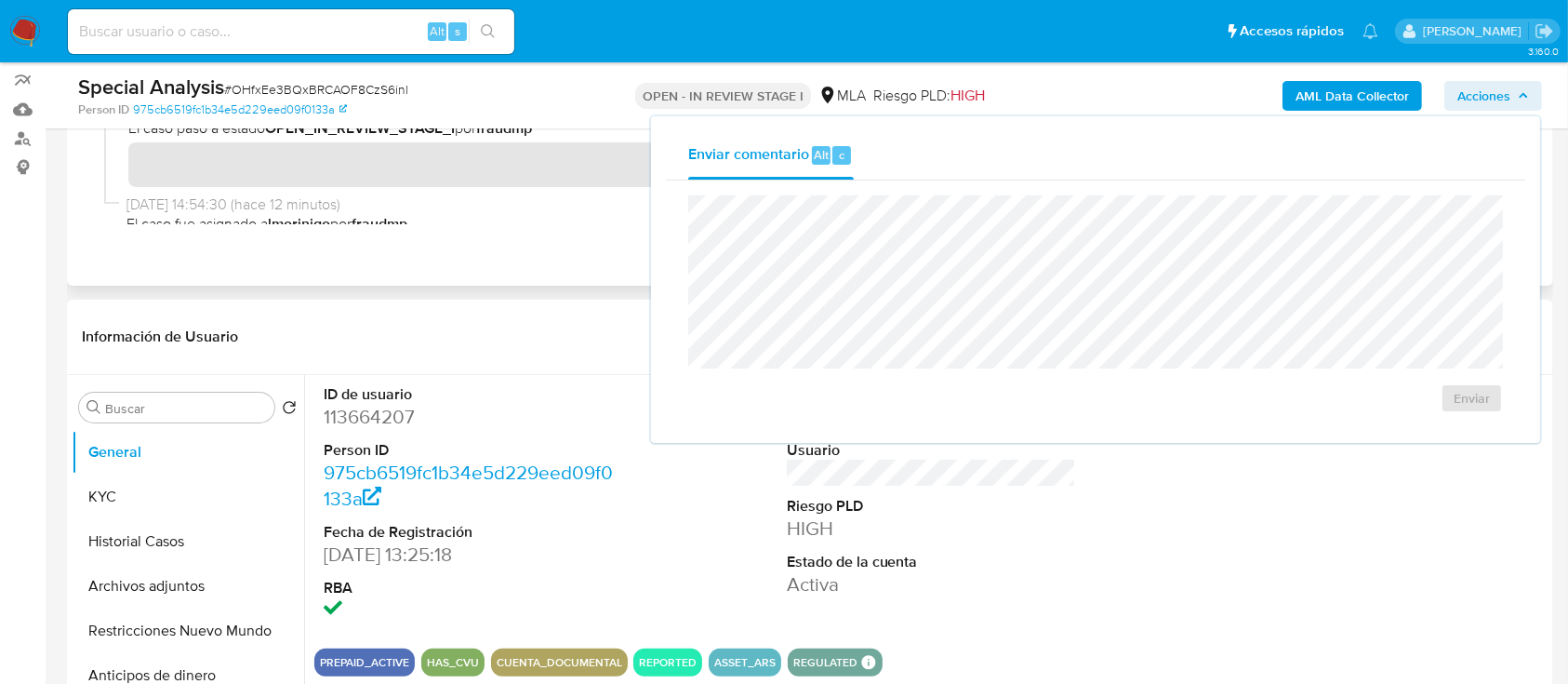
scroll to position [247, 0]
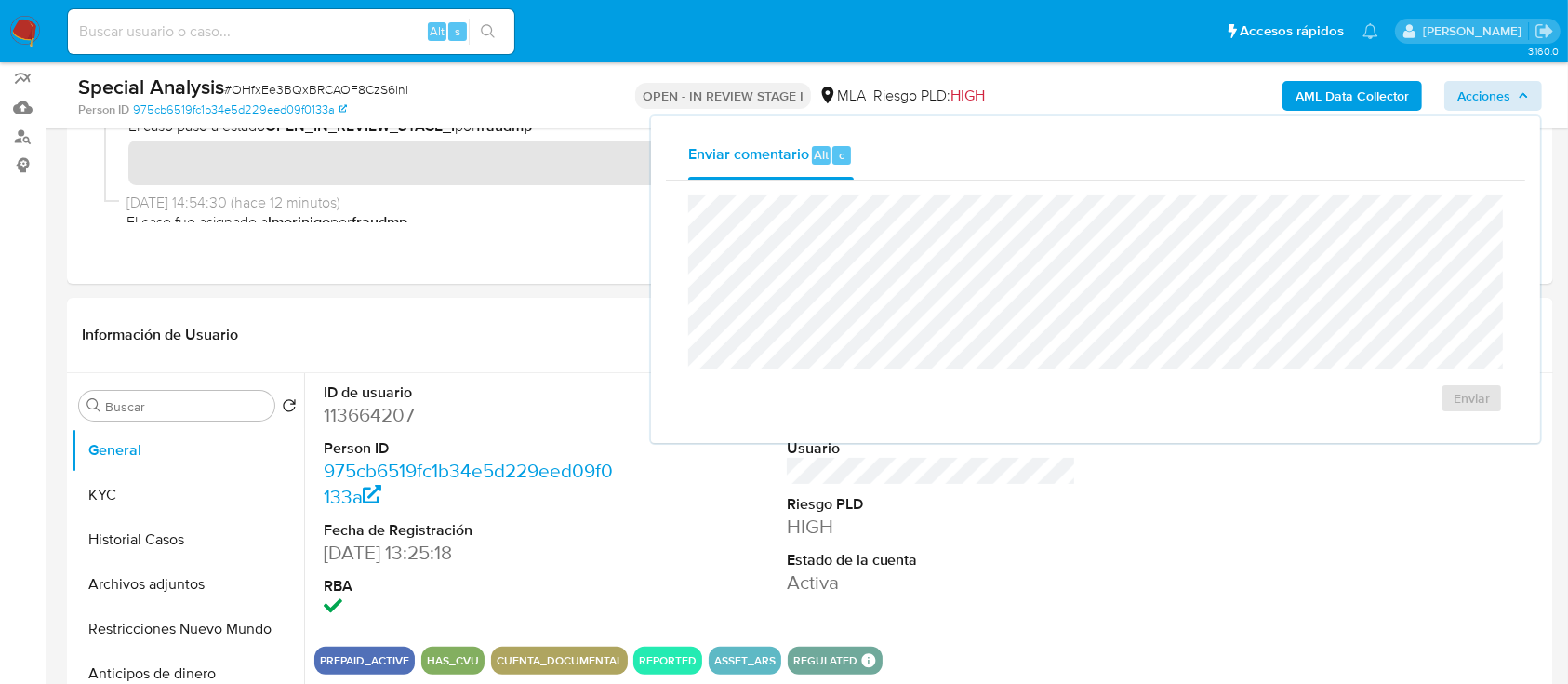
click at [311, 90] on span "# OHfxEe3BQxBRCAOF8CzS6inl" at bounding box center [315, 89] width 184 height 19
copy span "OHfxEe3BQxBRCAOF8CzS6inl"
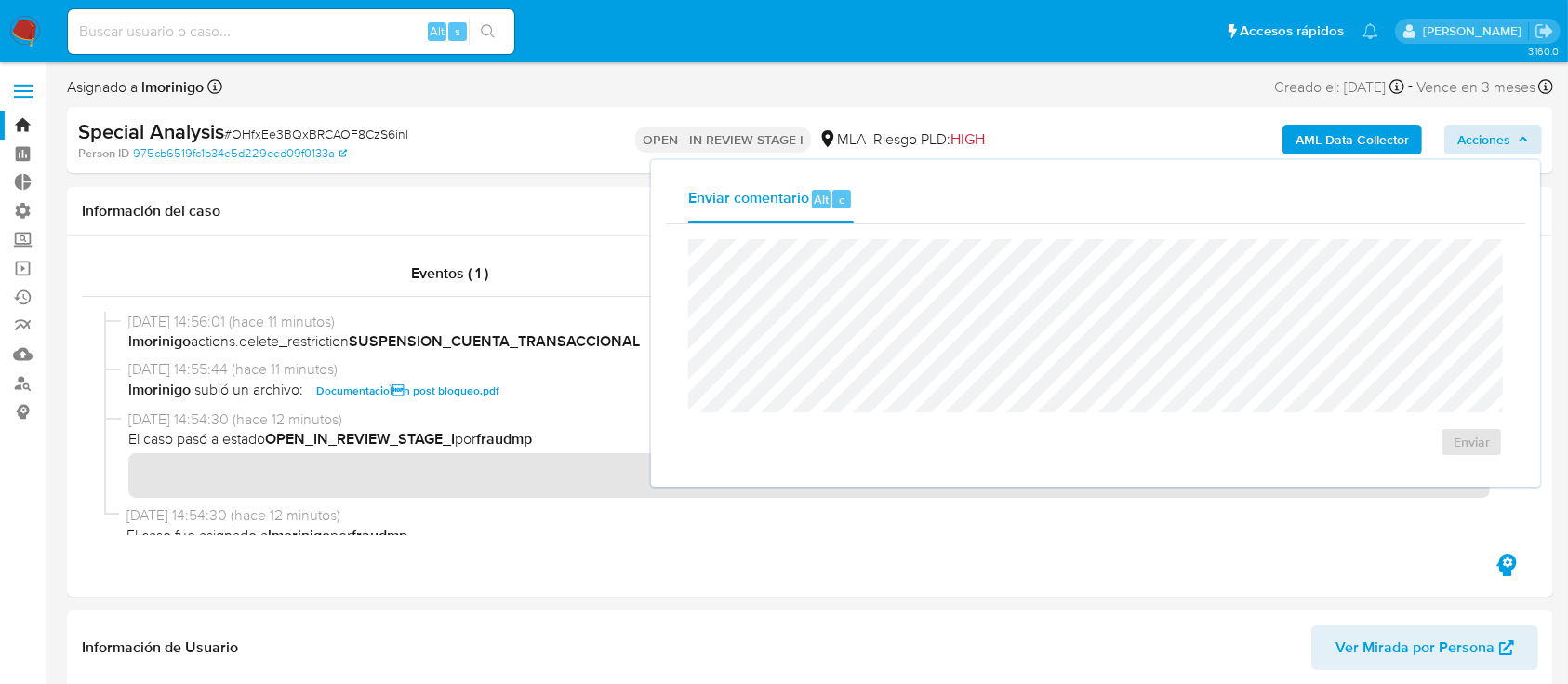
click at [216, 21] on input at bounding box center [291, 32] width 447 height 24
paste input "OHfxEe3BQxBRCAOF8CzS6inl"
type input "OHfxEe3BQxBRCAOF8CzS6inl"
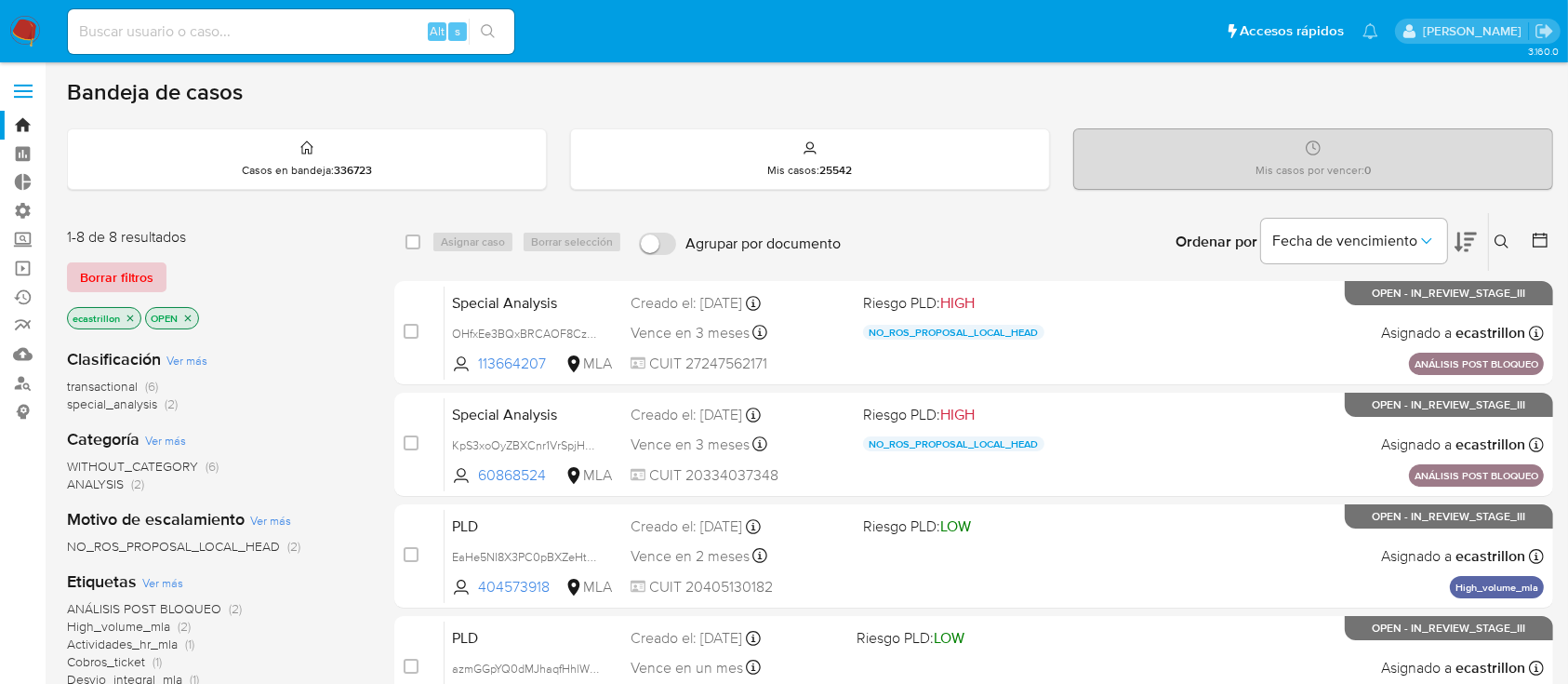
click at [120, 270] on span "Borrar filtros" at bounding box center [116, 278] width 74 height 26
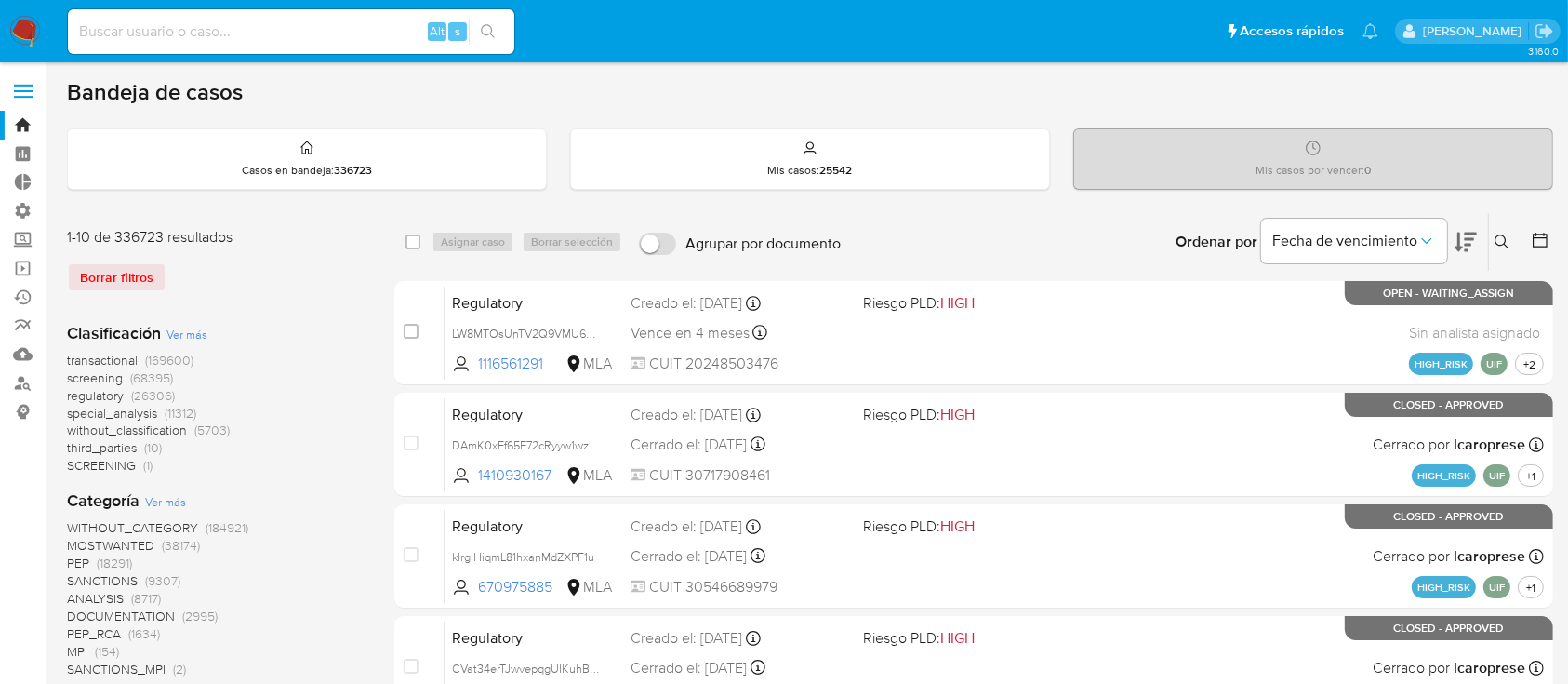
click at [223, 23] on input at bounding box center [291, 32] width 447 height 24
paste input "OHfxEe3BQxBRCAOF8CzS6inl"
type input "OHfxEe3BQxBRCAOF8CzS6inl"
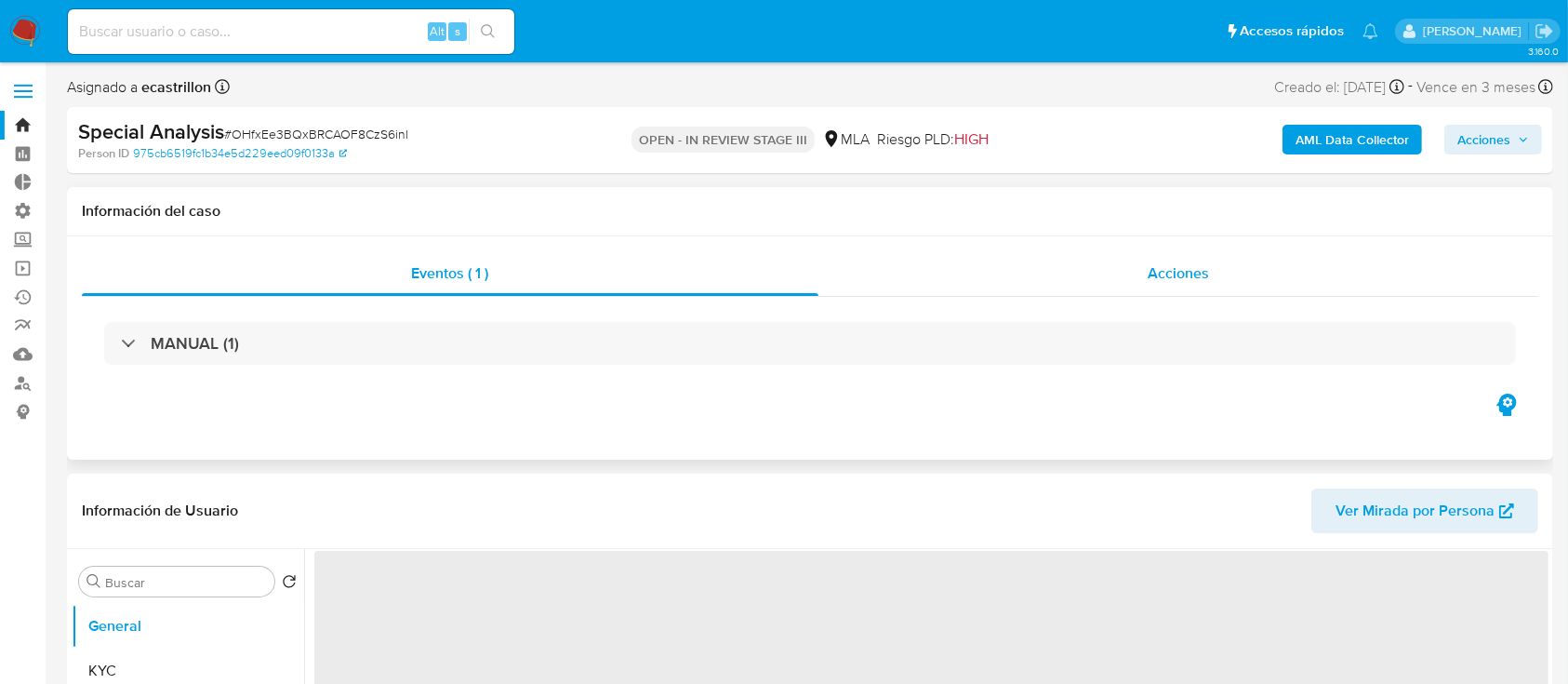
click at [1019, 260] on div "Acciones" at bounding box center [1179, 273] width 721 height 45
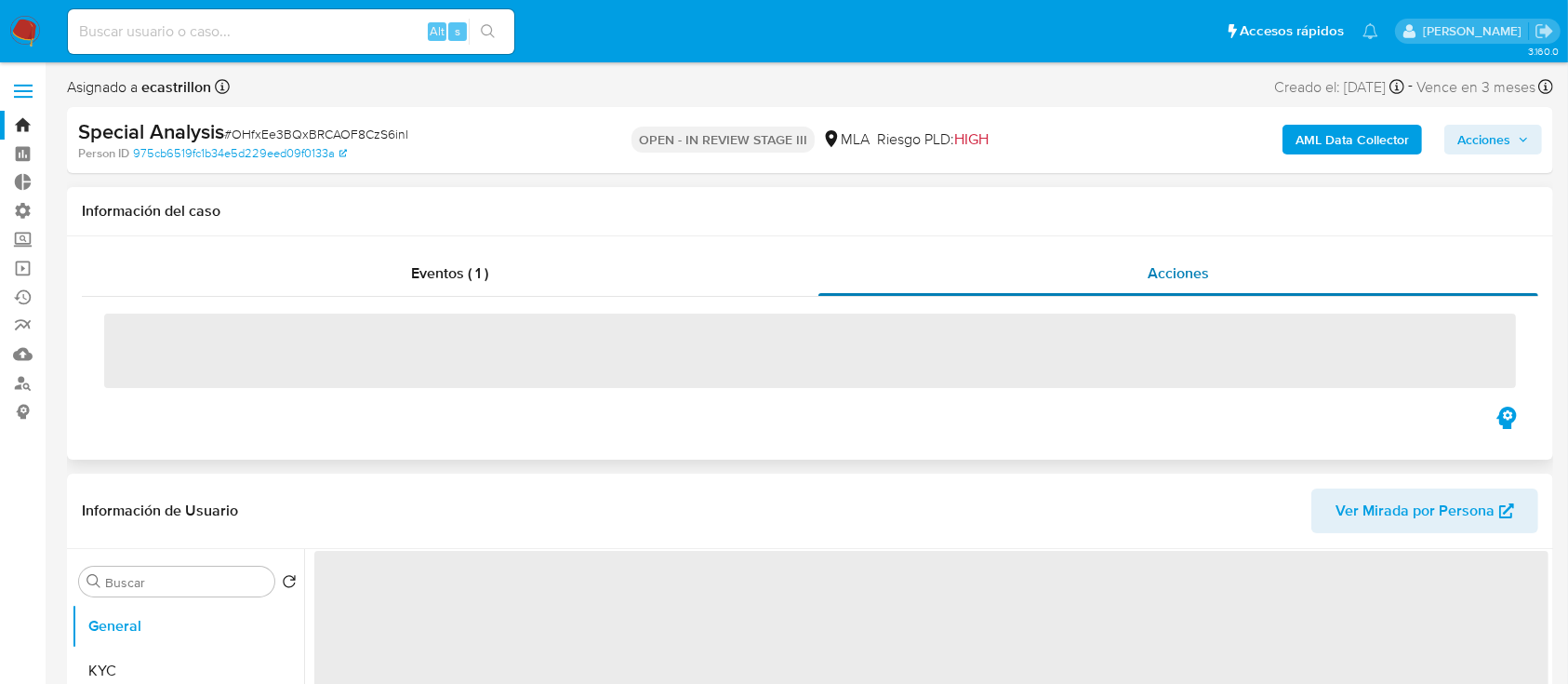
select select "10"
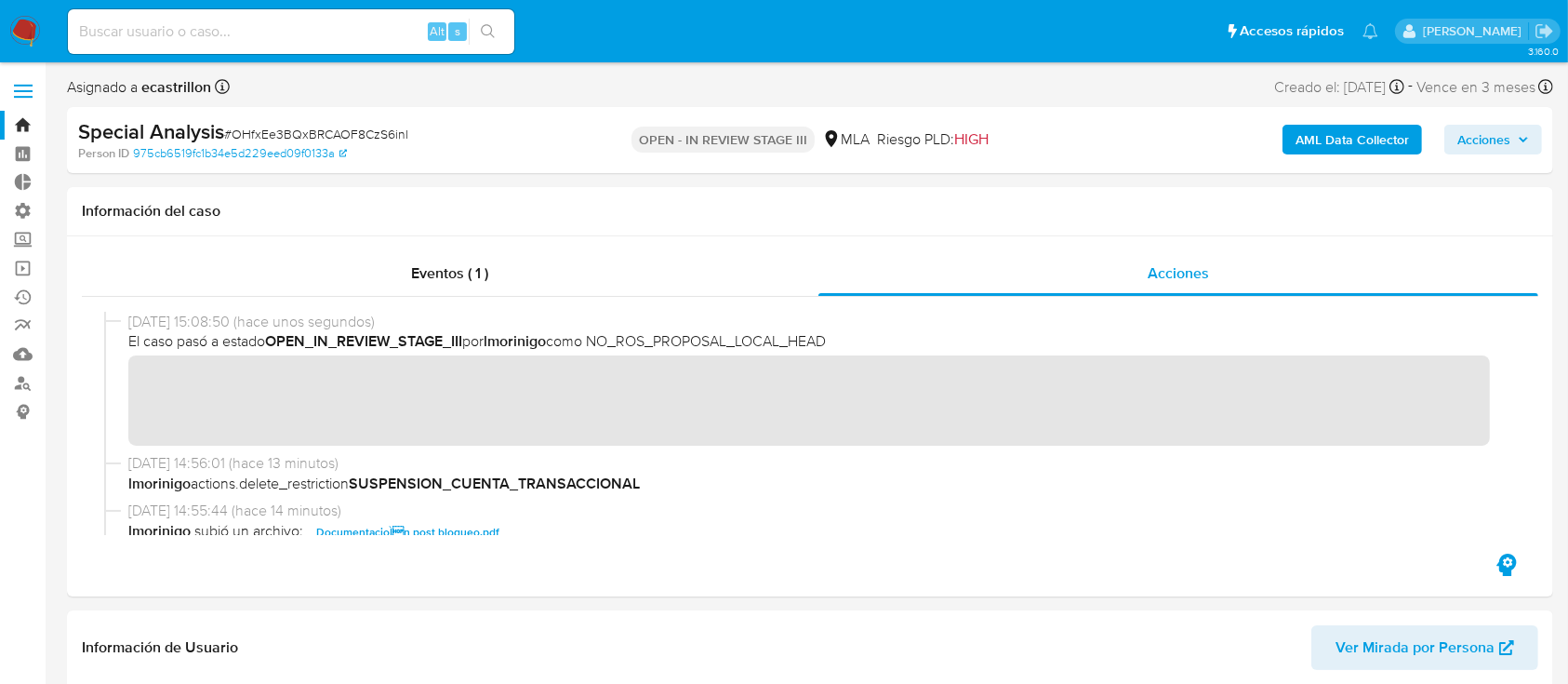
click at [1499, 139] on span "Acciones" at bounding box center [1483, 139] width 53 height 30
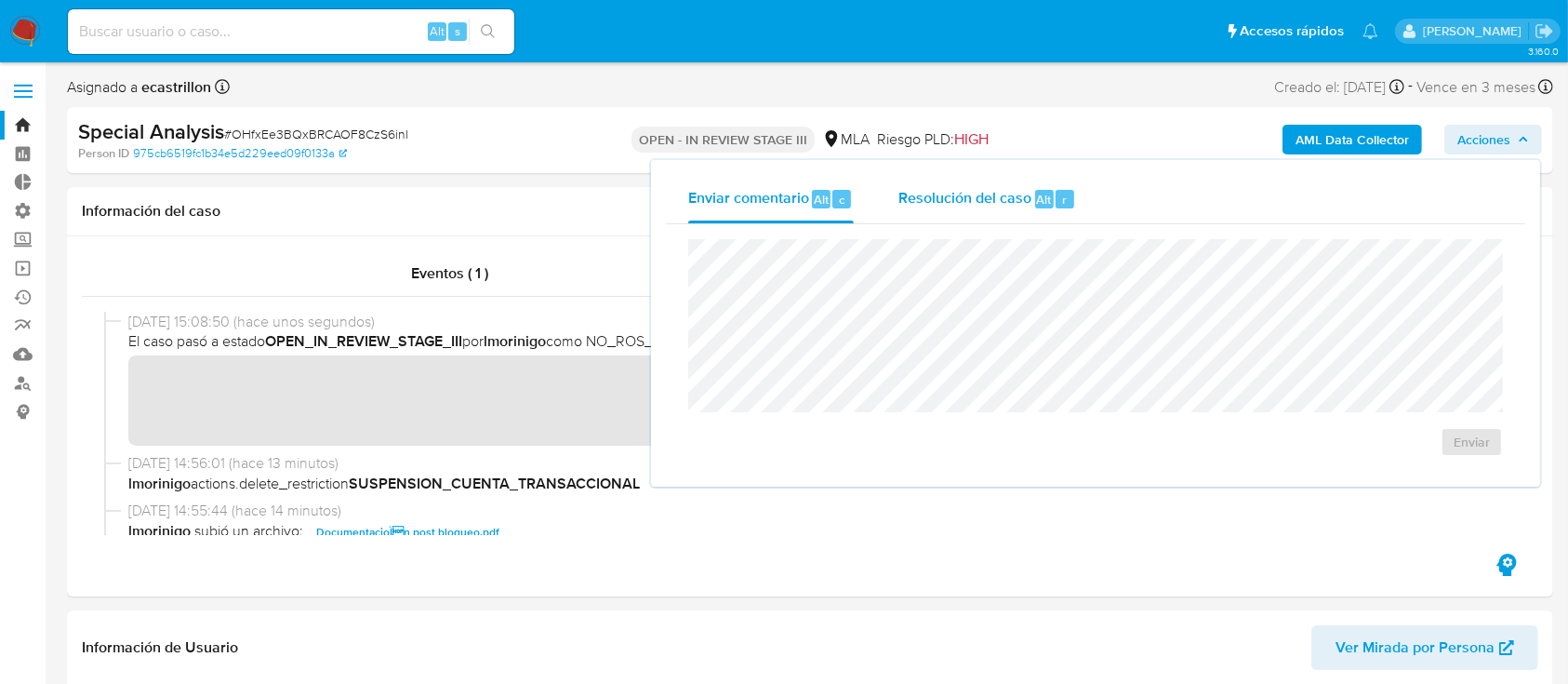
click at [1047, 197] on span "Alt" at bounding box center [1044, 200] width 15 height 18
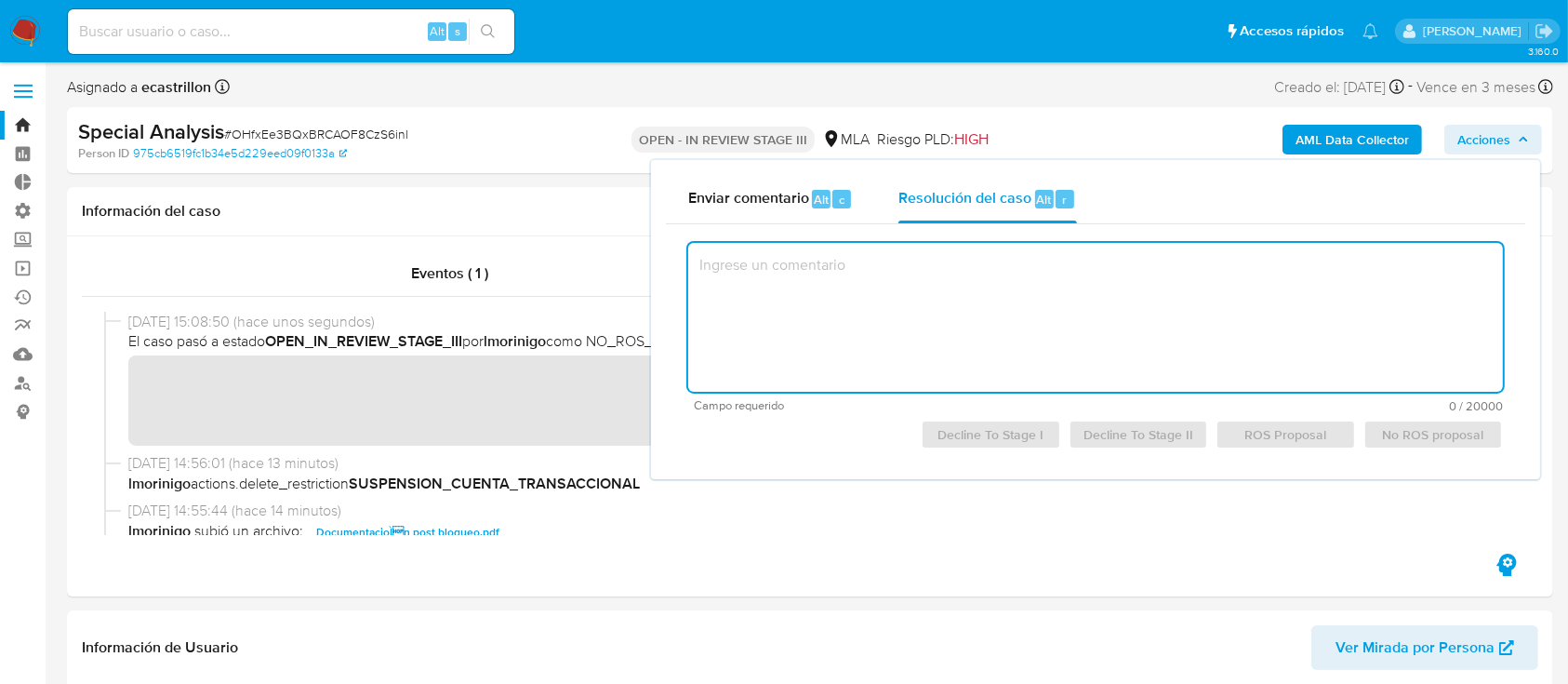
click at [993, 277] on textarea at bounding box center [1095, 318] width 815 height 149
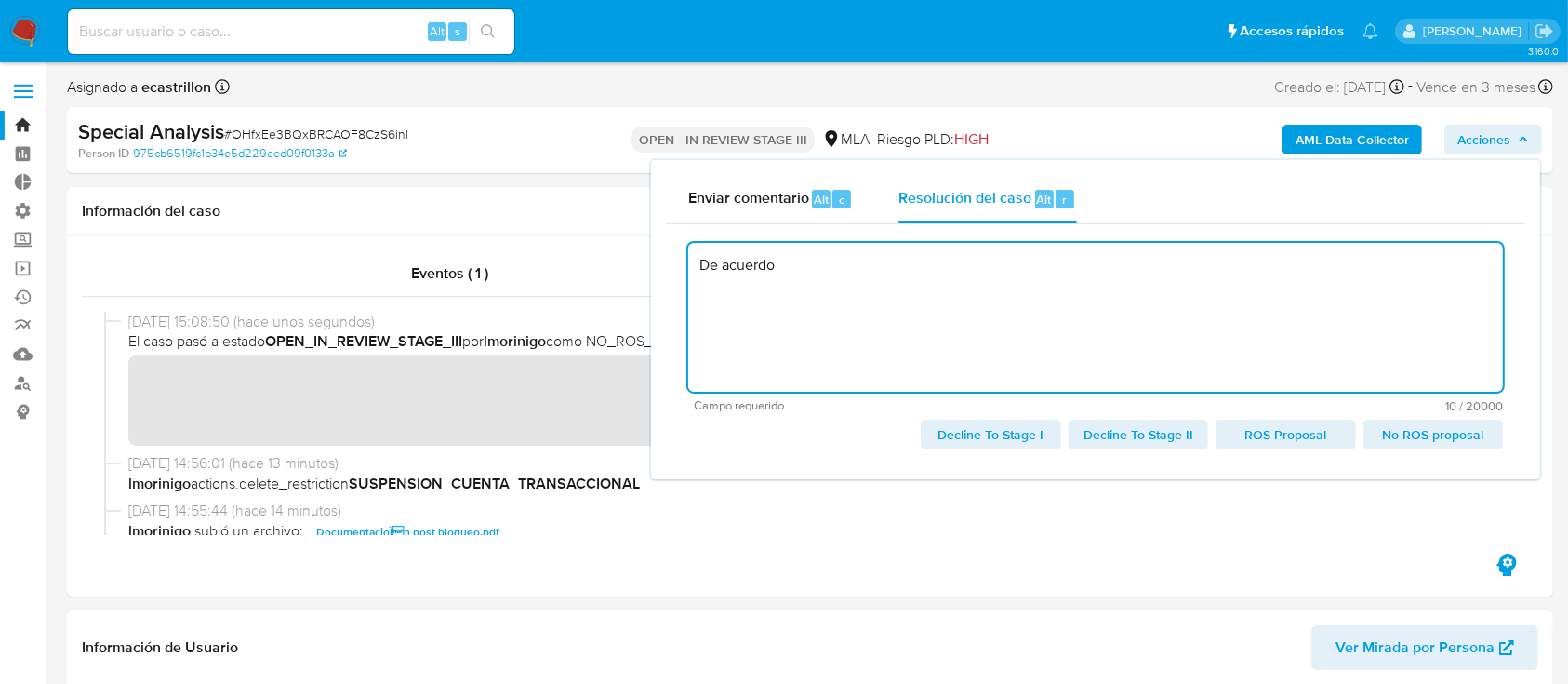
type textarea "De acuerdo"
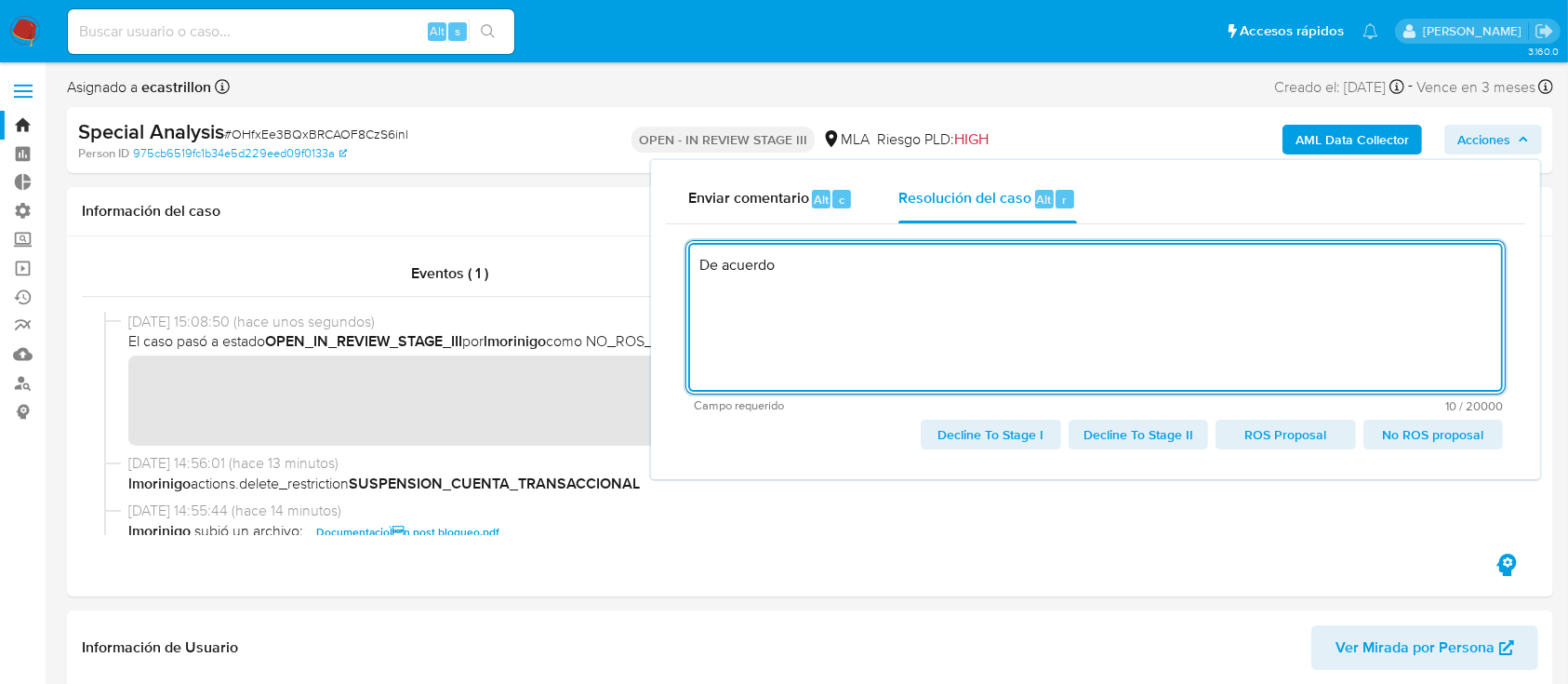
click at [1534, 140] on button "Acciones" at bounding box center [1493, 139] width 98 height 30
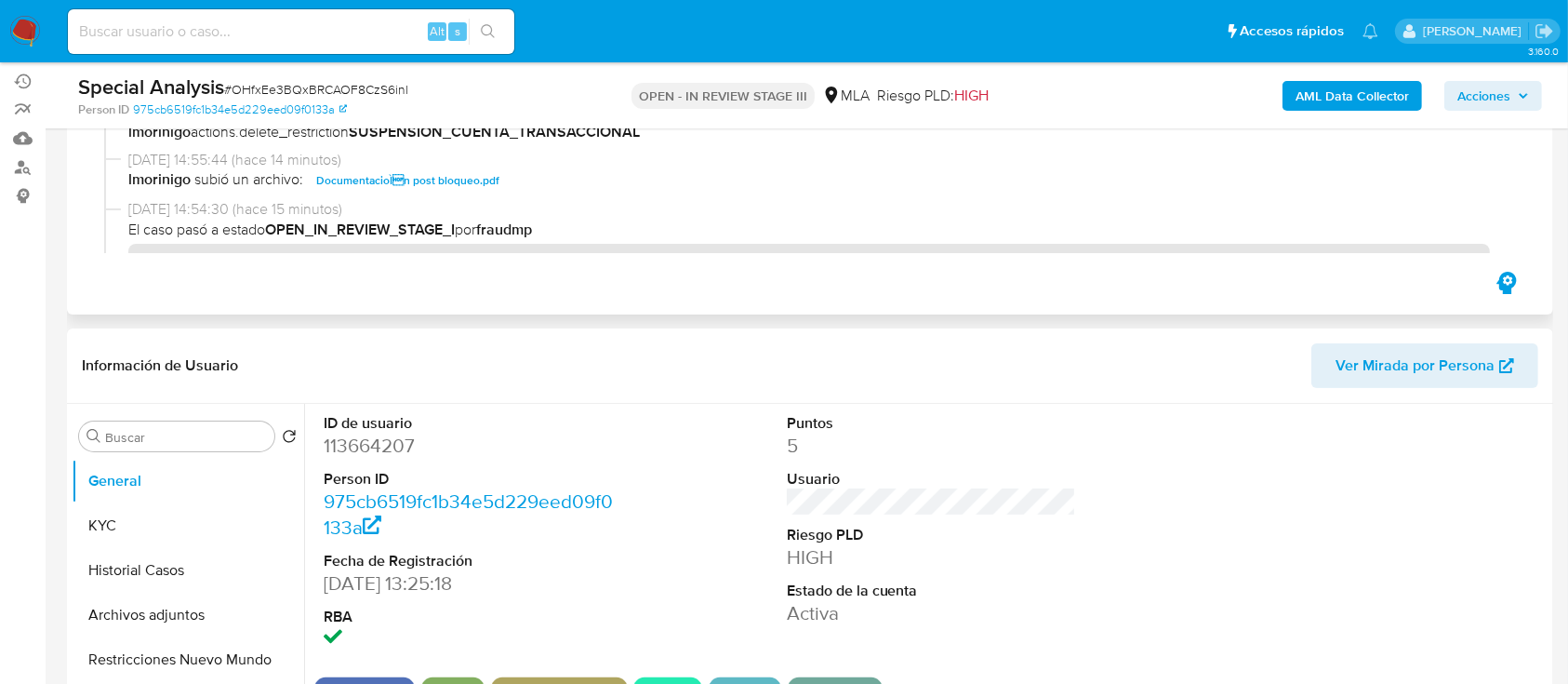
scroll to position [217, 0]
click at [376, 439] on dd "113664207" at bounding box center [469, 445] width 291 height 26
copy dd "113664207"
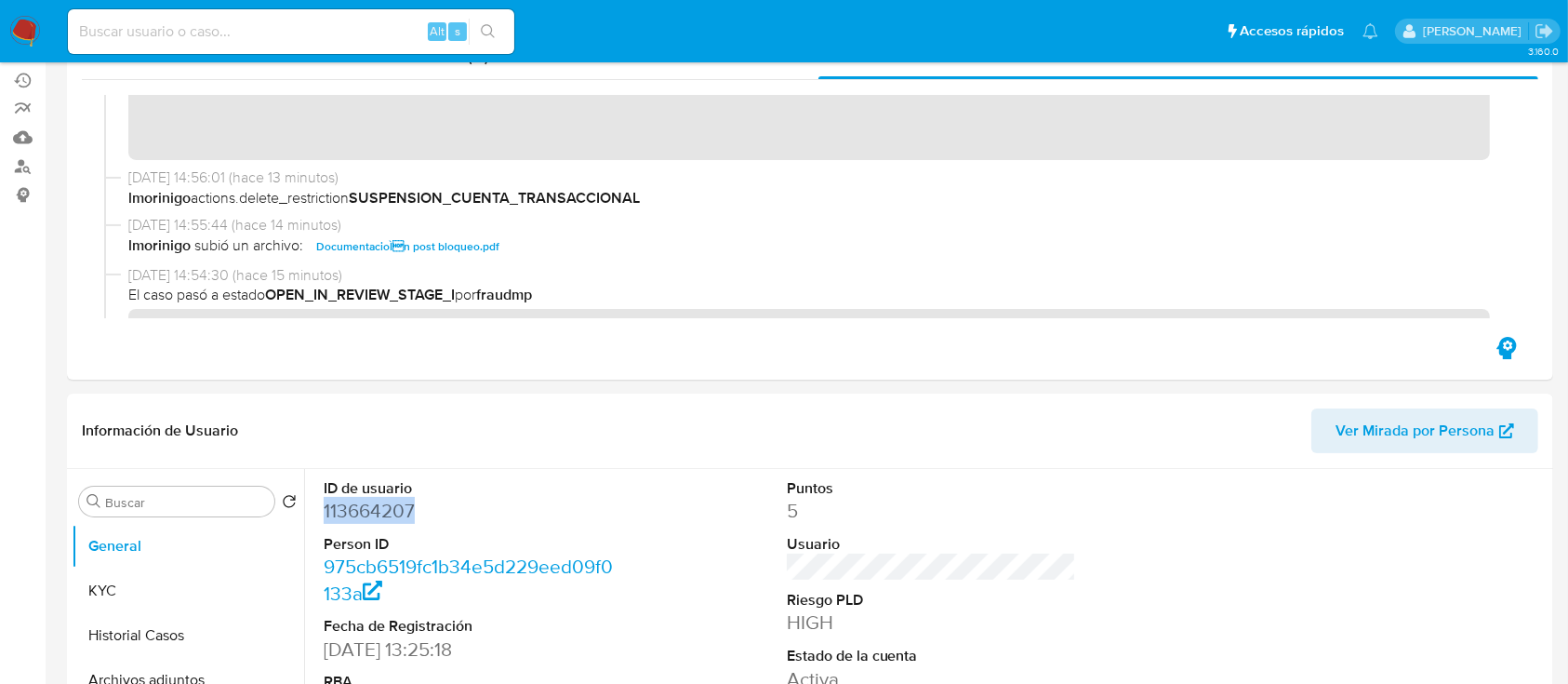
scroll to position [0, 0]
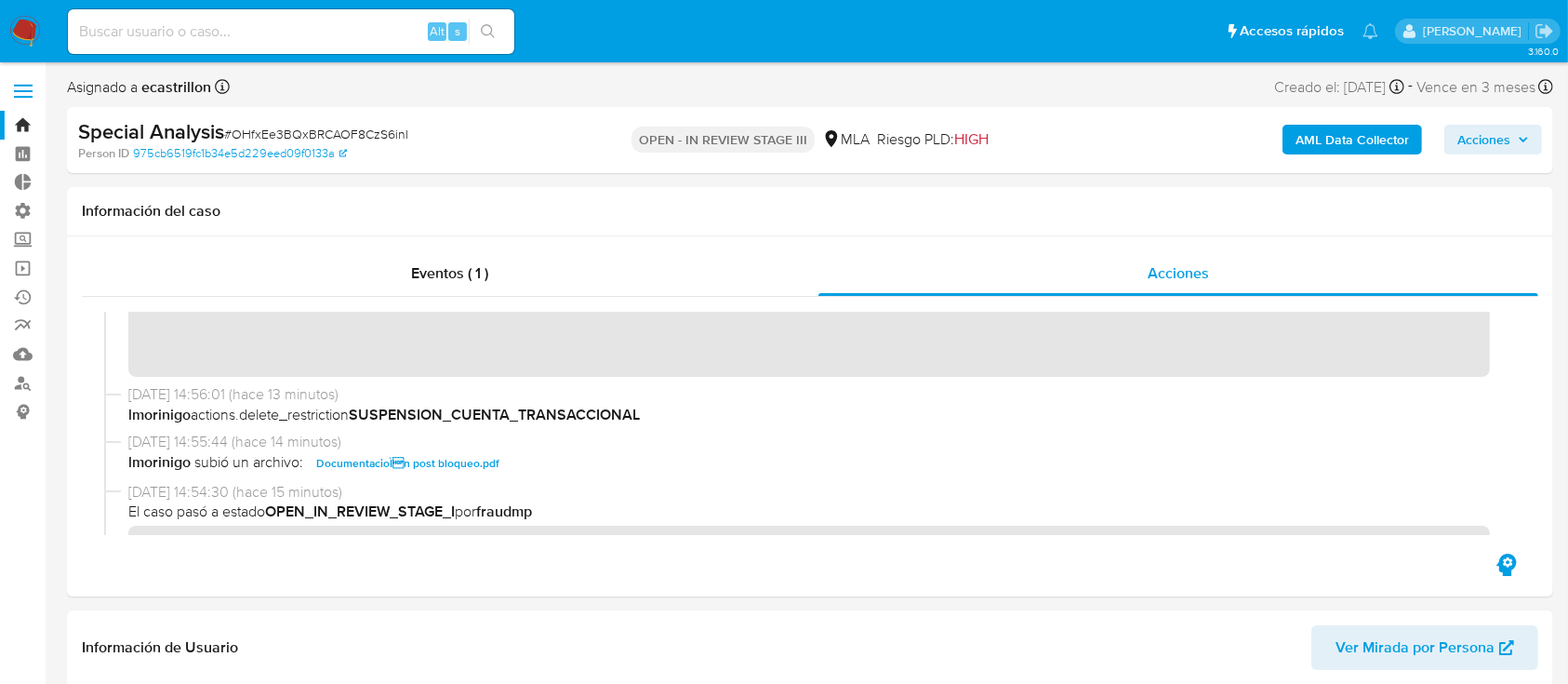
click at [13, 119] on link "Bandeja" at bounding box center [110, 124] width 222 height 29
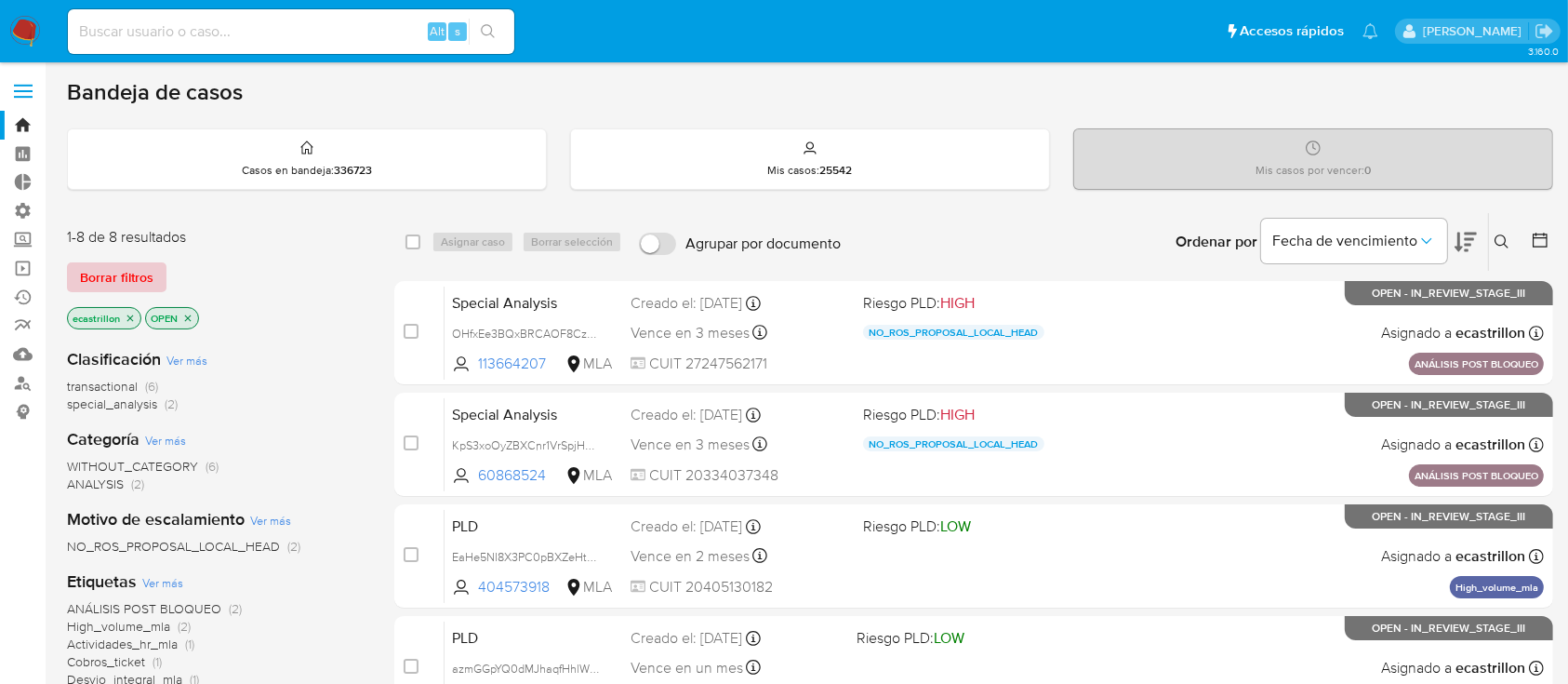
click at [107, 265] on span "Borrar filtros" at bounding box center [116, 278] width 74 height 26
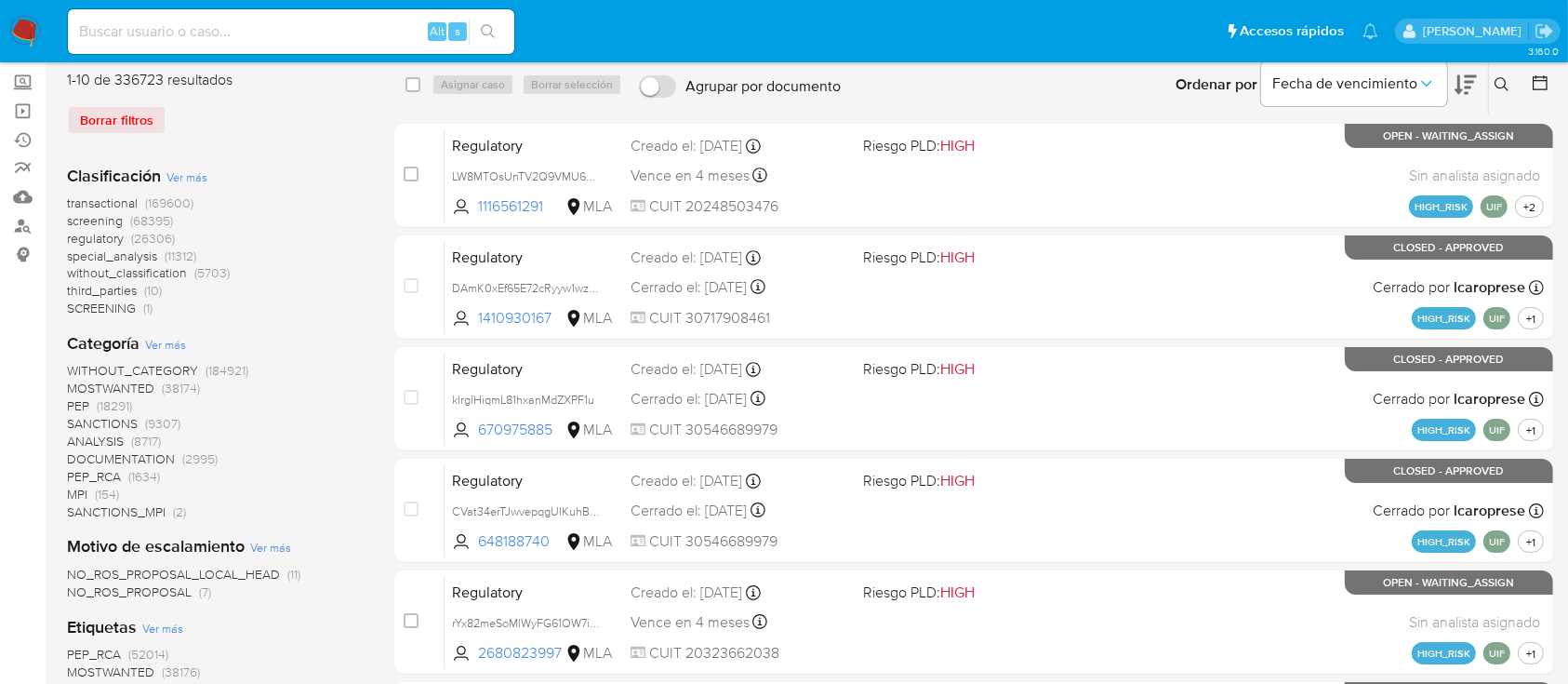
scroll to position [158, 0]
click at [139, 590] on span "NO_ROS_PROPOSAL" at bounding box center [128, 590] width 124 height 19
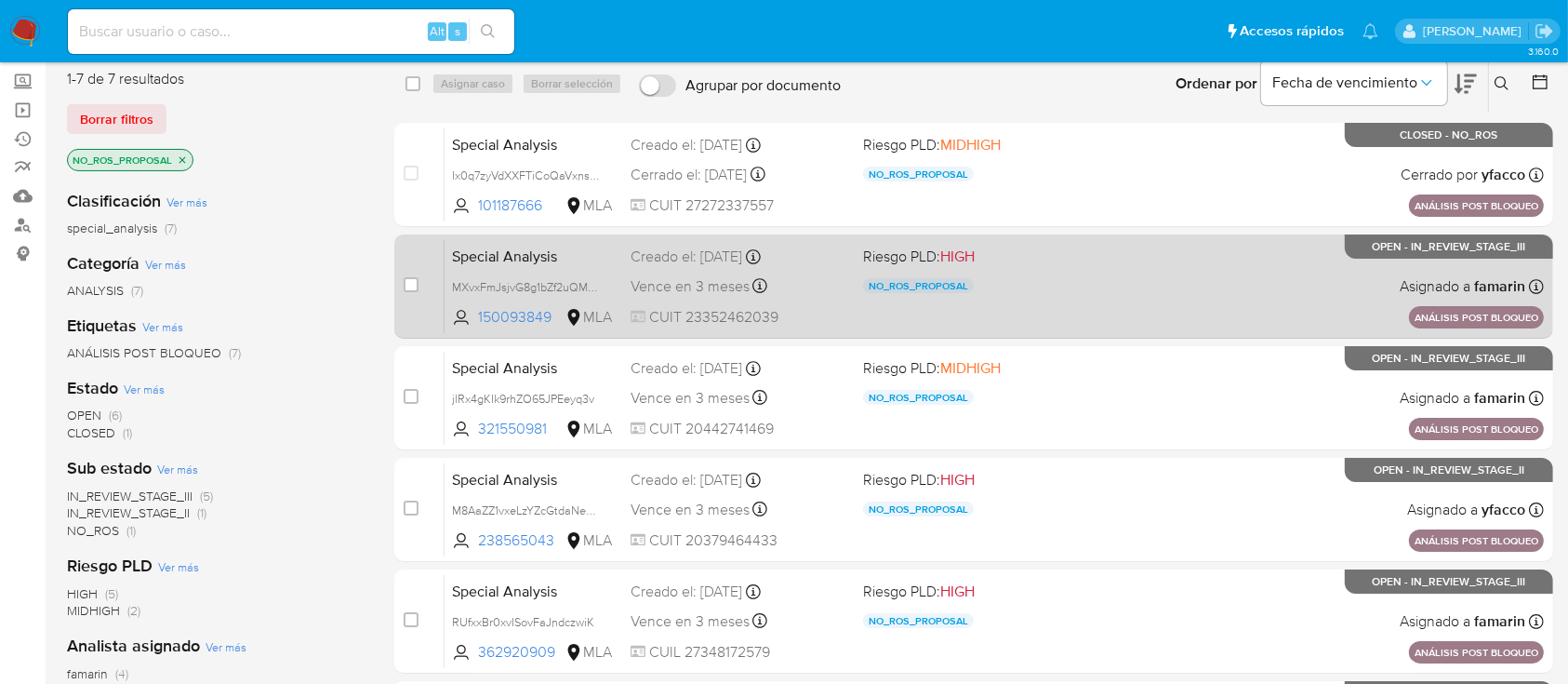
click at [1143, 295] on div "Special Analysis MXvxFmJsjvG8g1bZf2uQMDRd 150093849 MLA Riesgo PLD: HIGH NO_ROS…" at bounding box center [994, 286] width 1099 height 94
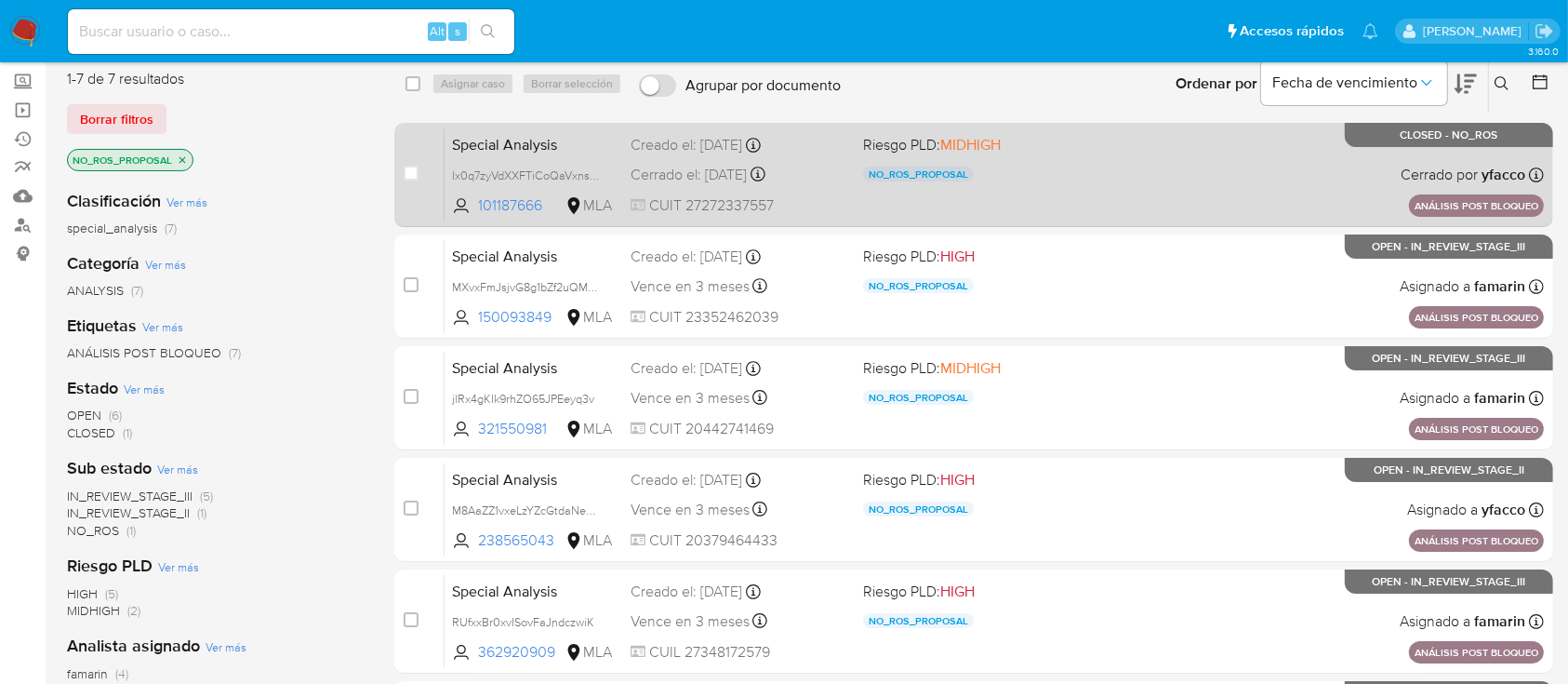
click at [1058, 194] on div "Special Analysis Ix0q7zyVdXXFTiCoQaVxnsL8 101187666 MLA Riesgo PLD: MIDHIGH NO_…" at bounding box center [994, 174] width 1099 height 94
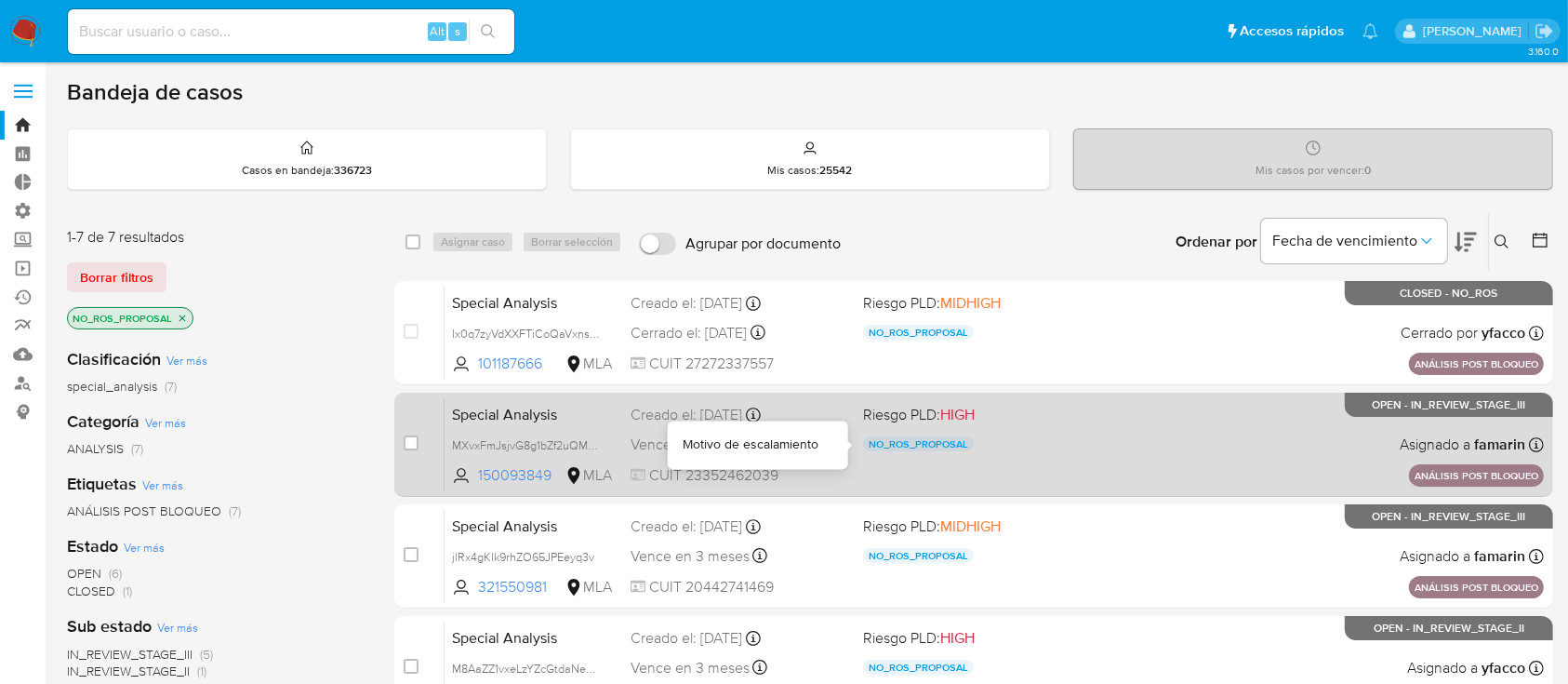
click at [1012, 454] on div "NO_ROS_PROPOSAL" at bounding box center [972, 446] width 217 height 21
click at [918, 447] on p "NO_ROS_PROPOSAL" at bounding box center [918, 443] width 110 height 15
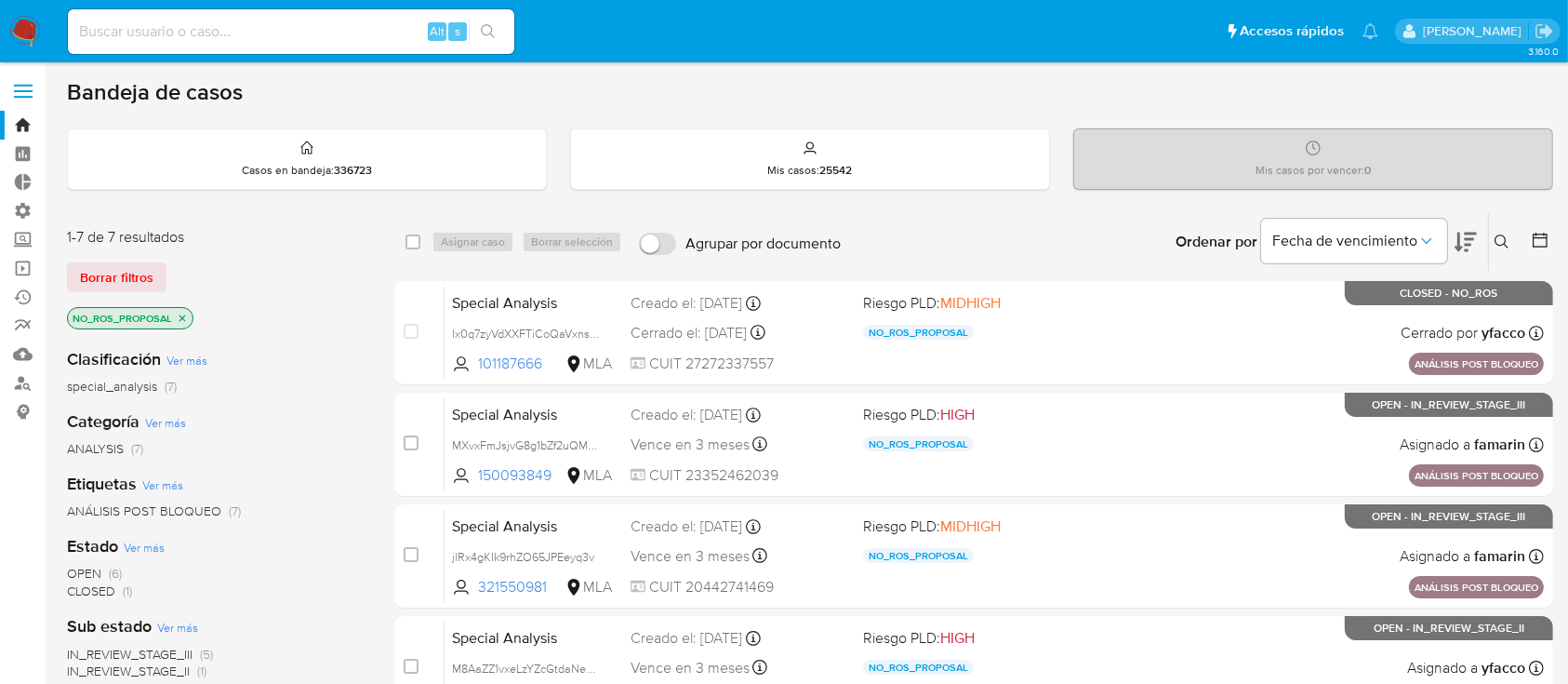
click at [182, 317] on icon "close-filter" at bounding box center [182, 318] width 7 height 7
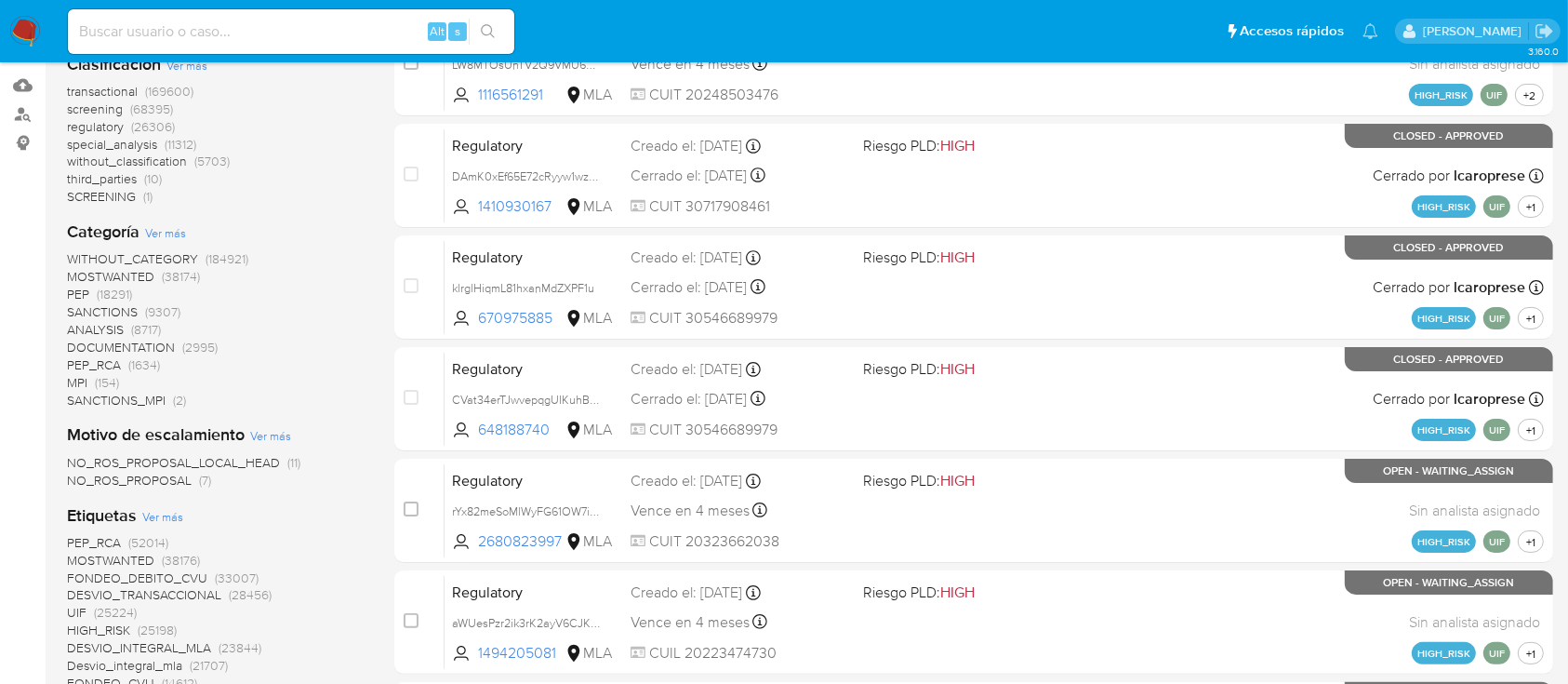
scroll to position [270, 0]
click at [125, 454] on span "NO_ROS_PROPOSAL_LOCAL_HEAD" at bounding box center [173, 461] width 213 height 19
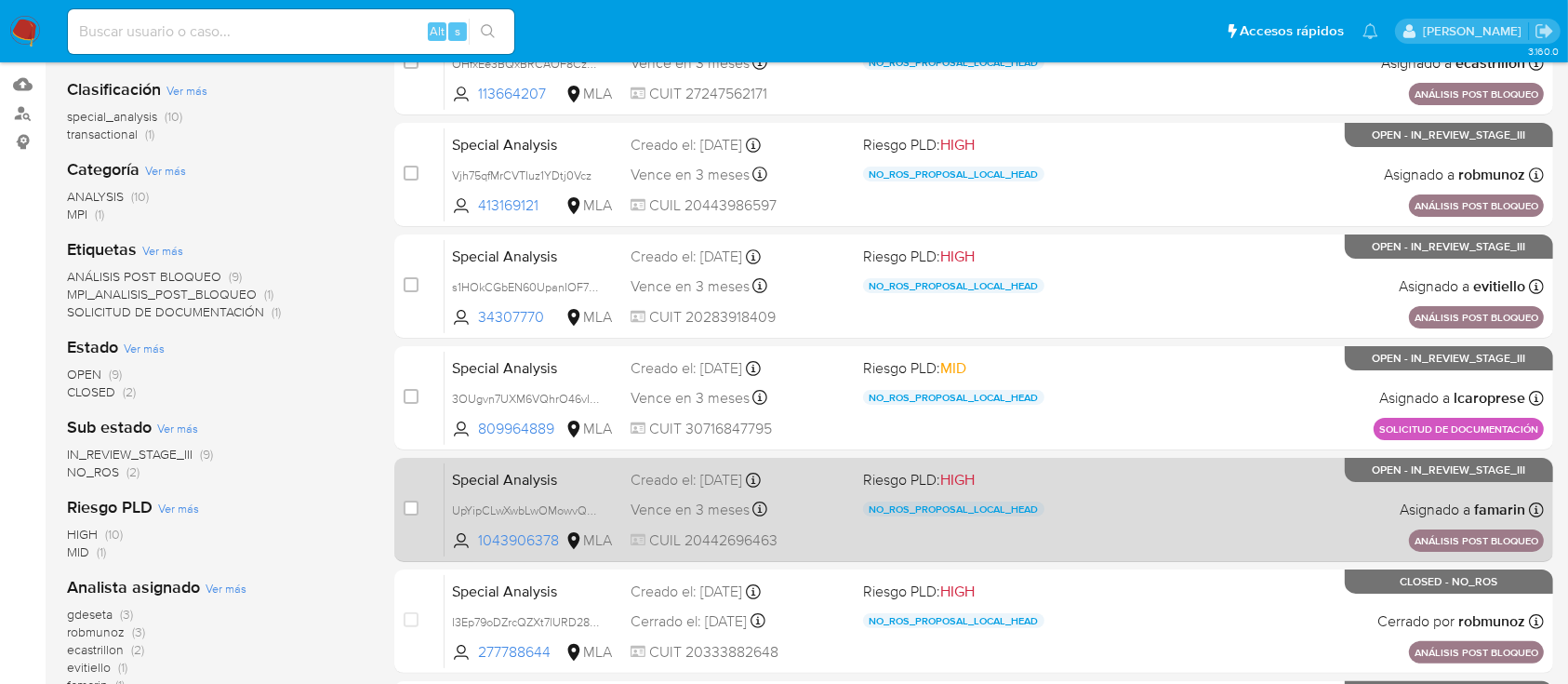
scroll to position [152, 0]
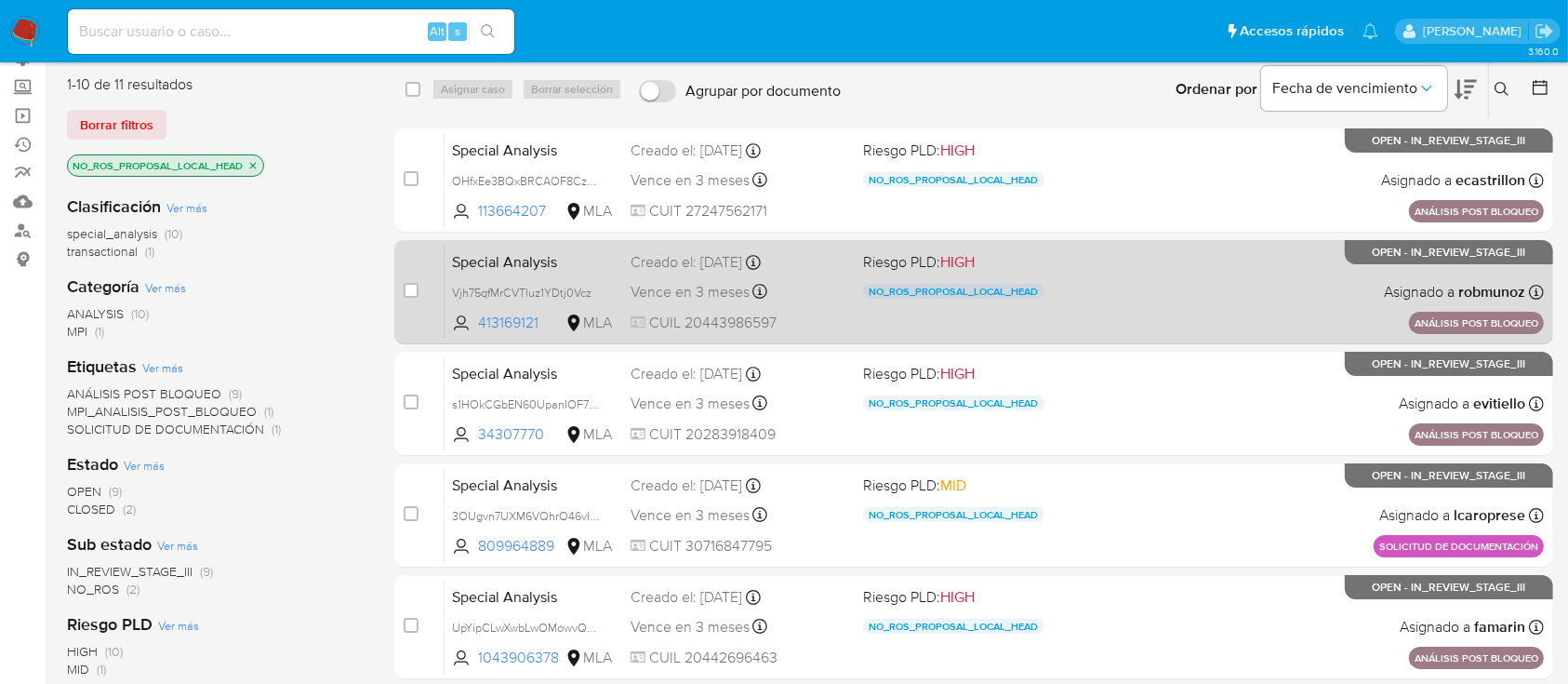
click at [1172, 240] on div "case-item-checkbox No es posible asignar el caso Special Analysis Vjh75qfMrCVTI…" at bounding box center [973, 292] width 1159 height 105
click at [1161, 264] on div "Special Analysis Vjh75qfMrCVTIuz1YDtj0Vcz 413169121 MLA Riesgo PLD: HIGH NO_ROS…" at bounding box center [994, 292] width 1099 height 94
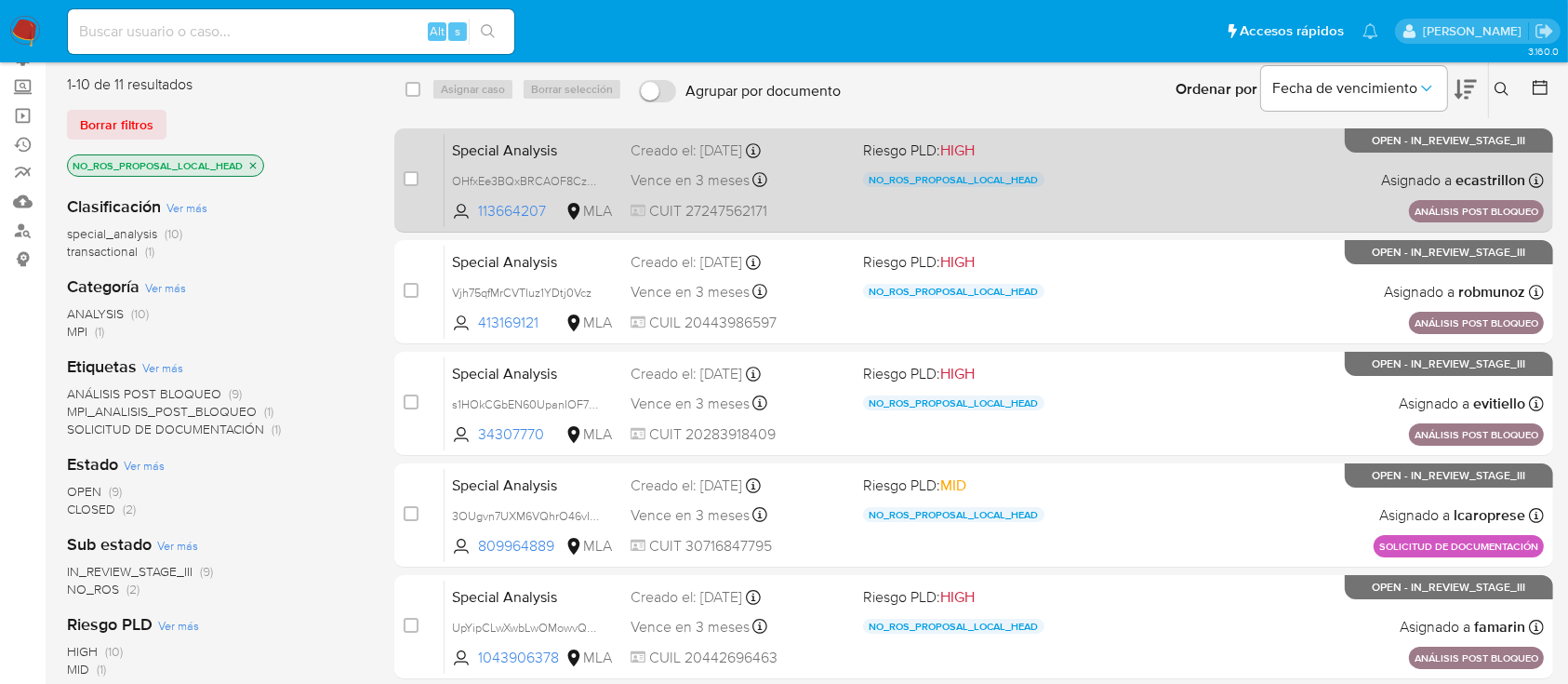
click at [1209, 207] on div "Special Analysis OHfxEe3BQxBRCAOF8CzS6inl 113664207 MLA Riesgo PLD: HIGH NO_ROS…" at bounding box center [994, 180] width 1099 height 94
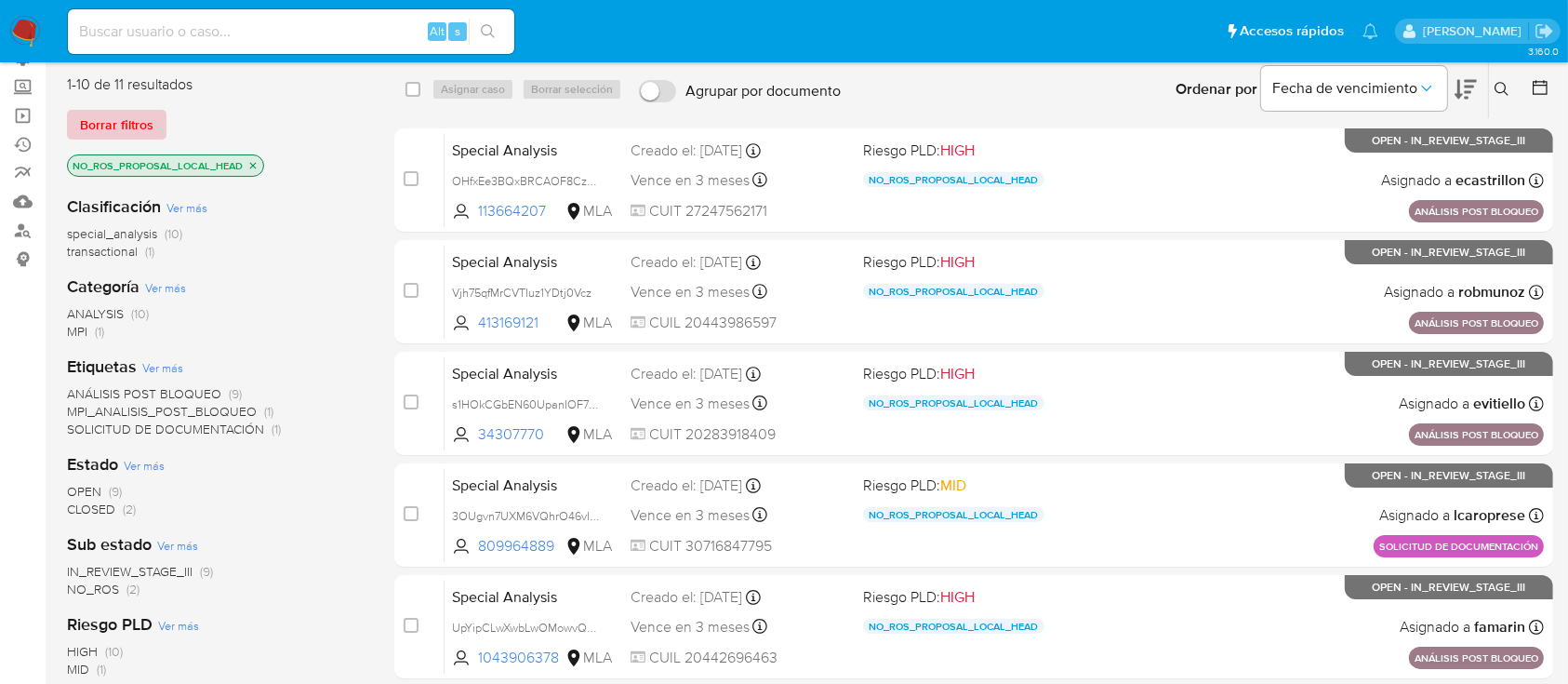
click at [151, 124] on span "Borrar filtros" at bounding box center [116, 124] width 74 height 26
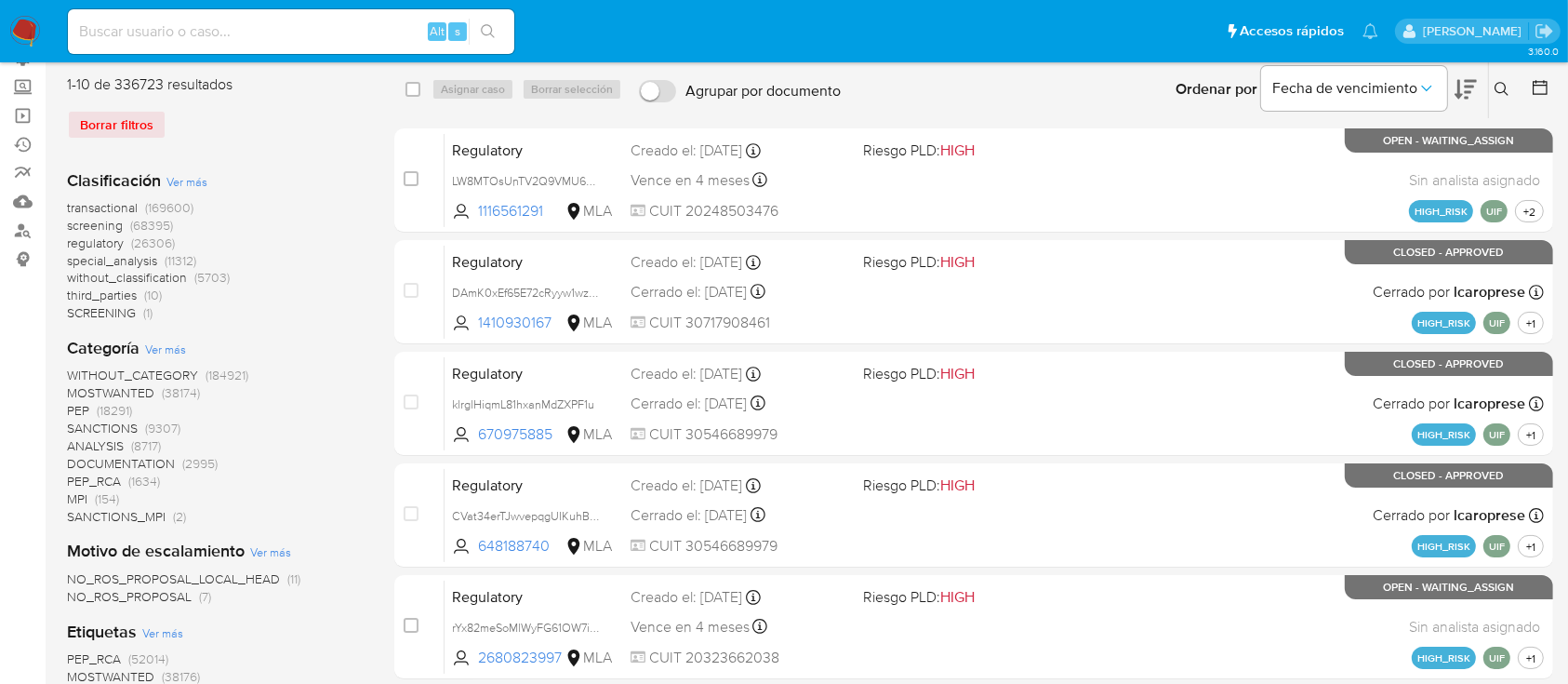
click at [1508, 82] on icon at bounding box center [1501, 89] width 15 height 15
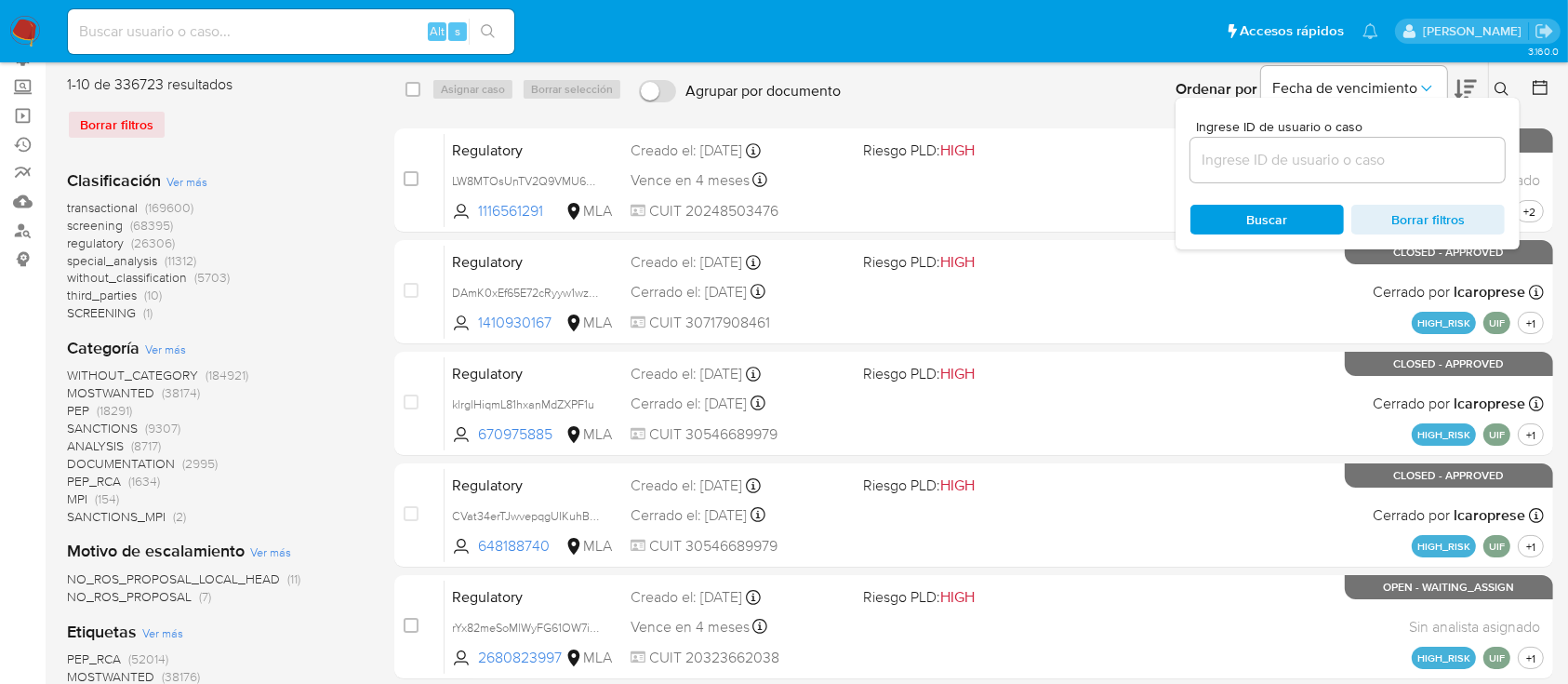
click at [1285, 166] on input at bounding box center [1348, 160] width 314 height 24
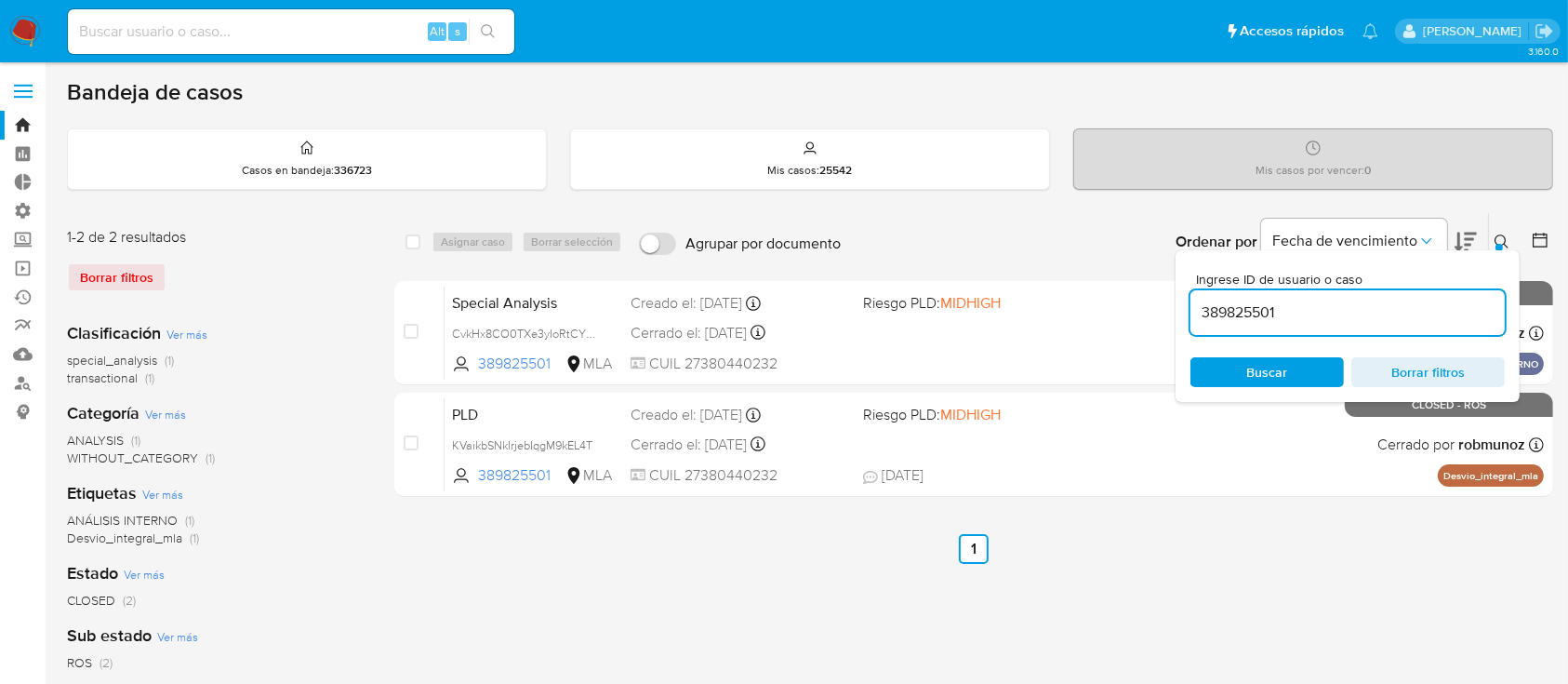
click at [1501, 231] on button at bounding box center [1504, 242] width 31 height 22
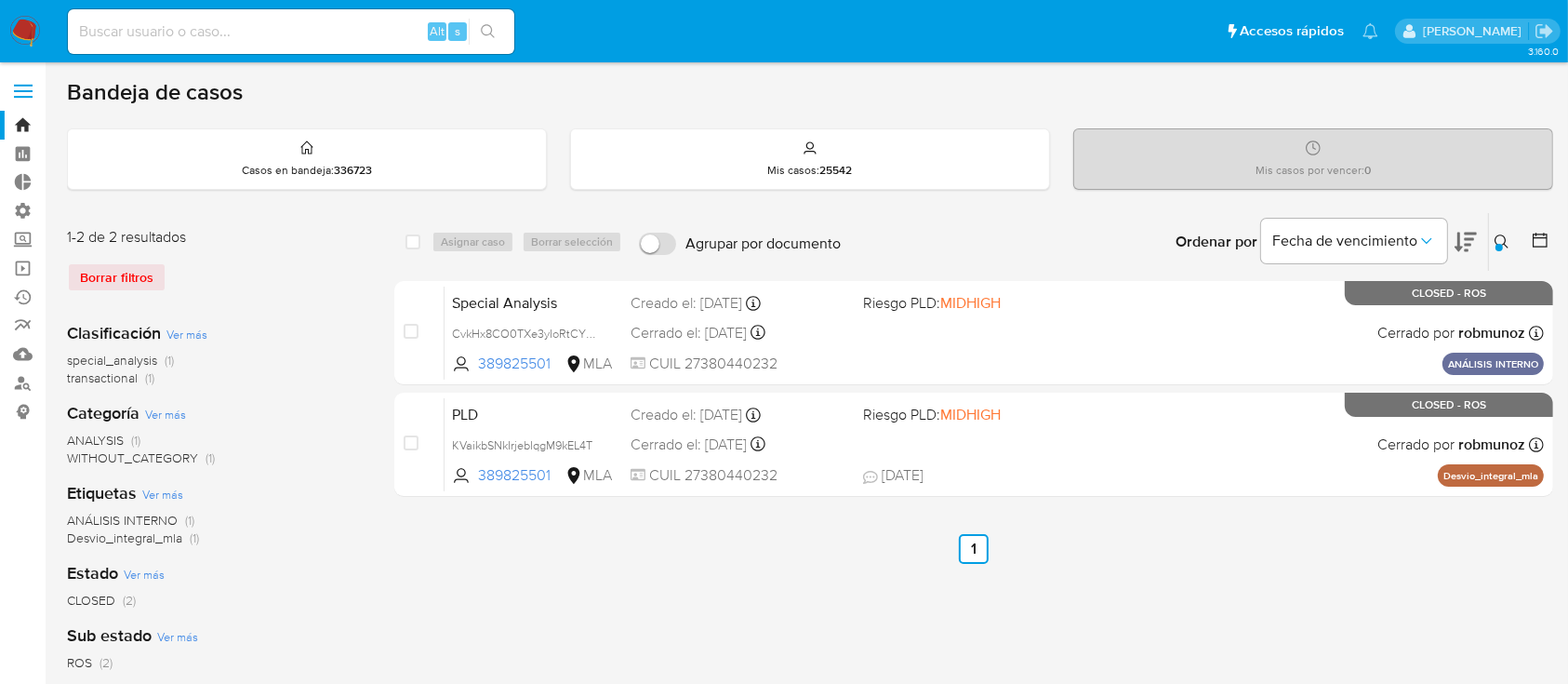
click at [1496, 231] on button at bounding box center [1504, 242] width 31 height 22
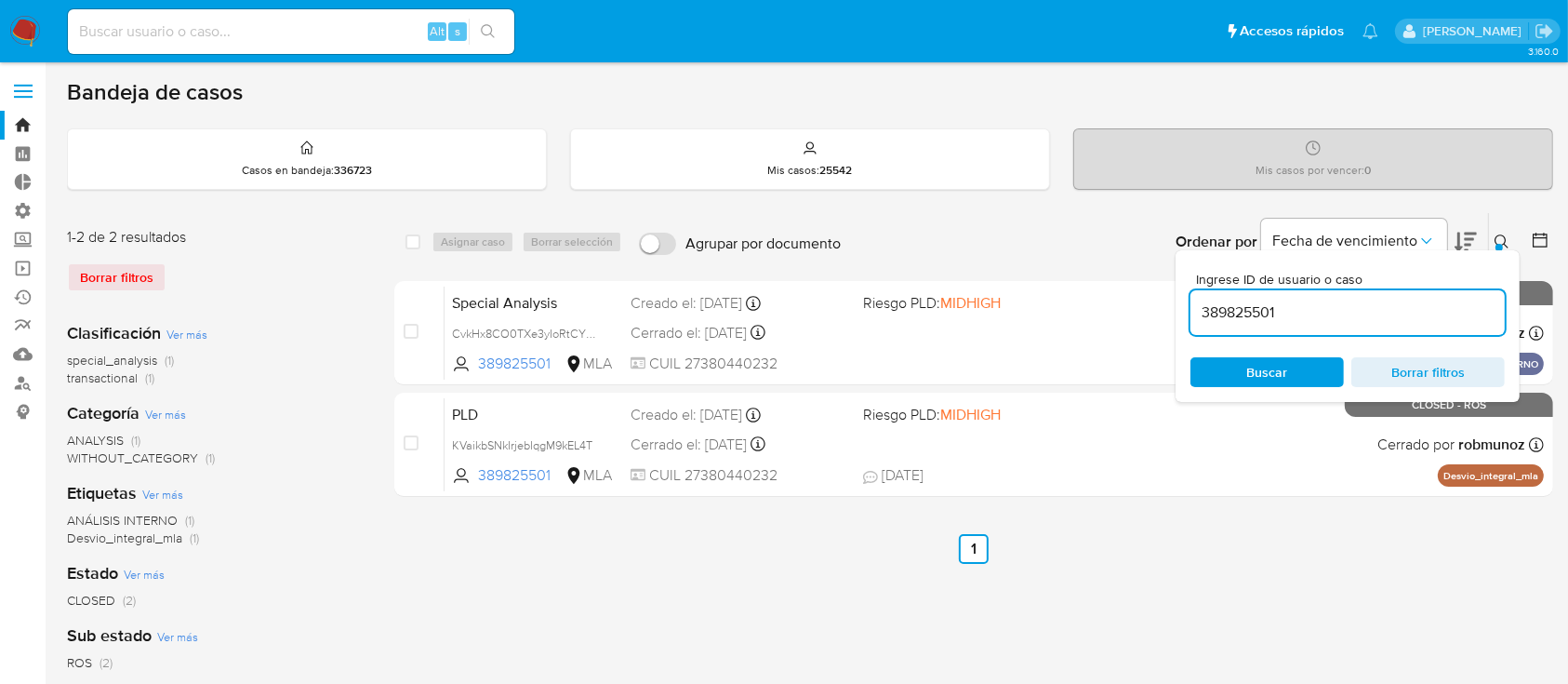
click at [1413, 301] on input "389825501" at bounding box center [1348, 313] width 314 height 24
type input "805394890"
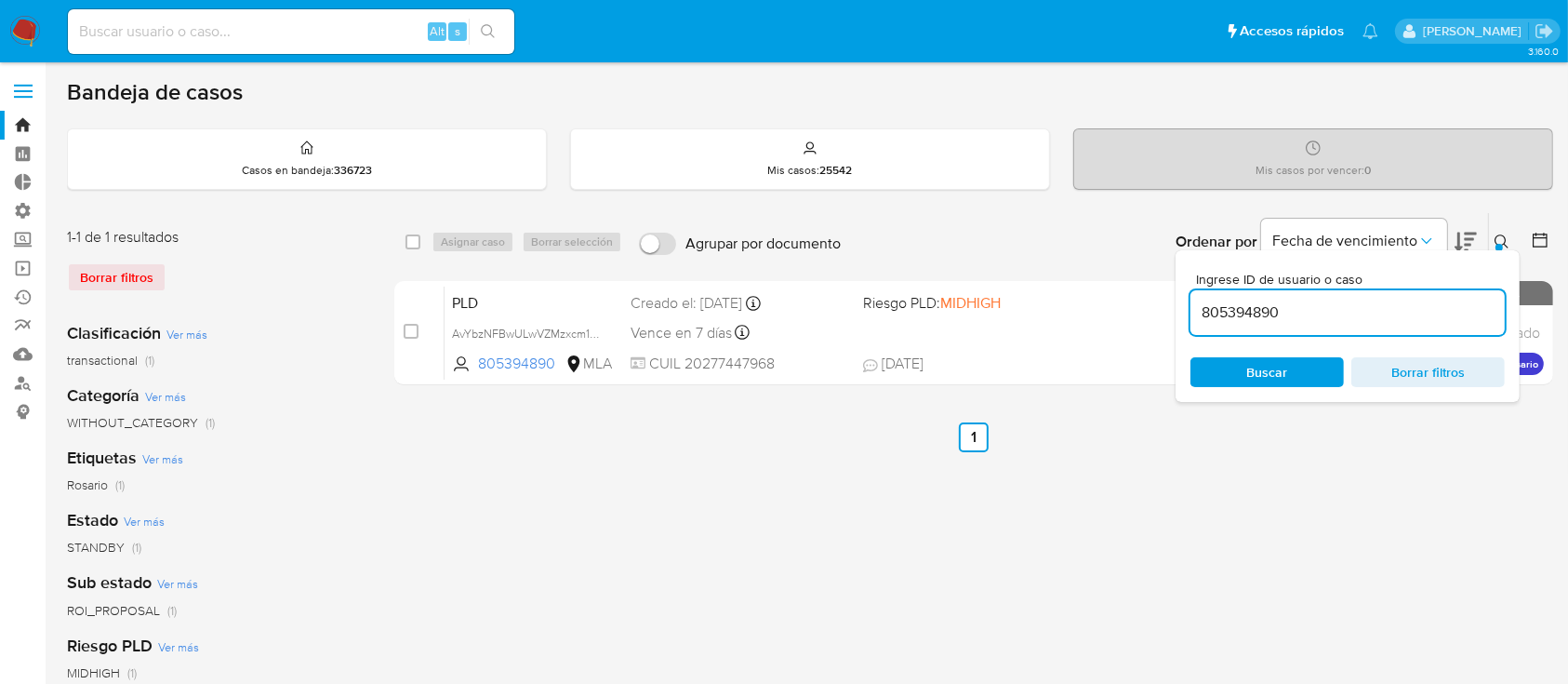
click at [1507, 238] on icon at bounding box center [1501, 242] width 15 height 15
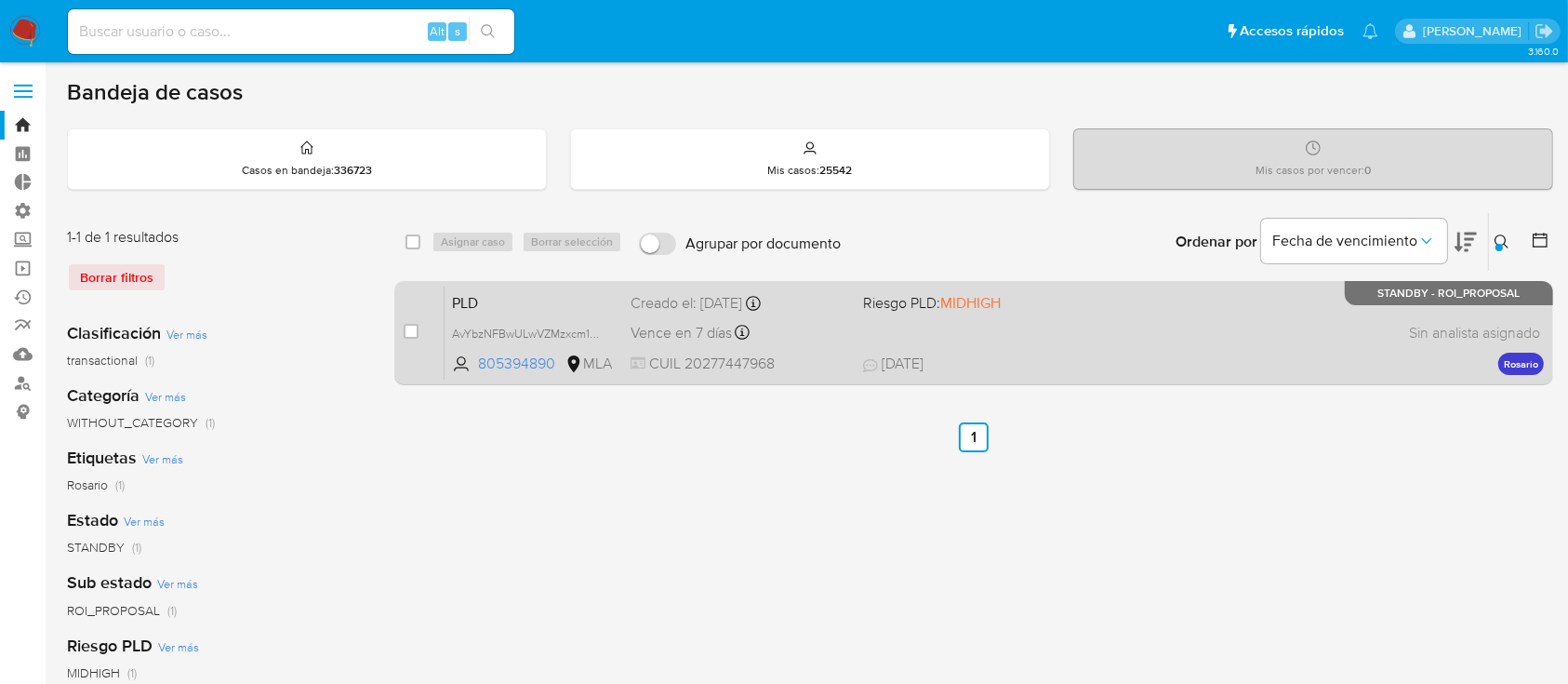
click at [1330, 316] on div "PLD AvYbzNFBwULwVZMzxcm1AqLM 805394890 MLA Riesgo PLD: MIDHIGH Creado el: 12/08…" at bounding box center [994, 333] width 1099 height 94
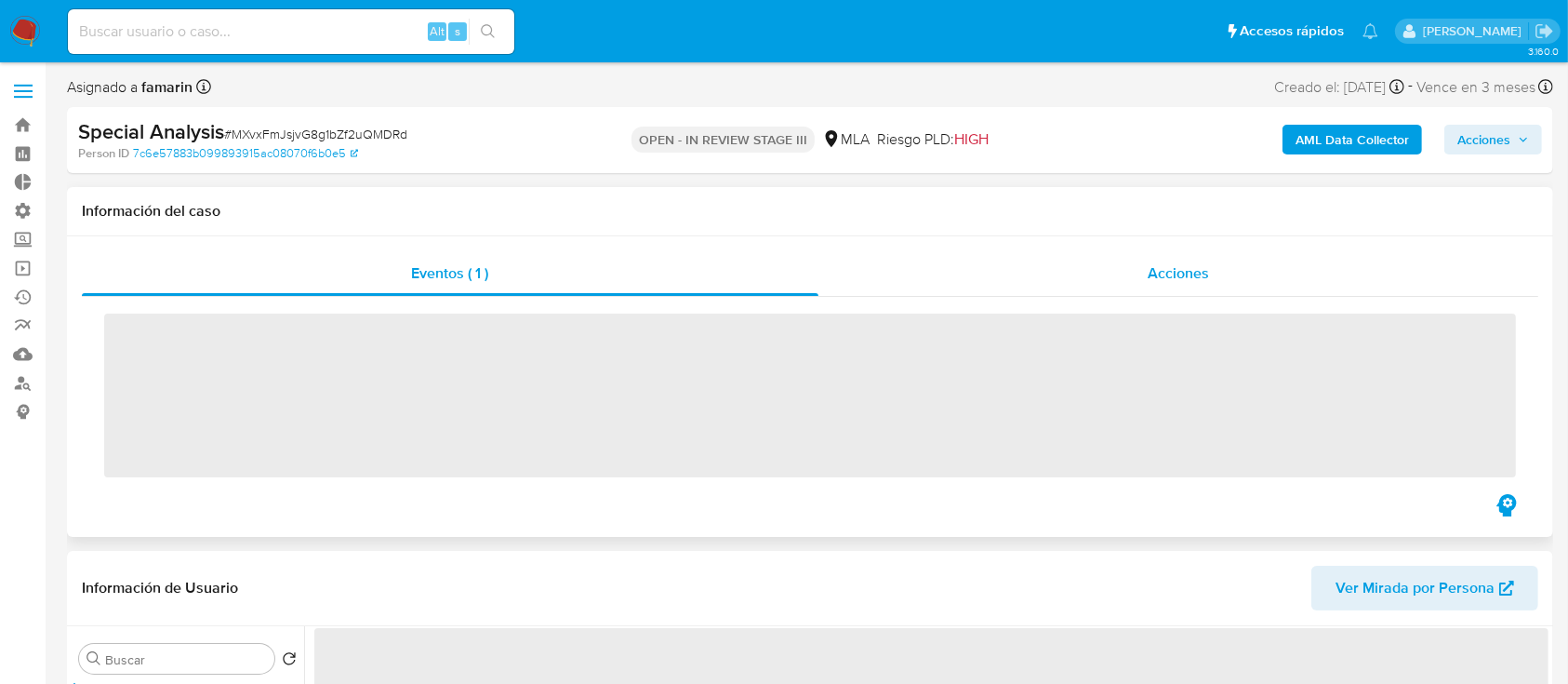
click at [1193, 290] on div "Acciones" at bounding box center [1179, 273] width 721 height 45
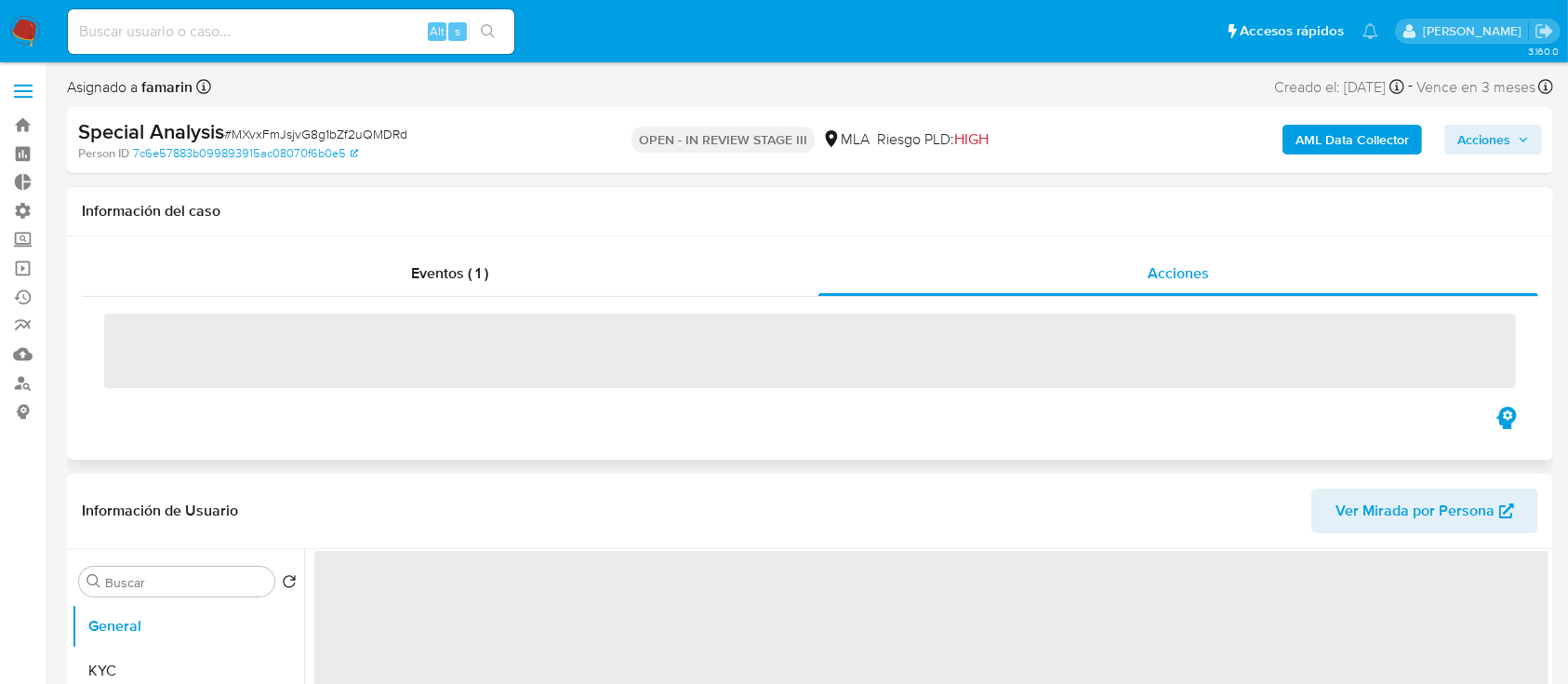
select select "10"
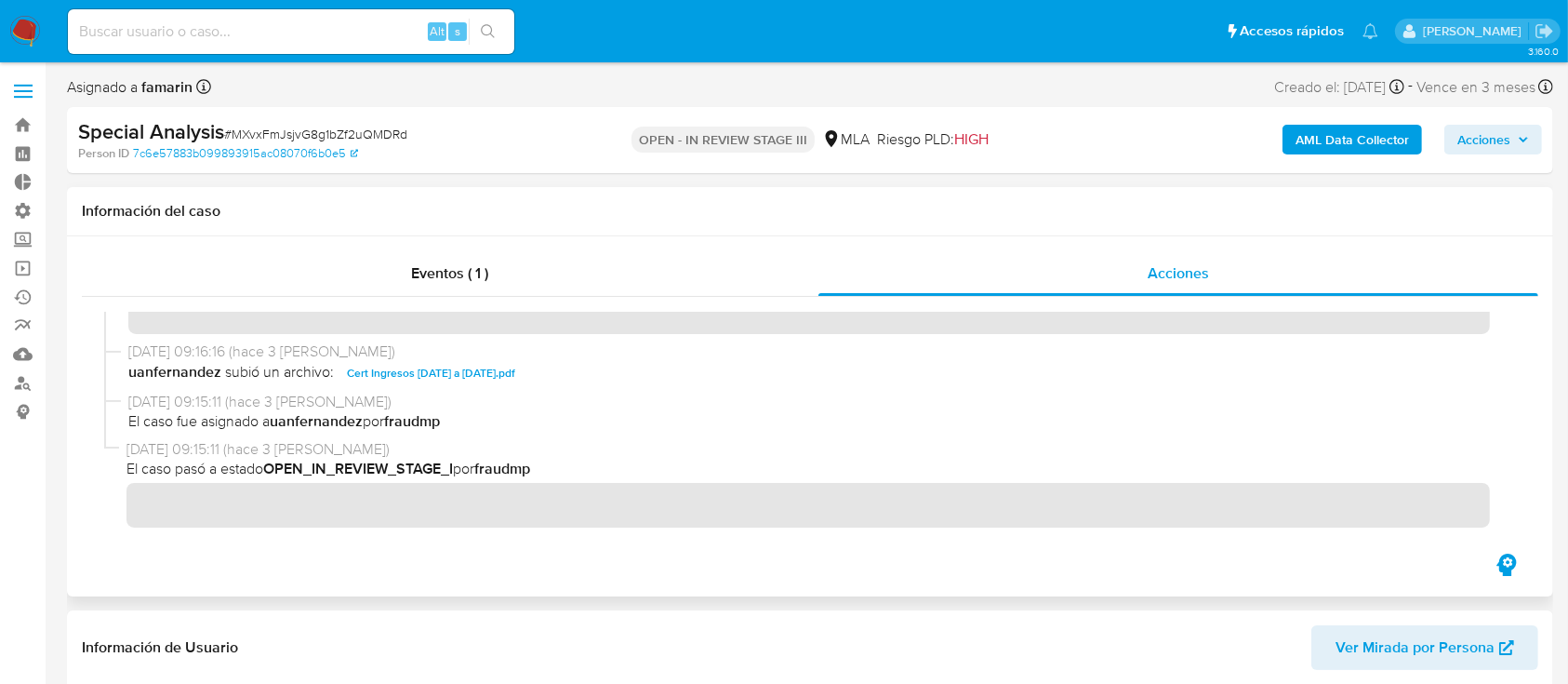
scroll to position [252, 0]
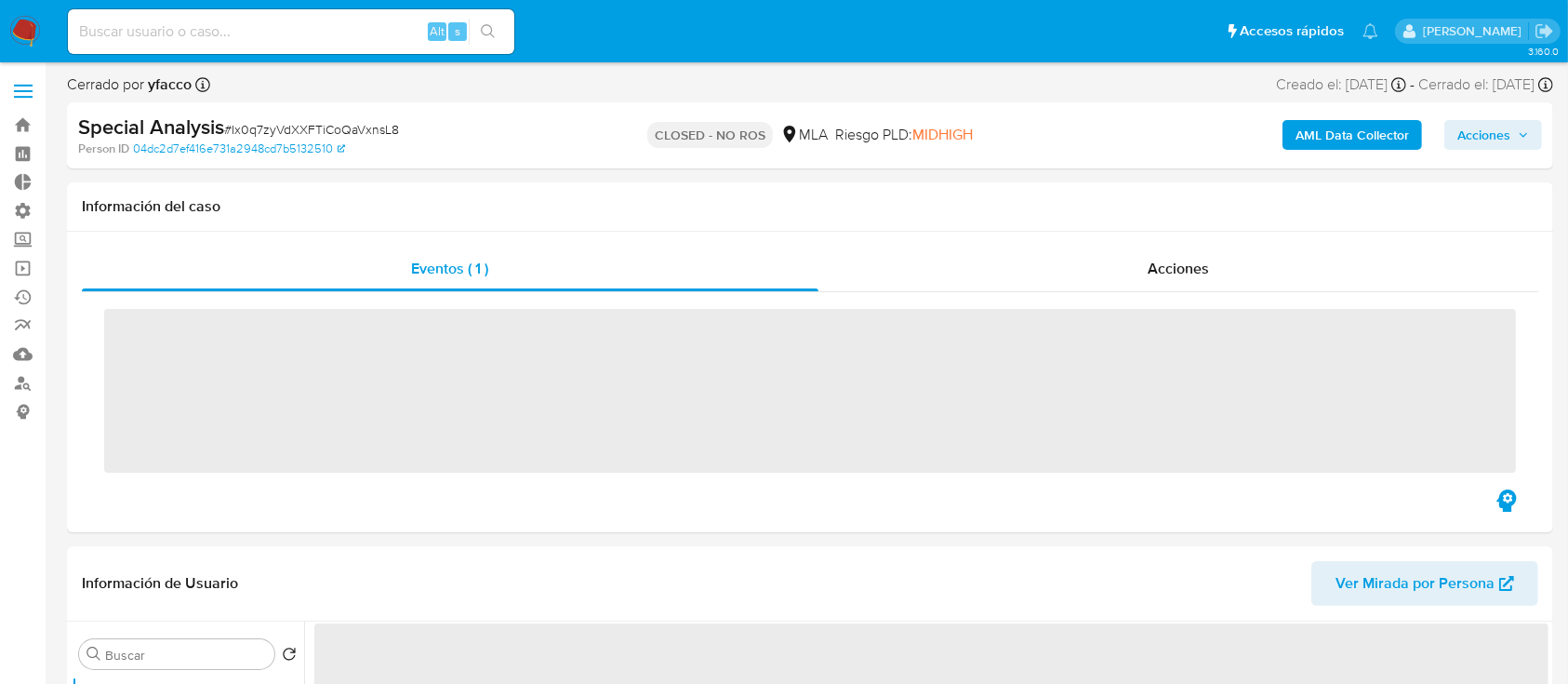
click at [1091, 279] on div "Acciones" at bounding box center [1179, 269] width 721 height 45
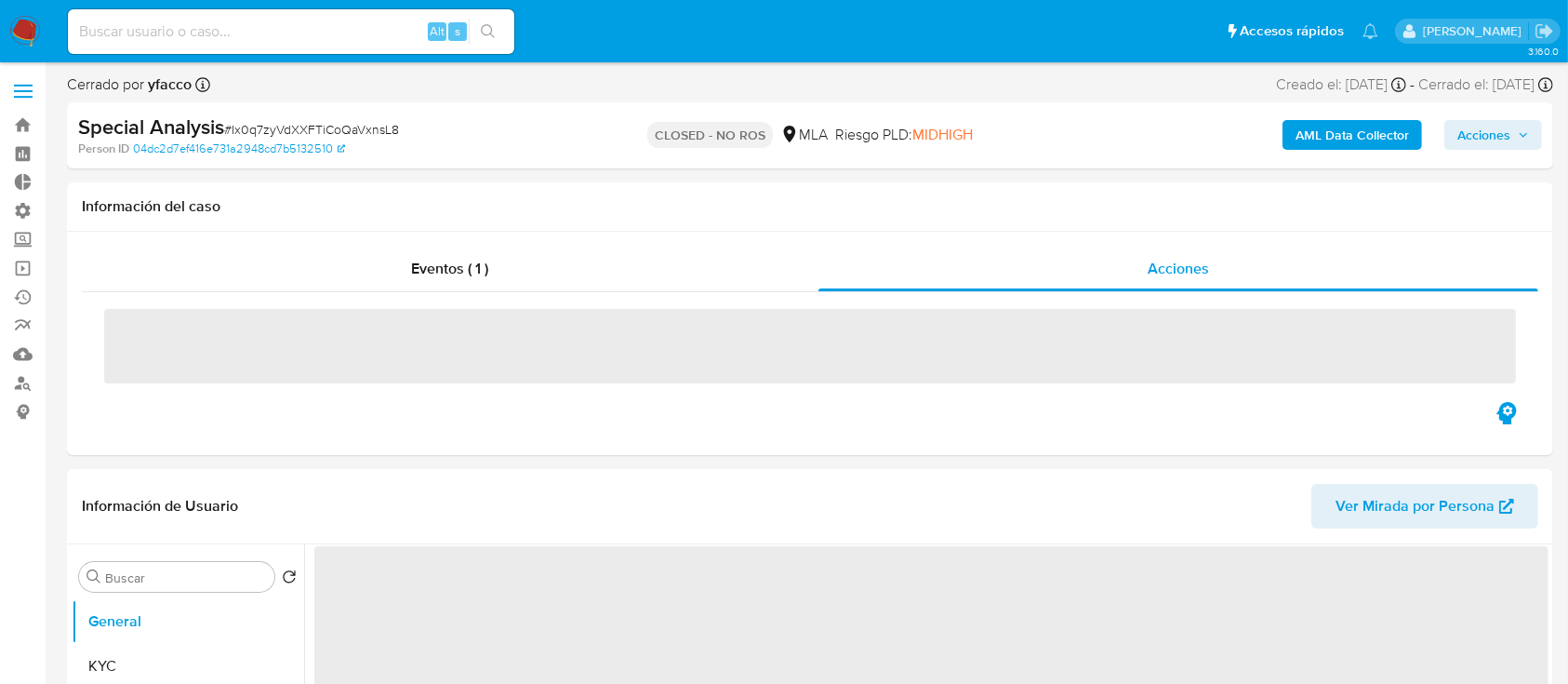
select select "10"
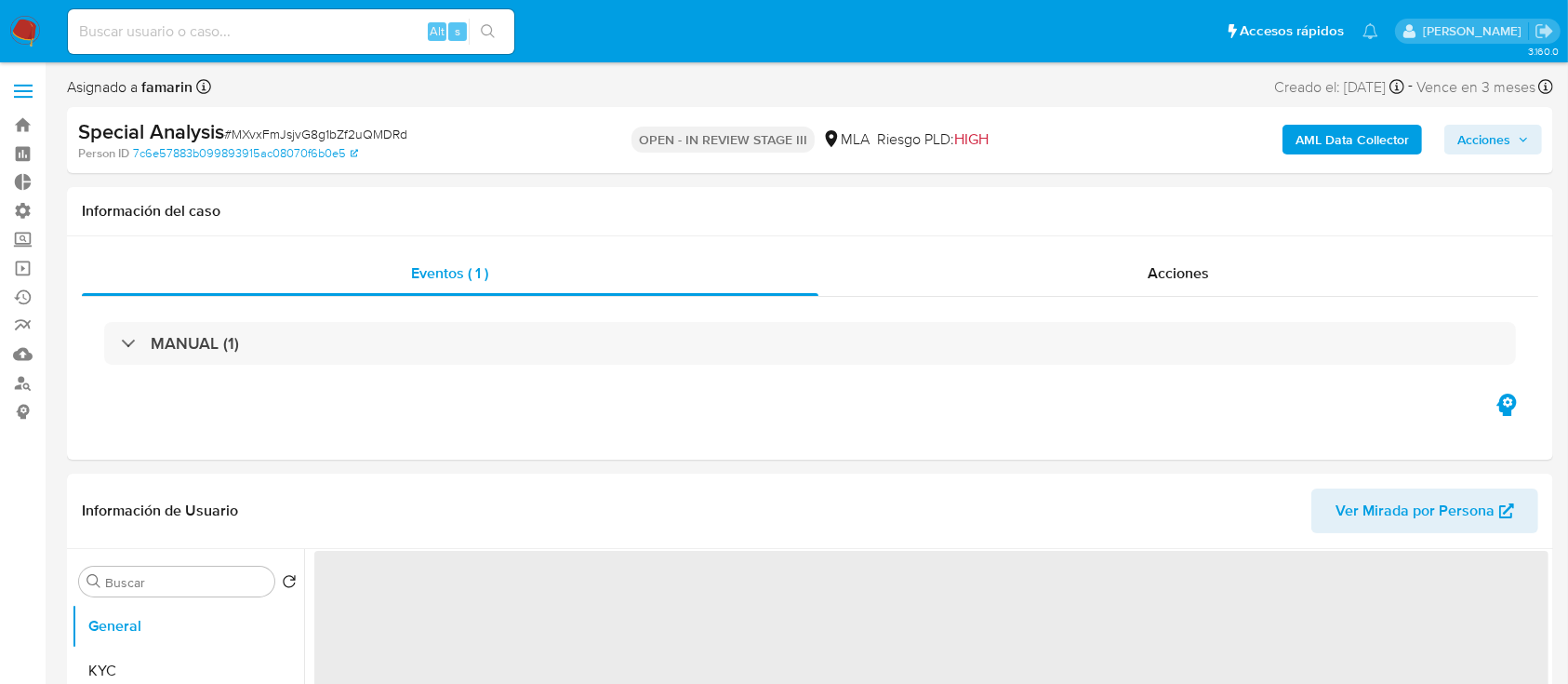
select select "10"
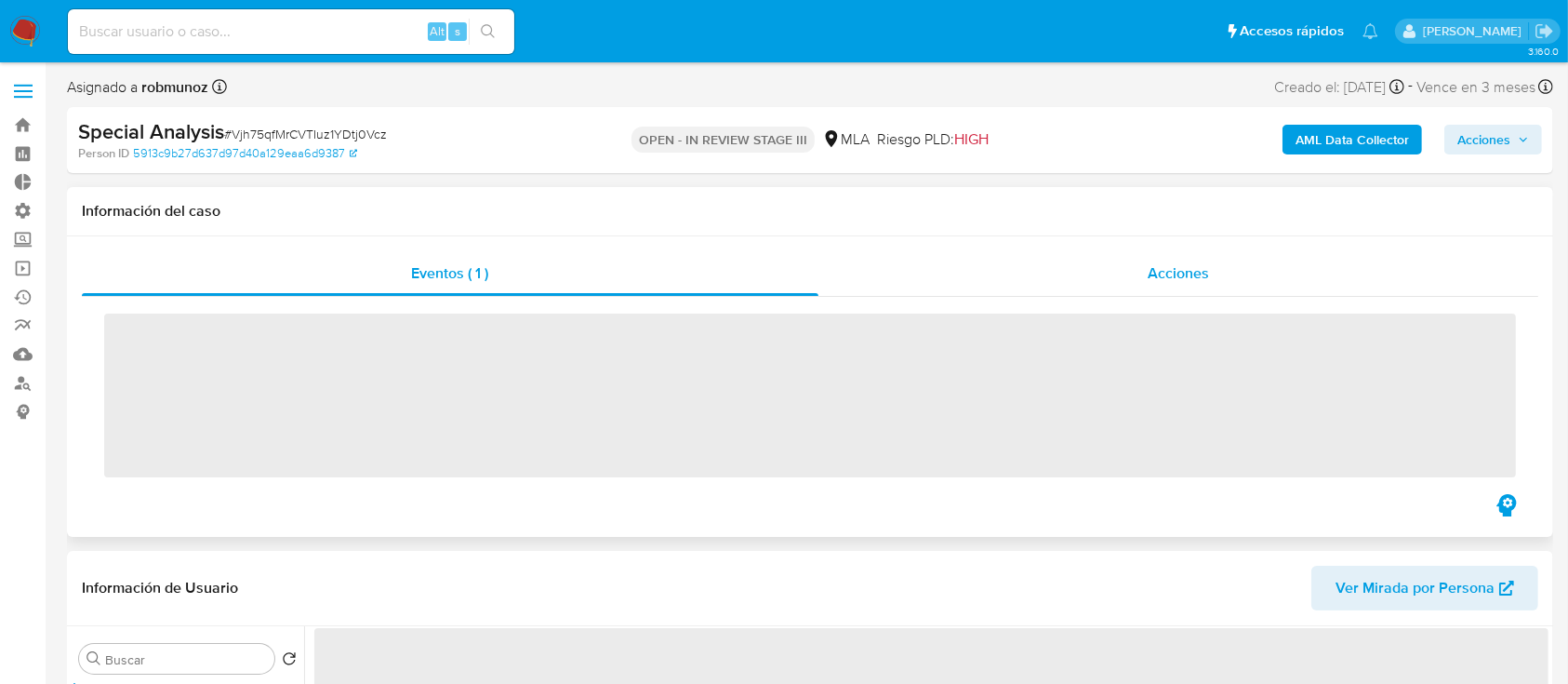
click at [1165, 268] on span "Acciones" at bounding box center [1179, 274] width 62 height 22
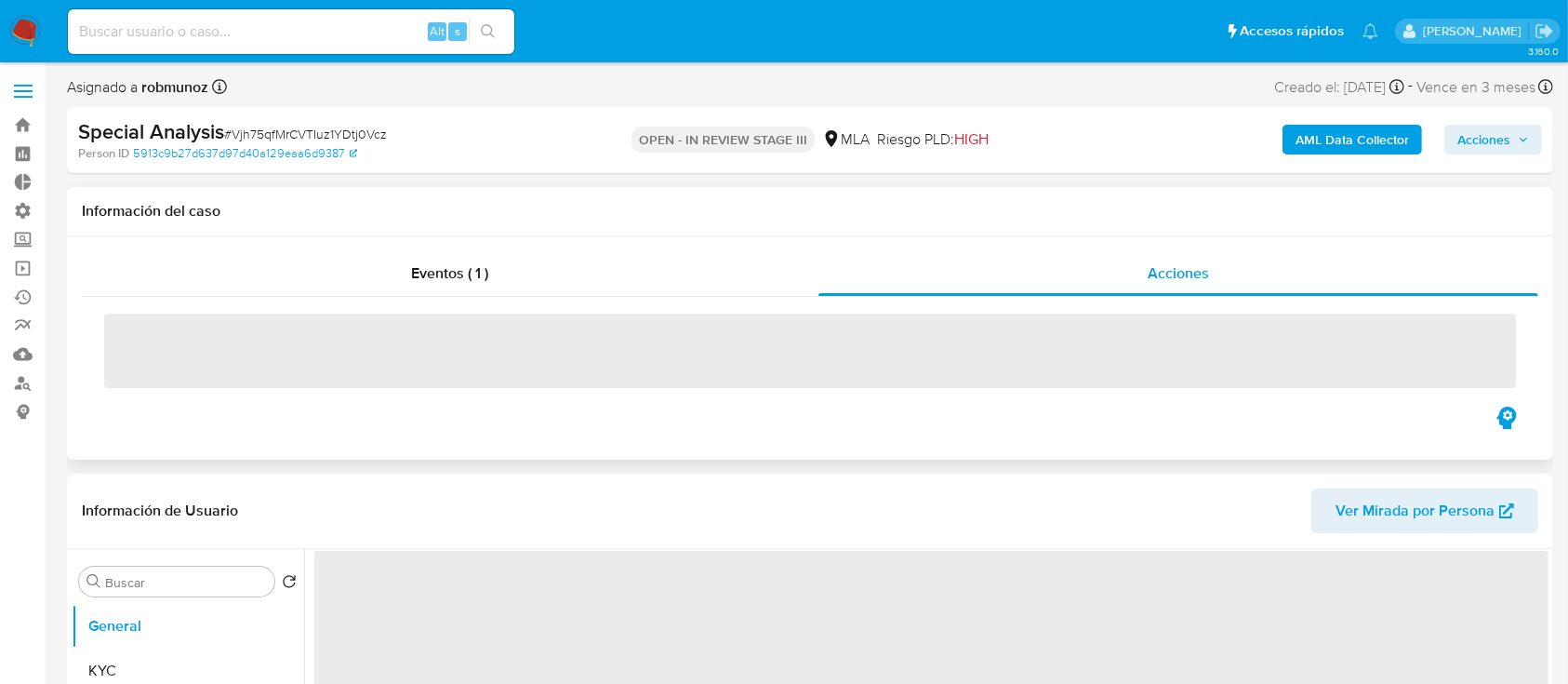
select select "10"
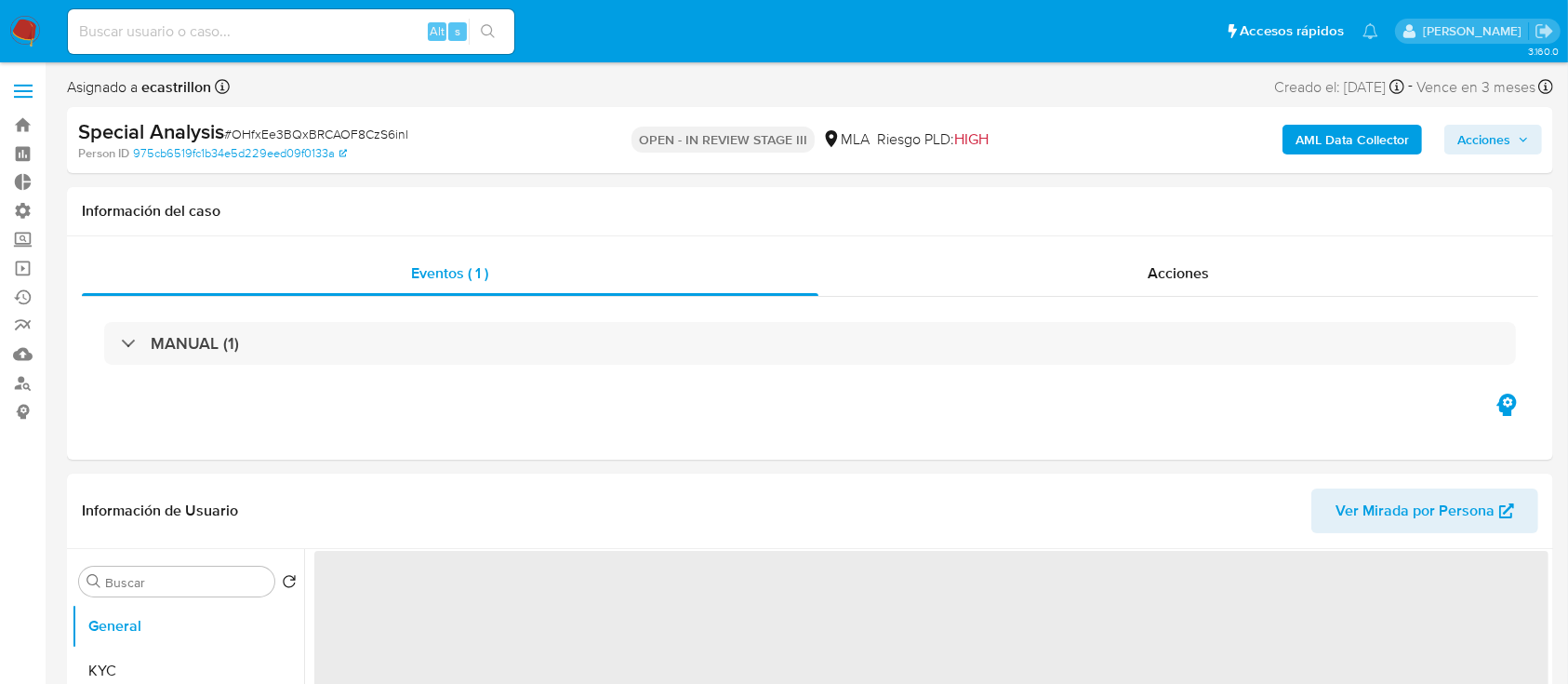
click at [1489, 140] on span "Acciones" at bounding box center [1483, 139] width 53 height 30
select select "10"
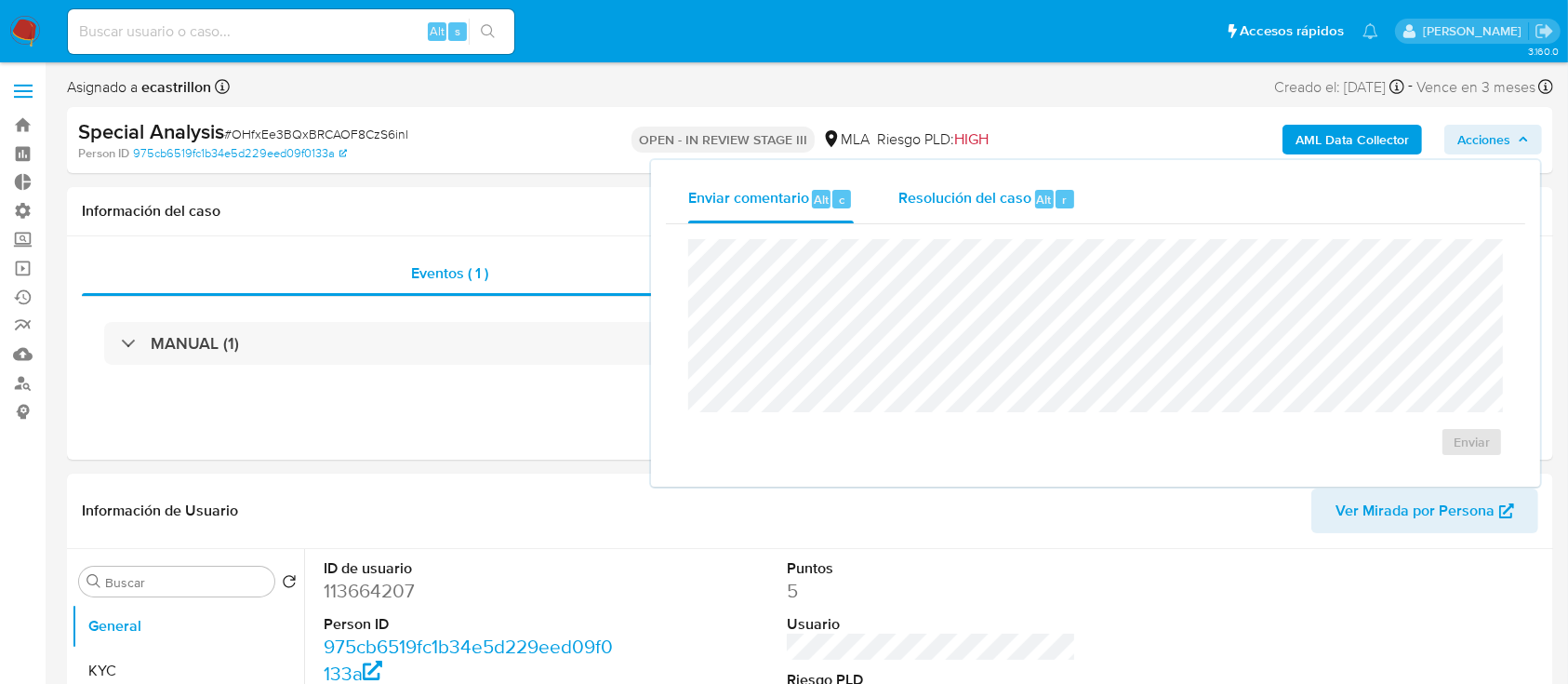
click at [1036, 193] on div "Alt" at bounding box center [1045, 199] width 19 height 19
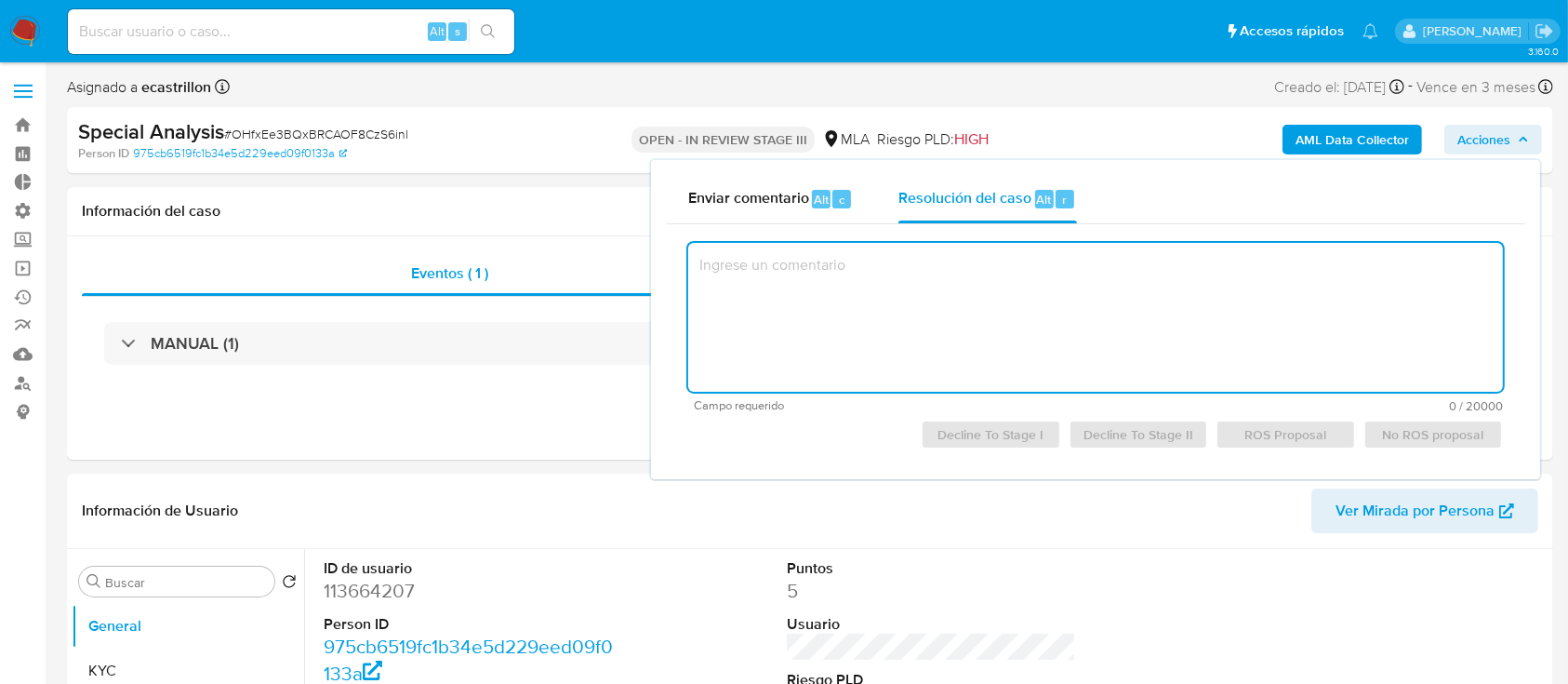
click at [995, 307] on textarea at bounding box center [1095, 318] width 815 height 149
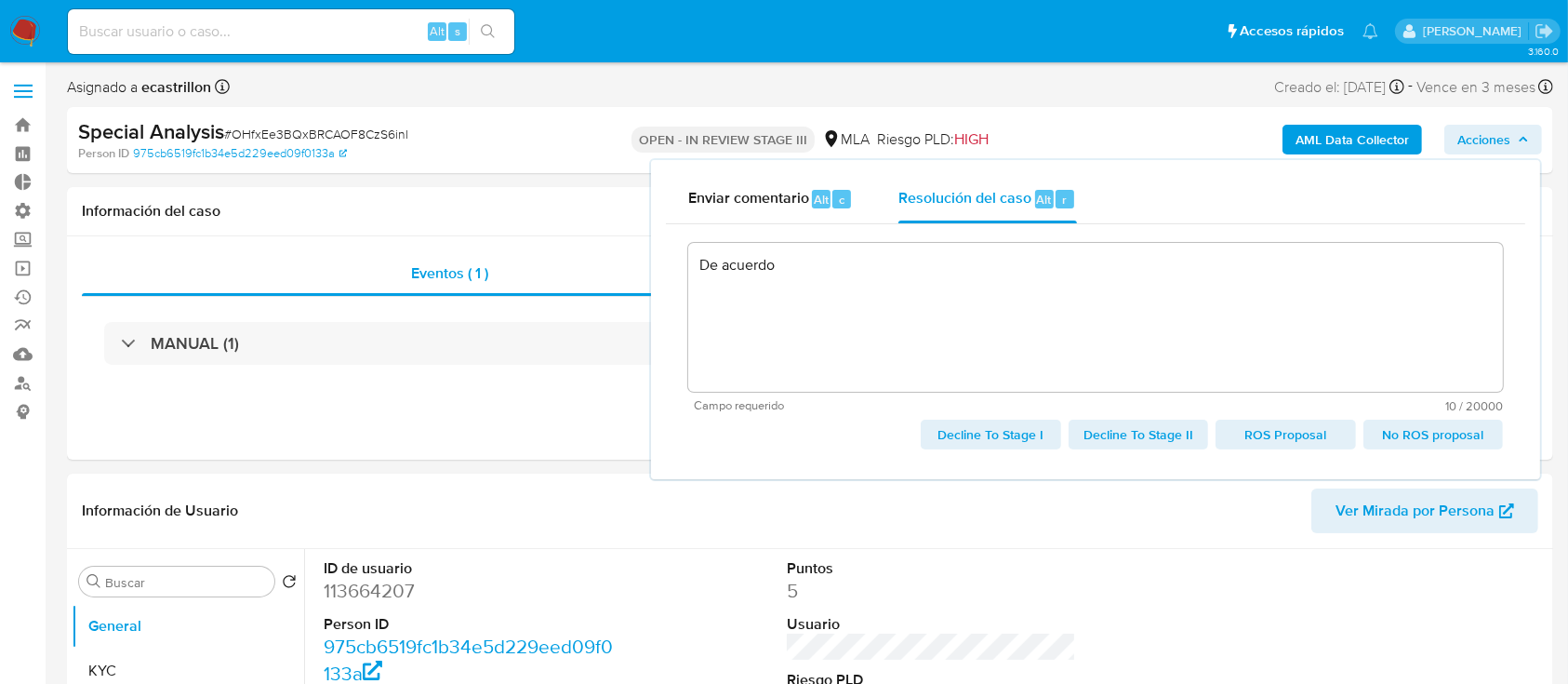
click at [1397, 430] on span "No ROS proposal" at bounding box center [1434, 435] width 113 height 26
type textarea "De acuerdo"
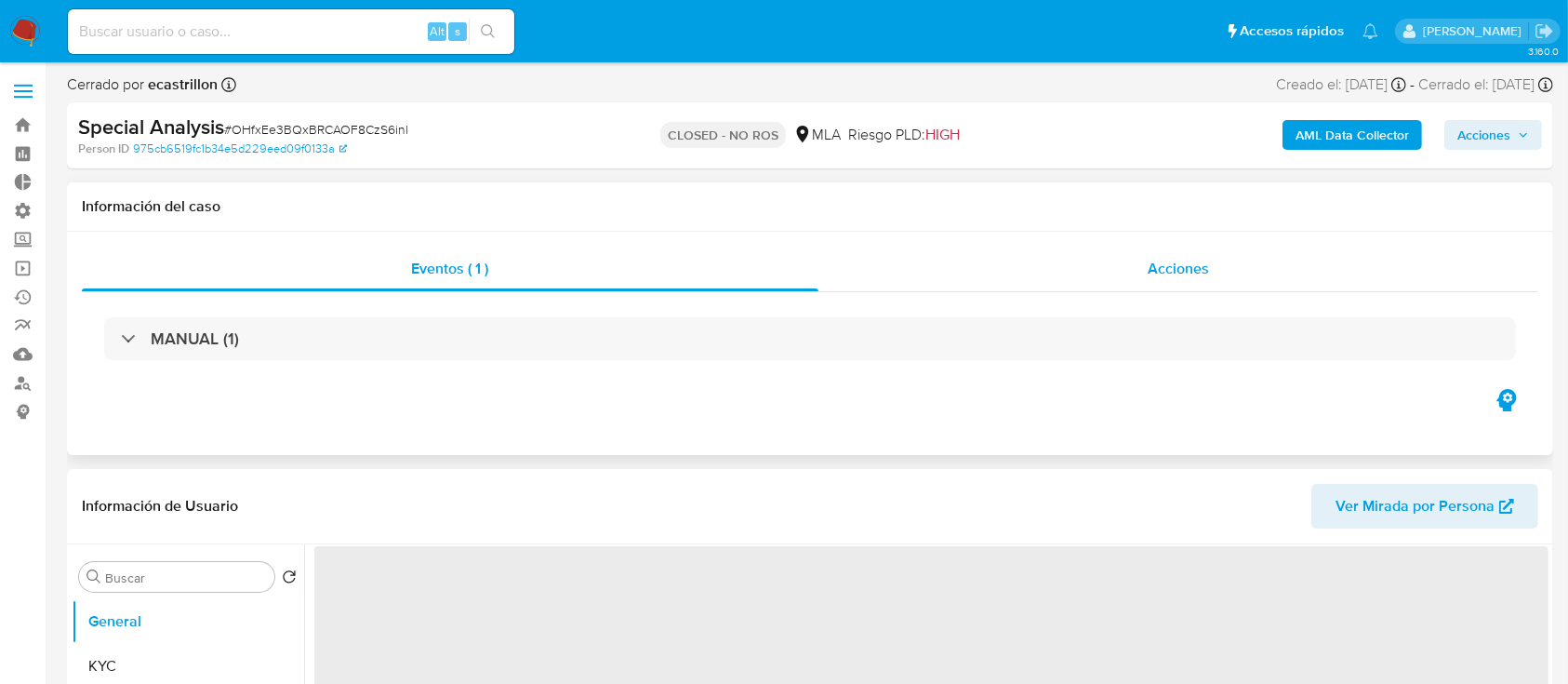
click at [1127, 275] on div "Acciones" at bounding box center [1179, 269] width 721 height 45
select select "10"
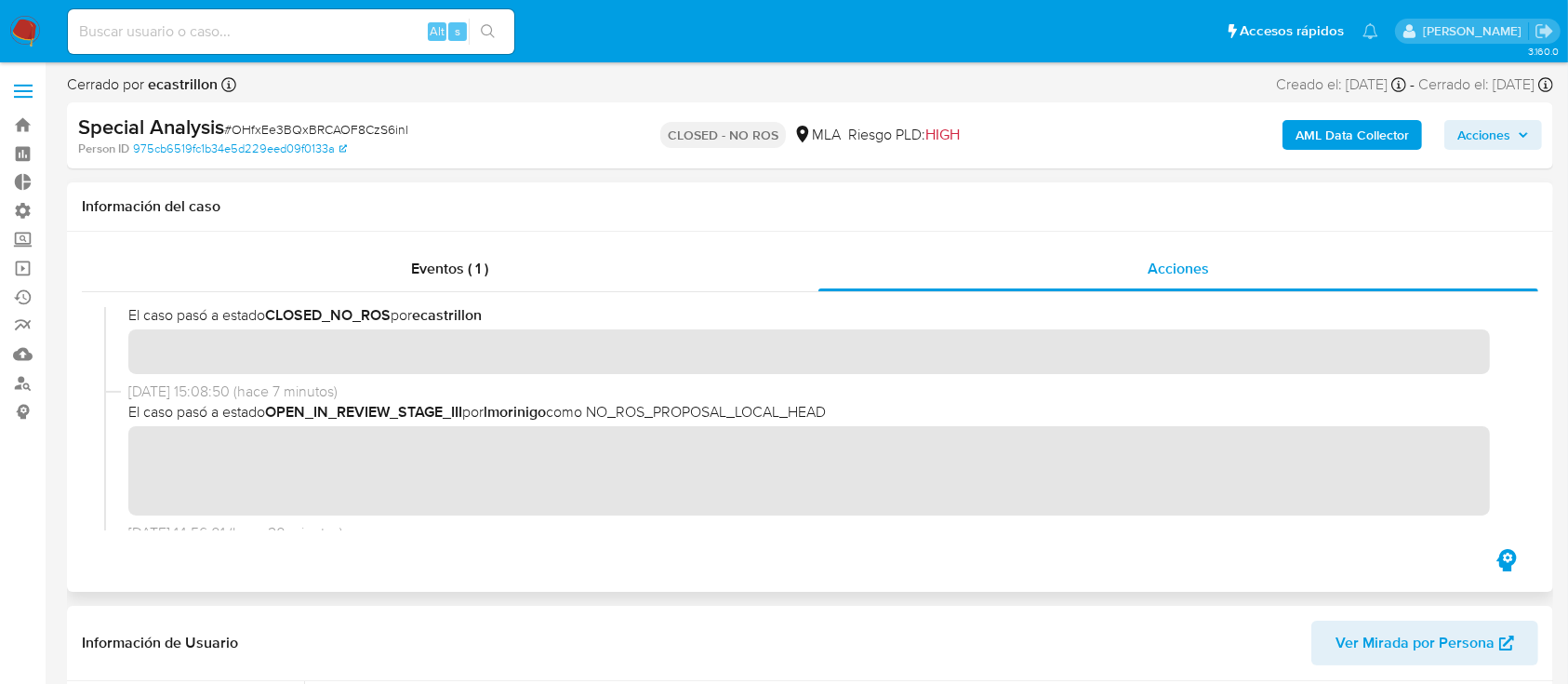
scroll to position [32, 0]
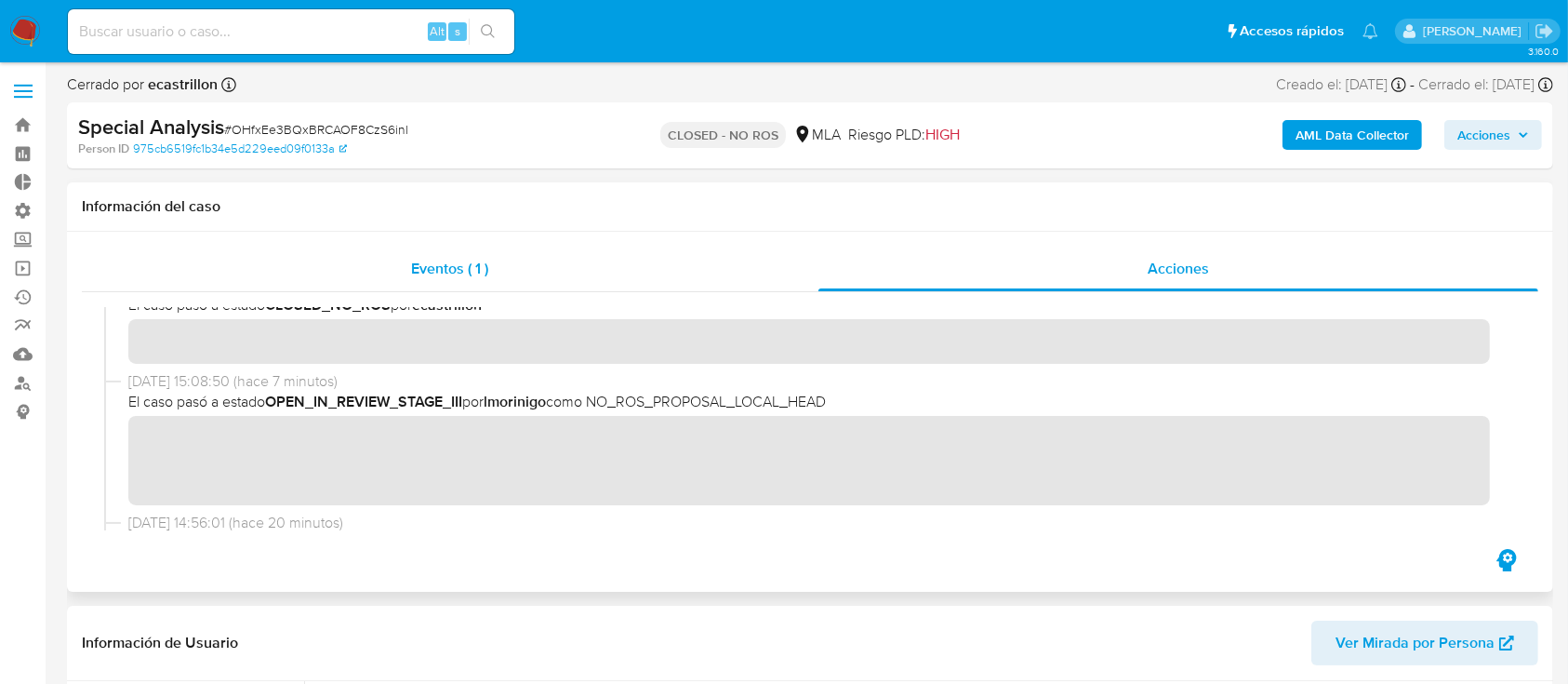
click at [413, 253] on div "Eventos ( 1 )" at bounding box center [450, 269] width 736 height 45
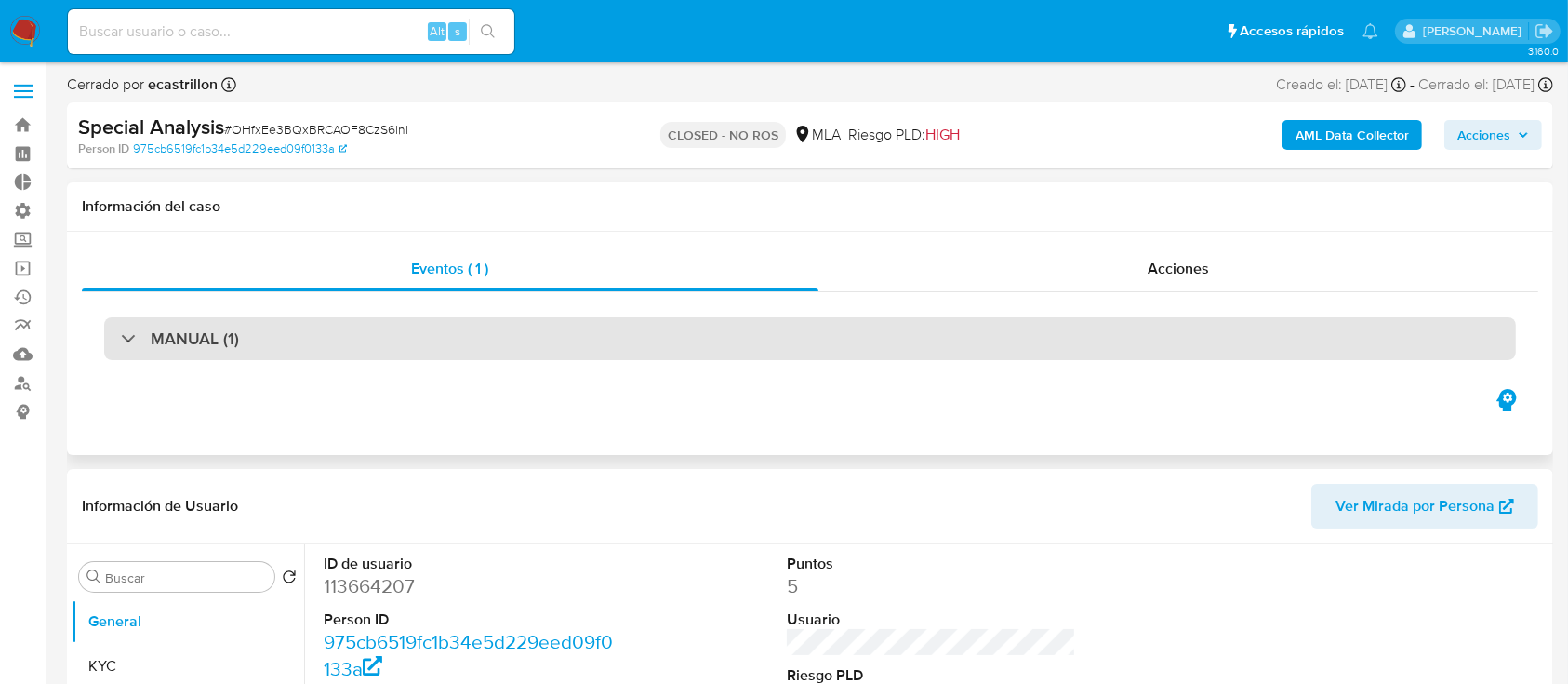
click at [443, 337] on div "MANUAL (1)" at bounding box center [810, 339] width 1412 height 43
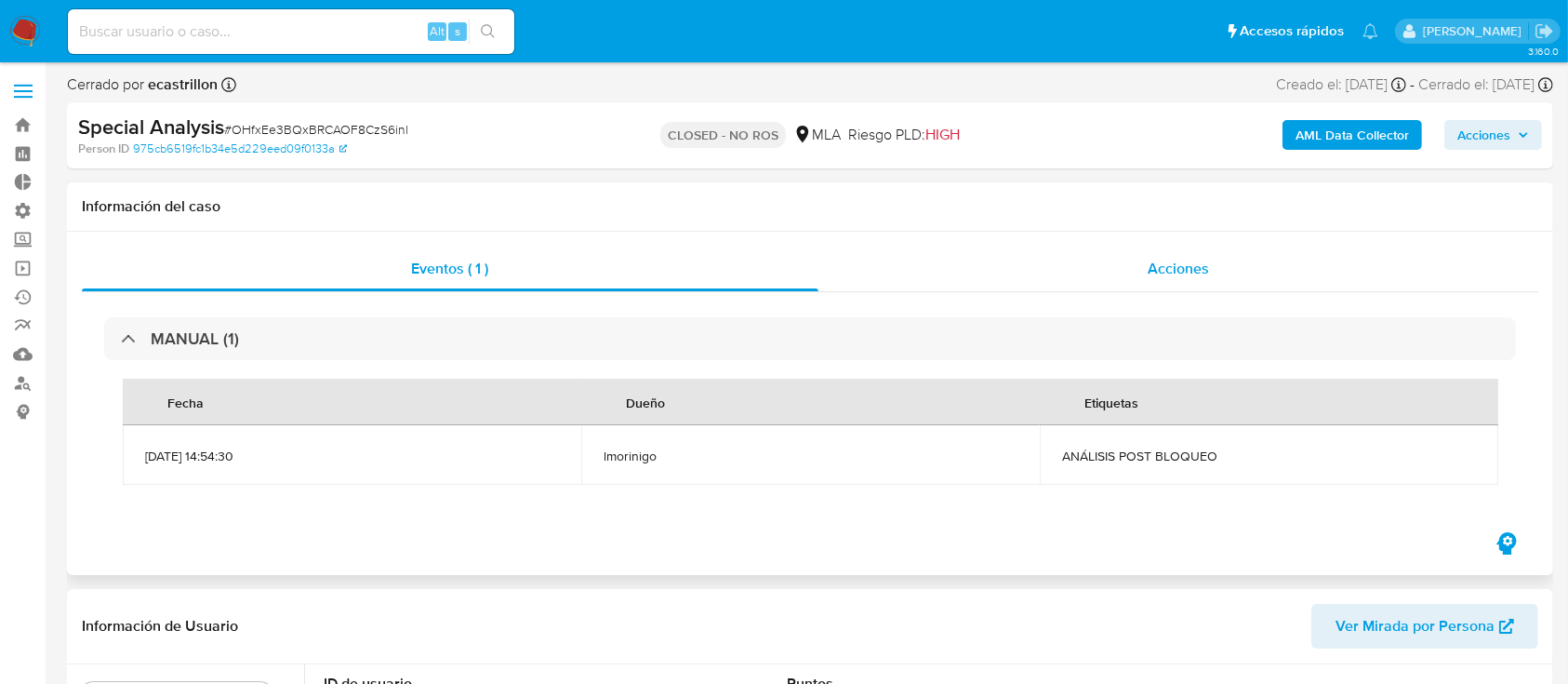
click at [1111, 279] on div "Acciones" at bounding box center [1179, 269] width 721 height 45
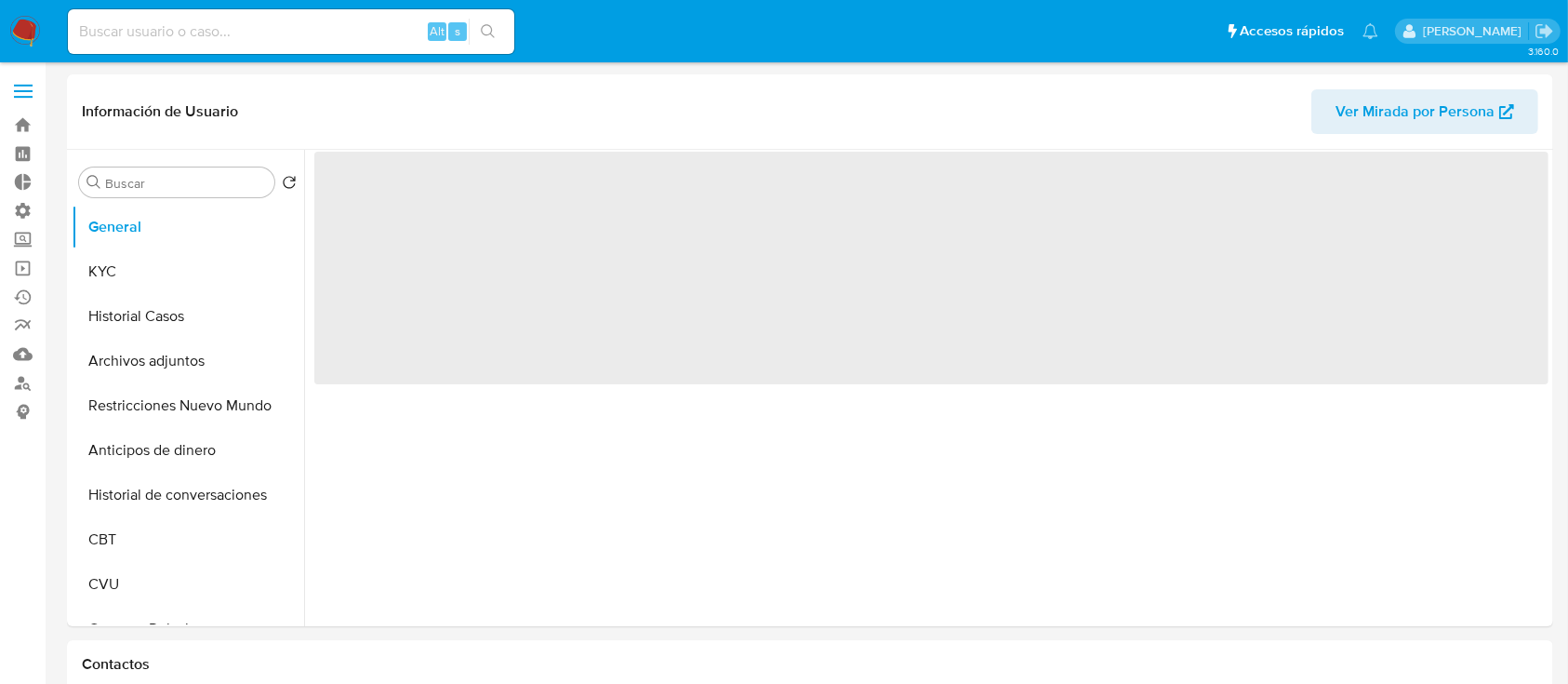
select select "10"
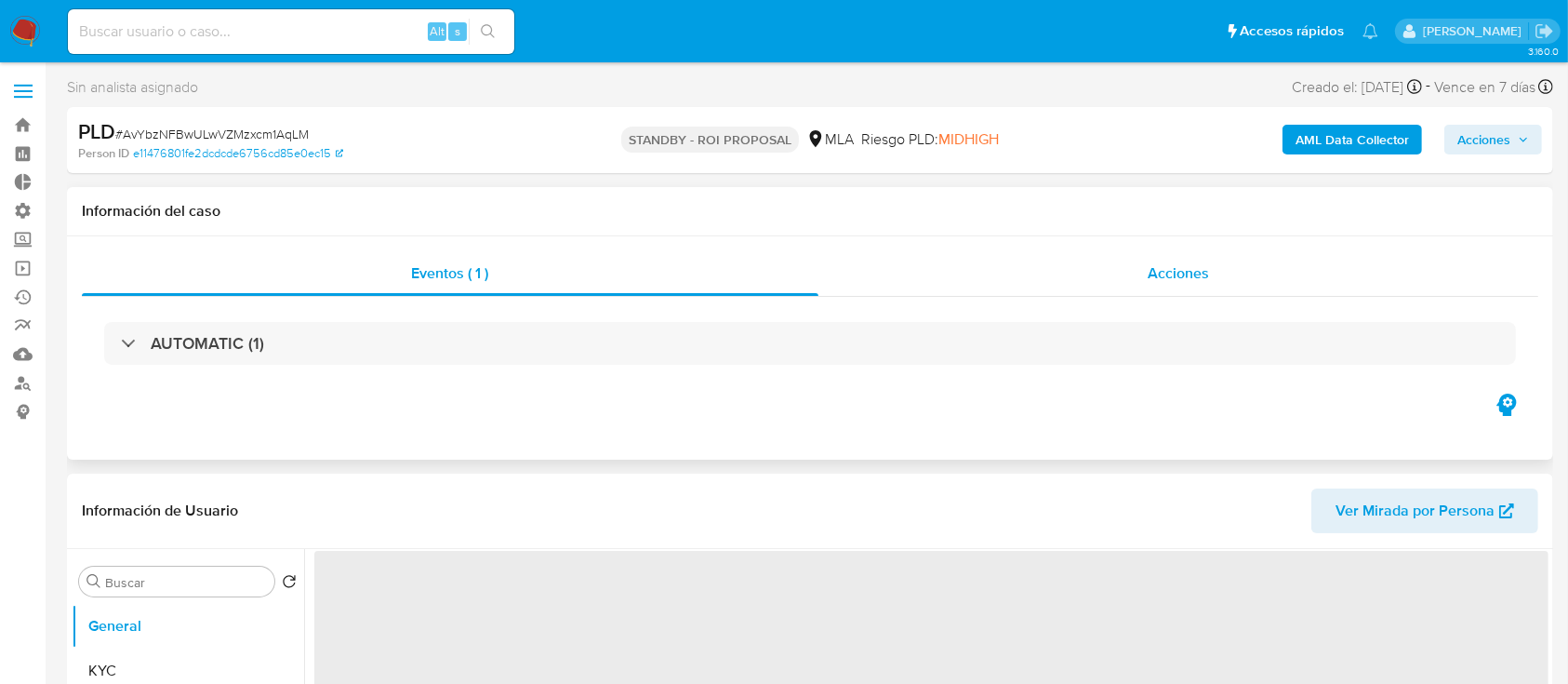
click at [1113, 287] on div "Acciones" at bounding box center [1179, 273] width 721 height 45
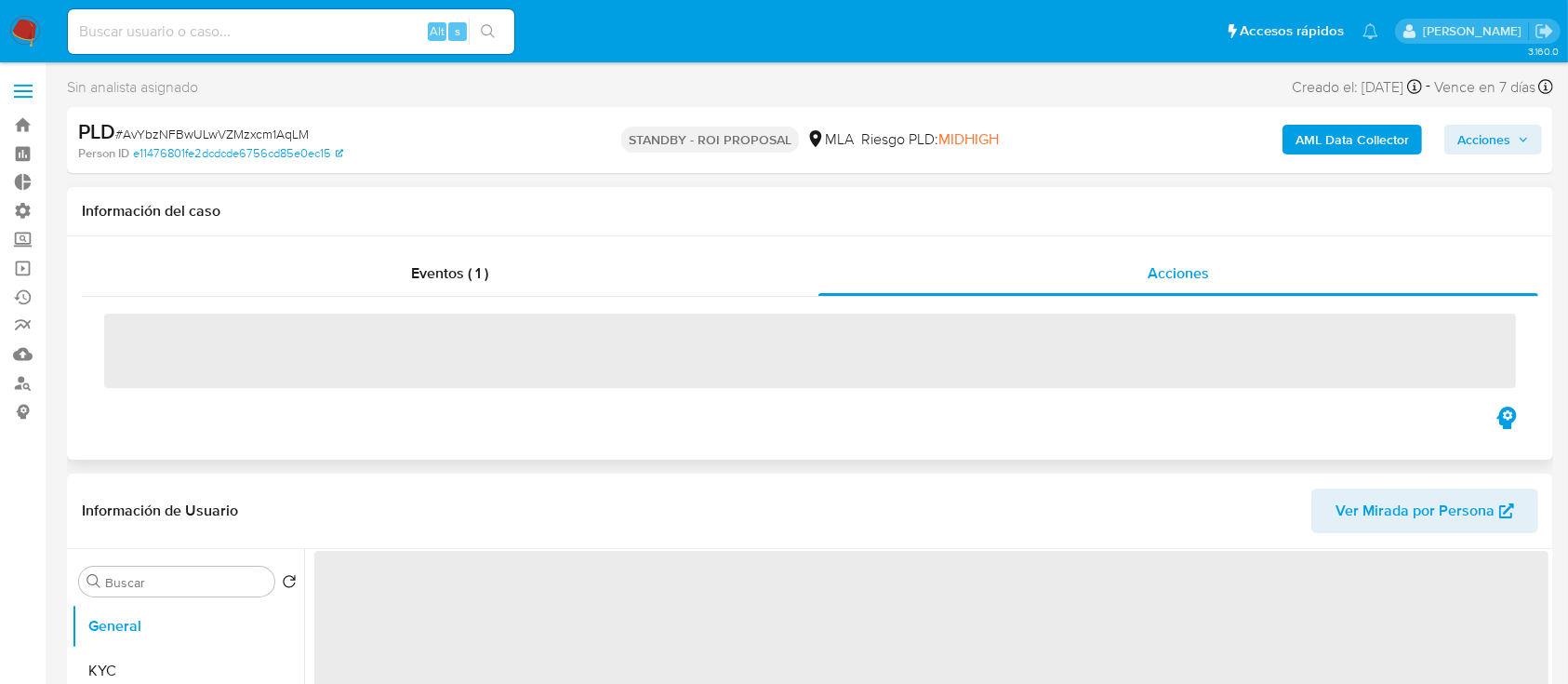
select select "10"
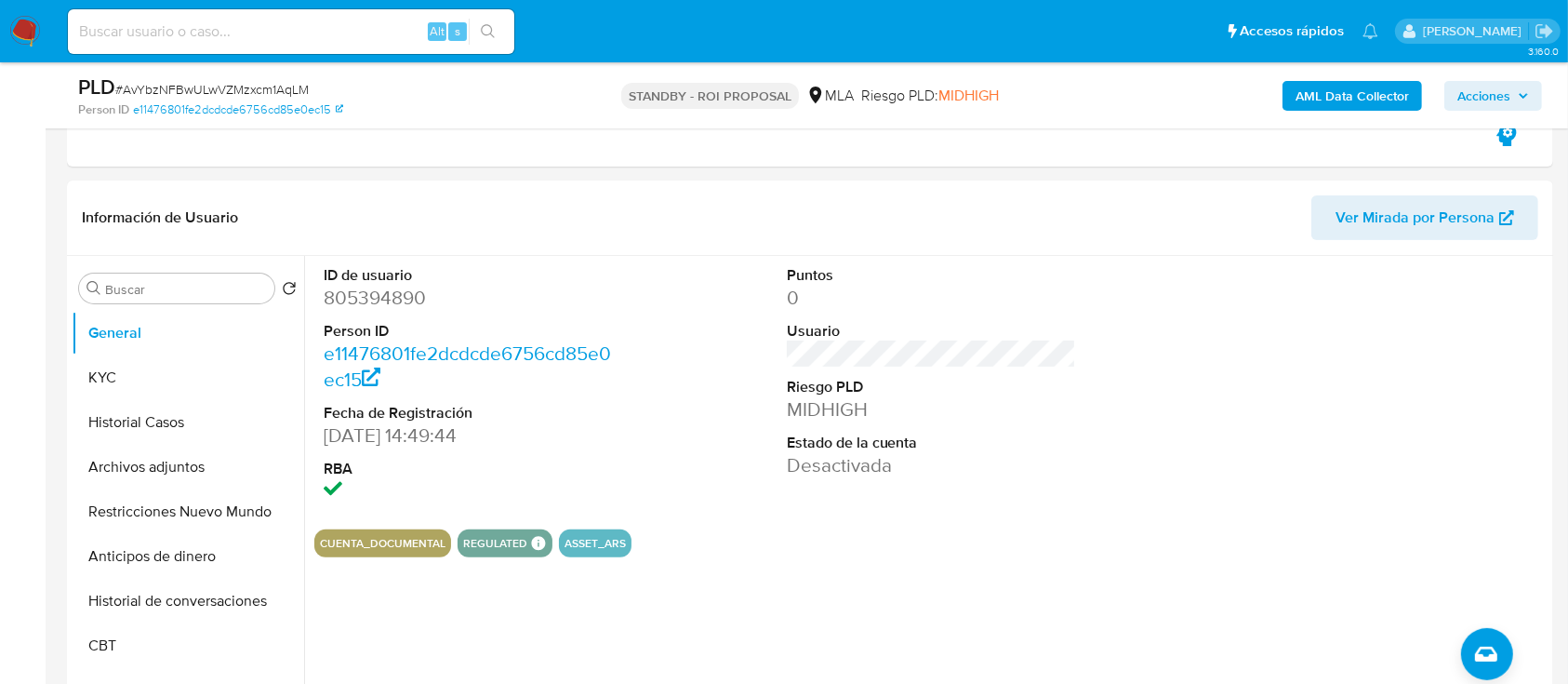
scroll to position [364, 0]
click at [143, 463] on button "Archivos adjuntos" at bounding box center [180, 466] width 218 height 45
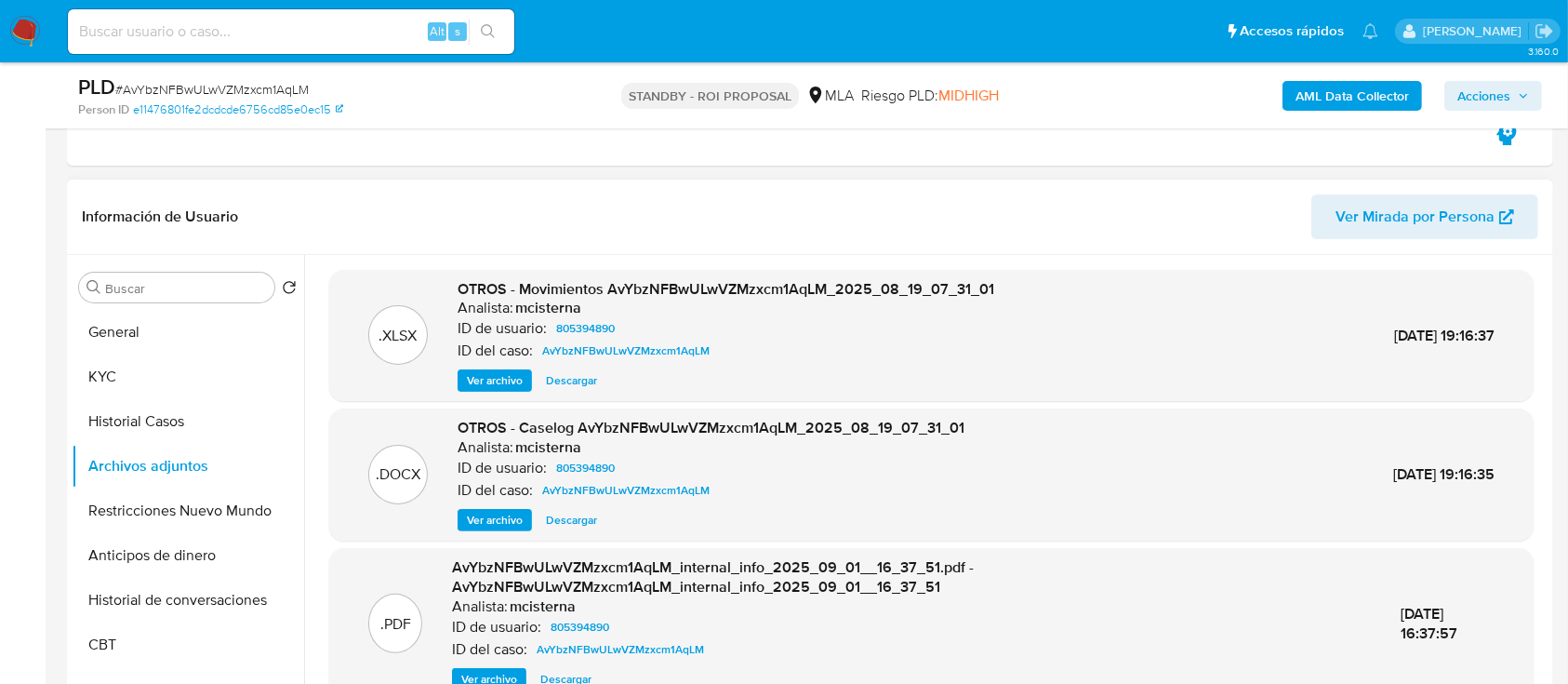
click at [559, 523] on span "Descargar" at bounding box center [571, 520] width 51 height 19
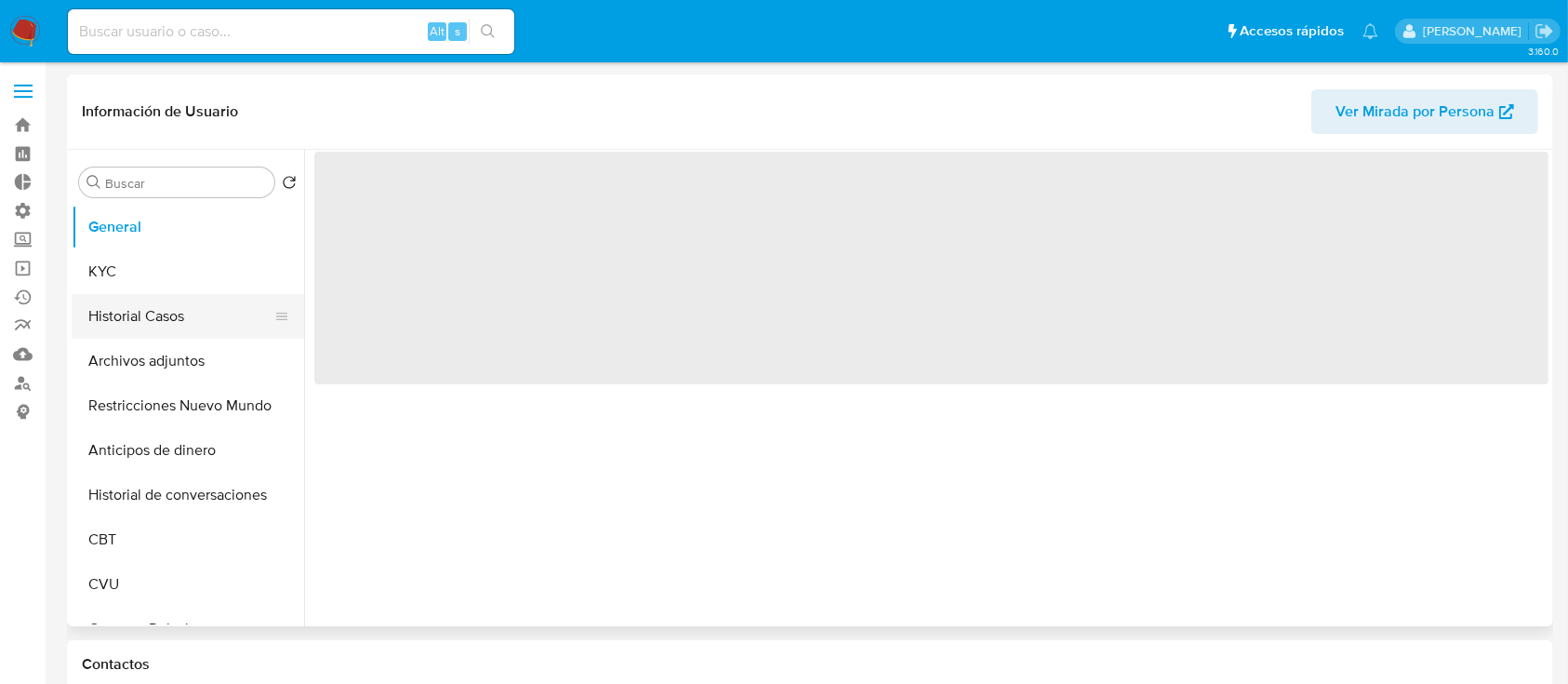
select select "10"
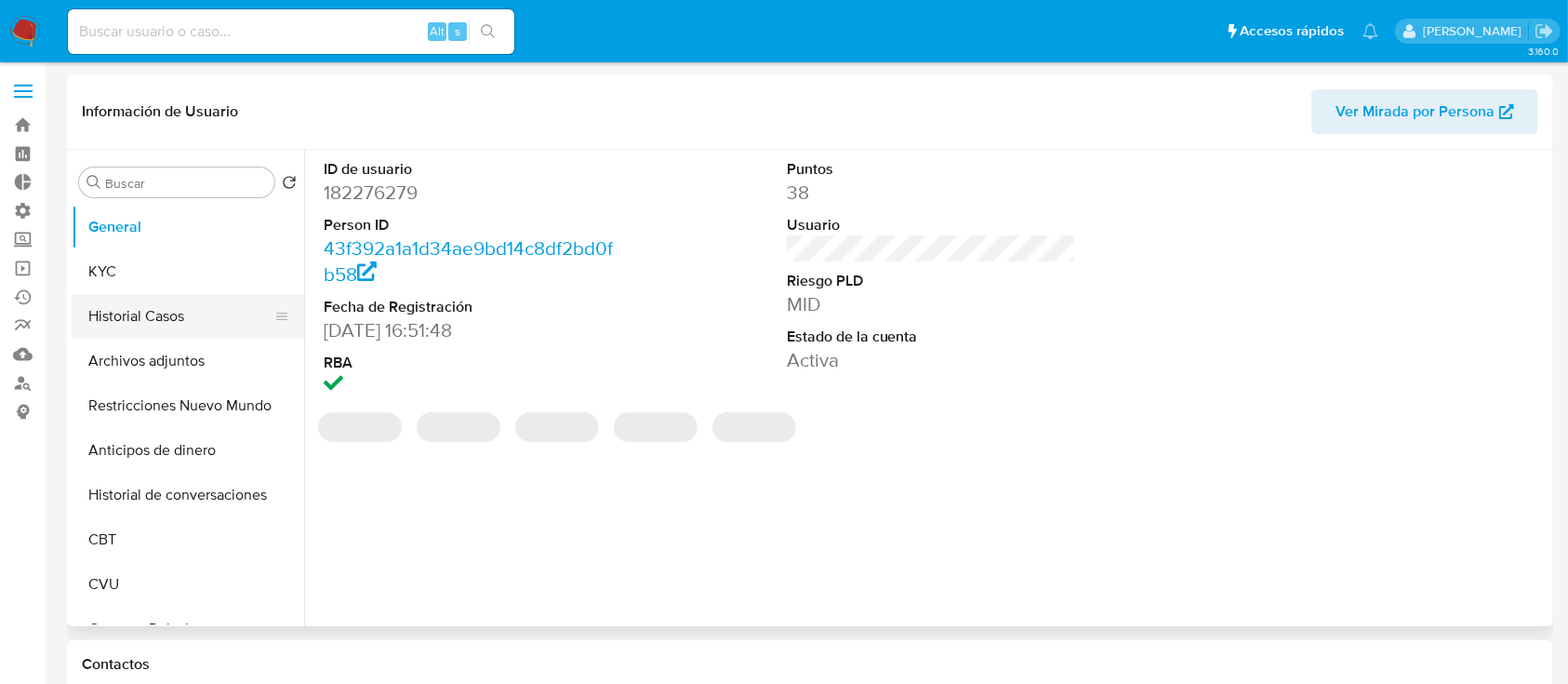
click at [161, 337] on button "Historial Casos" at bounding box center [180, 316] width 218 height 45
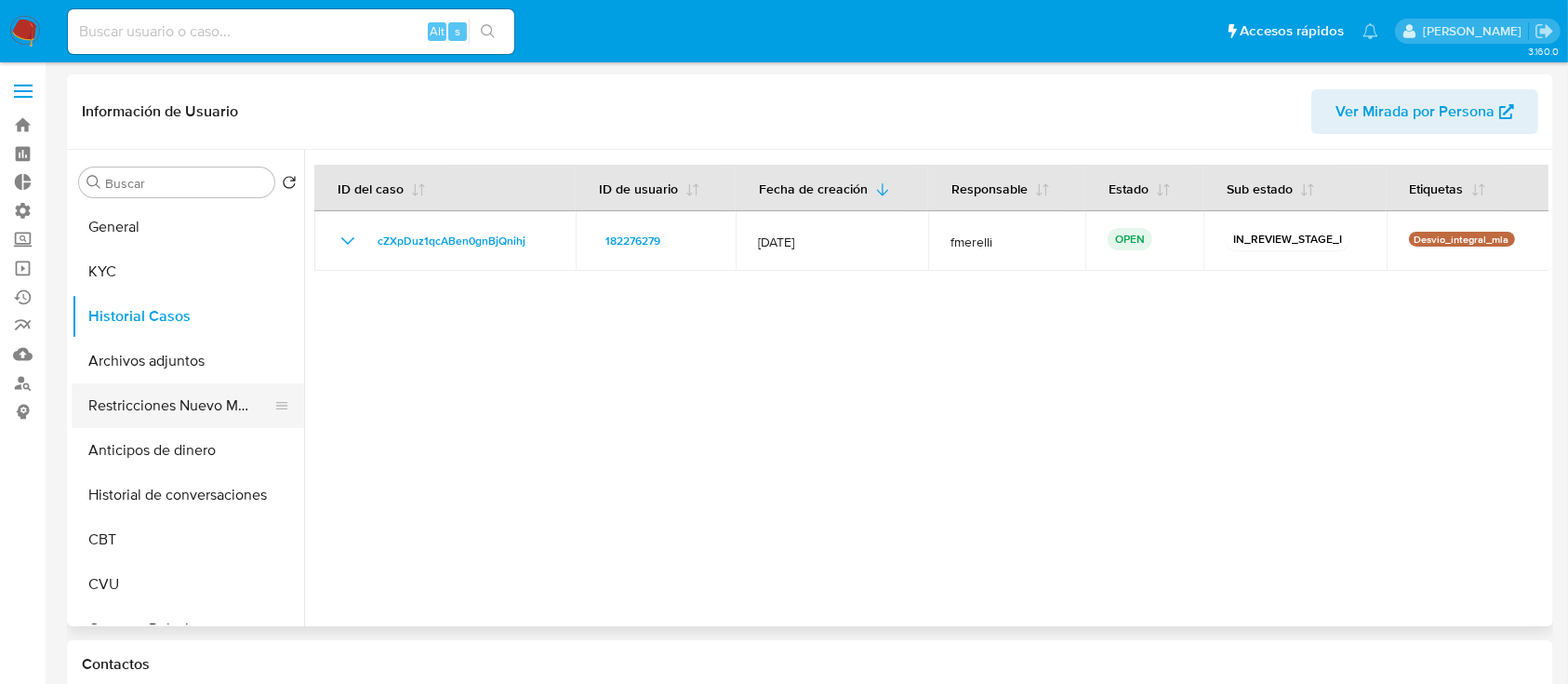
click at [149, 391] on button "Restricciones Nuevo Mundo" at bounding box center [180, 405] width 218 height 45
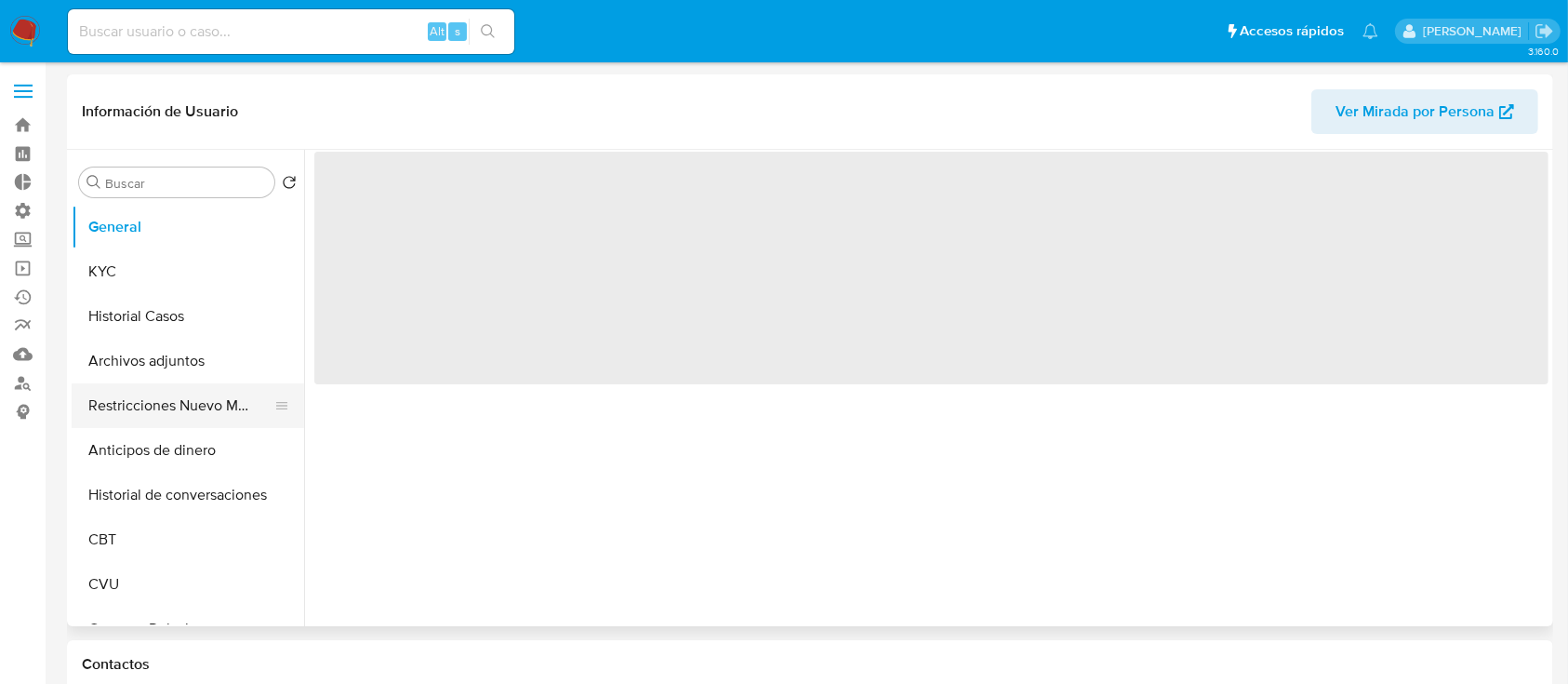
select select "10"
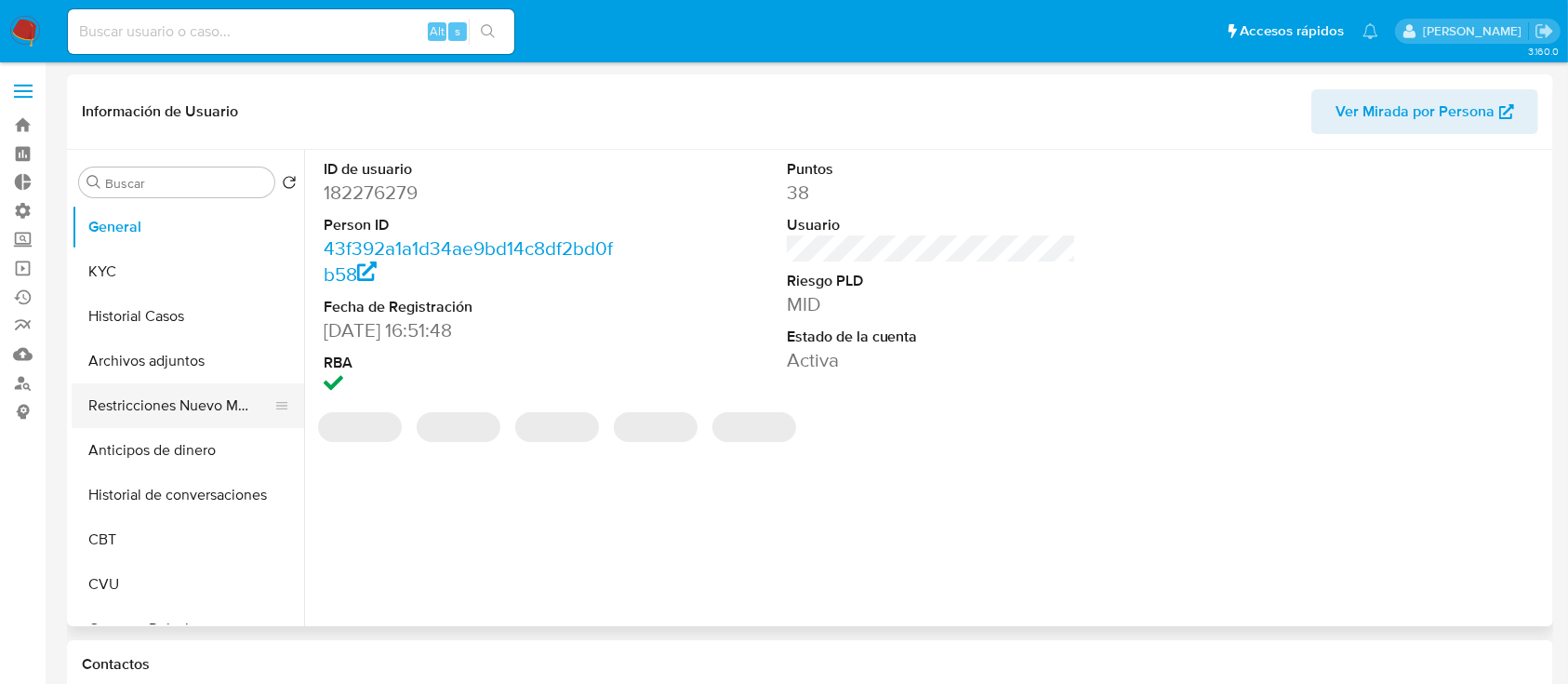
click at [166, 396] on button "Restricciones Nuevo Mundo" at bounding box center [180, 405] width 218 height 45
